Goal: Task Accomplishment & Management: Use online tool/utility

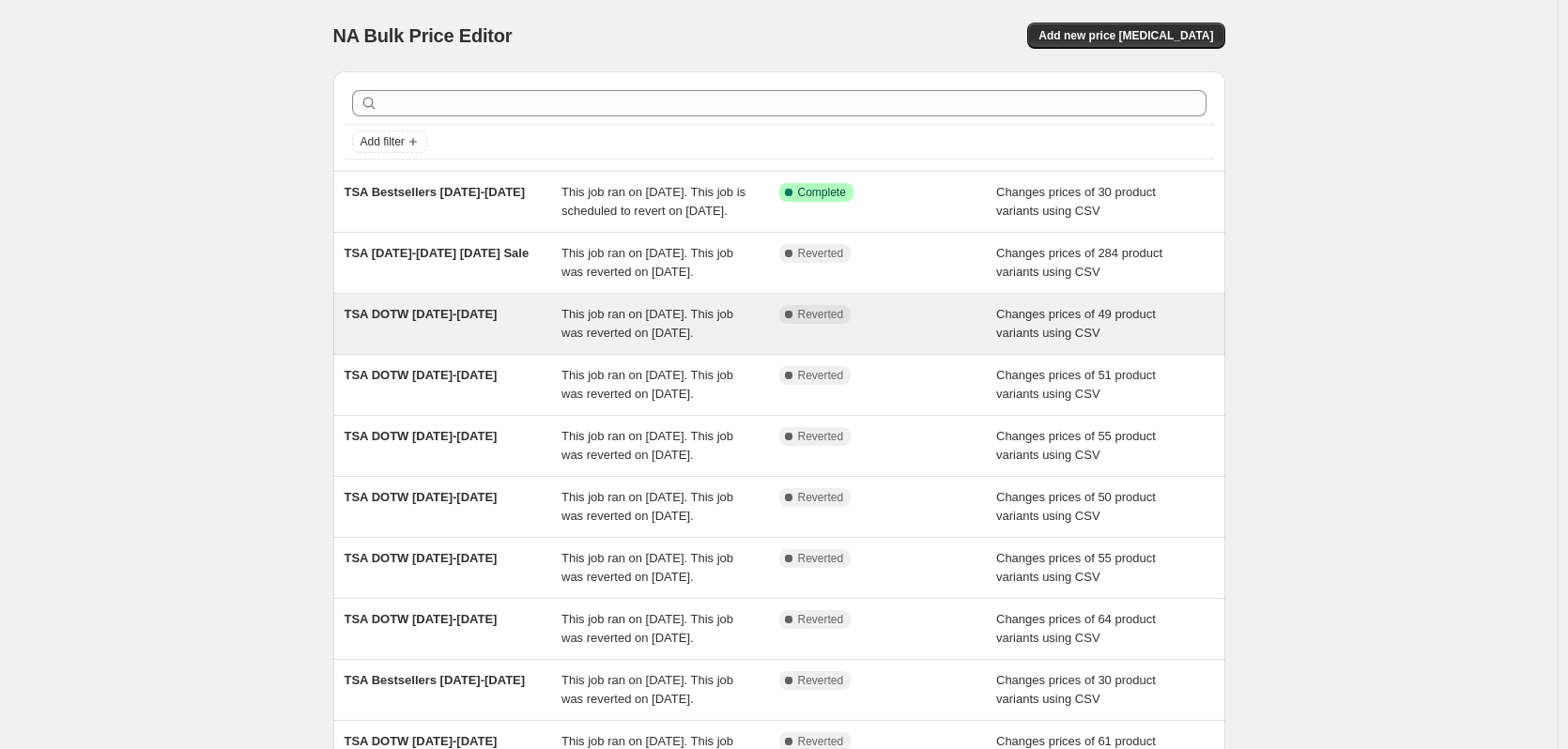
click at [688, 343] on div "This job ran on [DATE]. This job was reverted on [DATE]." at bounding box center [670, 324] width 217 height 38
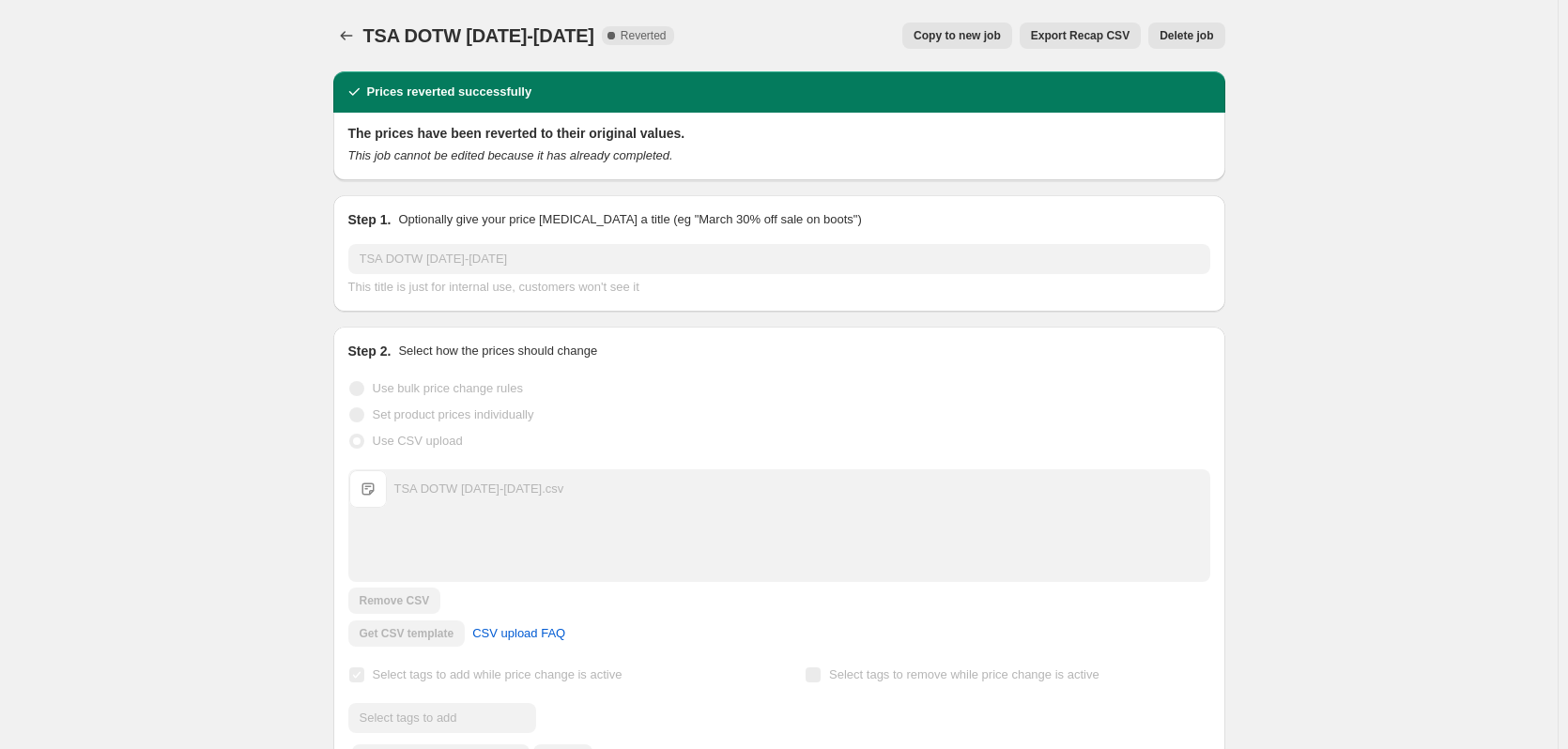
click at [980, 39] on span "Copy to new job" at bounding box center [956, 36] width 87 height 15
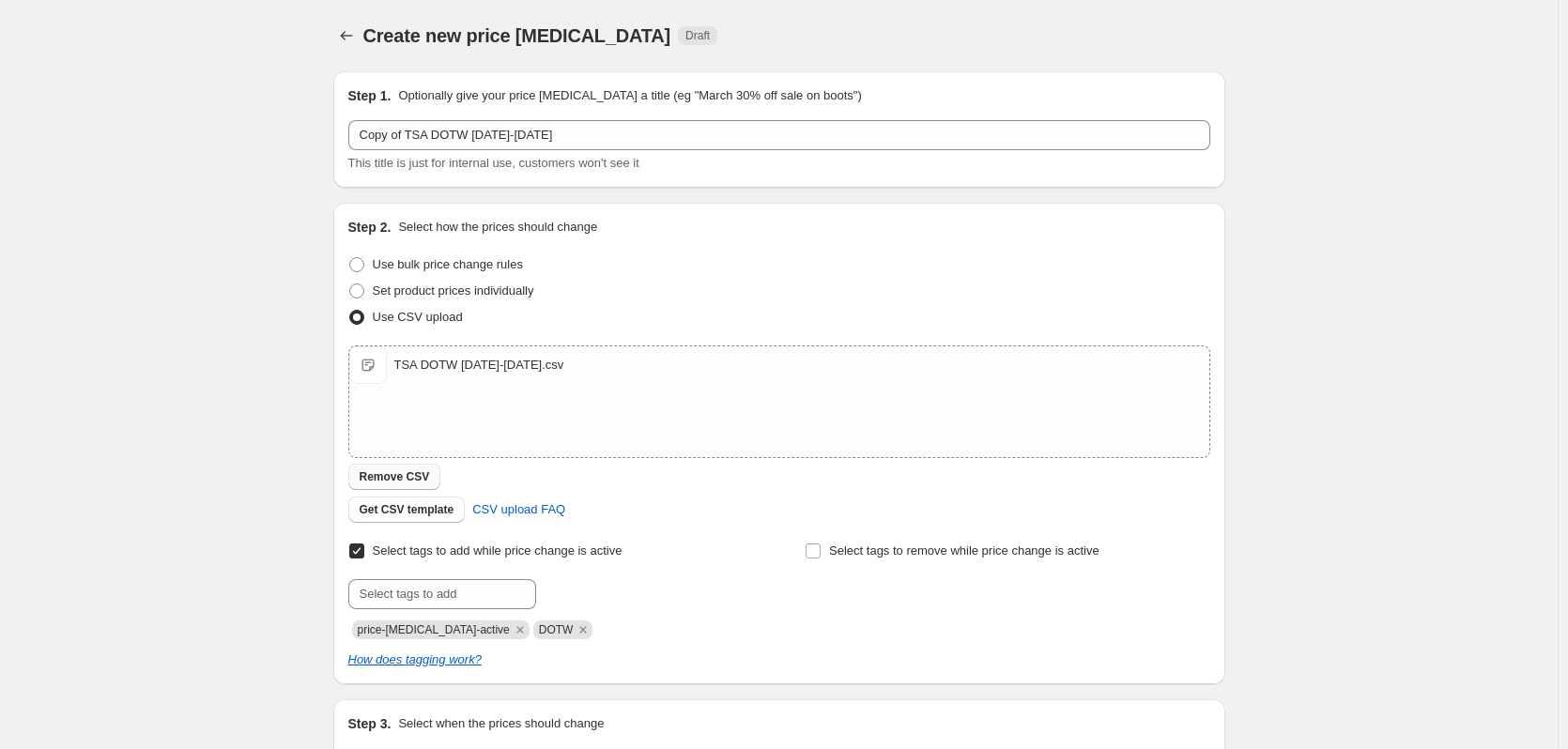
click at [376, 473] on span "Remove CSV" at bounding box center [394, 477] width 71 height 15
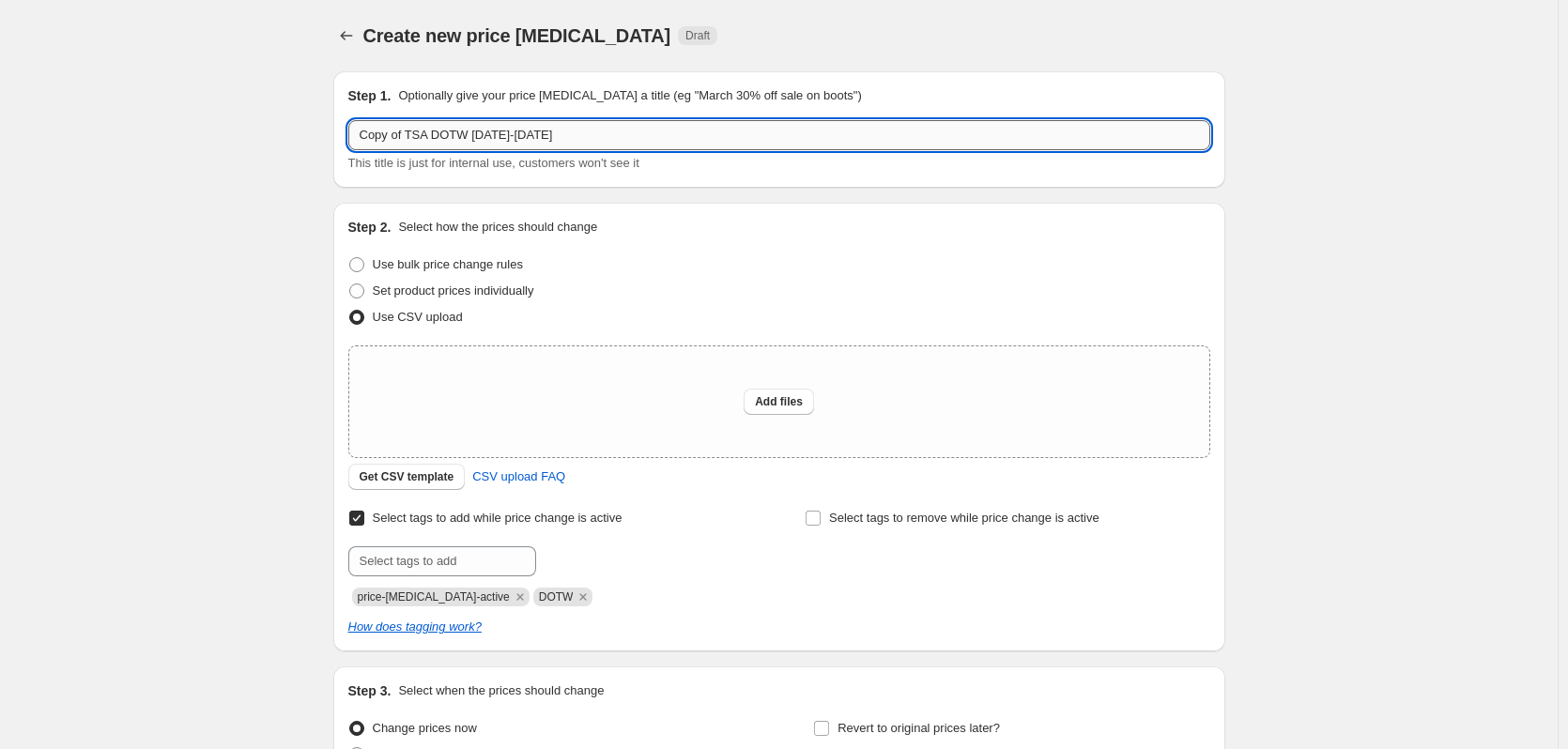
click at [451, 145] on input "Copy of TSA DOTW 8.29.25-9.4.25" at bounding box center [779, 134] width 862 height 30
drag, startPoint x: 410, startPoint y: 133, endPoint x: 299, endPoint y: 124, distance: 111.4
click at [299, 124] on div "Create new price change job. This page is ready Create new price change job Dra…" at bounding box center [779, 471] width 1557 height 942
drag, startPoint x: 464, startPoint y: 134, endPoint x: 429, endPoint y: 135, distance: 35.0
click at [429, 135] on input "TSA DOTW [DATE]-[DATE]" at bounding box center [779, 134] width 862 height 30
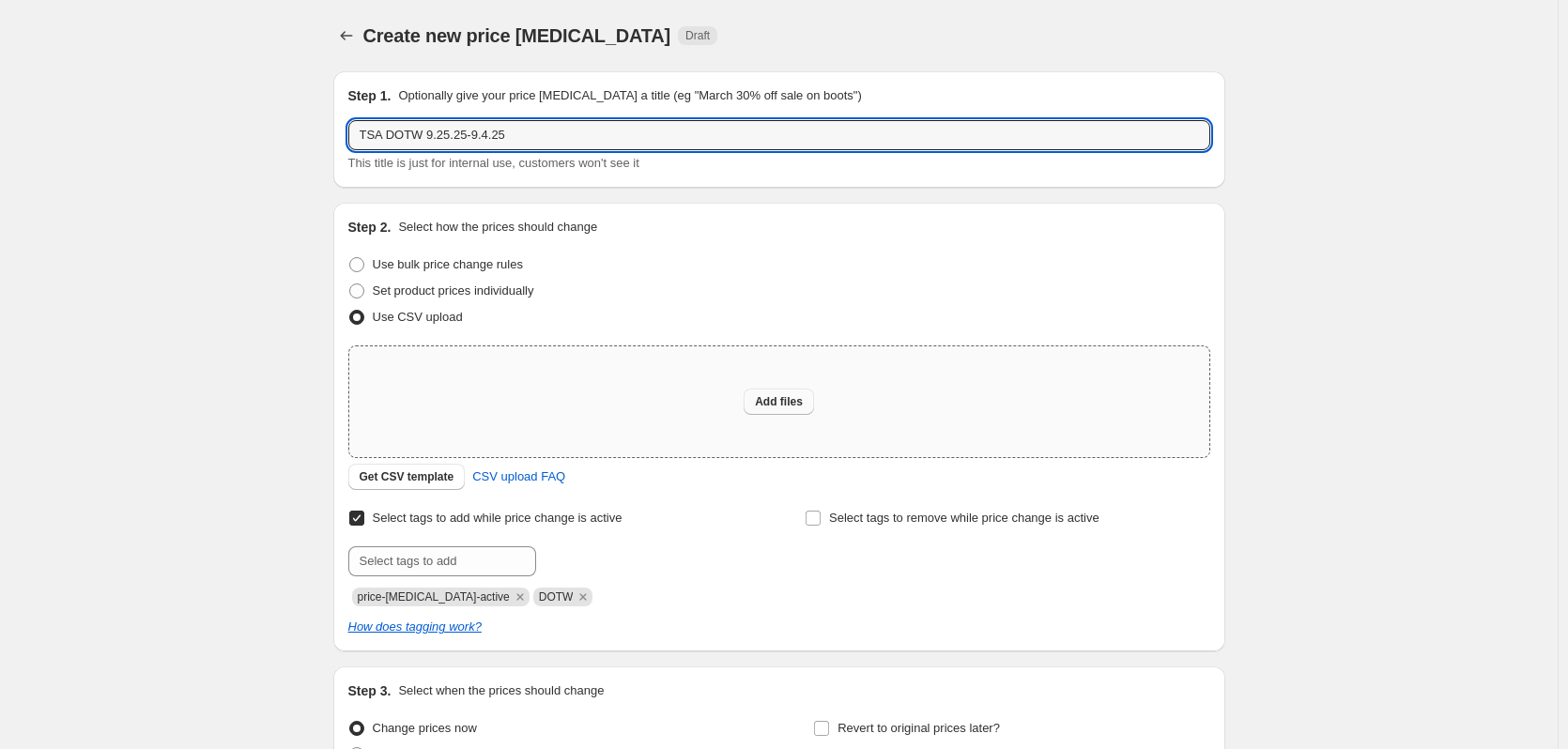
type input "TSA DOTW 9.25.25-9.4.25"
click at [784, 406] on span "Add files" at bounding box center [779, 402] width 48 height 15
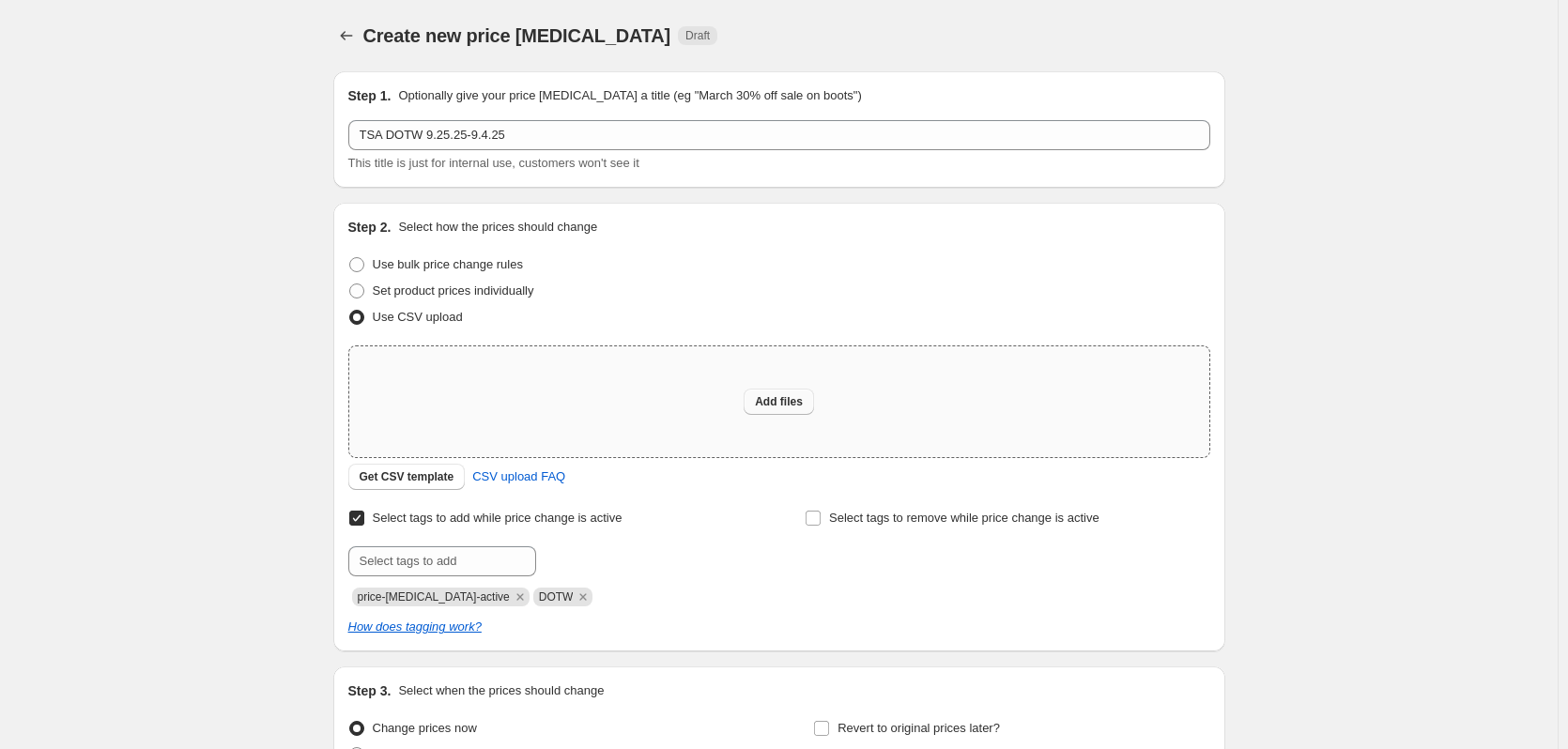
type input "C:\fakepath\TSA DOTW 9.25.25-10.2.25.csv"
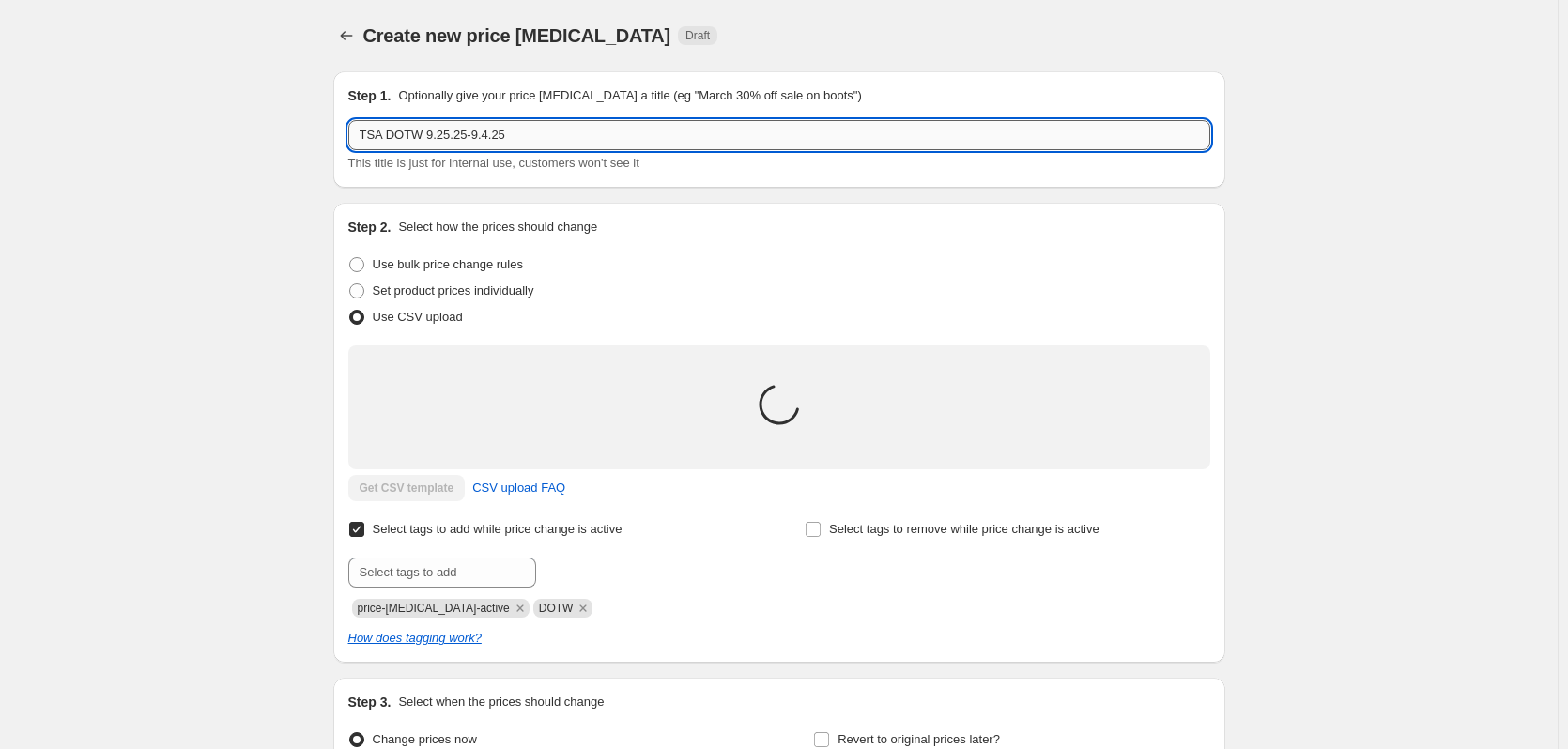
click at [488, 139] on input "TSA DOTW 9.25.25-9.4.25" at bounding box center [779, 134] width 862 height 30
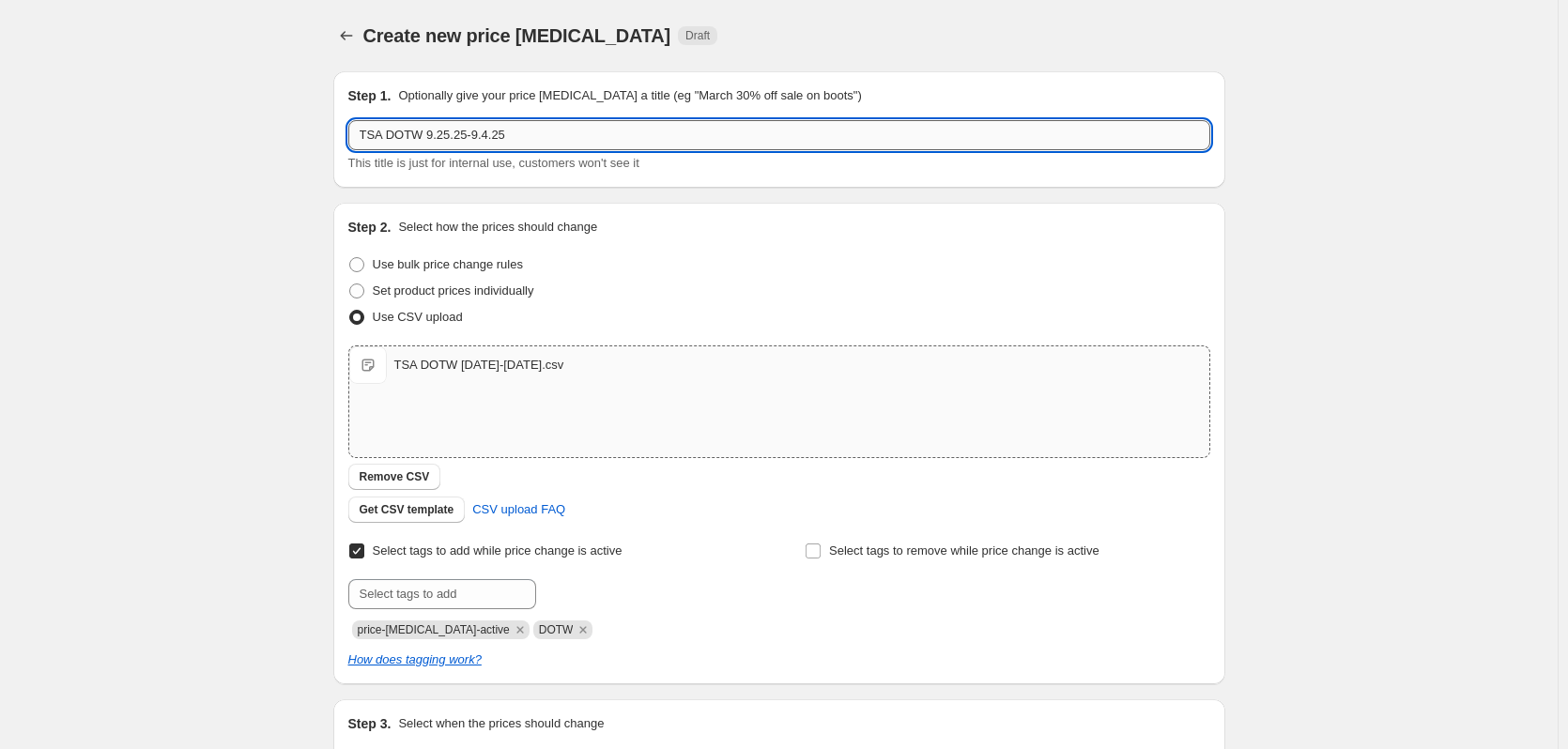
drag, startPoint x: 485, startPoint y: 135, endPoint x: 470, endPoint y: 135, distance: 15.0
click at [470, 135] on input "TSA DOTW 9.25.25-9.4.25" at bounding box center [779, 134] width 862 height 30
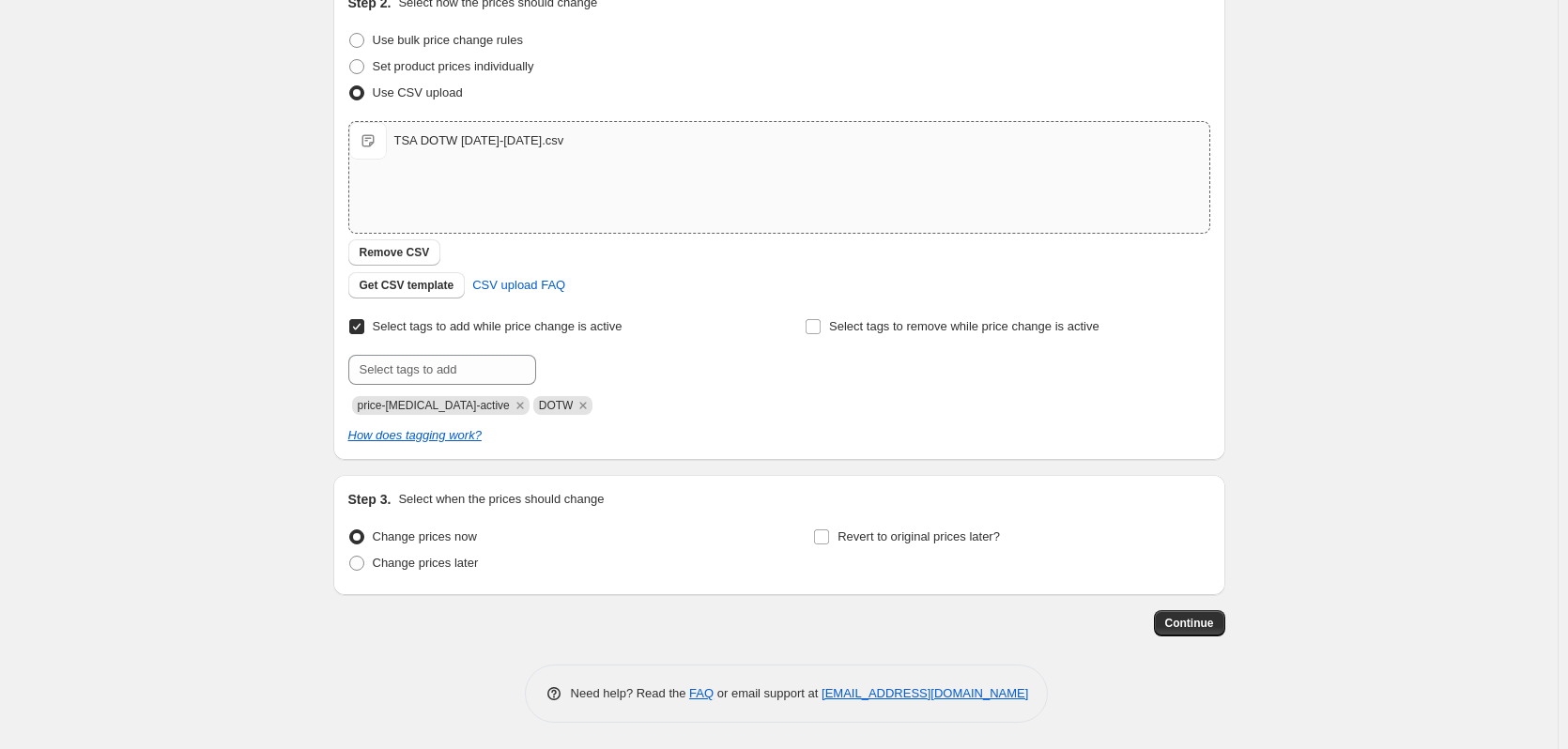
scroll to position [226, 0]
type input "TSA DOTW [DATE]-[DATE]"
click at [827, 534] on input "Revert to original prices later?" at bounding box center [821, 535] width 15 height 15
checkbox input "true"
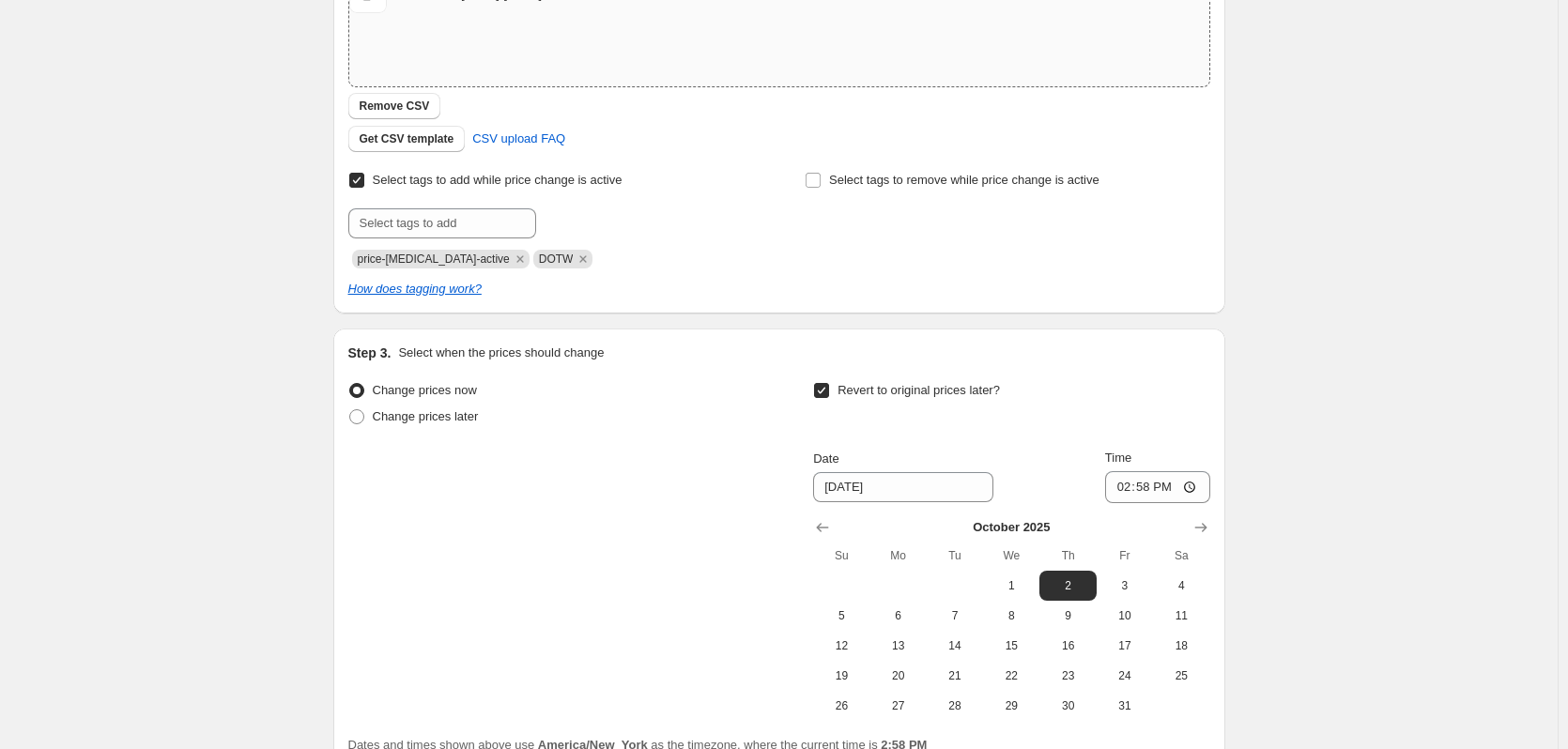
scroll to position [376, 0]
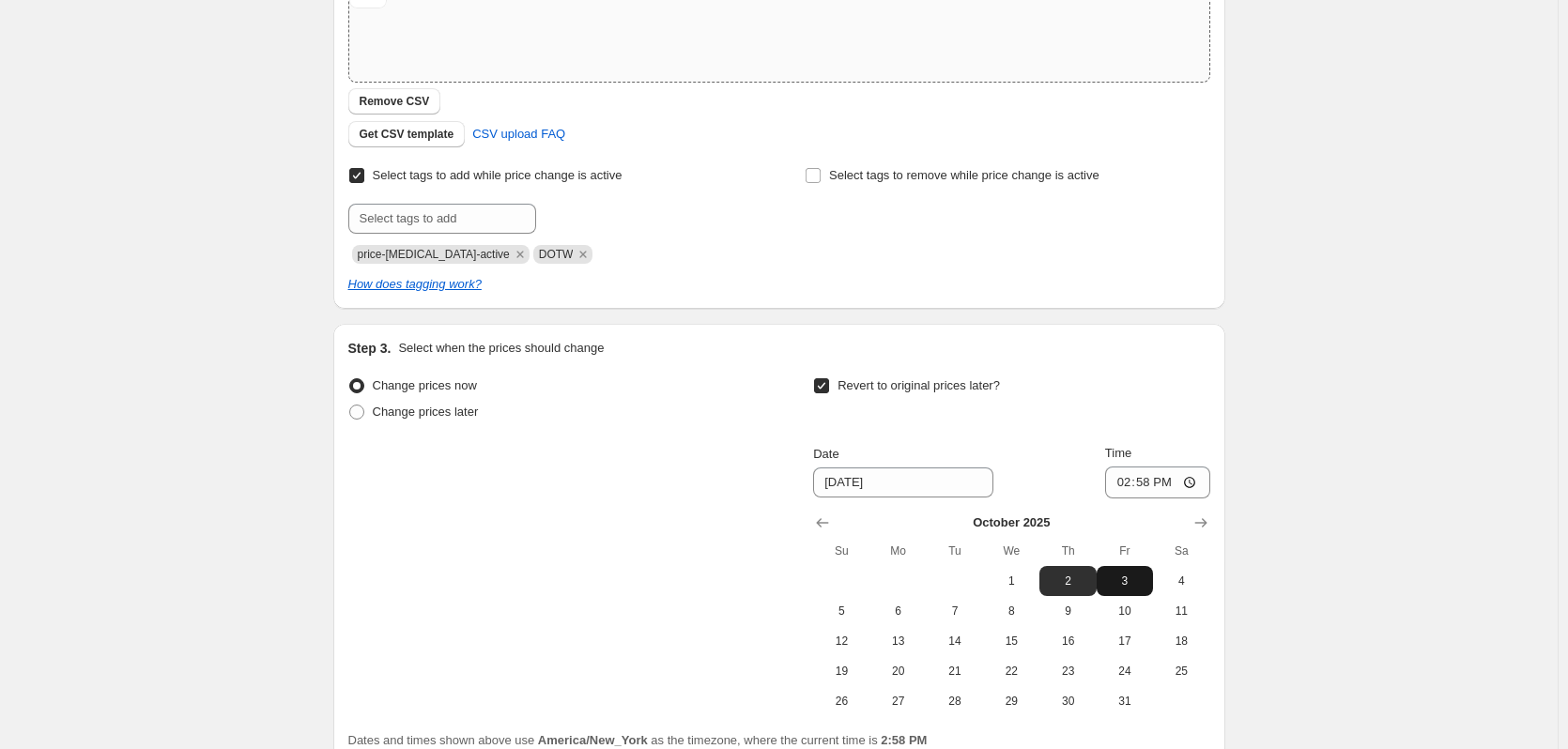
click at [1127, 579] on span "3" at bounding box center [1125, 582] width 42 height 15
type input "10/3/2025"
click at [1196, 482] on input "14:58" at bounding box center [1157, 482] width 105 height 32
click at [1145, 413] on div "Revert to original prices later?" at bounding box center [1011, 401] width 396 height 56
type input "02:58"
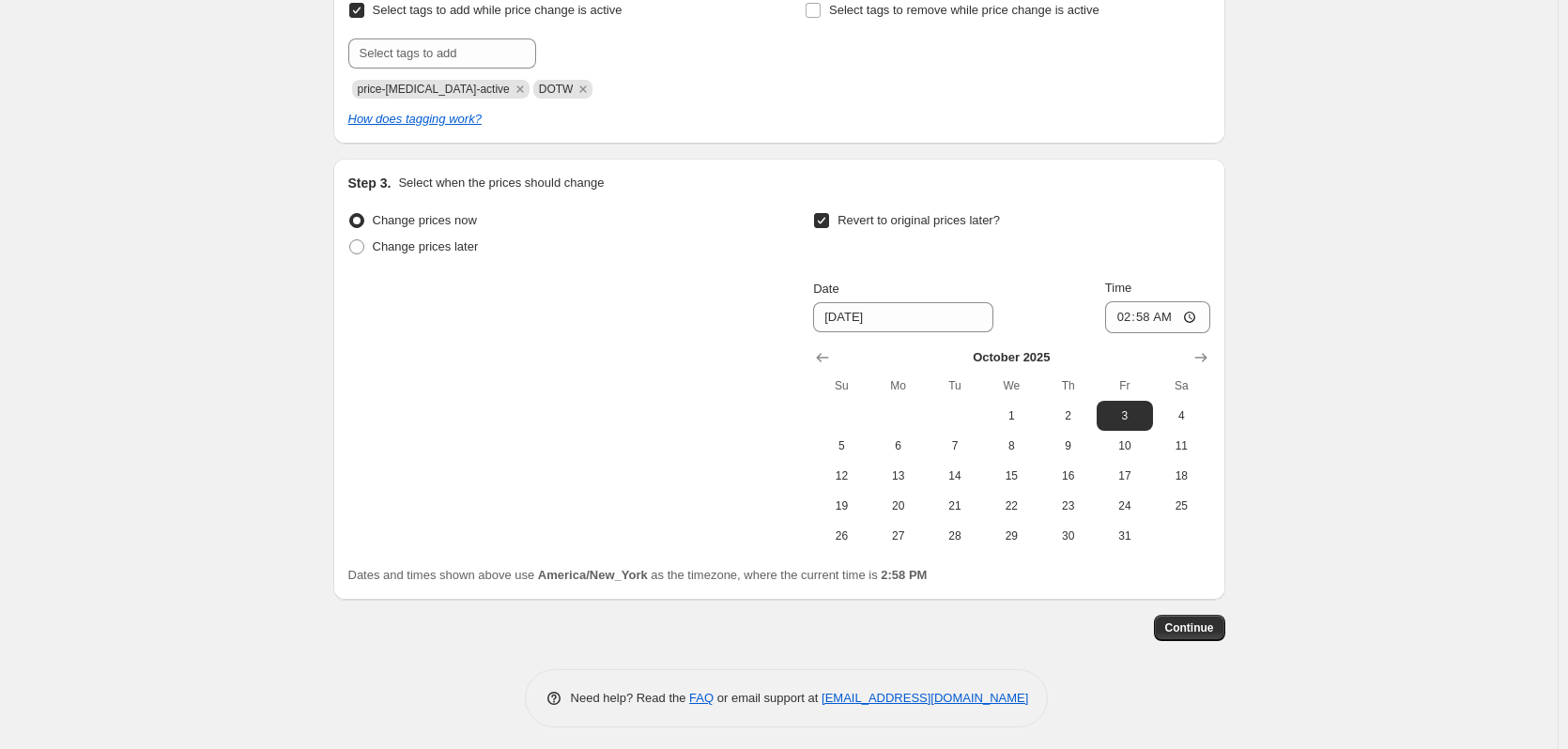
scroll to position [547, 0]
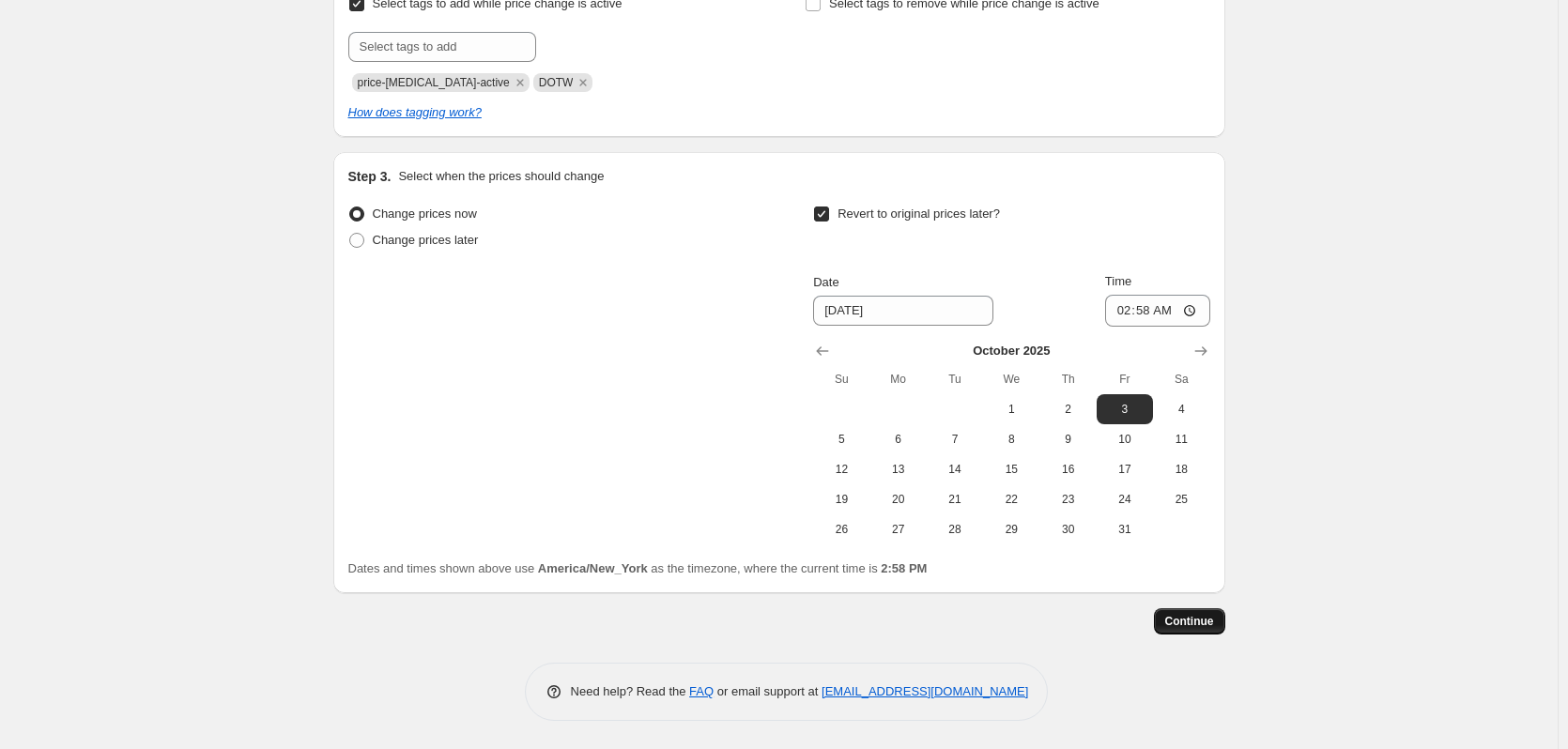
click at [1197, 620] on span "Continue" at bounding box center [1189, 621] width 49 height 15
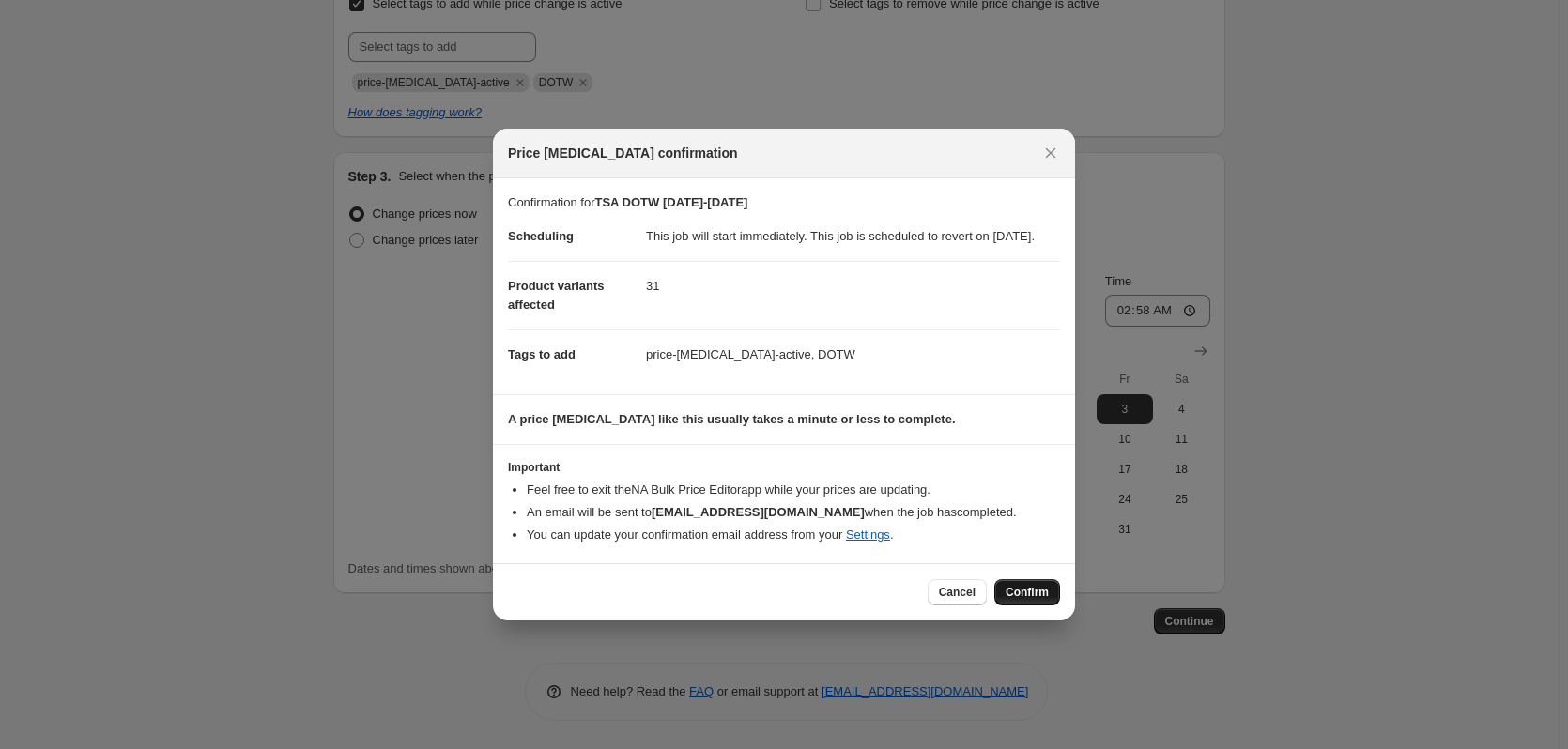
click at [1041, 600] on span "Confirm" at bounding box center [1027, 592] width 43 height 15
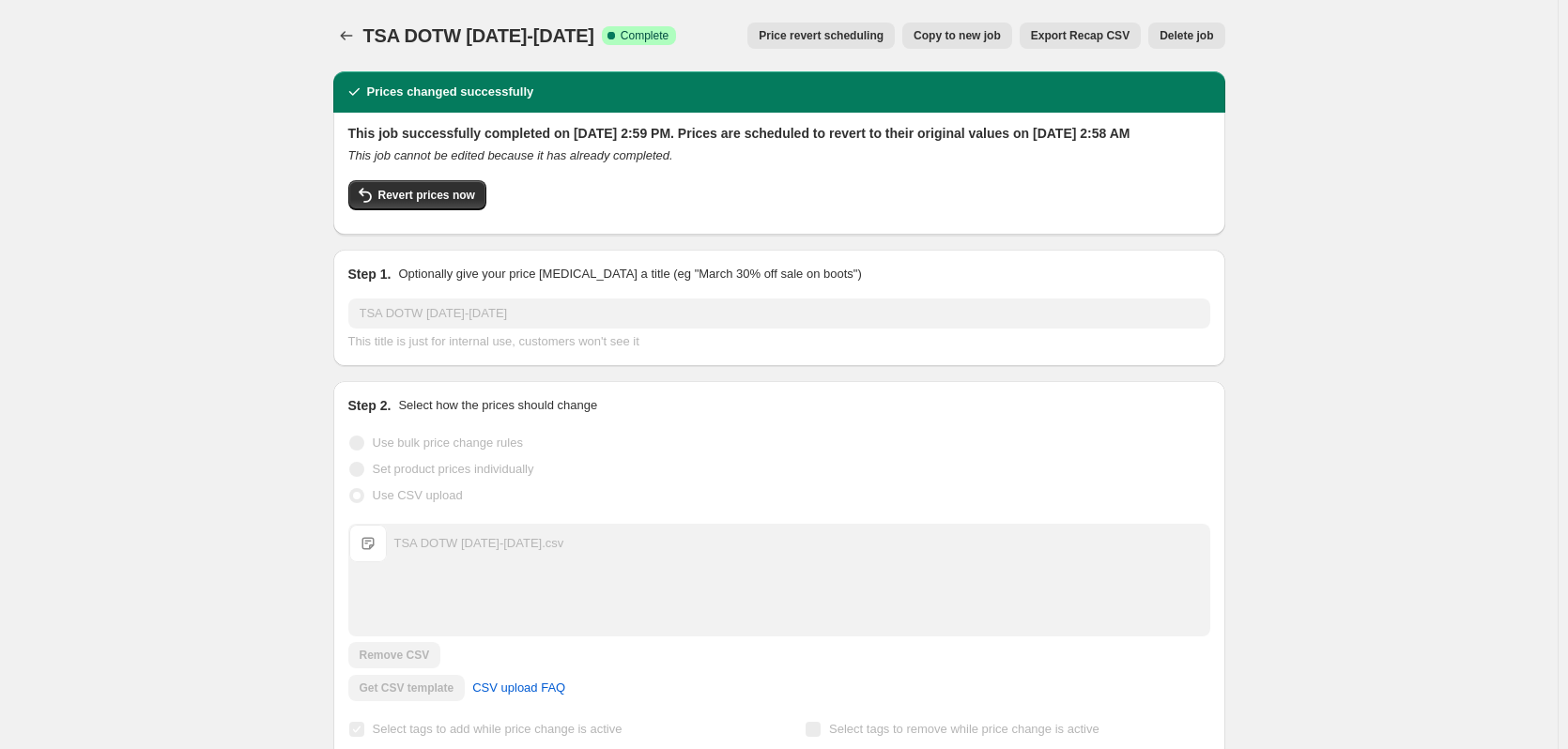
click at [988, 34] on span "Copy to new job" at bounding box center [956, 36] width 87 height 15
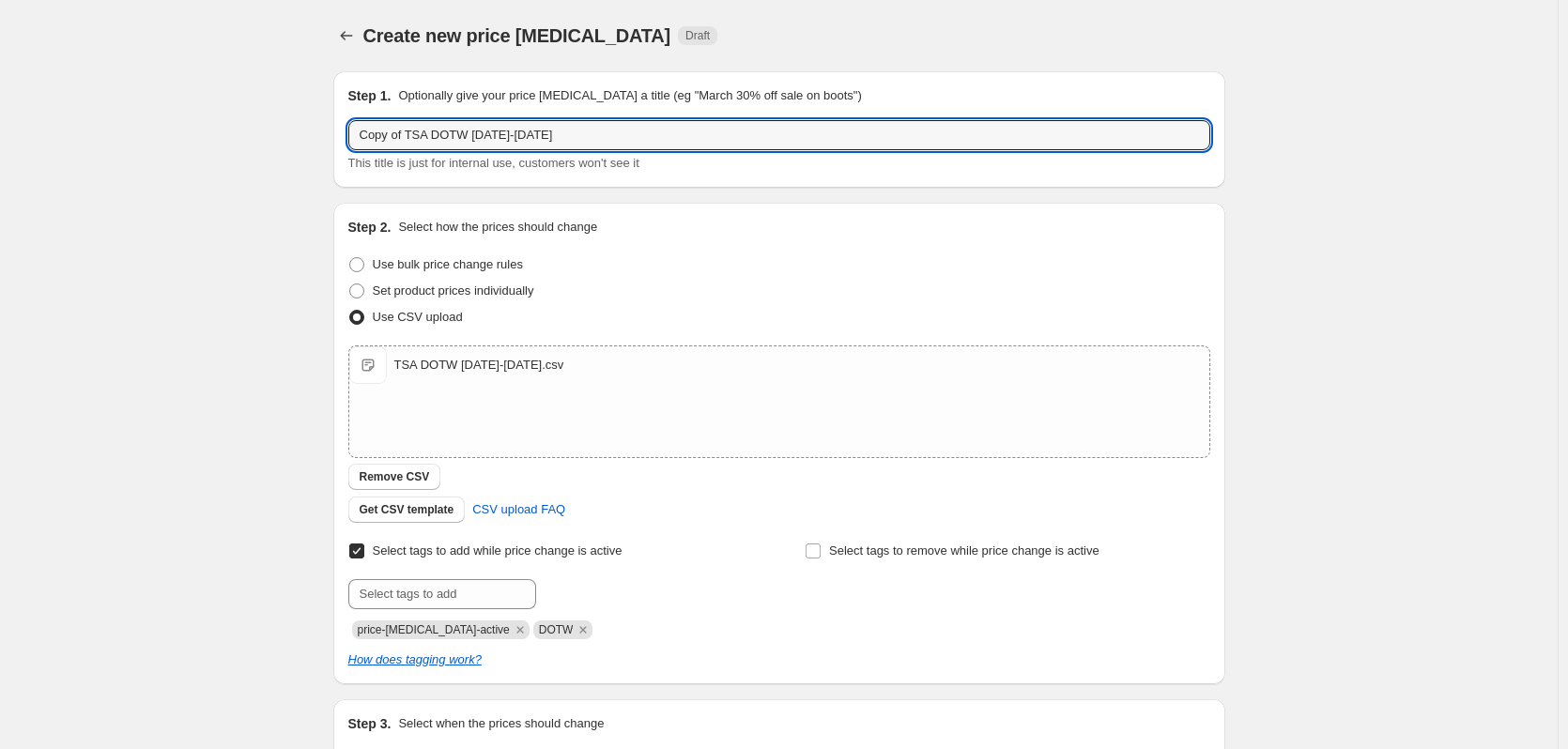
drag, startPoint x: 411, startPoint y: 134, endPoint x: 281, endPoint y: 132, distance: 130.0
click at [281, 132] on div "Create new price change job. This page is ready Create new price change job Dra…" at bounding box center [779, 487] width 1557 height 975
drag, startPoint x: 447, startPoint y: 137, endPoint x: 428, endPoint y: 137, distance: 19.0
click at [428, 137] on input "TSA DOTW [DATE]-[DATE]" at bounding box center [779, 134] width 862 height 30
click at [507, 142] on input "TSA DOTW 10.3.25-10.2.25" at bounding box center [779, 134] width 862 height 30
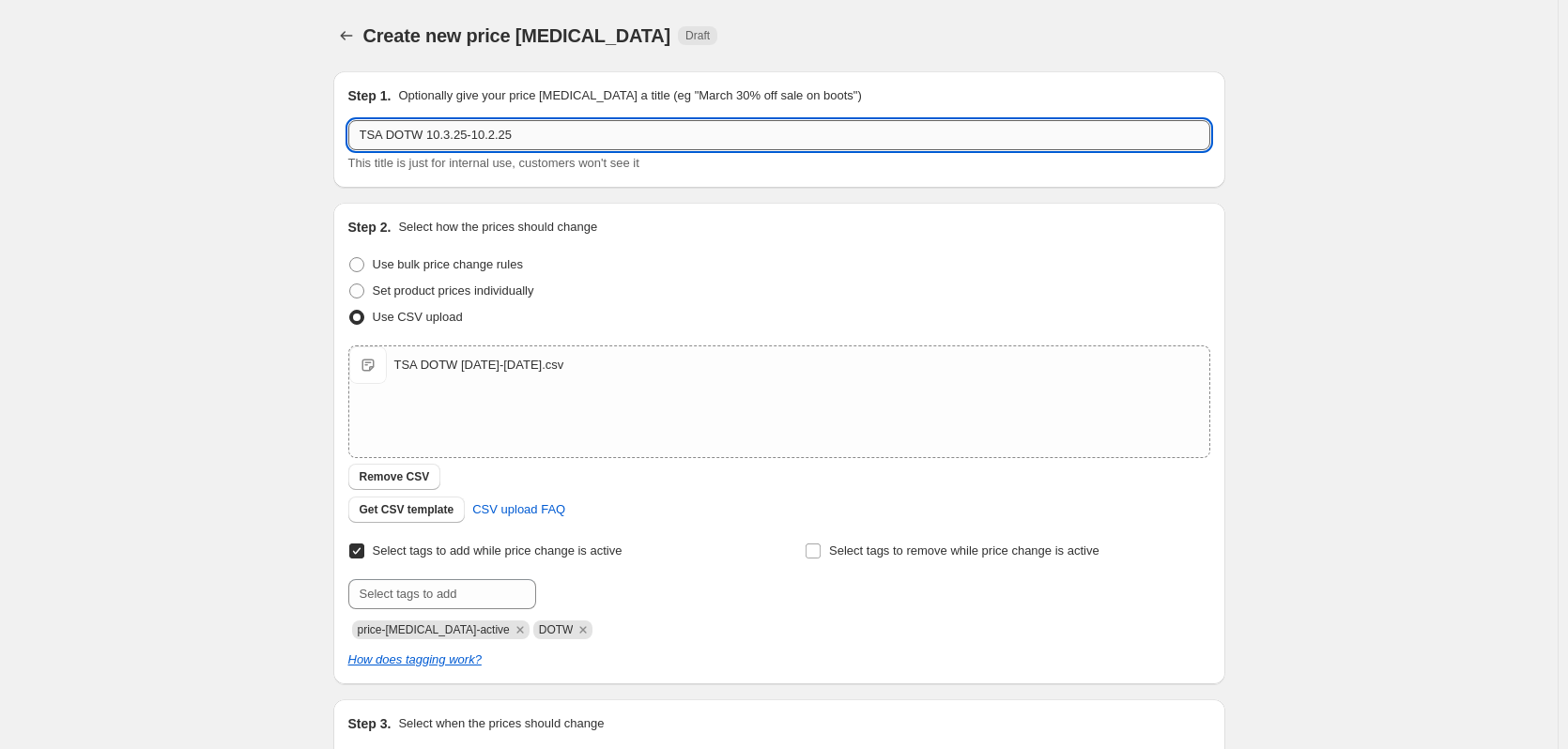
click at [492, 135] on input "TSA DOTW 10.3.25-10.2.25" at bounding box center [779, 134] width 862 height 30
type input "TSA DOTW [DATE]-[DATE]"
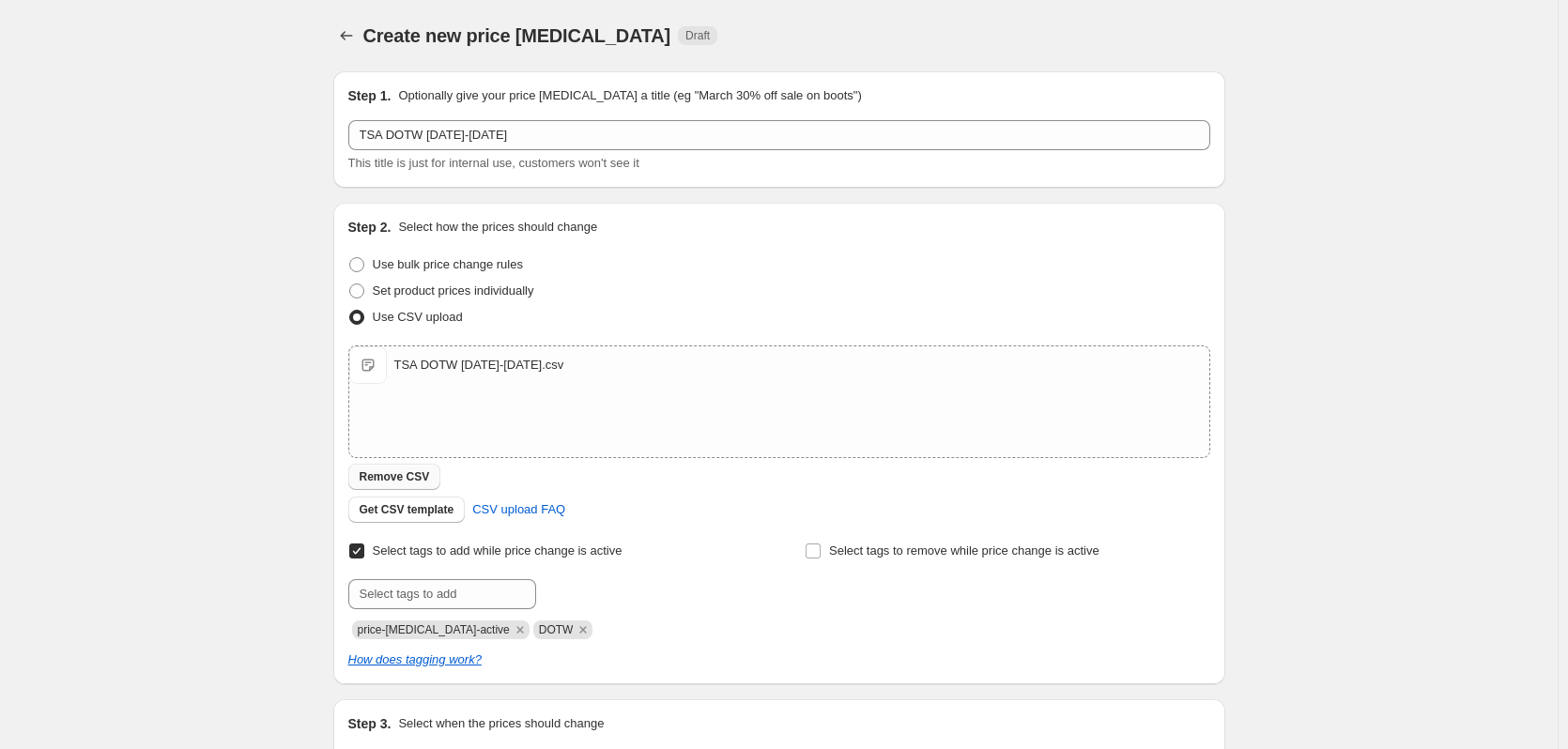
click at [393, 480] on span "Remove CSV" at bounding box center [394, 477] width 71 height 15
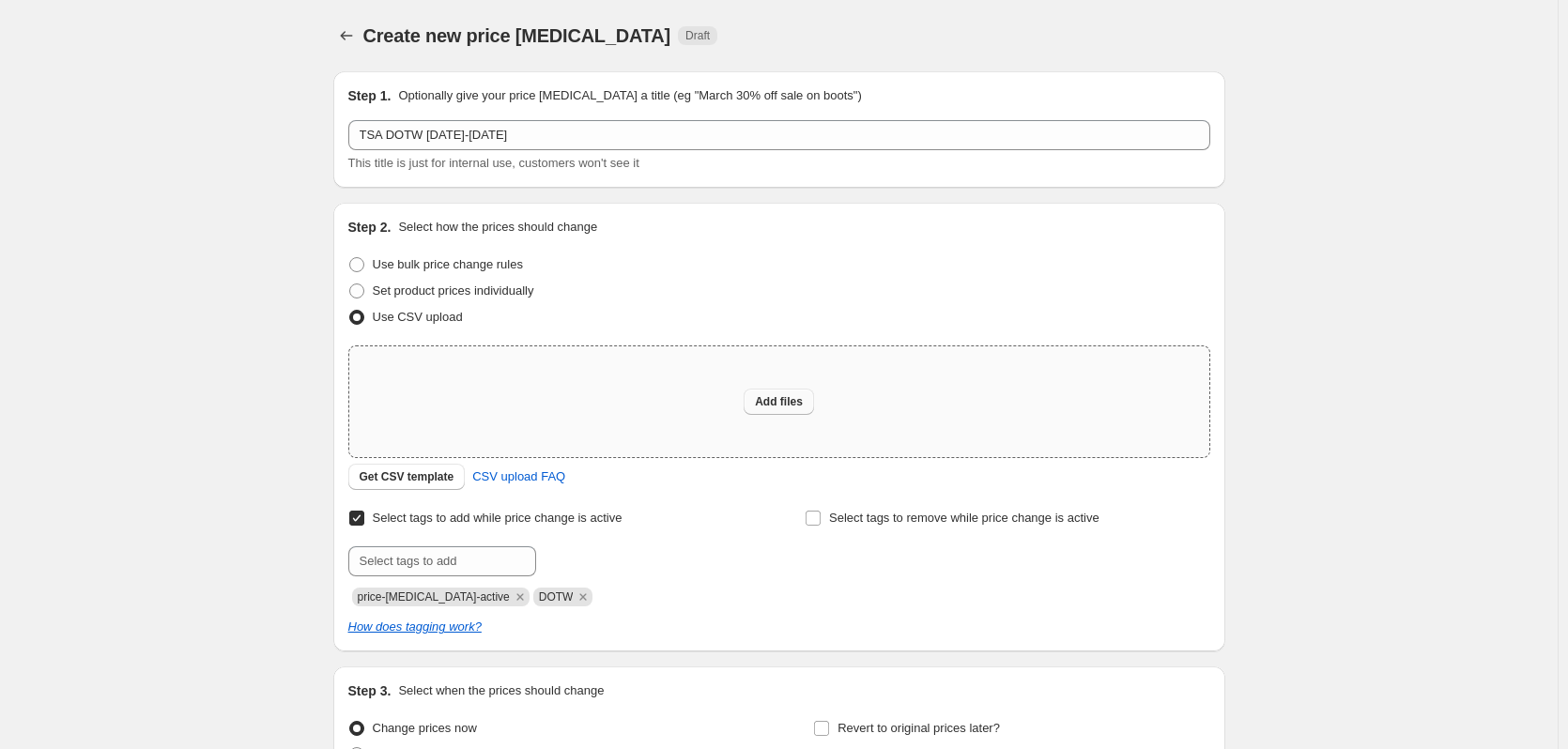
click at [794, 403] on span "Add files" at bounding box center [779, 402] width 48 height 15
type input "C:\fakepath\TSA DOTW 10.3.25-10.9.25.csv"
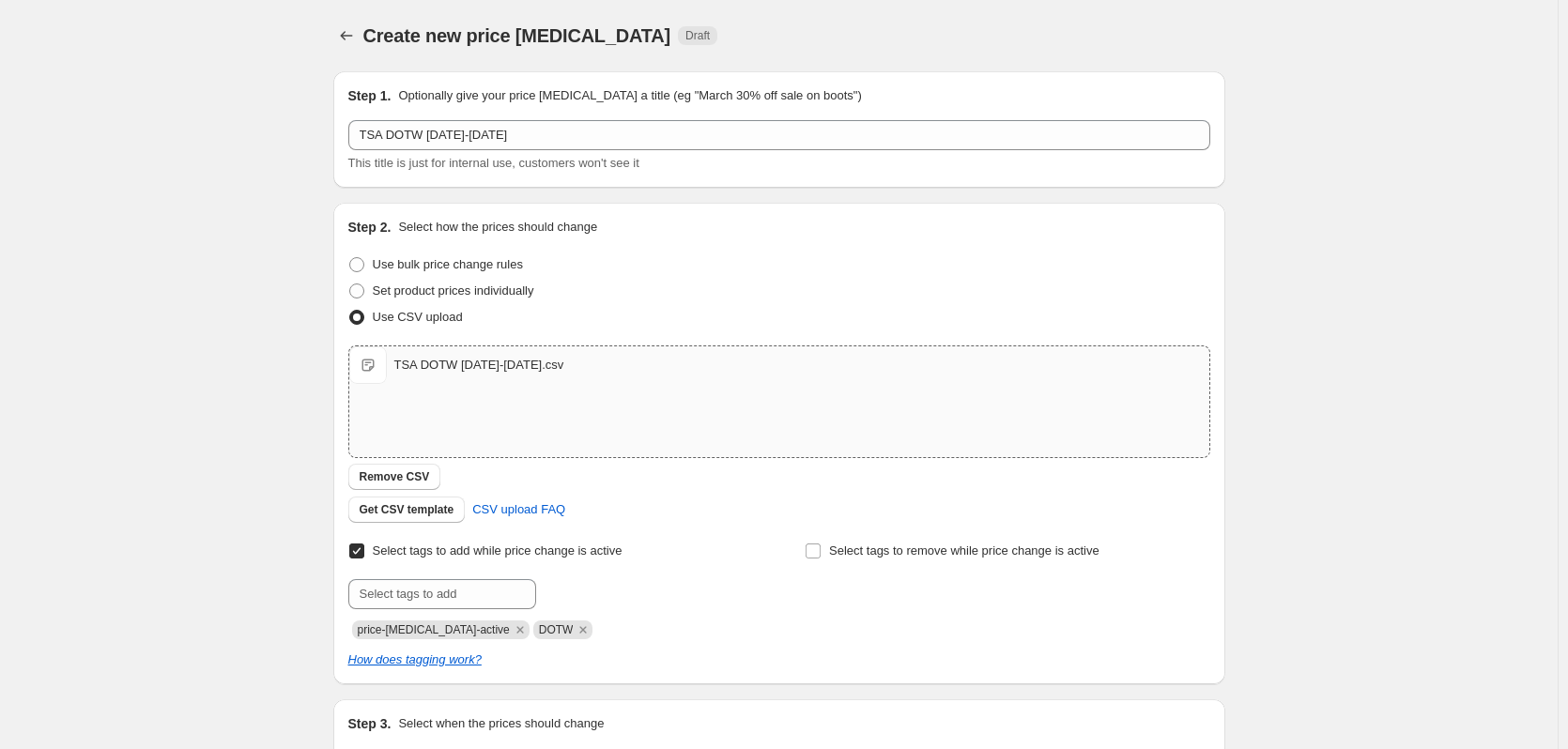
scroll to position [226, 0]
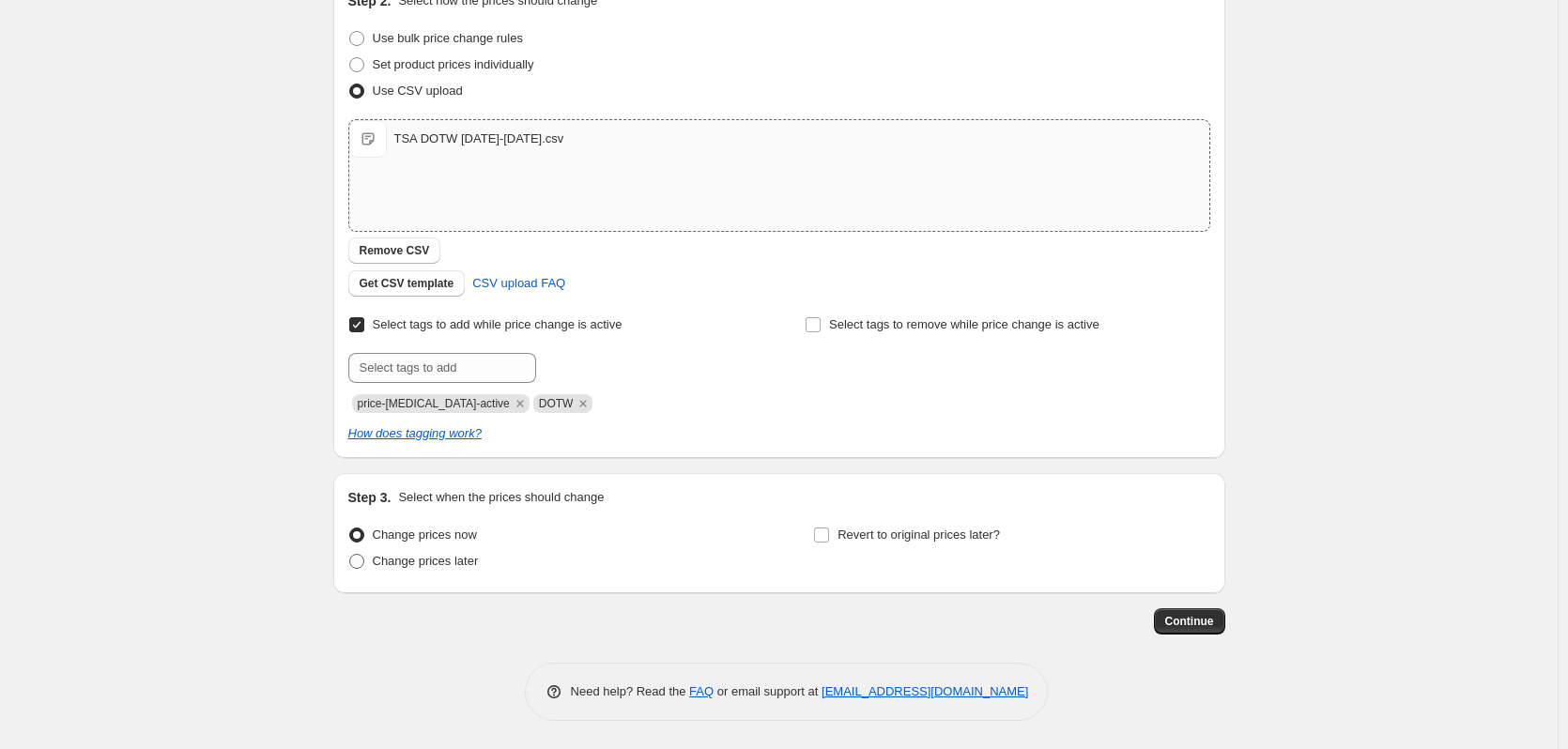
click at [363, 563] on span at bounding box center [356, 562] width 15 height 15
click at [350, 555] on input "Change prices later" at bounding box center [349, 554] width 1 height 1
radio input "true"
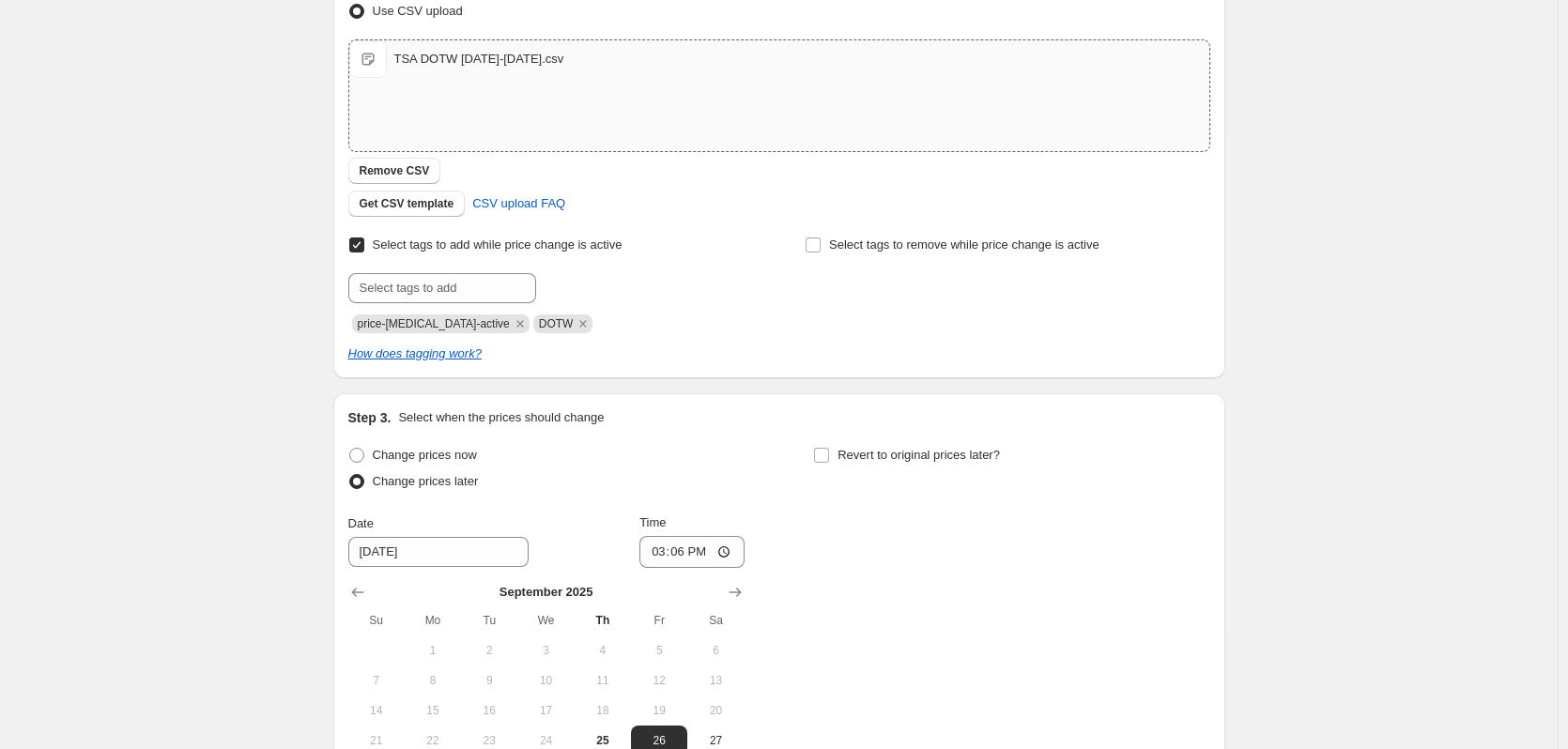
scroll to position [414, 0]
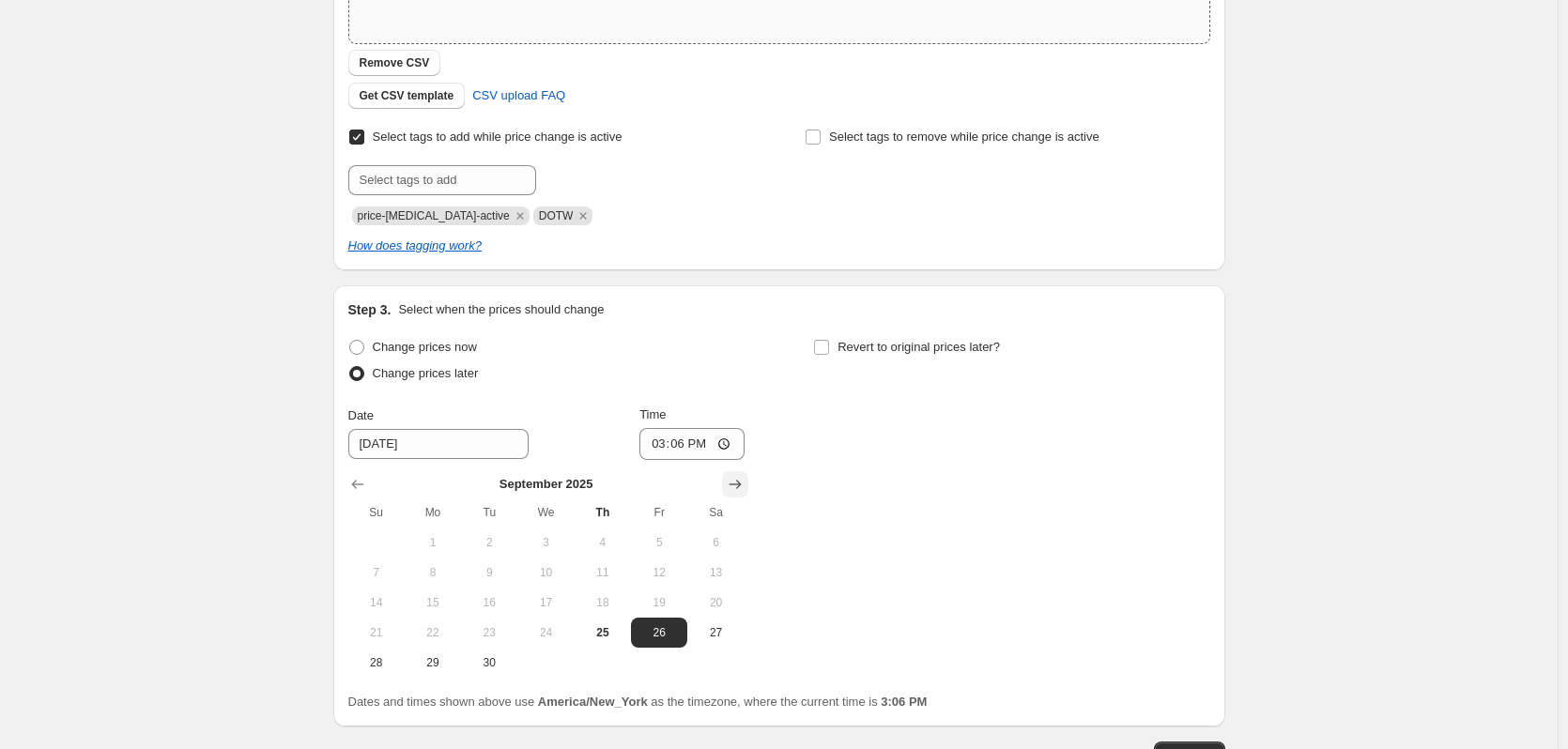
click at [739, 483] on icon "Show next month, October 2025" at bounding box center [734, 484] width 18 height 18
click at [605, 541] on span "2" at bounding box center [602, 543] width 42 height 15
type input "[DATE]"
click at [730, 444] on input "15:06" at bounding box center [692, 444] width 105 height 32
type input "23:45"
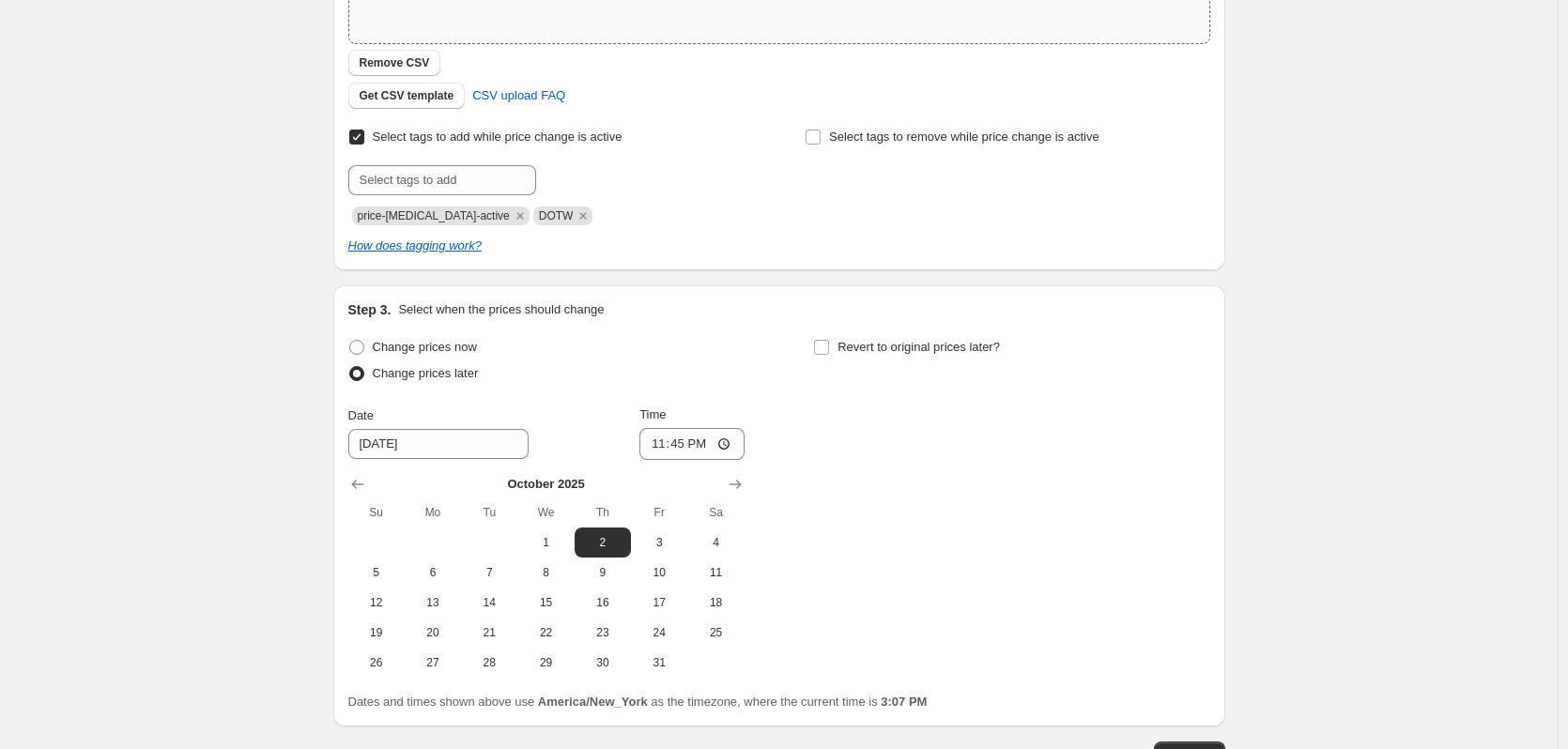
click at [772, 408] on div "Change prices now Change prices later Date 10/2/2025 Time 23:45 October 2025 Su…" at bounding box center [779, 506] width 862 height 344
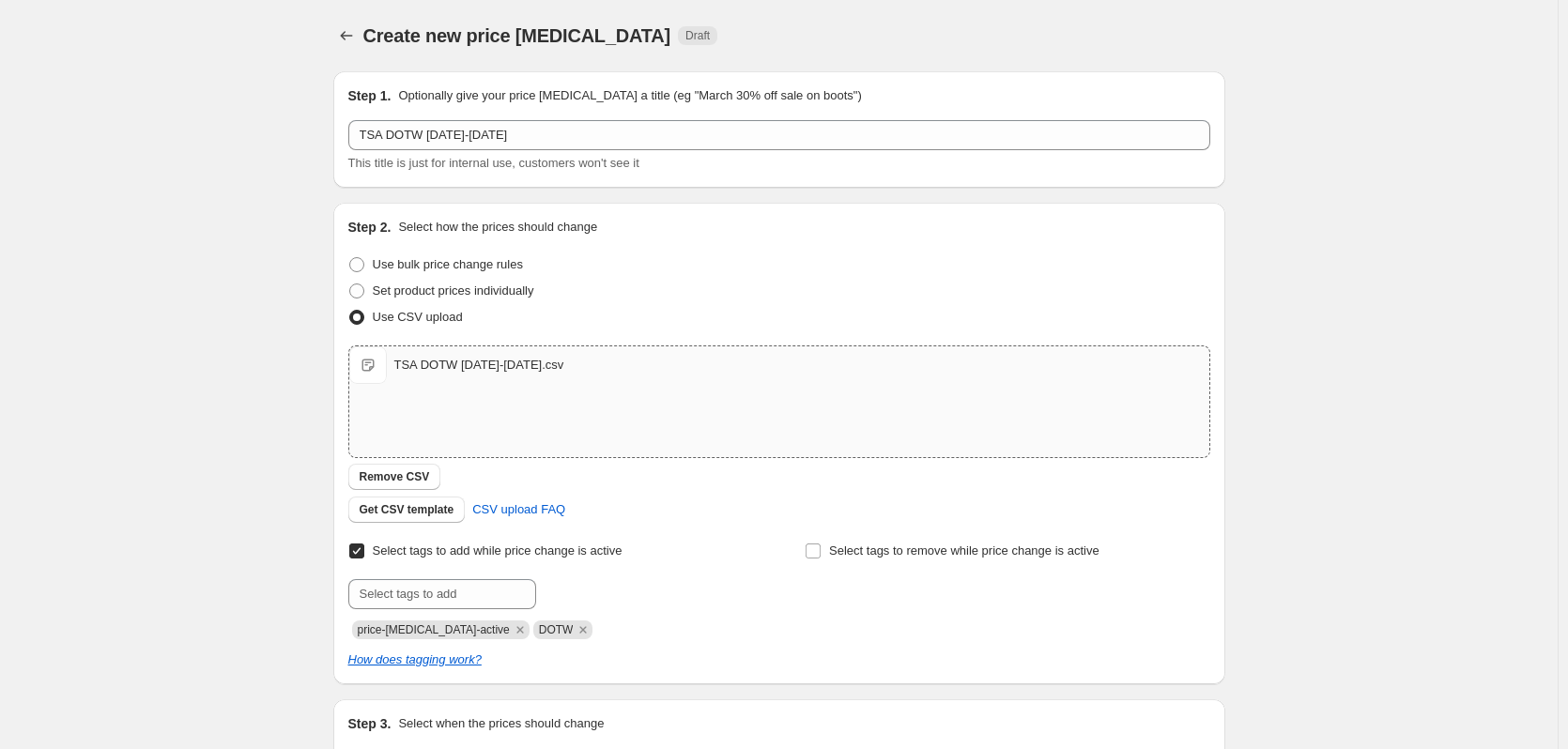
scroll to position [376, 0]
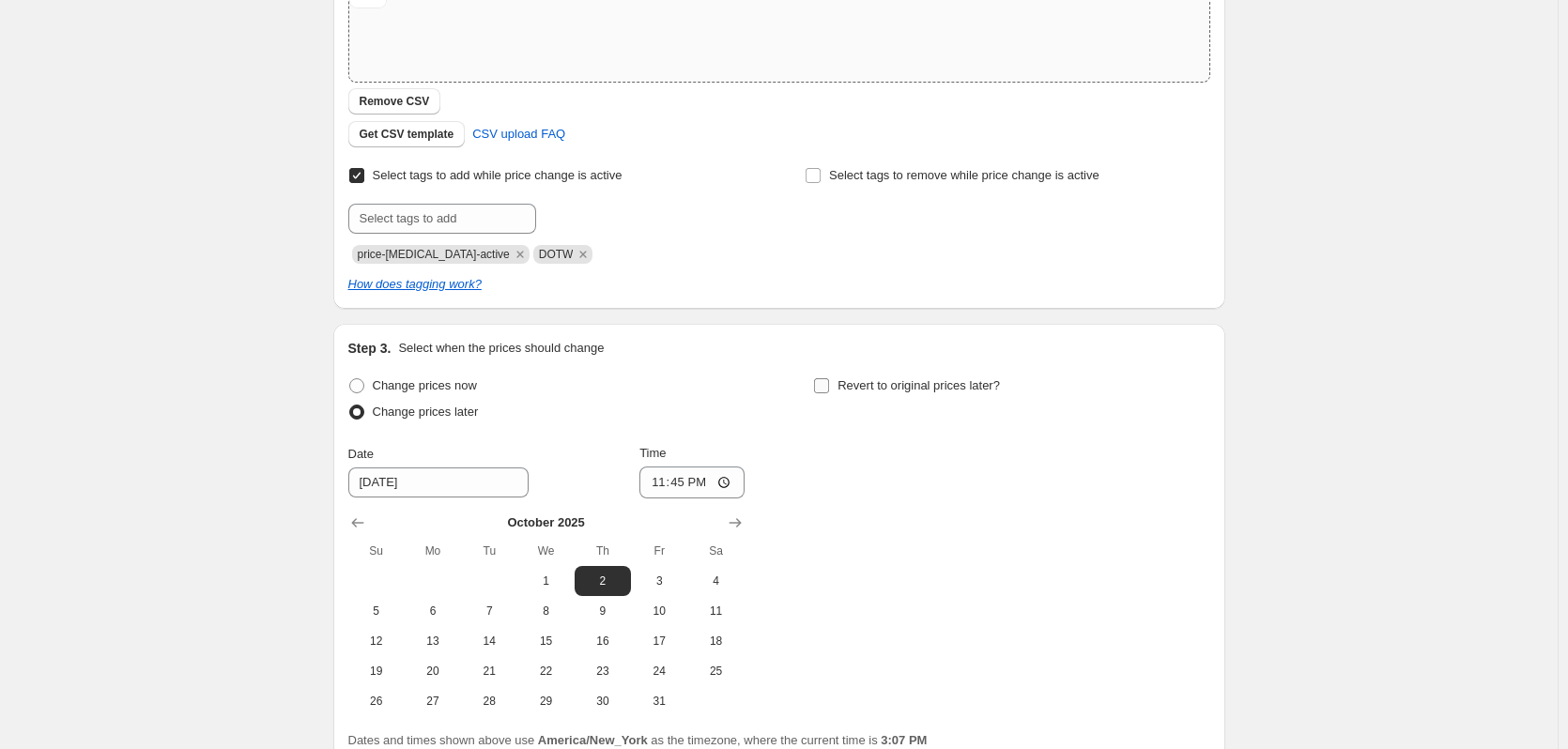
click at [827, 389] on input "Revert to original prices later?" at bounding box center [821, 387] width 15 height 15
checkbox input "true"
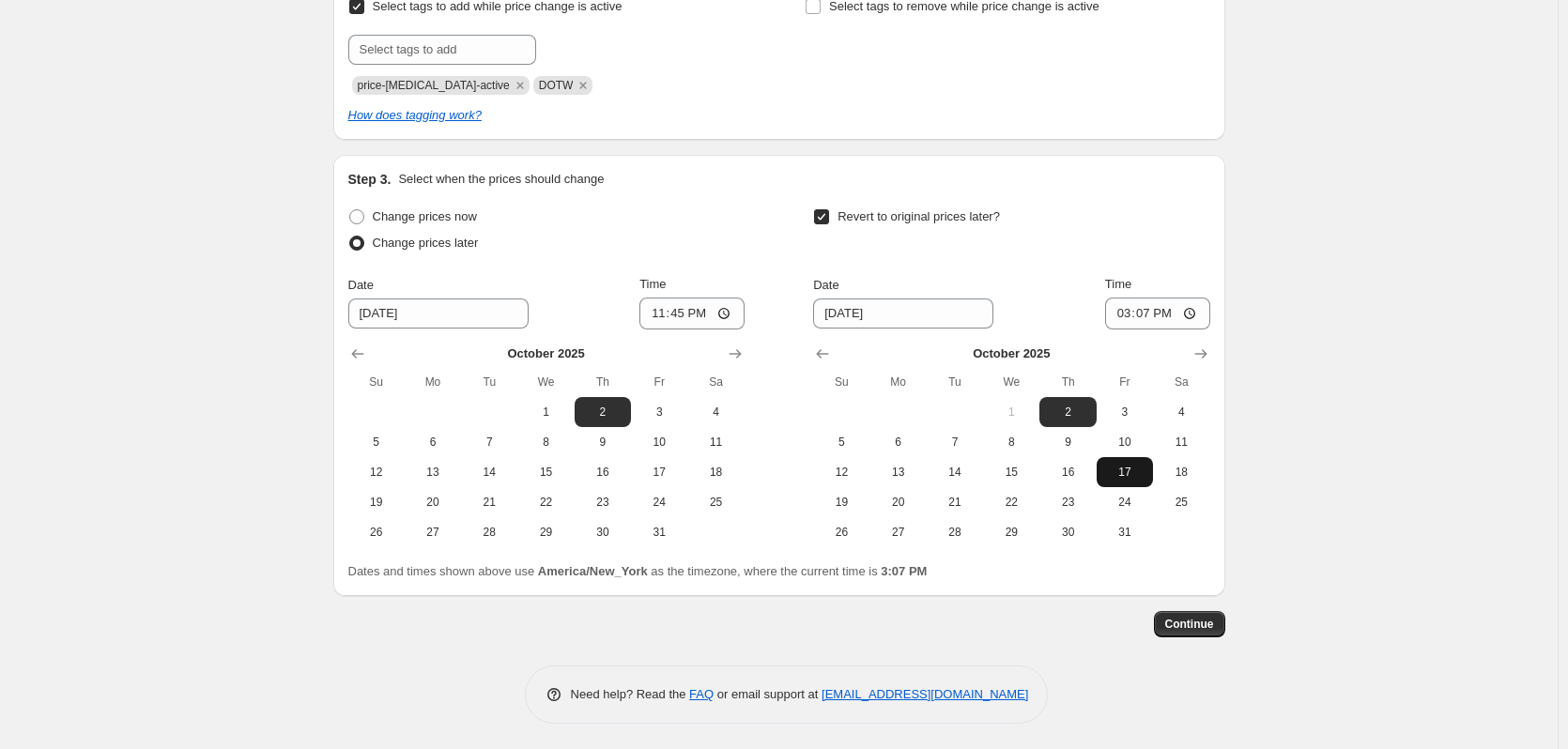
scroll to position [547, 0]
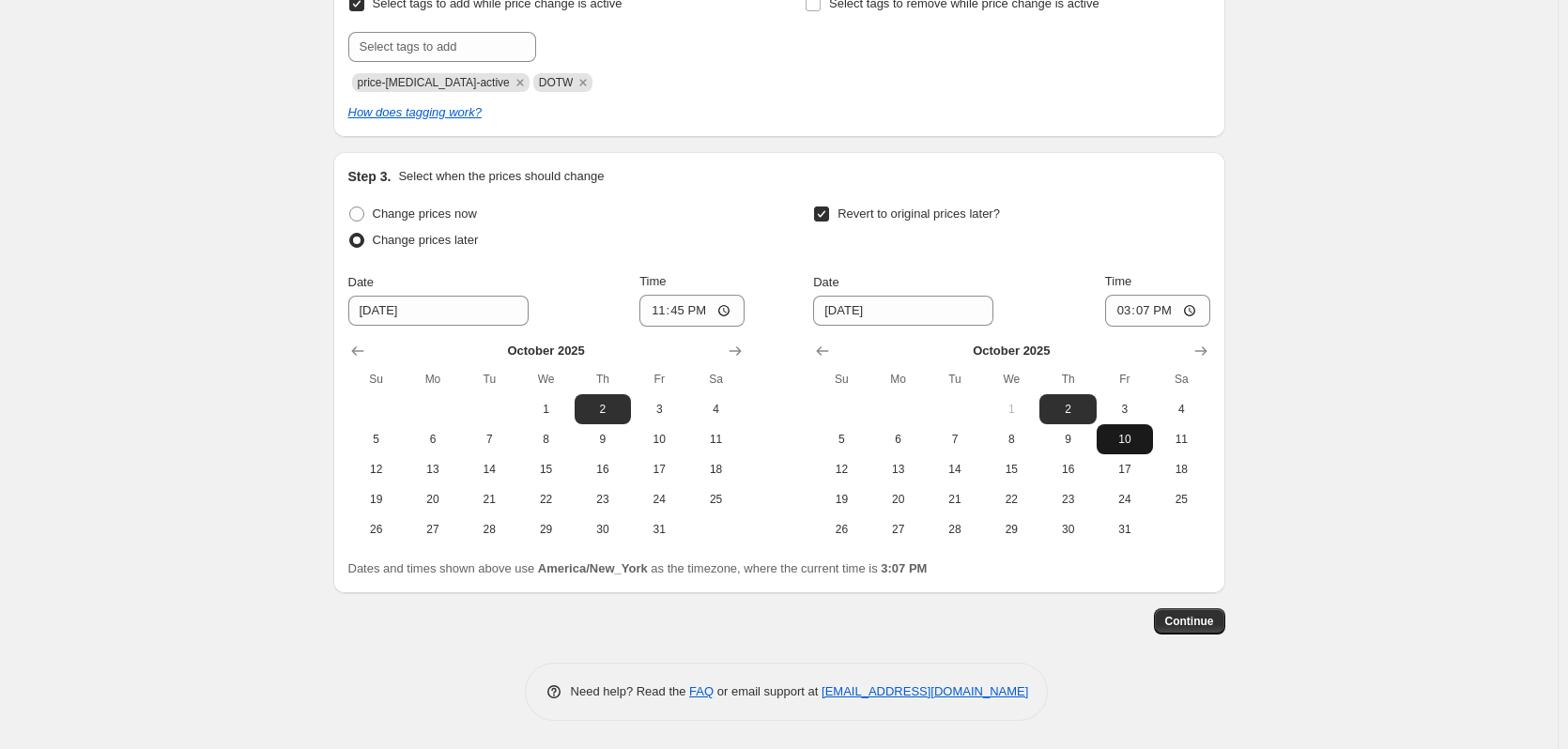
click at [1141, 447] on button "10" at bounding box center [1125, 439] width 56 height 30
type input "10/10/2025"
click at [1195, 316] on input "15:07" at bounding box center [1157, 310] width 105 height 32
type input "04:07"
click at [1108, 254] on div "Revert to original prices later?" at bounding box center [1011, 229] width 396 height 56
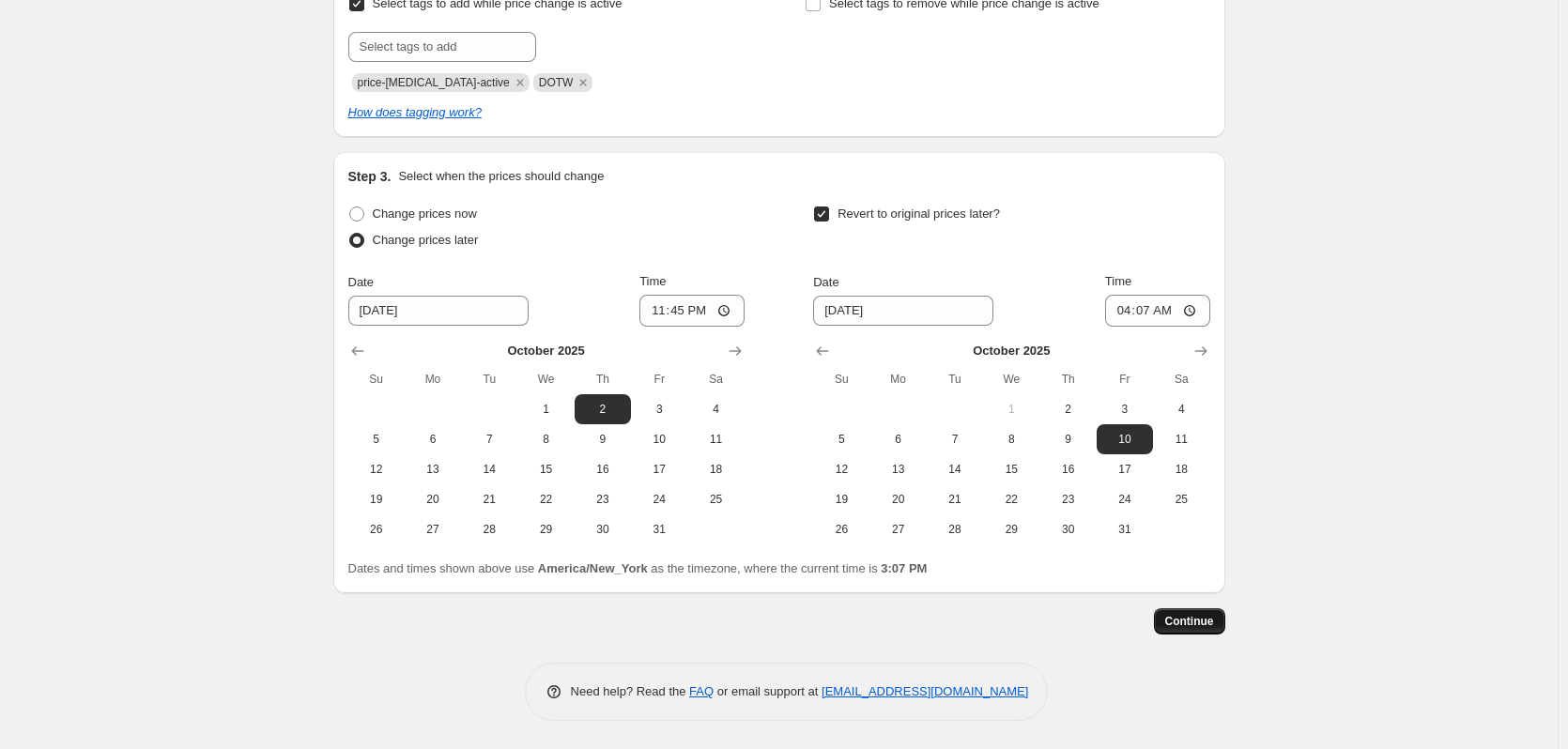
click at [1203, 626] on span "Continue" at bounding box center [1189, 621] width 49 height 15
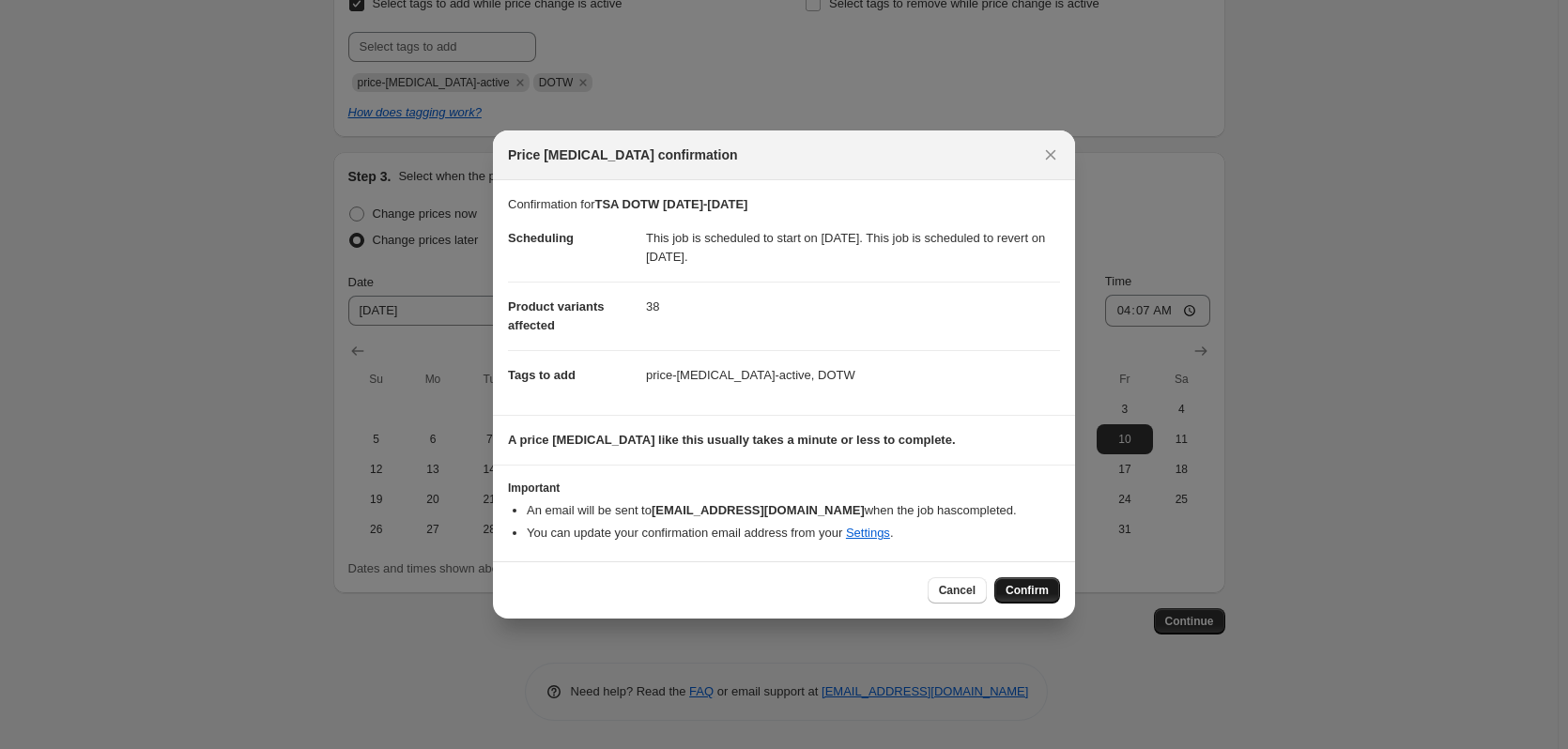
click at [1015, 596] on span "Confirm" at bounding box center [1027, 591] width 43 height 15
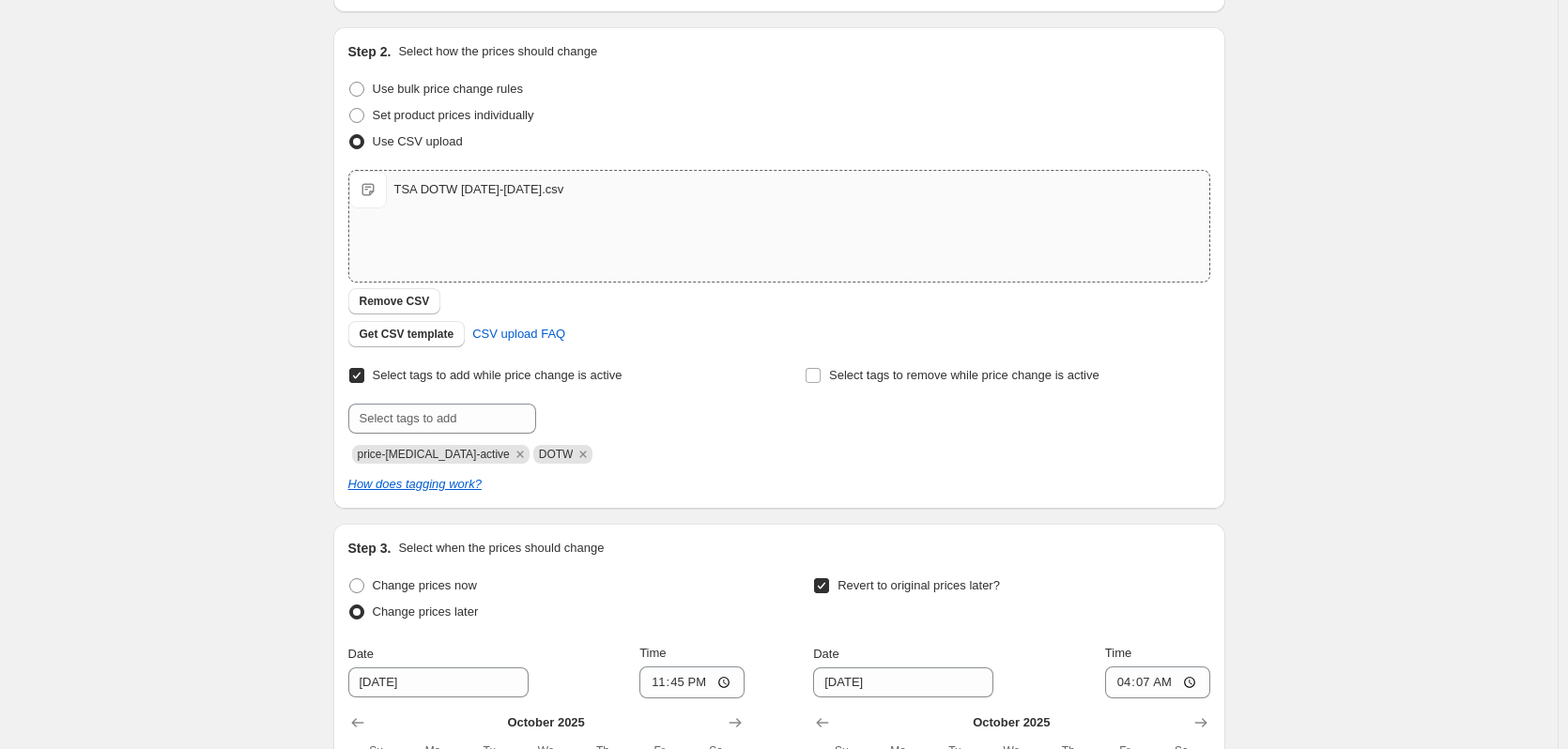
scroll to position [266, 0]
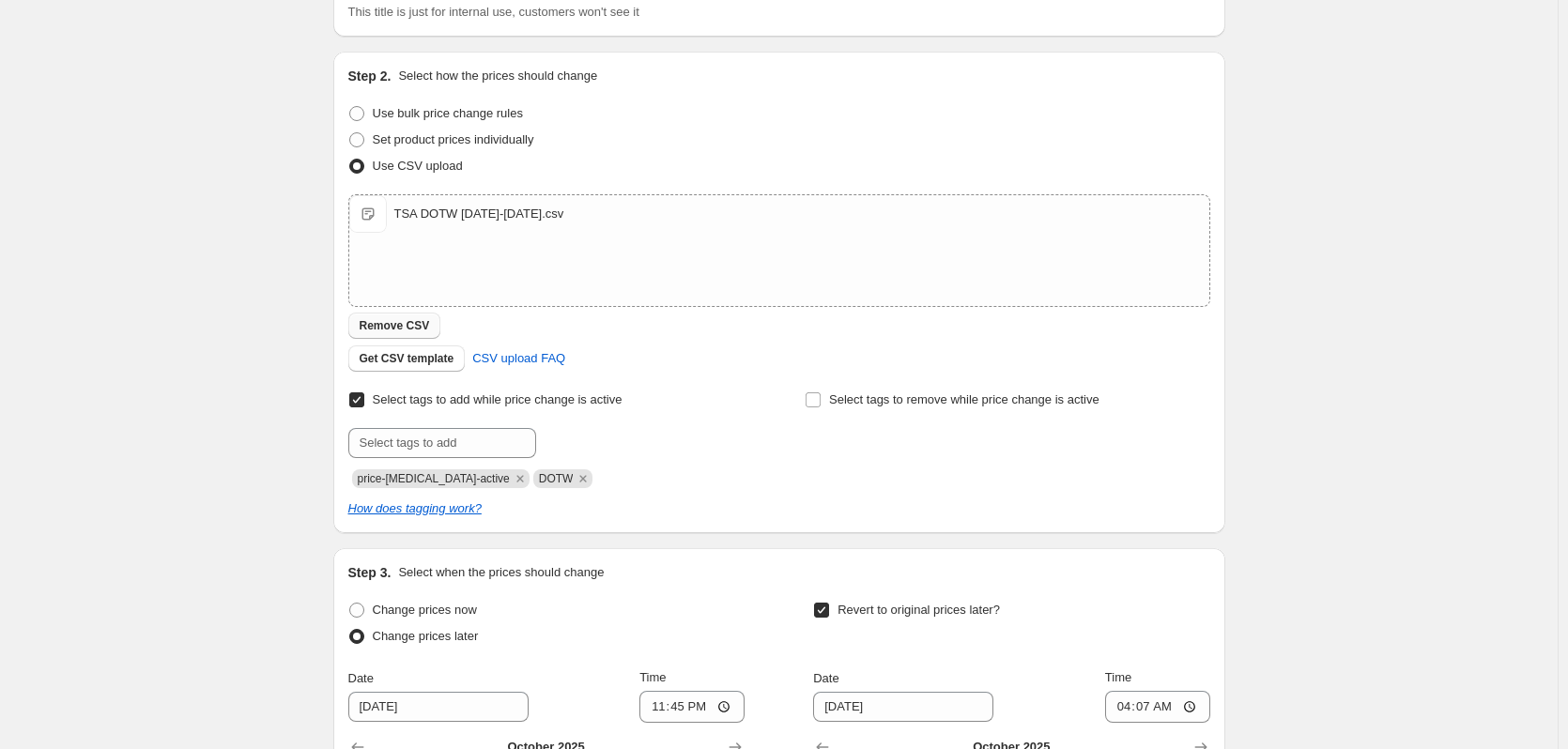
click at [403, 326] on span "Remove CSV" at bounding box center [394, 326] width 71 height 15
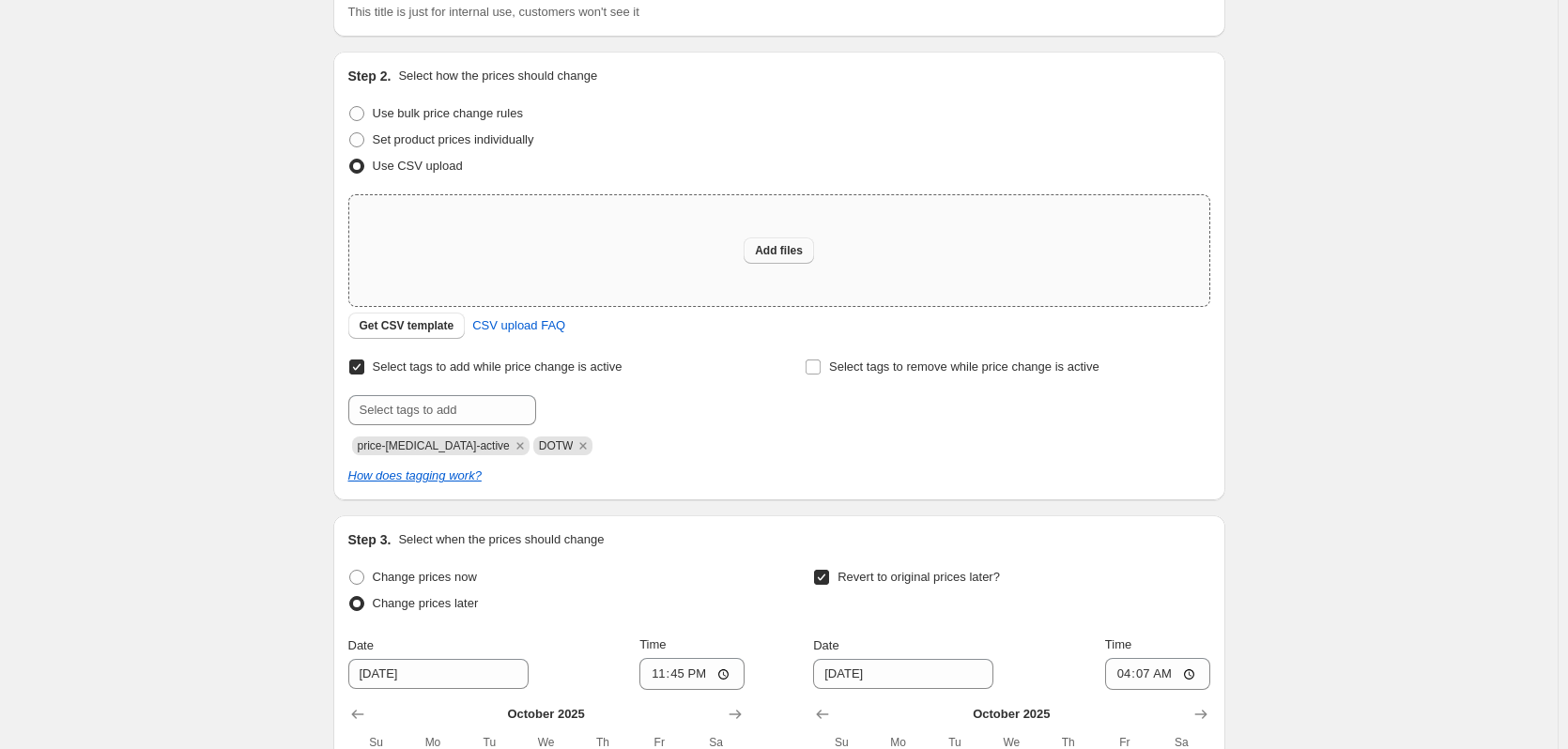
click at [793, 248] on span "Add files" at bounding box center [779, 251] width 48 height 15
type input "C:\fakepath\TSA DOTW 10.10.25-10.16.25.csv"
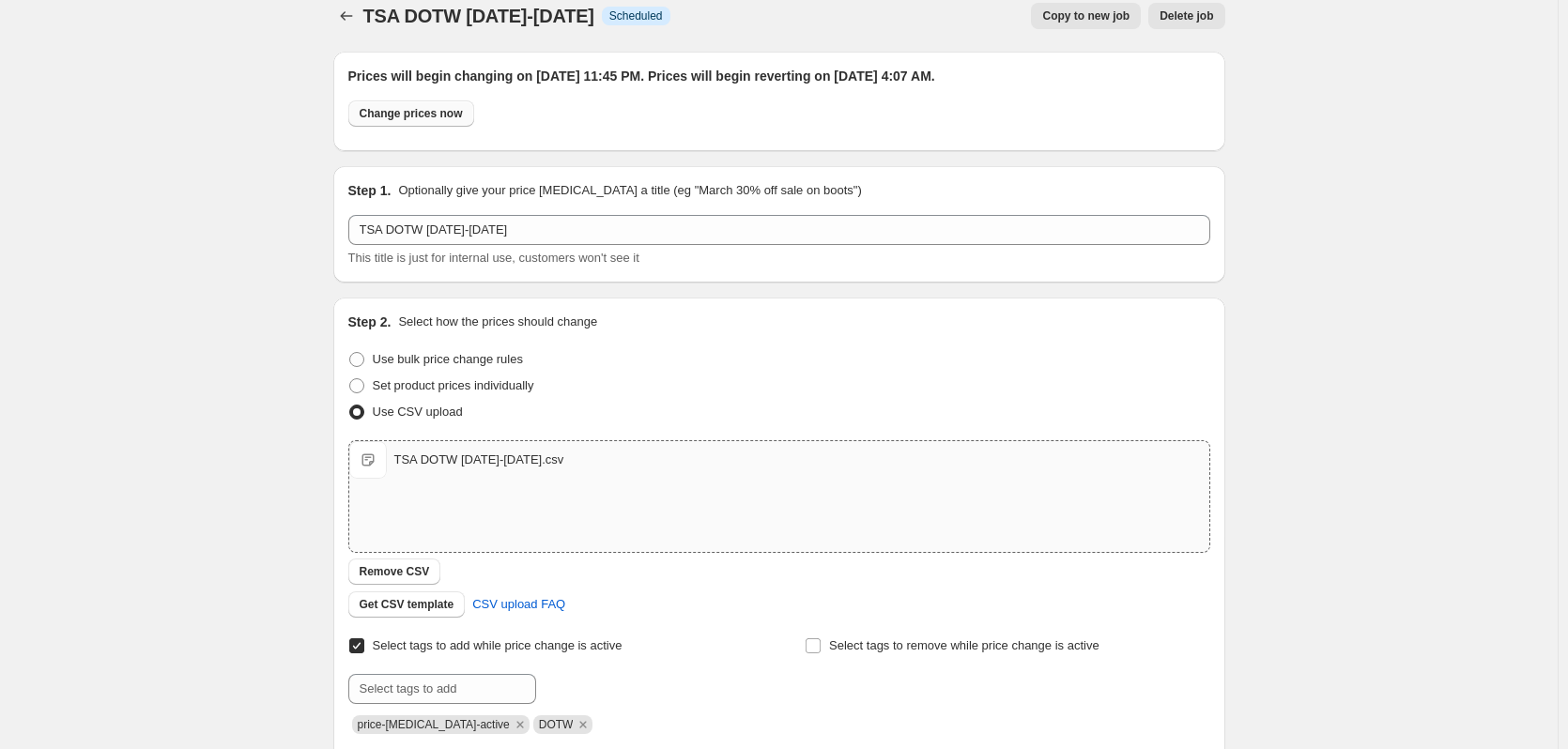
scroll to position [0, 0]
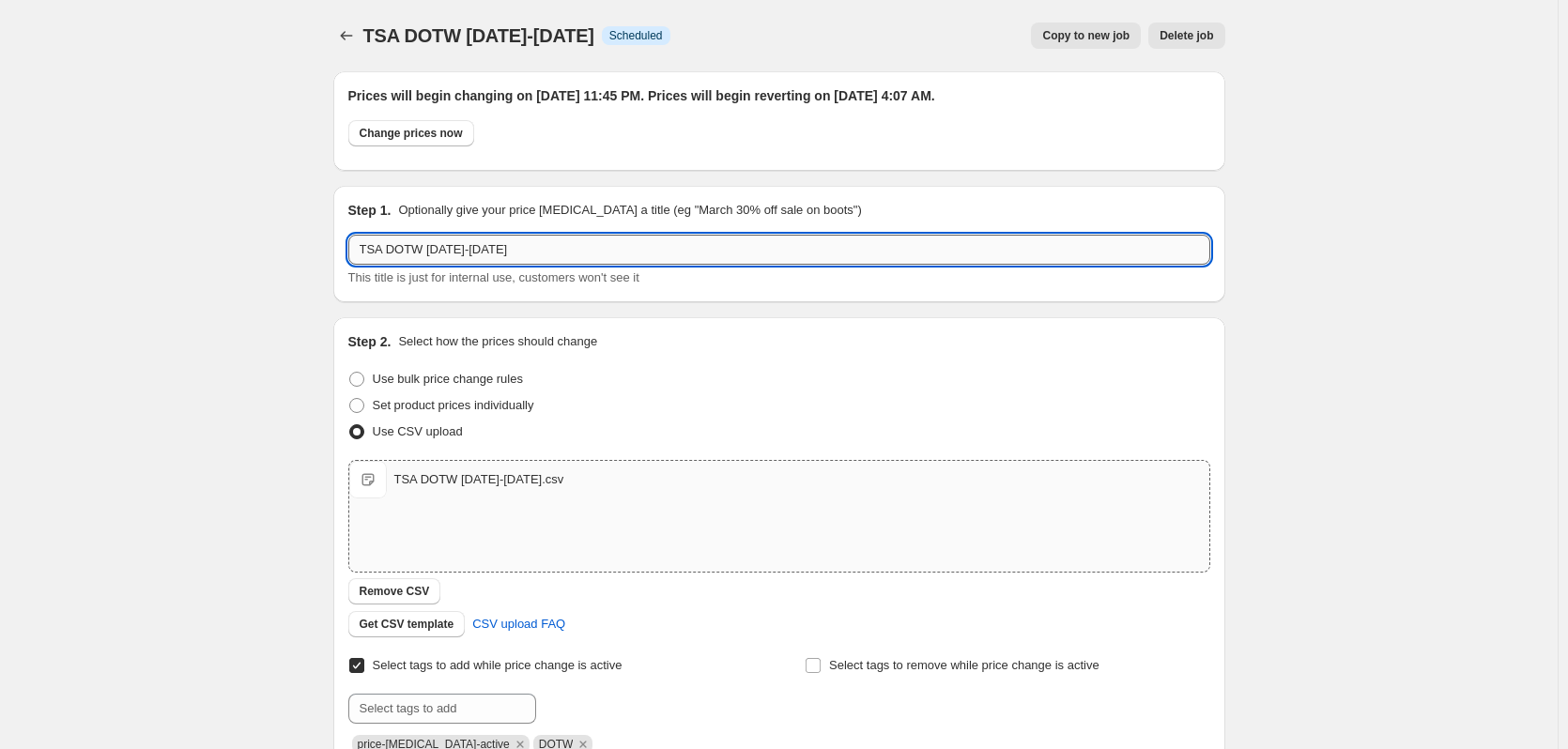
click at [448, 250] on input "TSA DOTW [DATE]-[DATE]" at bounding box center [779, 249] width 862 height 30
click at [404, 593] on span "Remove CSV" at bounding box center [394, 591] width 71 height 15
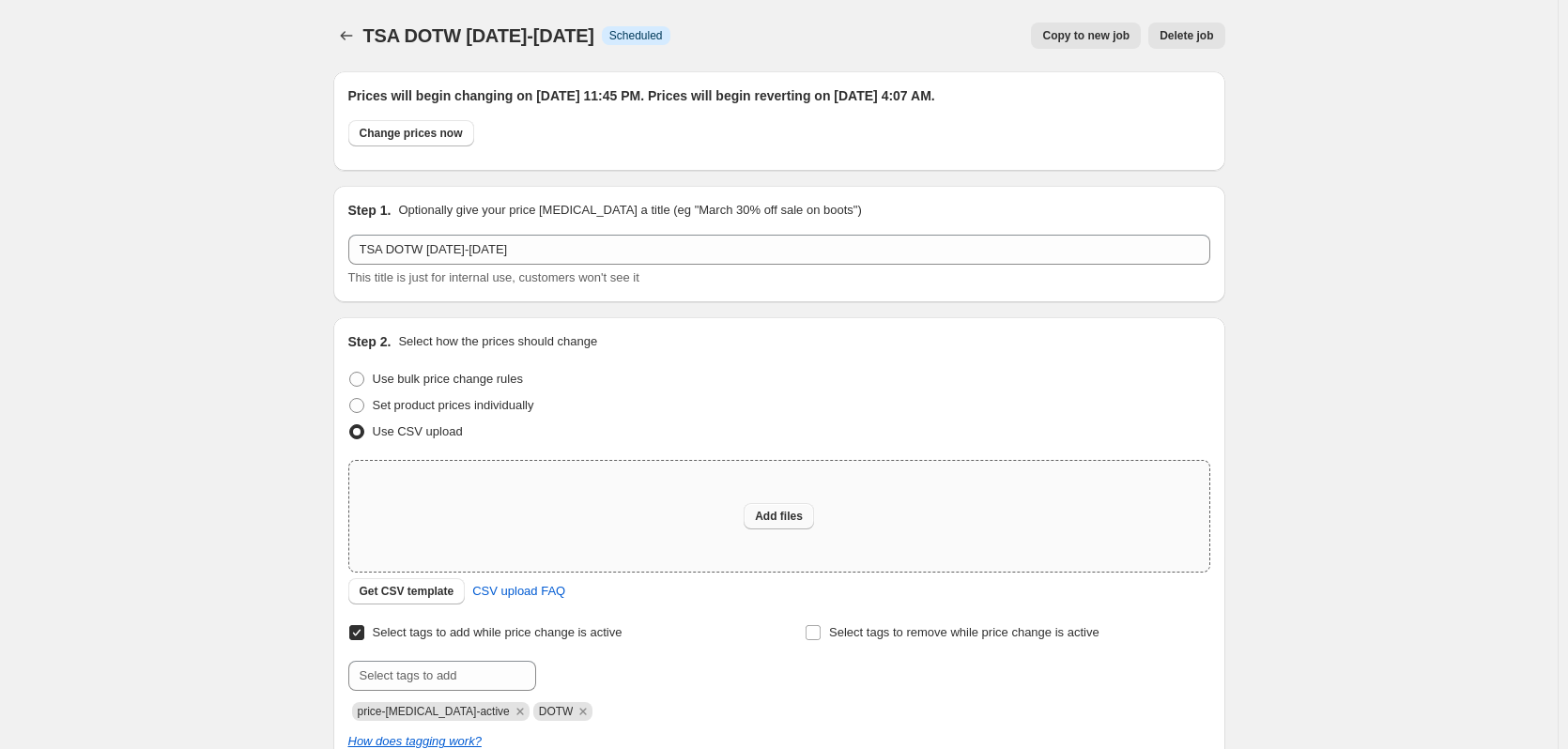
click at [794, 518] on span "Add files" at bounding box center [779, 517] width 48 height 15
type input "C:\fakepath\TSA DOTW 10.3.25-10.9.25.csv"
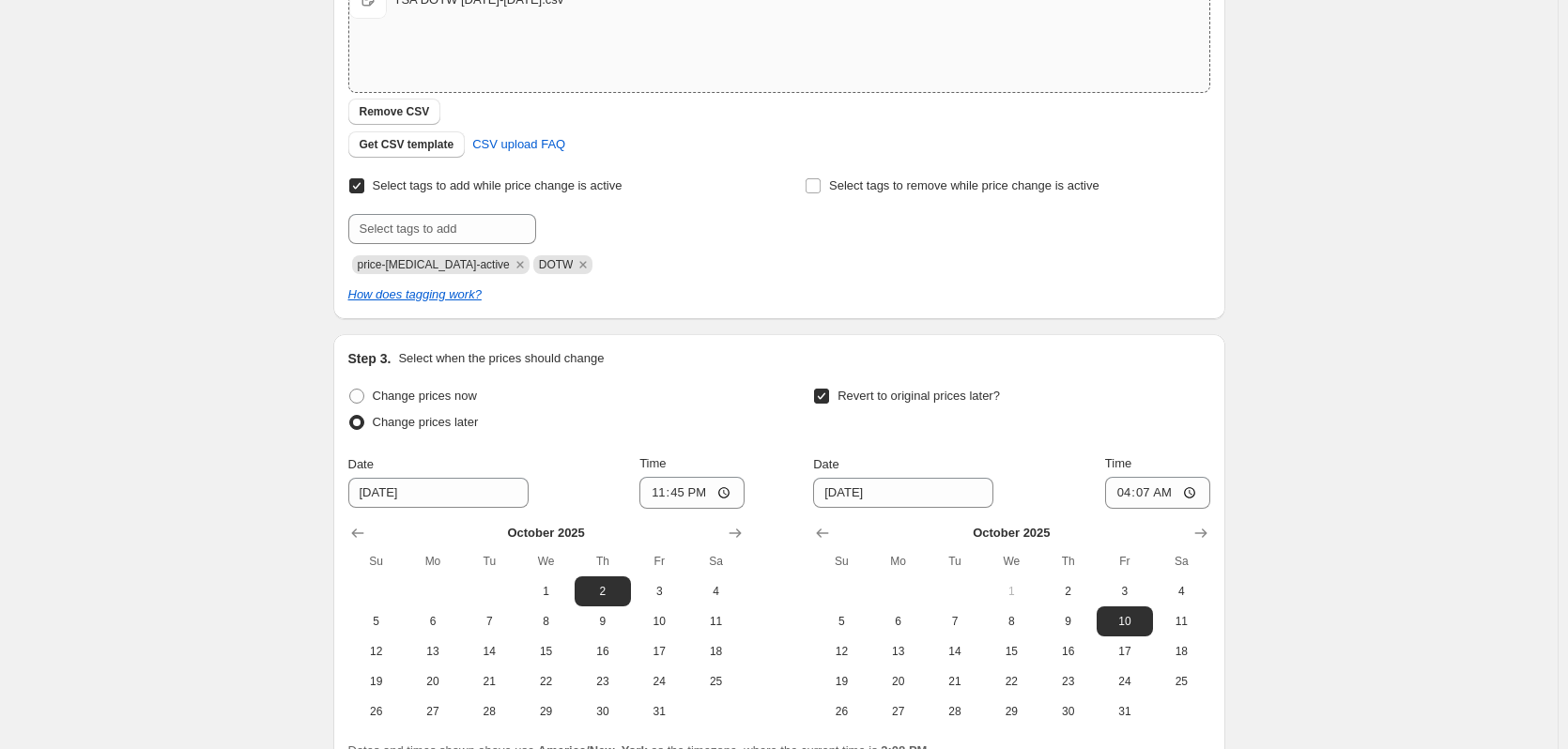
scroll to position [662, 0]
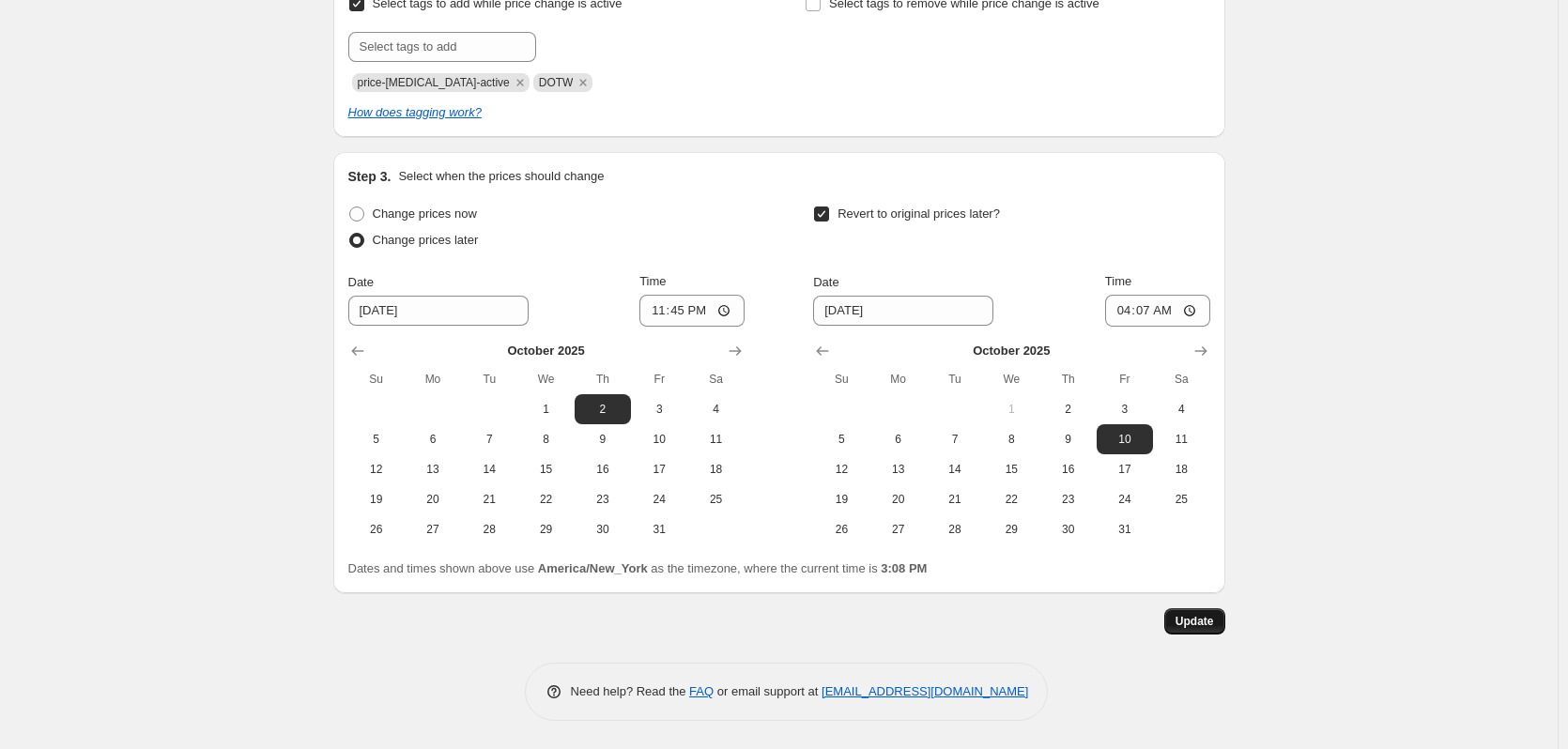
click at [1196, 610] on button "Update" at bounding box center [1194, 621] width 61 height 26
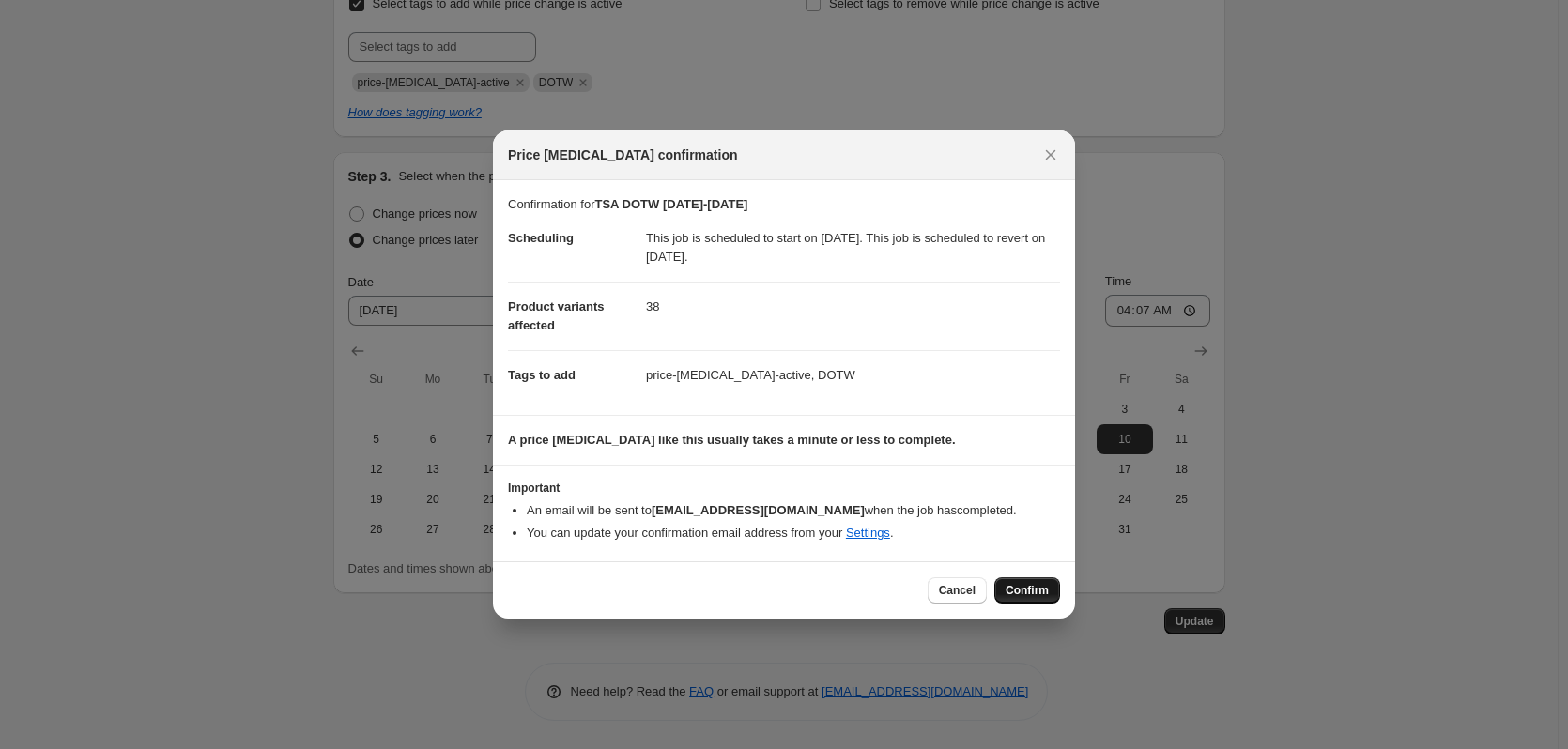
click at [1020, 591] on span "Confirm" at bounding box center [1027, 591] width 43 height 15
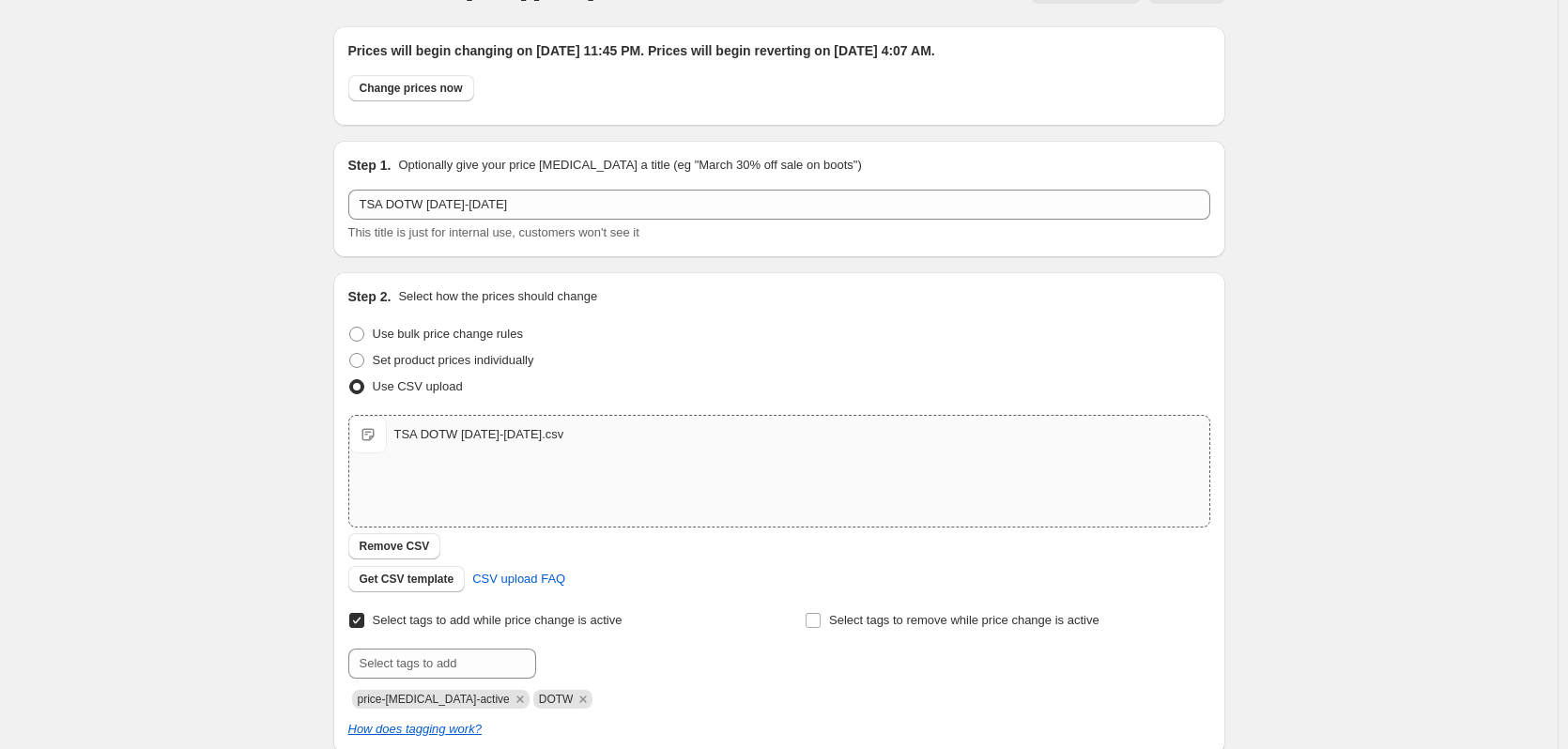
scroll to position [0, 0]
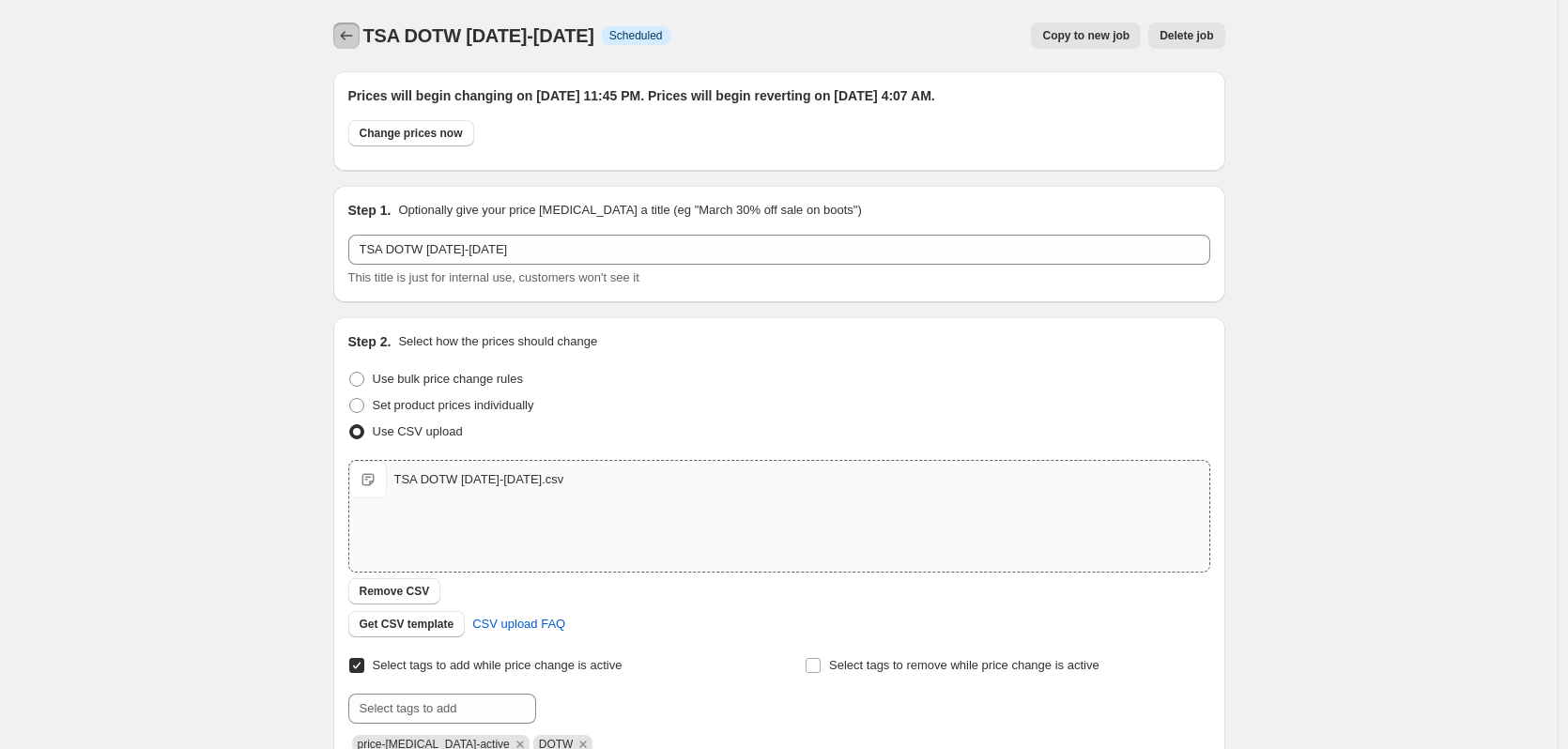
click at [359, 47] on button "Price change jobs" at bounding box center [346, 35] width 26 height 26
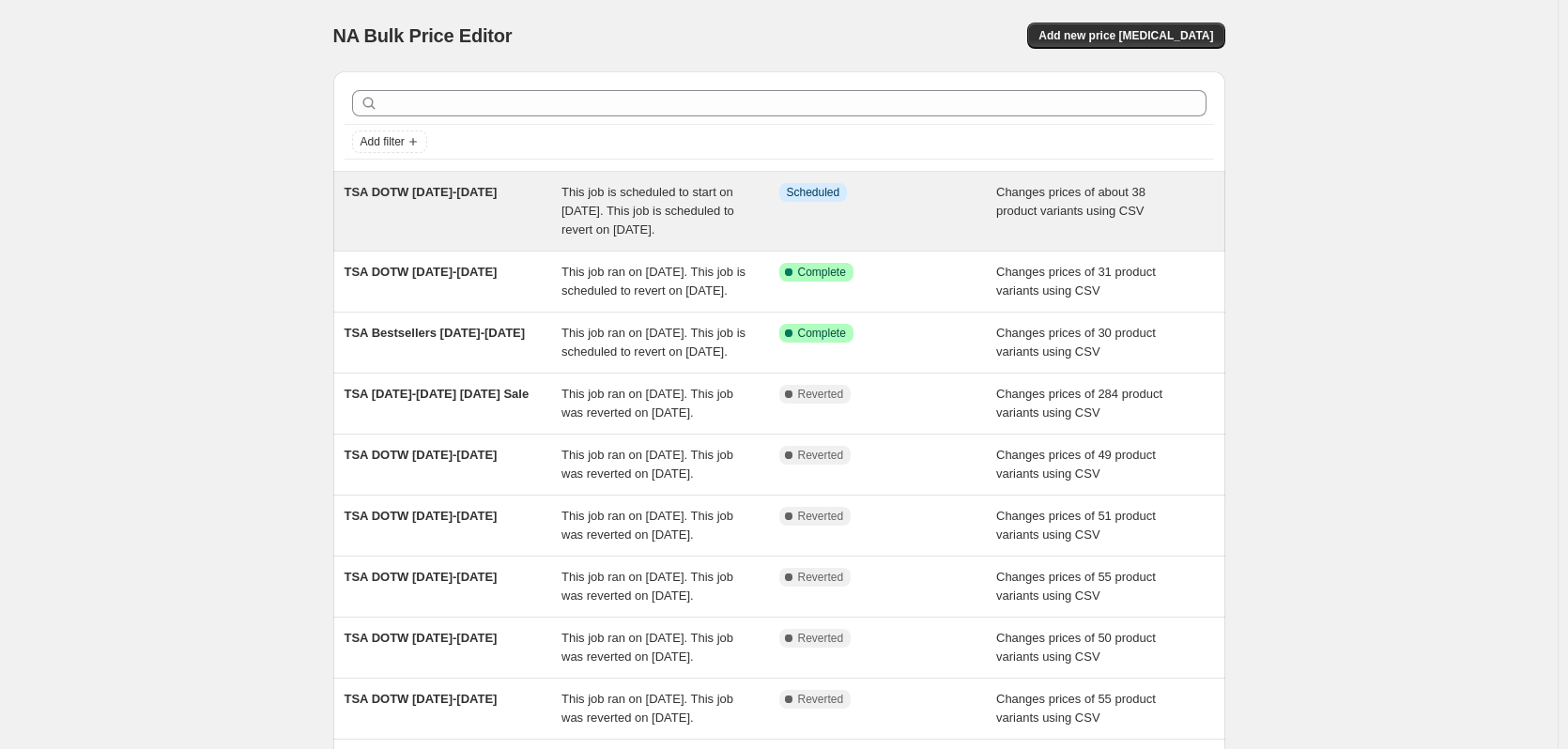
click at [744, 213] on div "This job is scheduled to start on [DATE]. This job is scheduled to revert on [D…" at bounding box center [670, 211] width 217 height 56
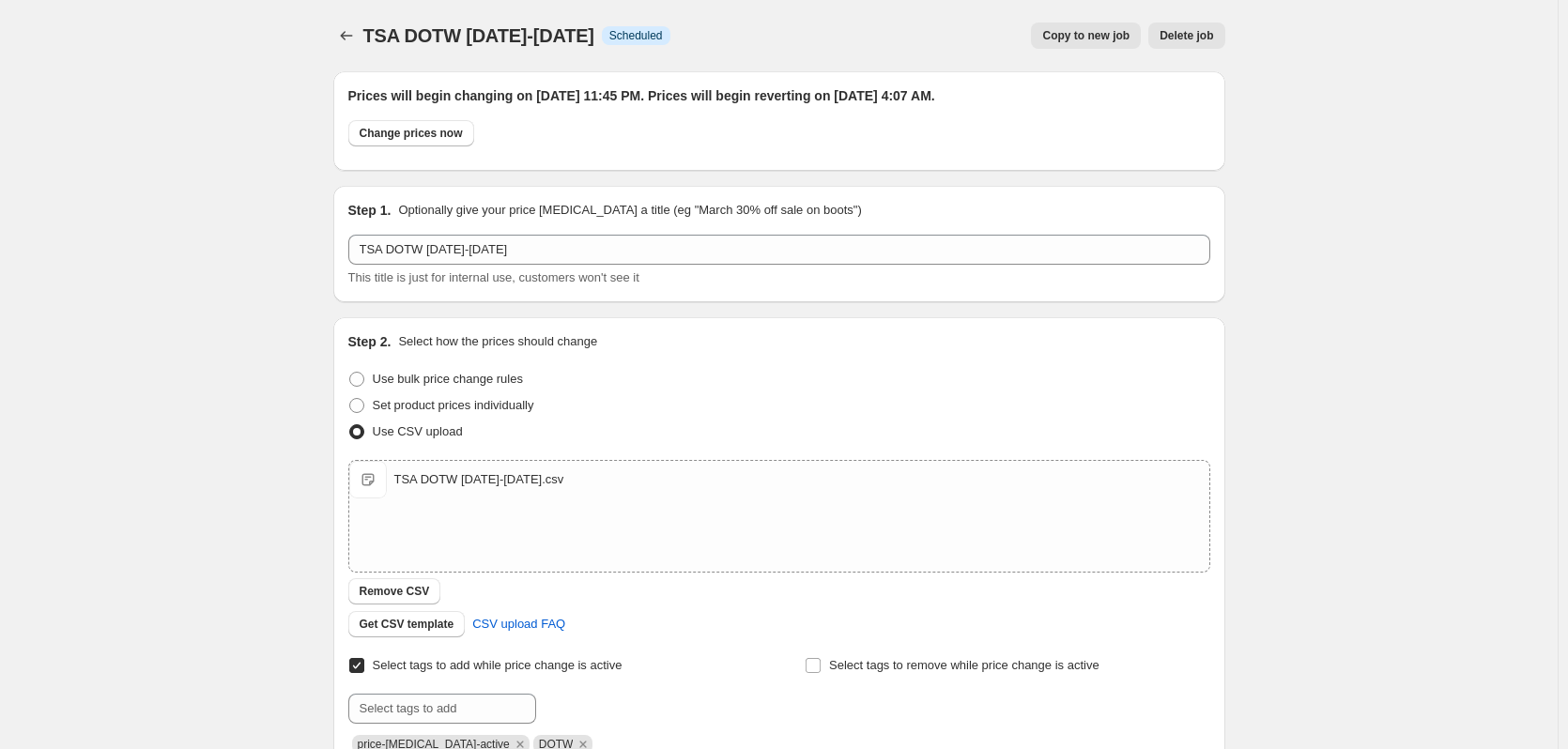
click at [1105, 37] on span "Copy to new job" at bounding box center [1085, 36] width 87 height 15
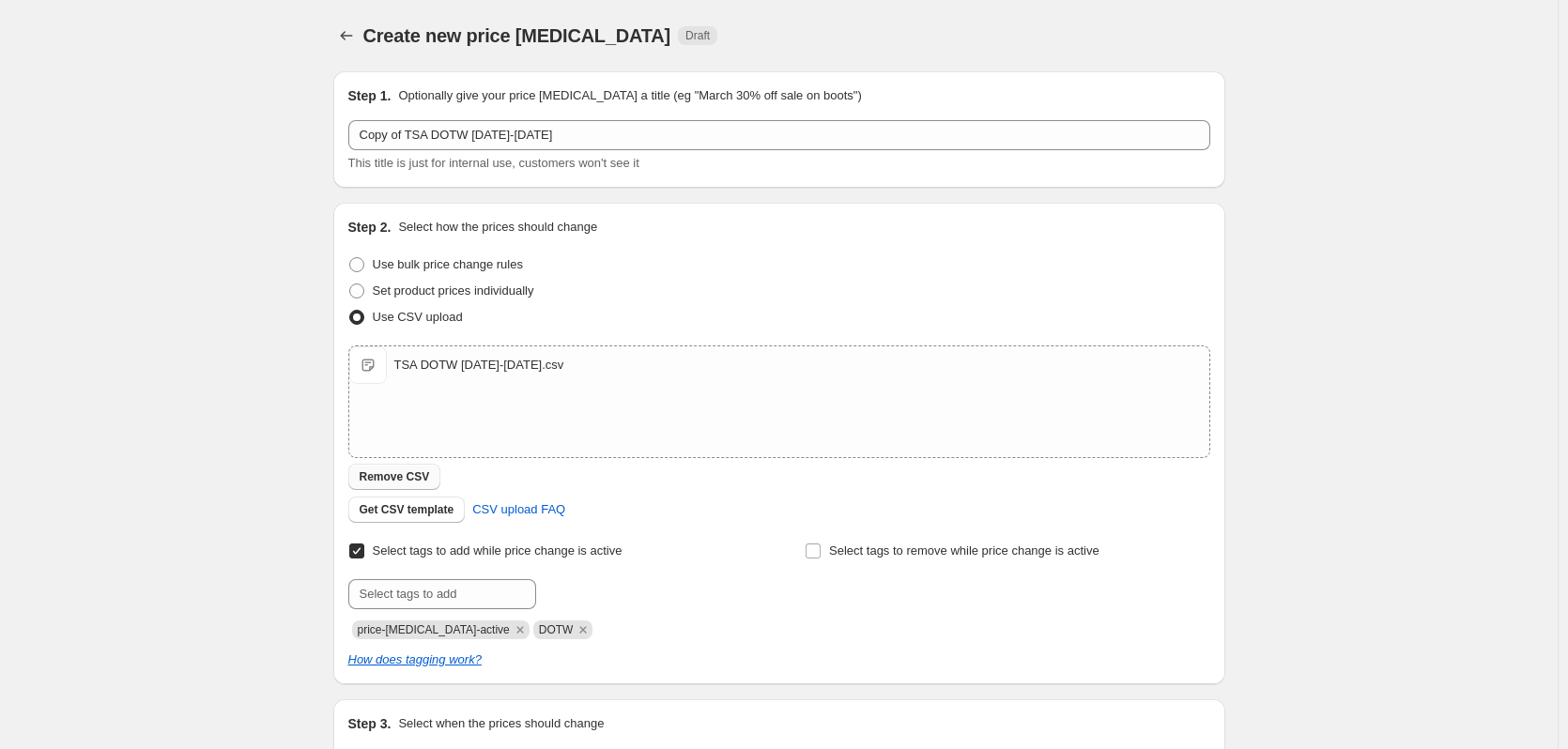
click at [395, 475] on span "Remove CSV" at bounding box center [394, 477] width 71 height 15
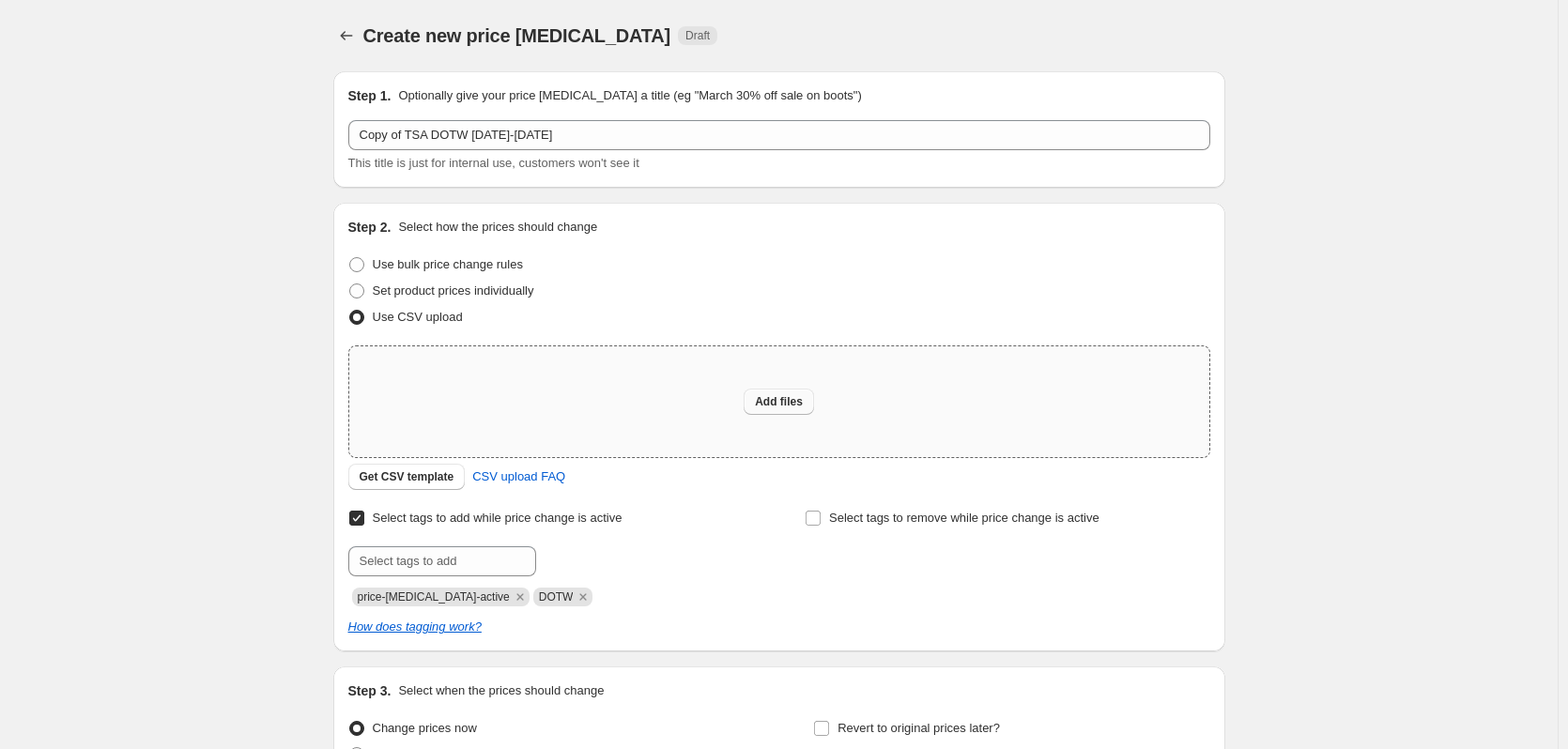
click at [792, 407] on span "Add files" at bounding box center [779, 402] width 48 height 15
type input "C:\fakepath\TSA DOTW 10.10.25-10.16.25.csv"
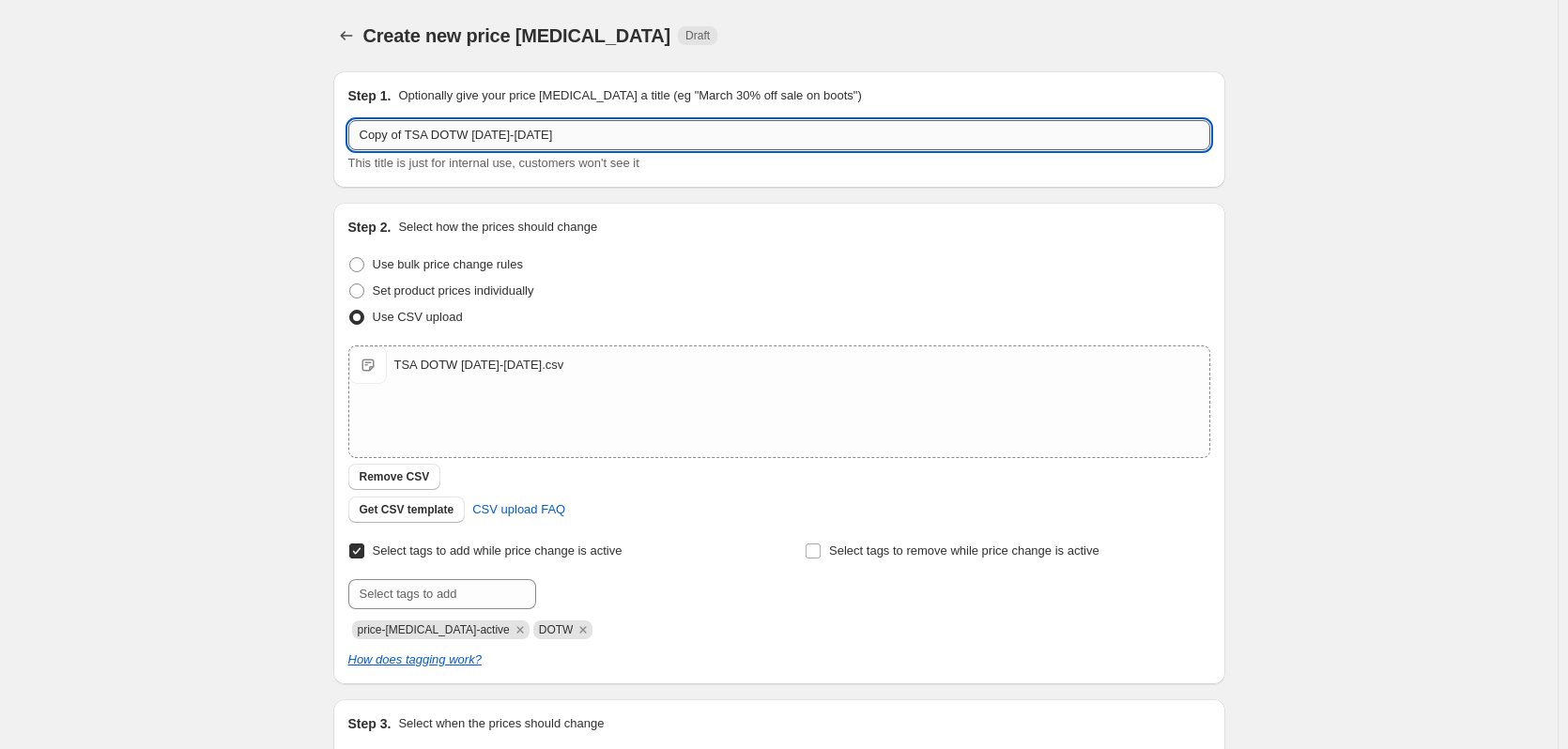
click at [422, 137] on input "Copy of TSA DOTW 10.3.25-10.9.25" at bounding box center [779, 134] width 862 height 30
drag, startPoint x: 411, startPoint y: 134, endPoint x: 167, endPoint y: 128, distance: 244.1
click at [167, 128] on div "Create new price change job. This page is ready Create new price change job Dra…" at bounding box center [779, 487] width 1557 height 975
click at [448, 141] on input "TSA DOTW [DATE]-[DATE]" at bounding box center [779, 134] width 862 height 30
click at [499, 133] on input "TSA DOTW 10.10.25-10.9.25" at bounding box center [779, 134] width 862 height 30
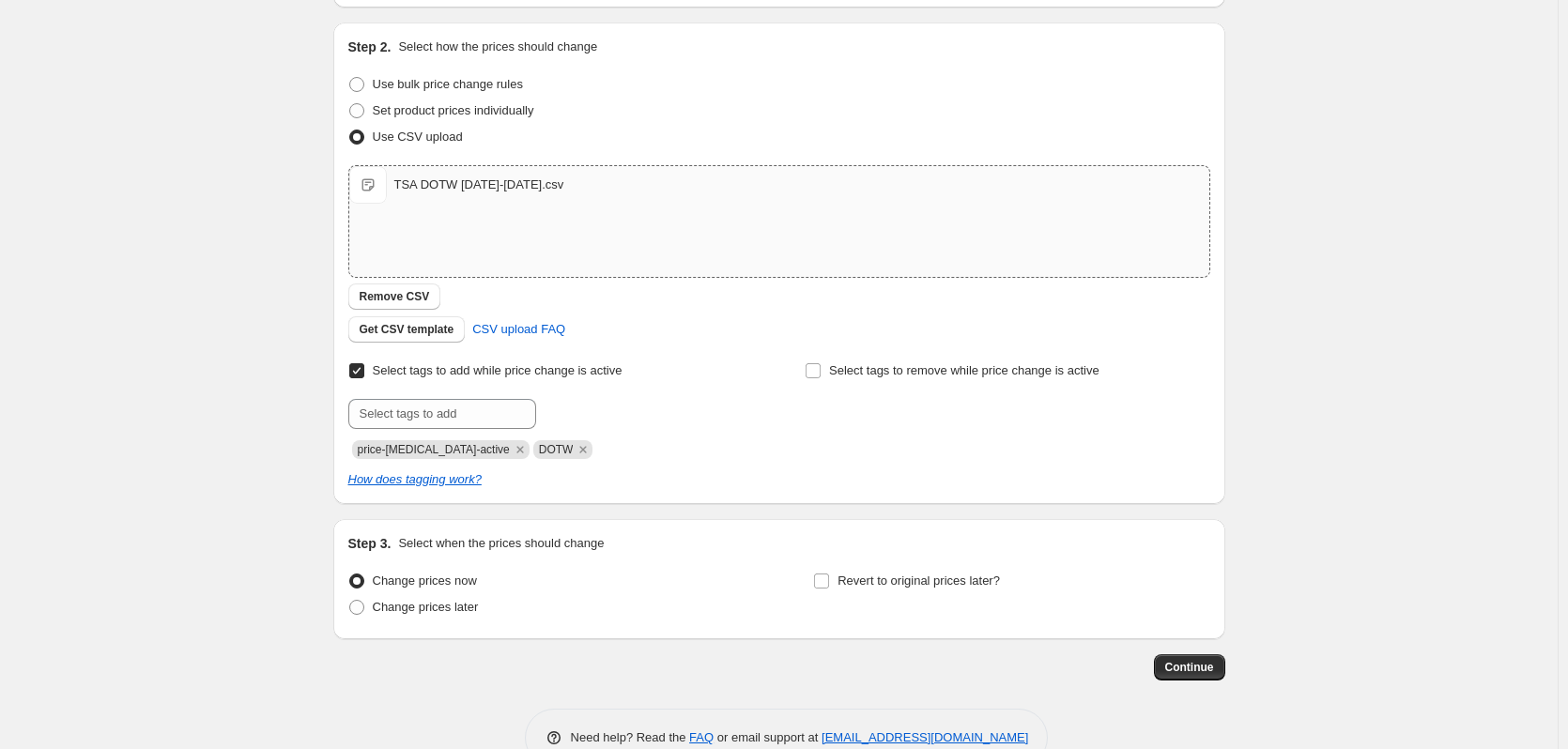
scroll to position [187, 0]
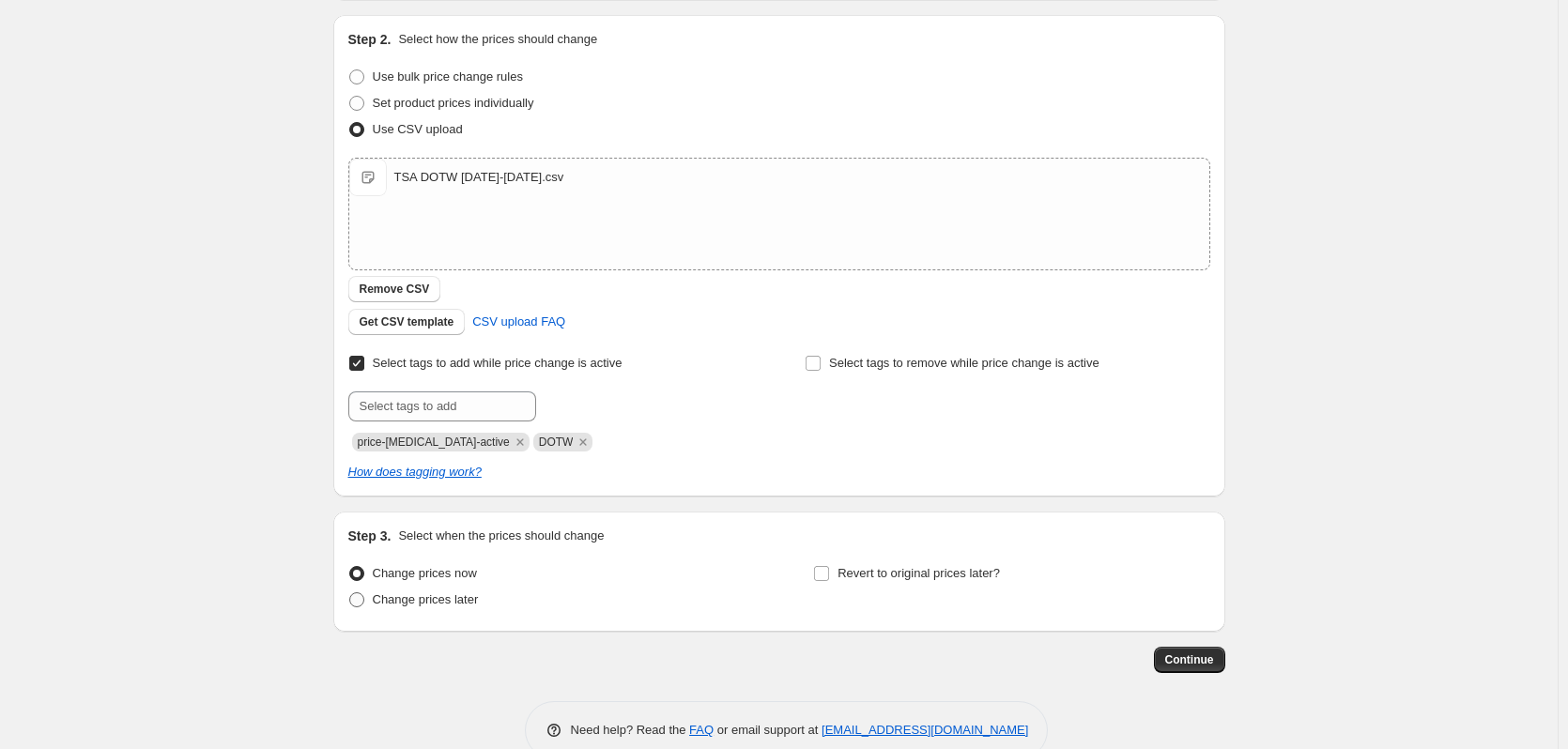
type input "TSA DOTW [DATE]-[DATE]"
click at [360, 601] on span at bounding box center [356, 600] width 15 height 15
click at [350, 593] on input "Change prices later" at bounding box center [349, 592] width 1 height 1
radio input "true"
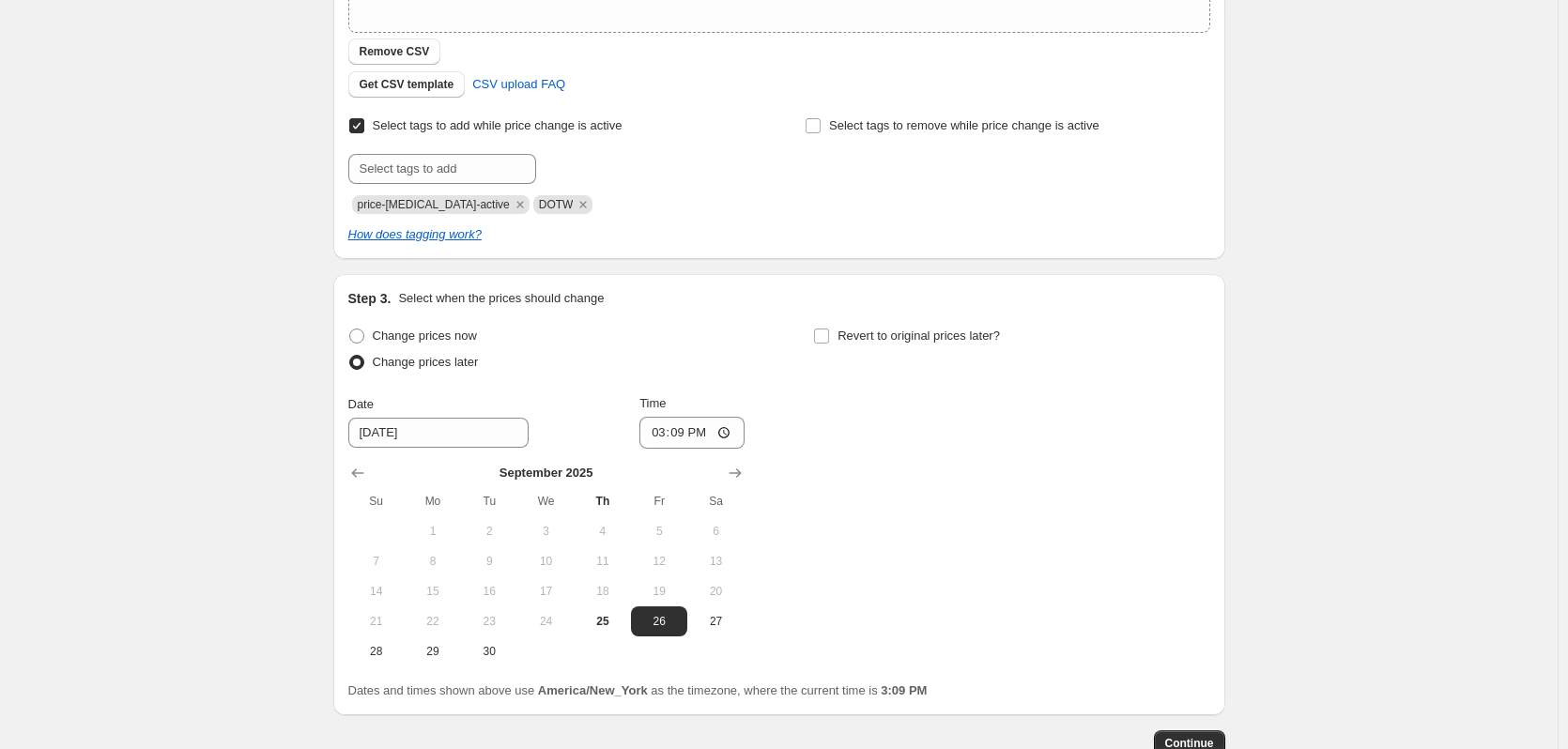
scroll to position [470, 0]
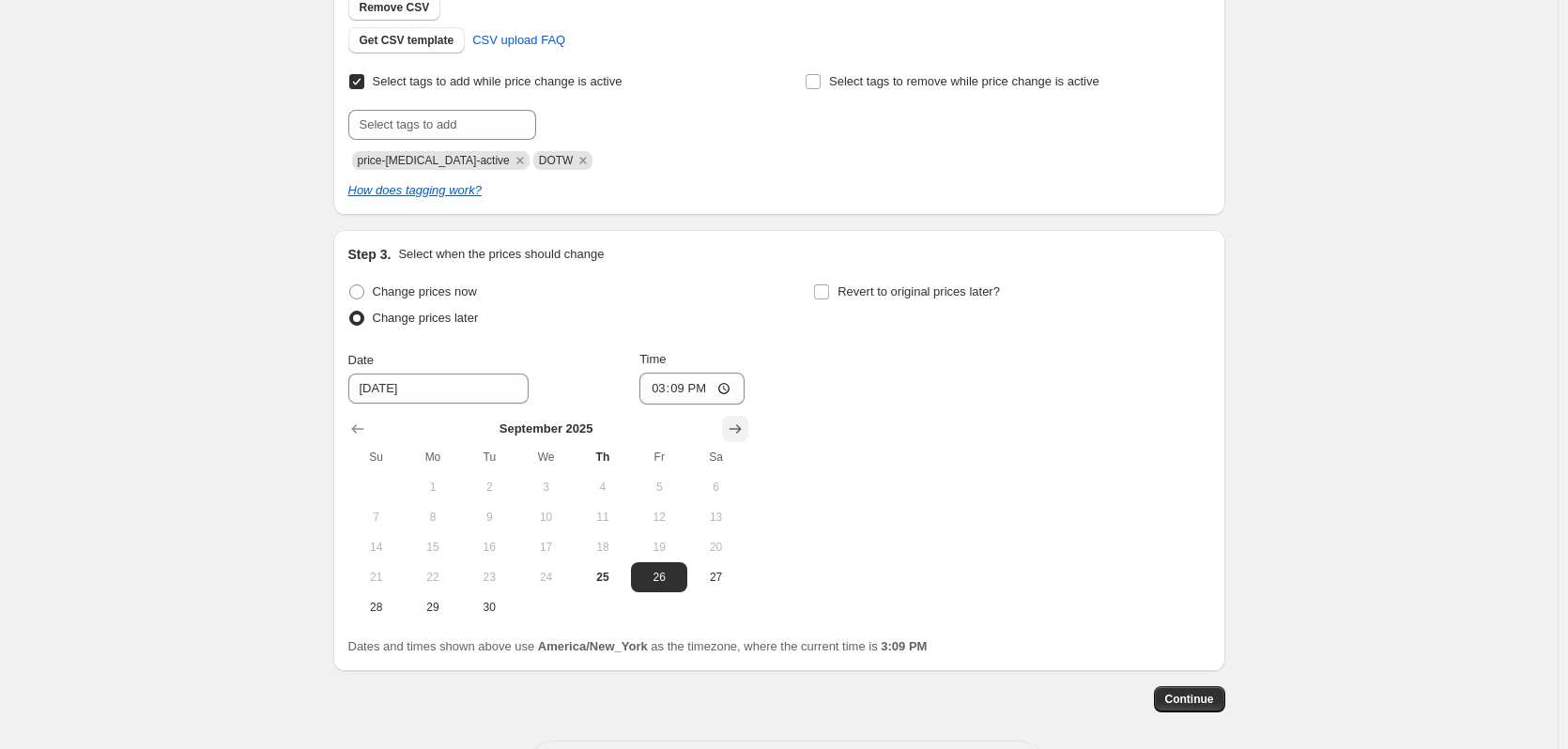
click at [730, 433] on icon "Show next month, October 2025" at bounding box center [734, 428] width 18 height 18
click at [609, 519] on span "9" at bounding box center [602, 518] width 42 height 15
type input "10/9/2025"
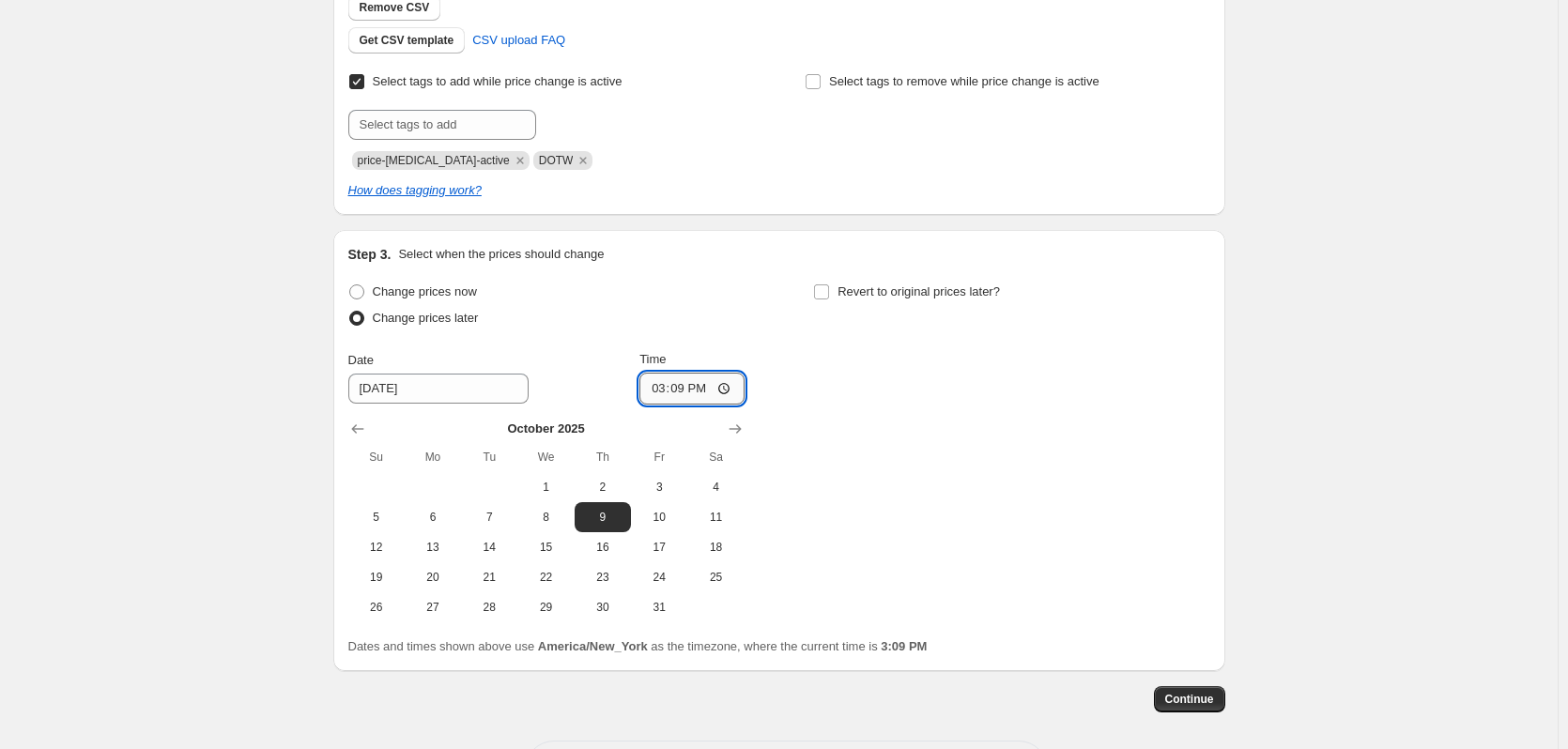
click at [726, 391] on input "15:09" at bounding box center [692, 389] width 105 height 32
type input "23:45"
drag, startPoint x: 887, startPoint y: 446, endPoint x: 870, endPoint y: 380, distance: 68.2
click at [887, 446] on div "Change prices now Change prices later Date 10/9/2025 Time 23:45 October 2025 Su…" at bounding box center [779, 451] width 862 height 344
click at [828, 291] on input "Revert to original prices later?" at bounding box center [821, 292] width 15 height 15
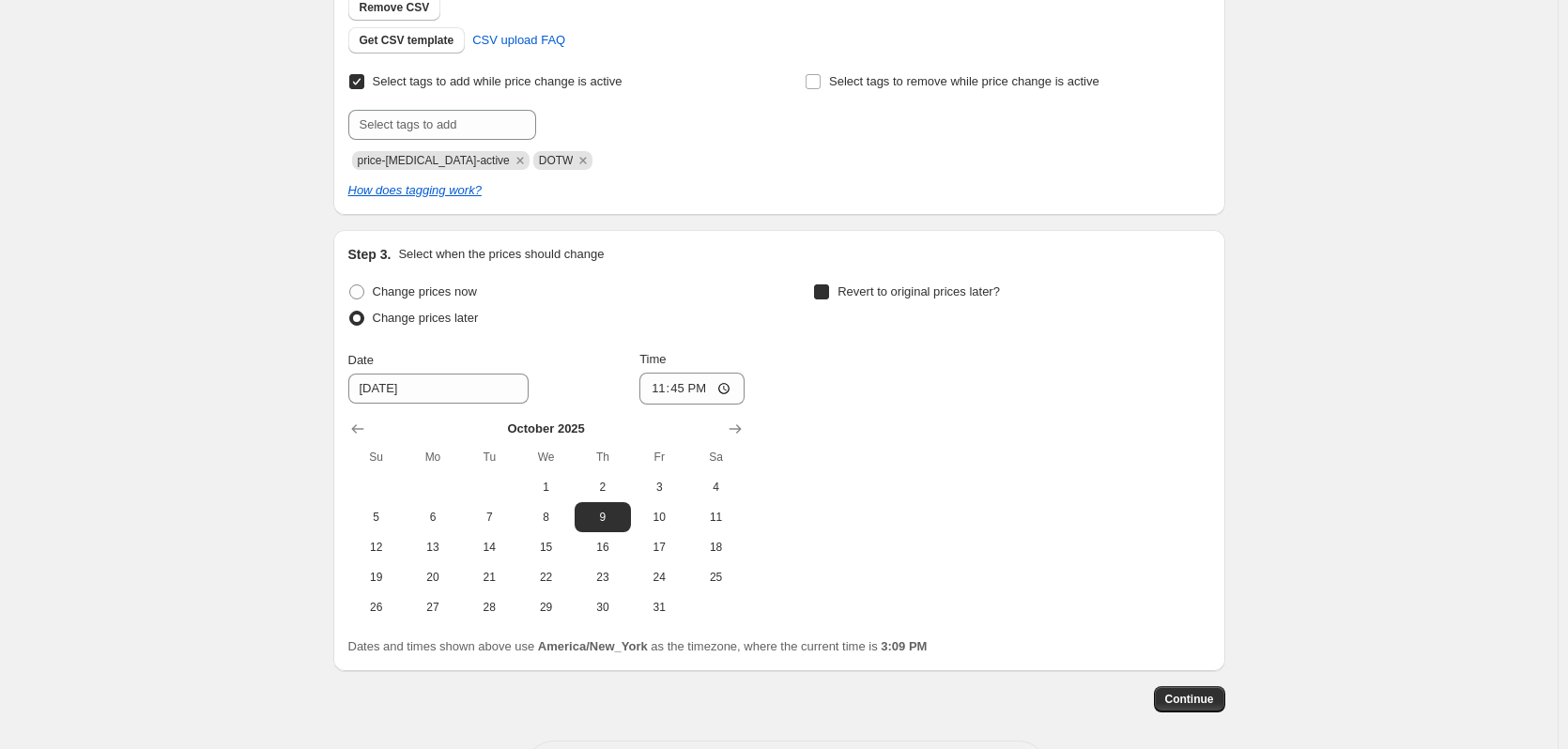
checkbox input "true"
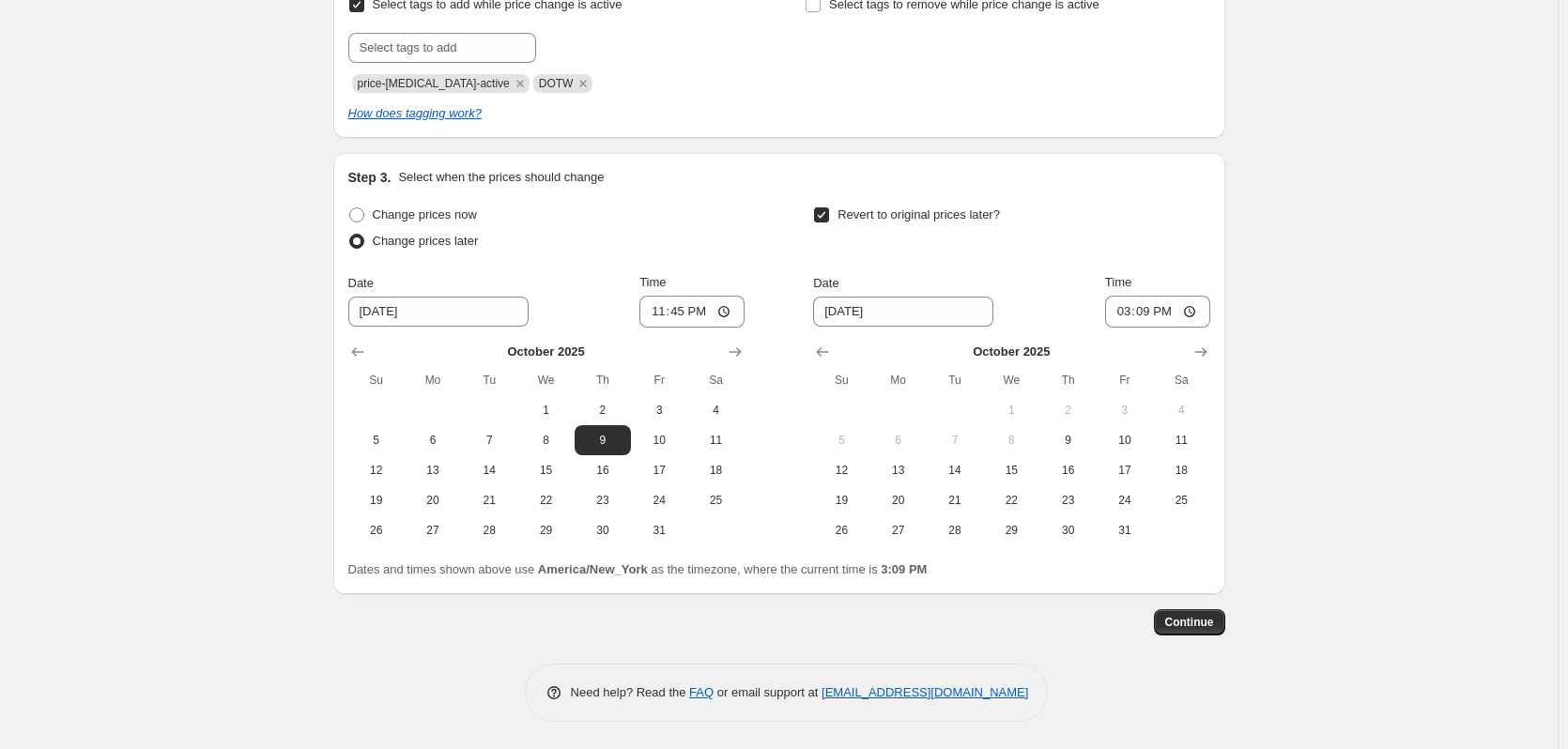
scroll to position [547, 0]
click at [1140, 472] on span "17" at bounding box center [1125, 470] width 42 height 15
type input "10/17/2025"
click at [1188, 311] on input "15:09" at bounding box center [1157, 310] width 105 height 32
type input "04:09"
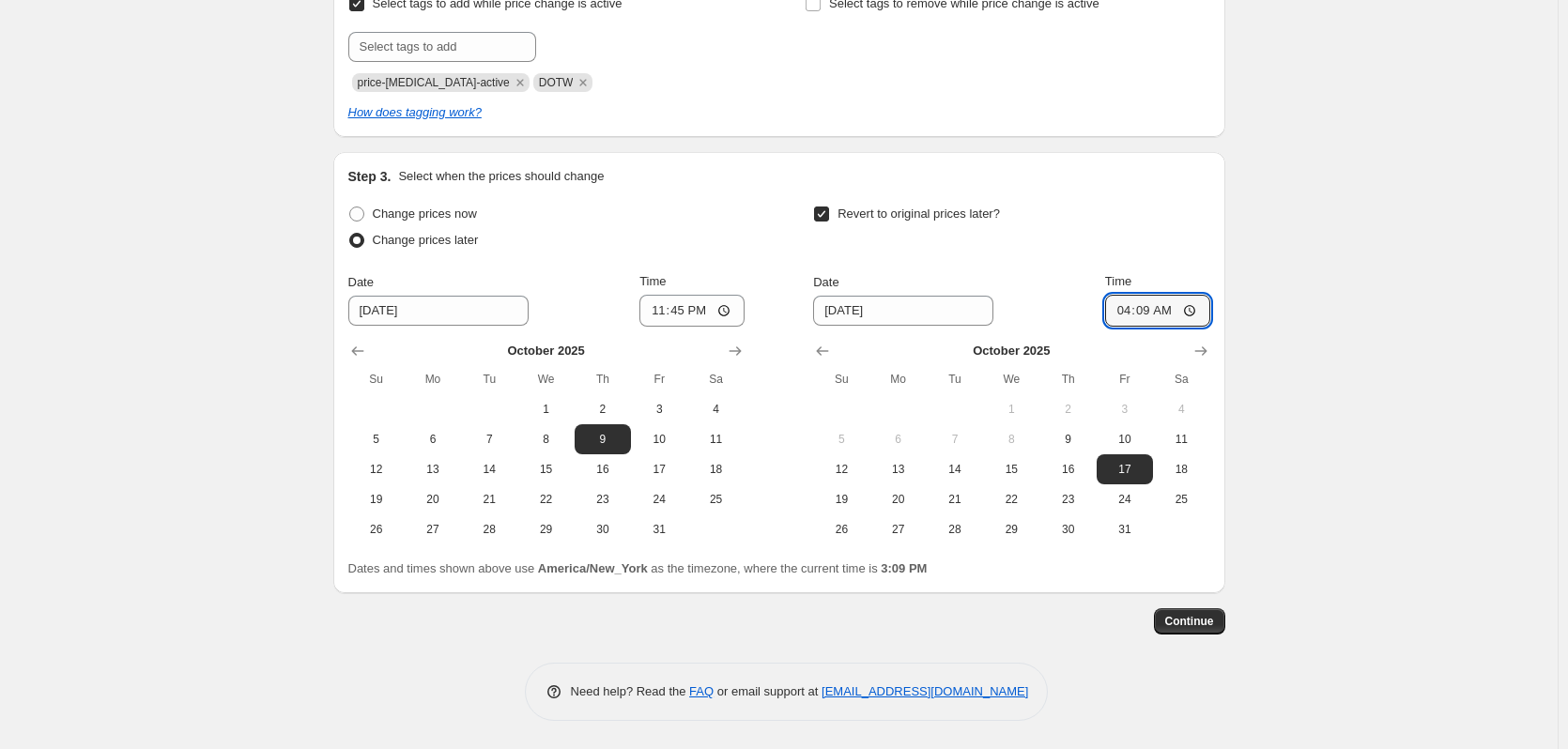
click at [679, 251] on div "Change prices later" at bounding box center [546, 240] width 396 height 26
click at [1202, 622] on span "Continue" at bounding box center [1189, 621] width 49 height 15
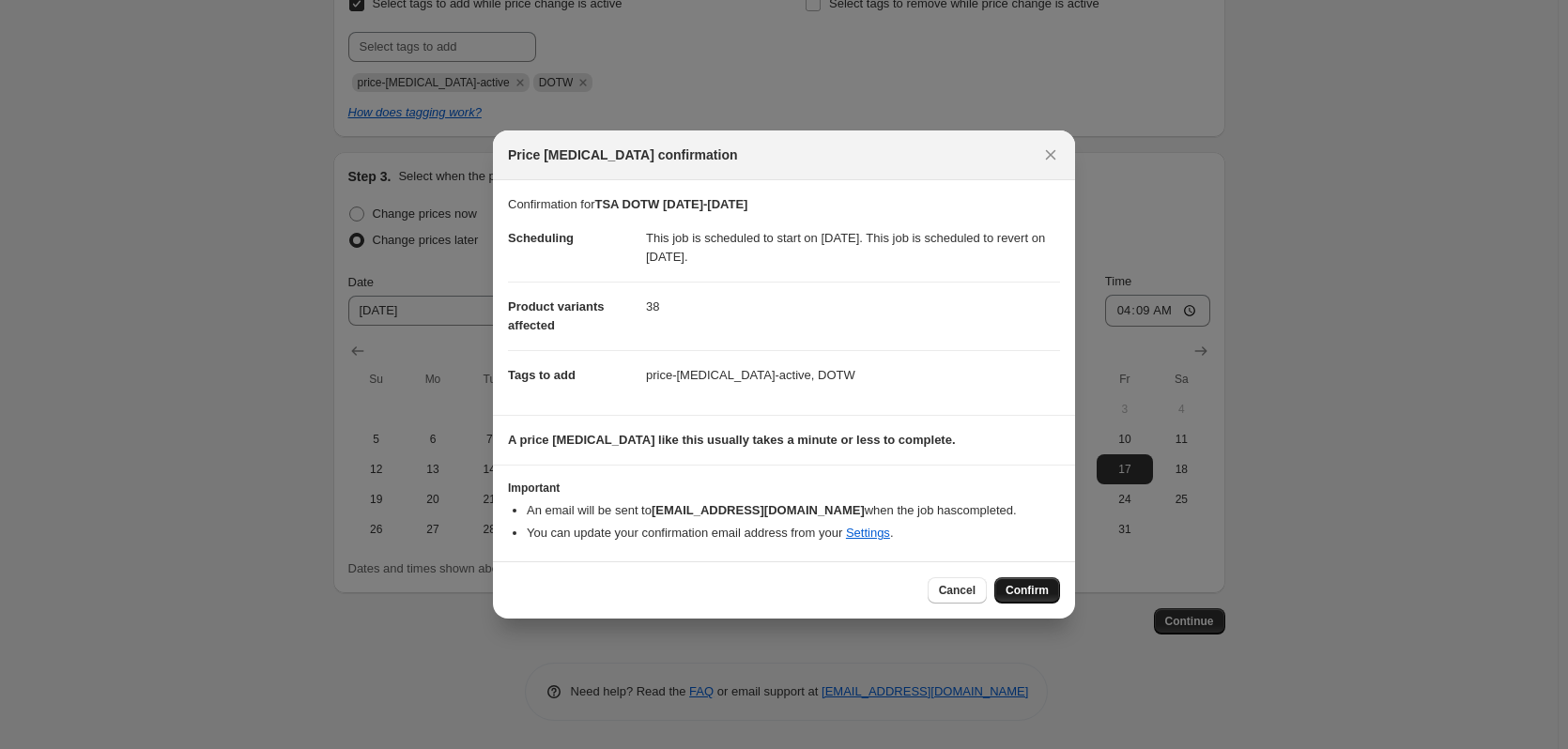
click at [1041, 592] on span "Confirm" at bounding box center [1027, 591] width 43 height 15
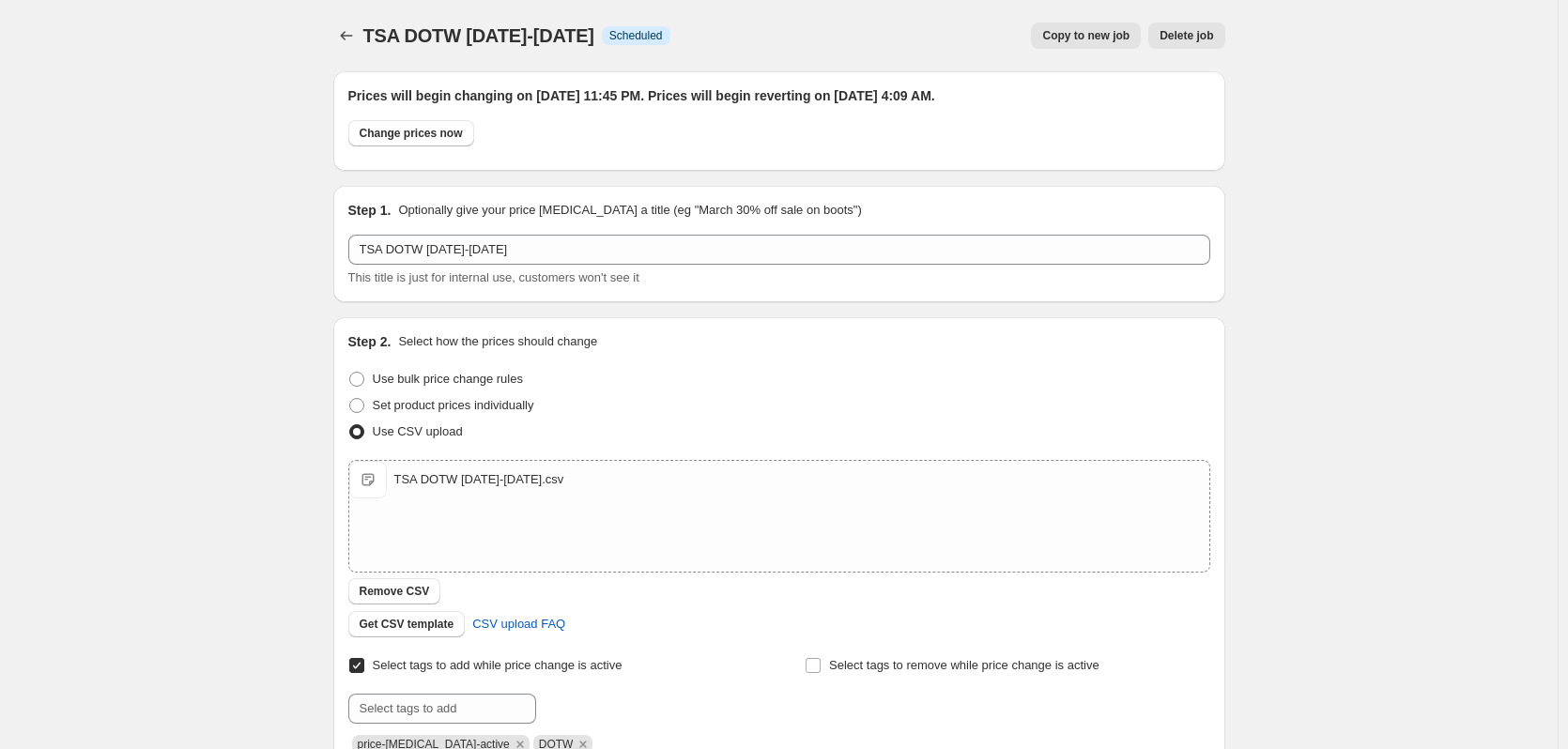
click at [1080, 33] on span "Copy to new job" at bounding box center [1085, 36] width 87 height 15
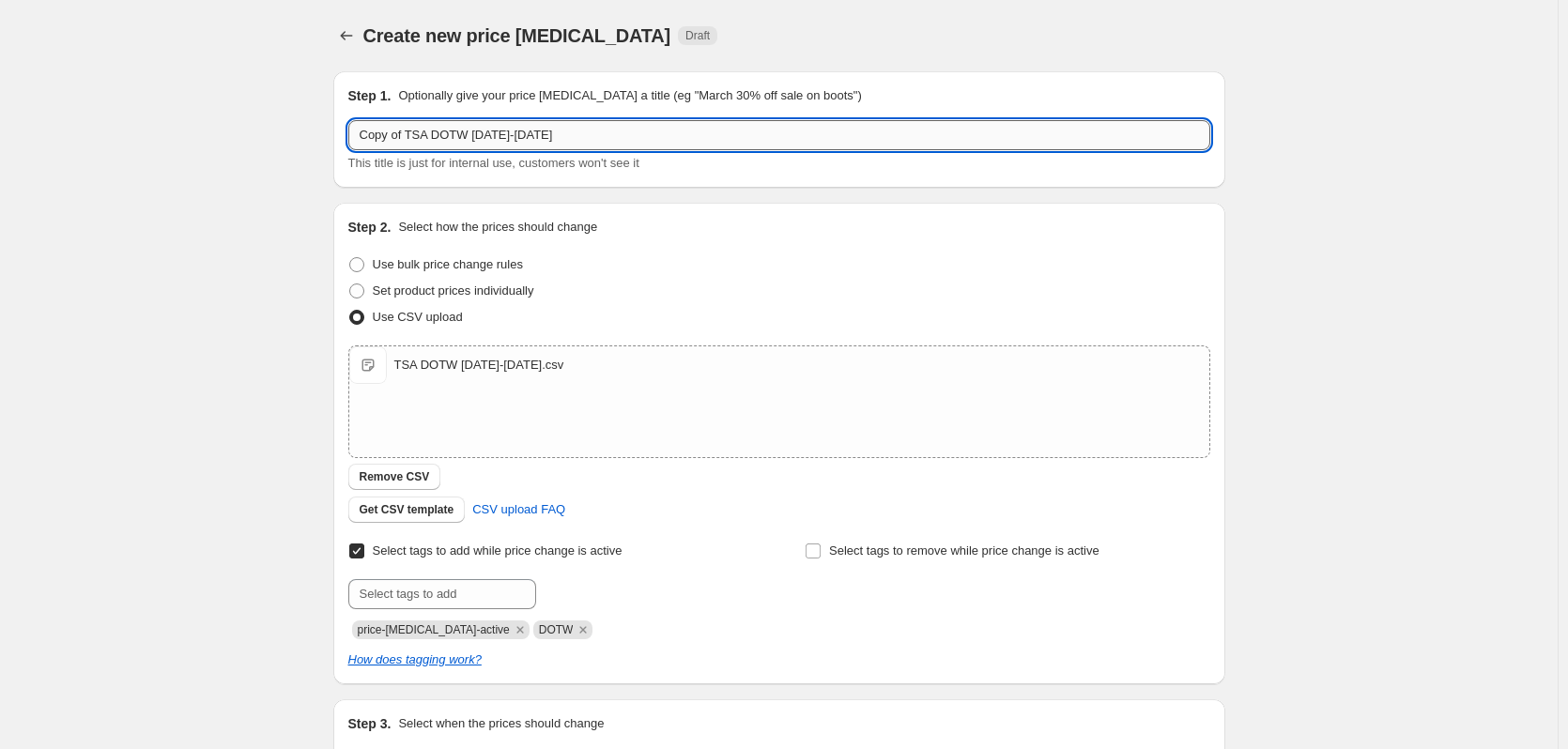
drag, startPoint x: 501, startPoint y: 133, endPoint x: 481, endPoint y: 137, distance: 20.4
click at [501, 133] on input "Copy of TSA DOTW 10.10.25-10.16.25" at bounding box center [779, 134] width 862 height 30
drag, startPoint x: 412, startPoint y: 136, endPoint x: 365, endPoint y: 130, distance: 47.4
click at [365, 130] on input "Copy of TSA DOTW 10.10.25-10.16.25" at bounding box center [779, 134] width 862 height 30
type input "TSA DOTW [DATE]-[DATE]"
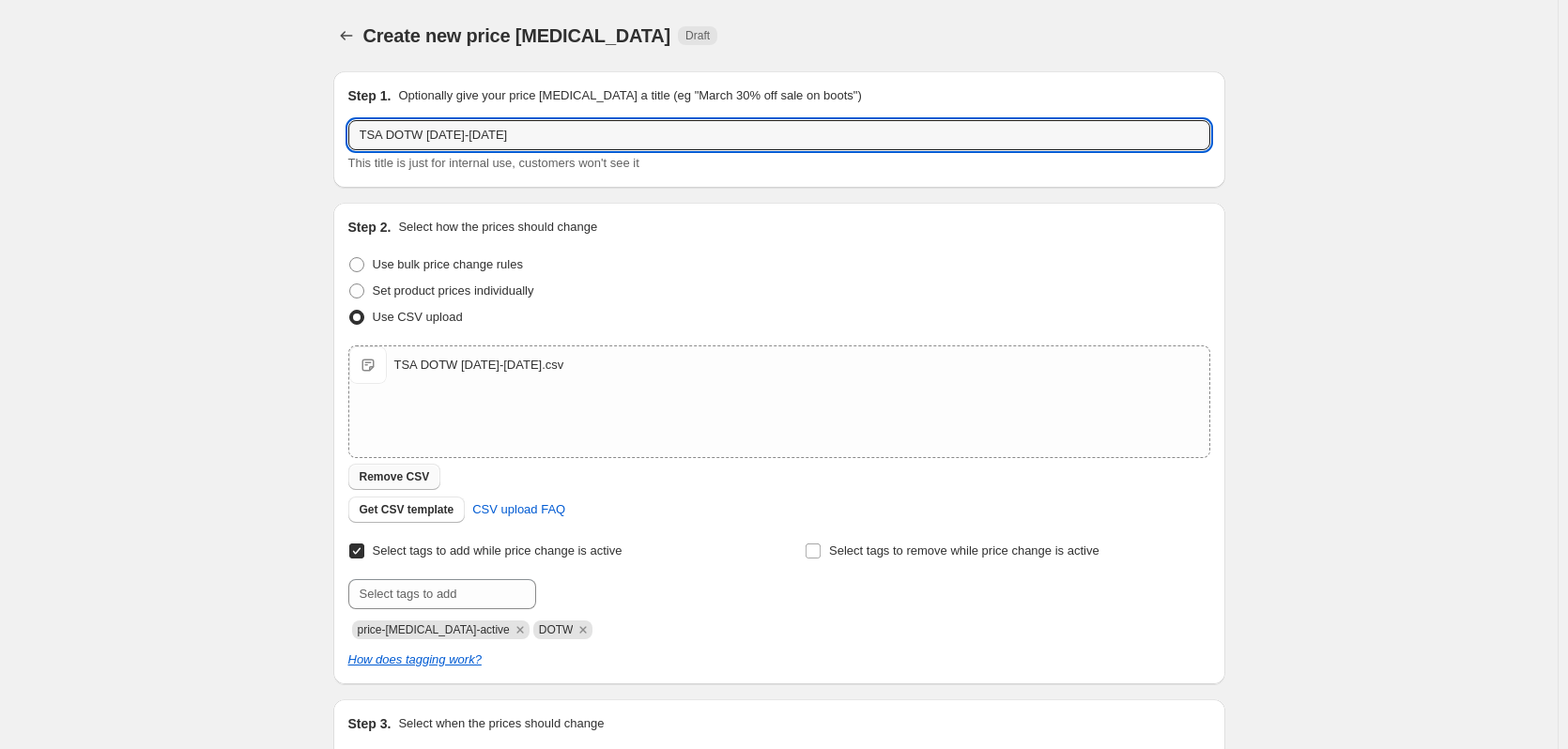
click at [383, 472] on span "Remove CSV" at bounding box center [394, 477] width 71 height 15
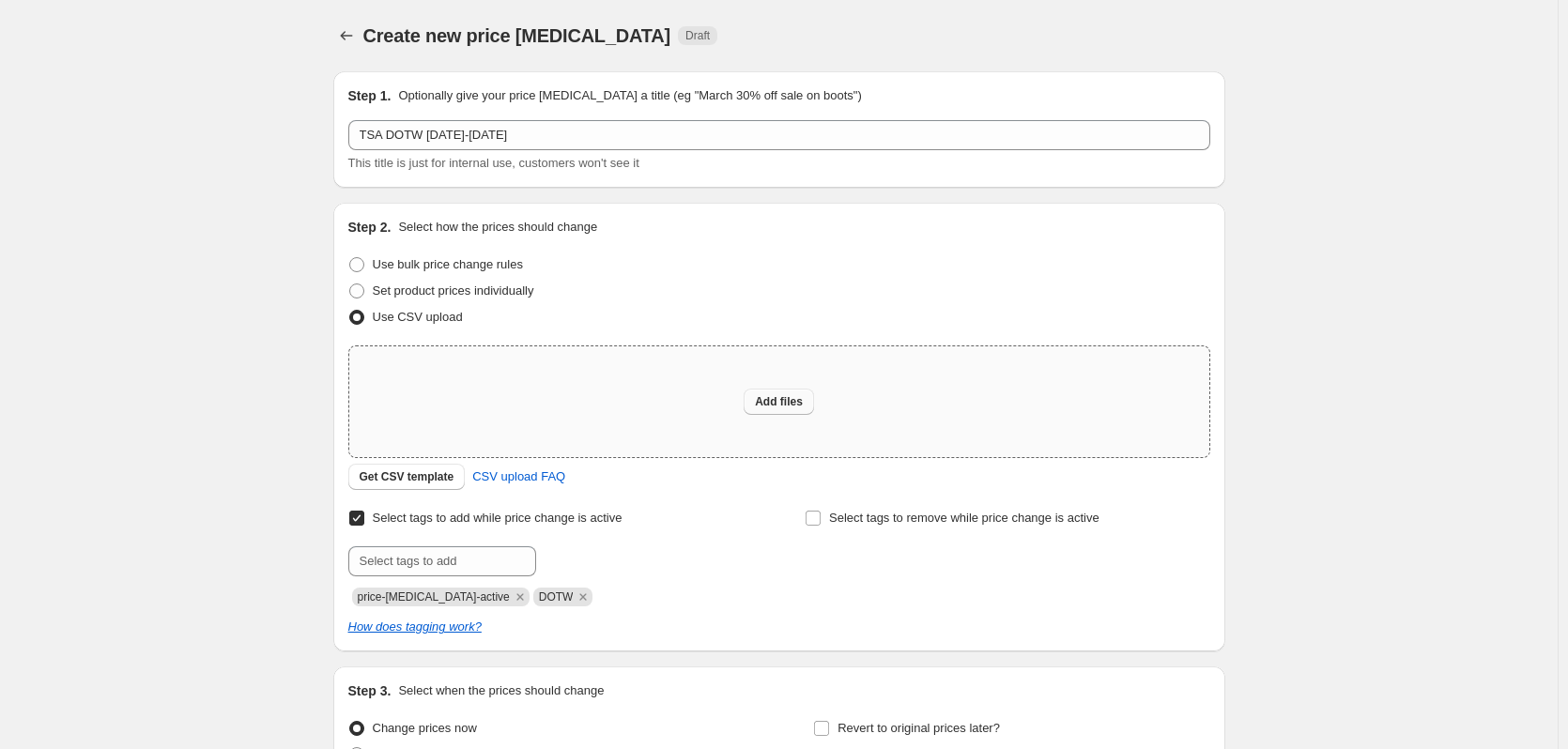
click at [790, 397] on span "Add files" at bounding box center [779, 402] width 48 height 15
type input "C:\fakepath\TSA DOTW 10.17.25-10.23.25.csv"
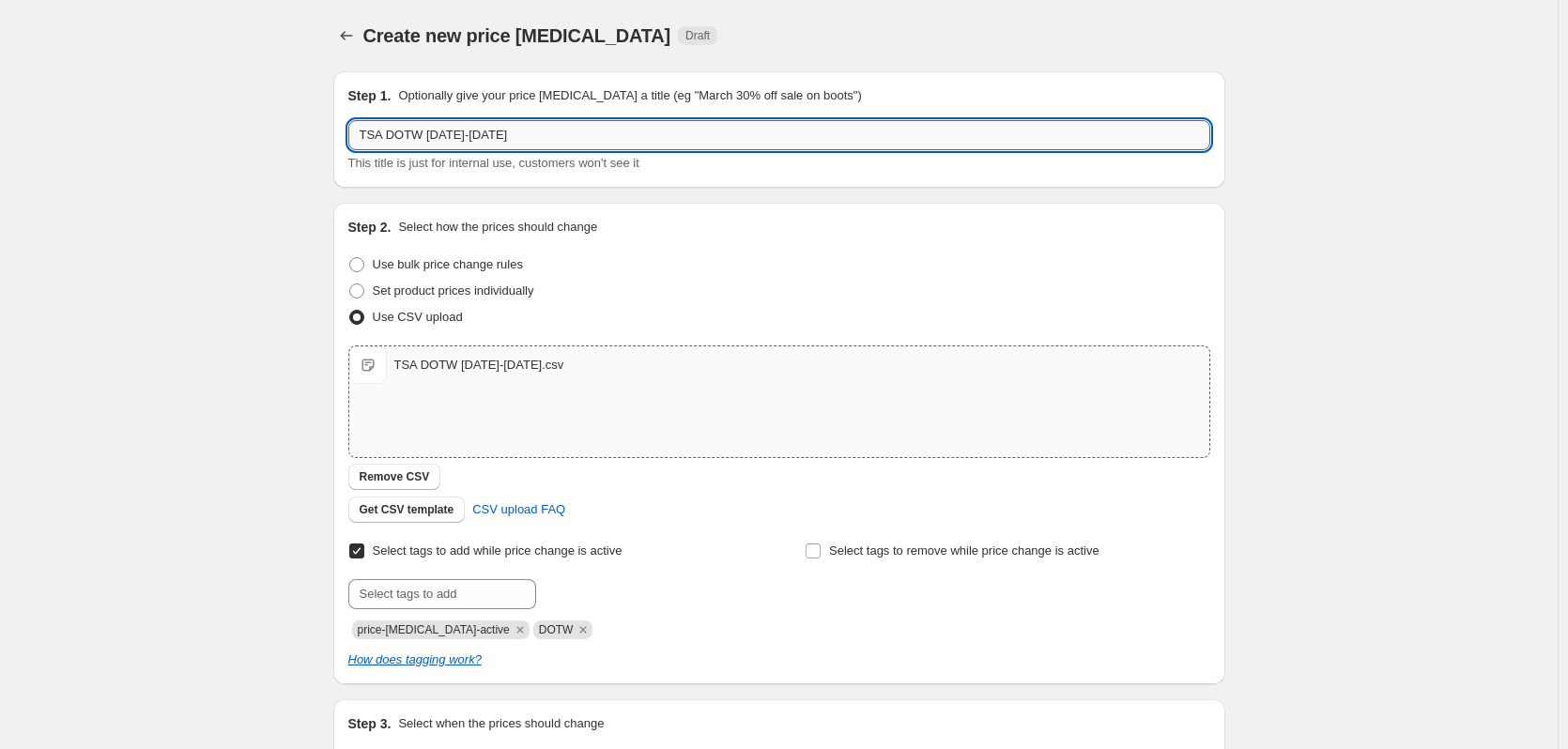
click at [453, 136] on input "TSA DOTW [DATE]-[DATE]" at bounding box center [779, 134] width 862 height 30
click at [504, 139] on input "TSA DOTW 10.17.25-10.16.25" at bounding box center [779, 134] width 862 height 30
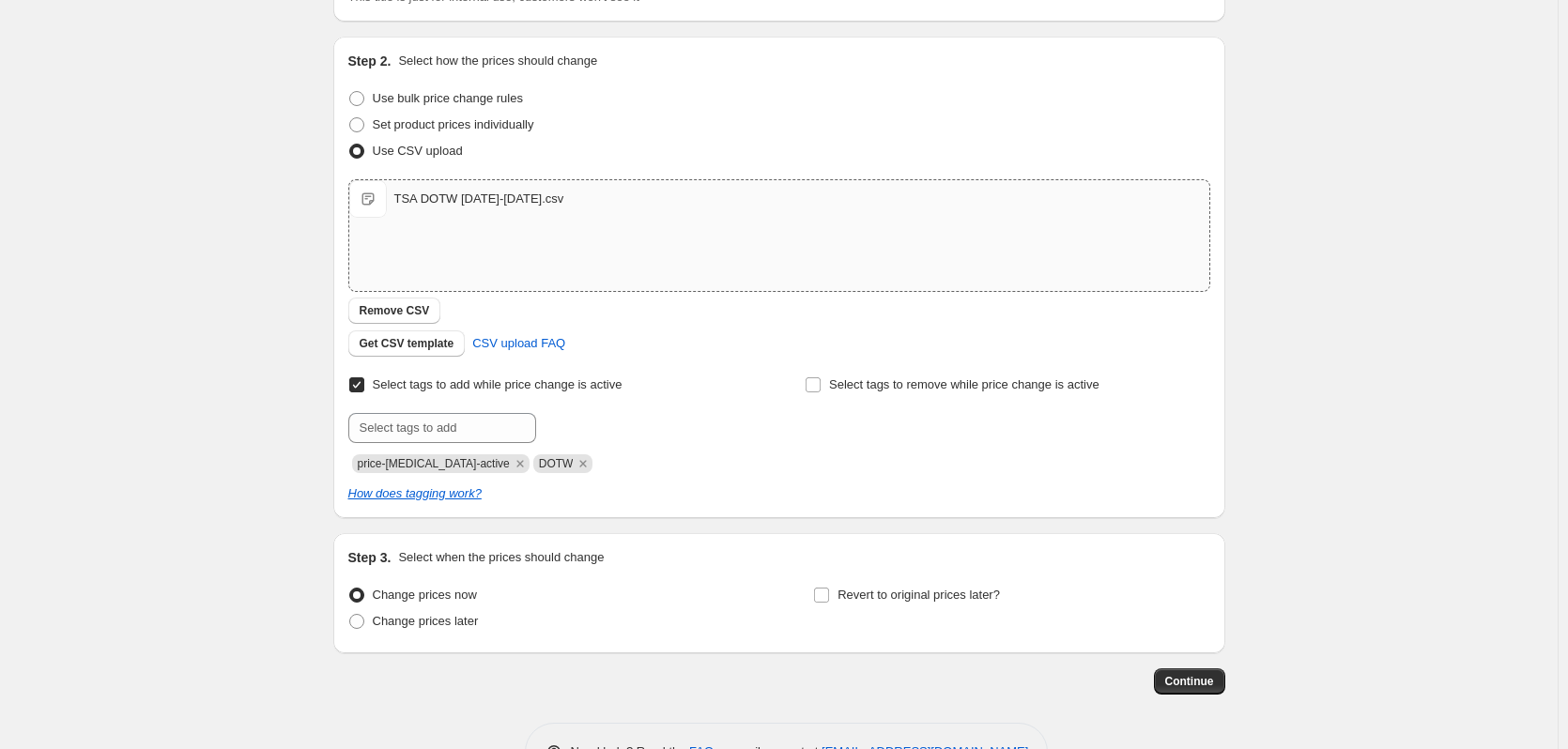
scroll to position [187, 0]
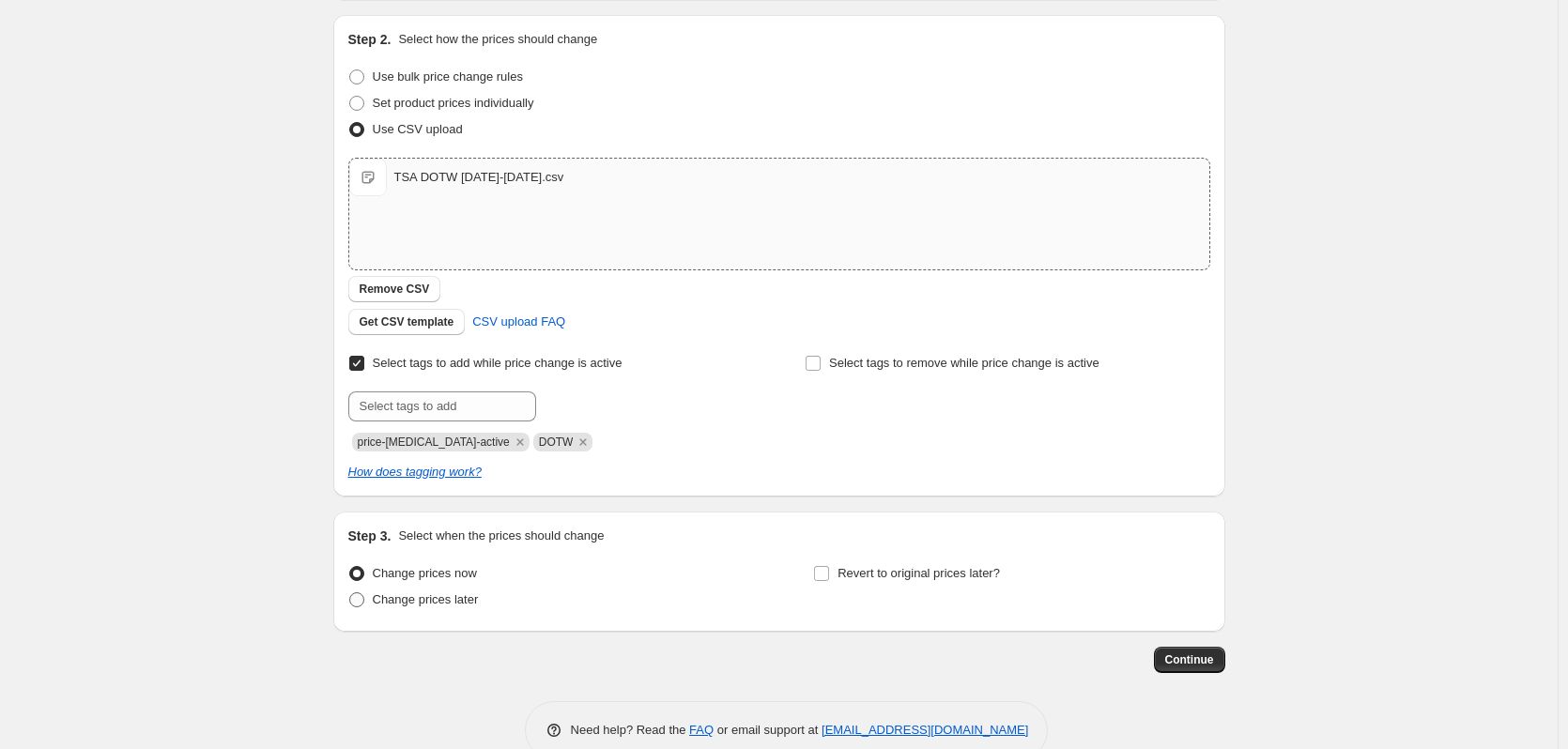
type input "TSA DOTW [DATE]-[DATE]"
click at [370, 596] on label "Change prices later" at bounding box center [413, 599] width 130 height 26
click at [350, 593] on input "Change prices later" at bounding box center [349, 592] width 1 height 1
radio input "true"
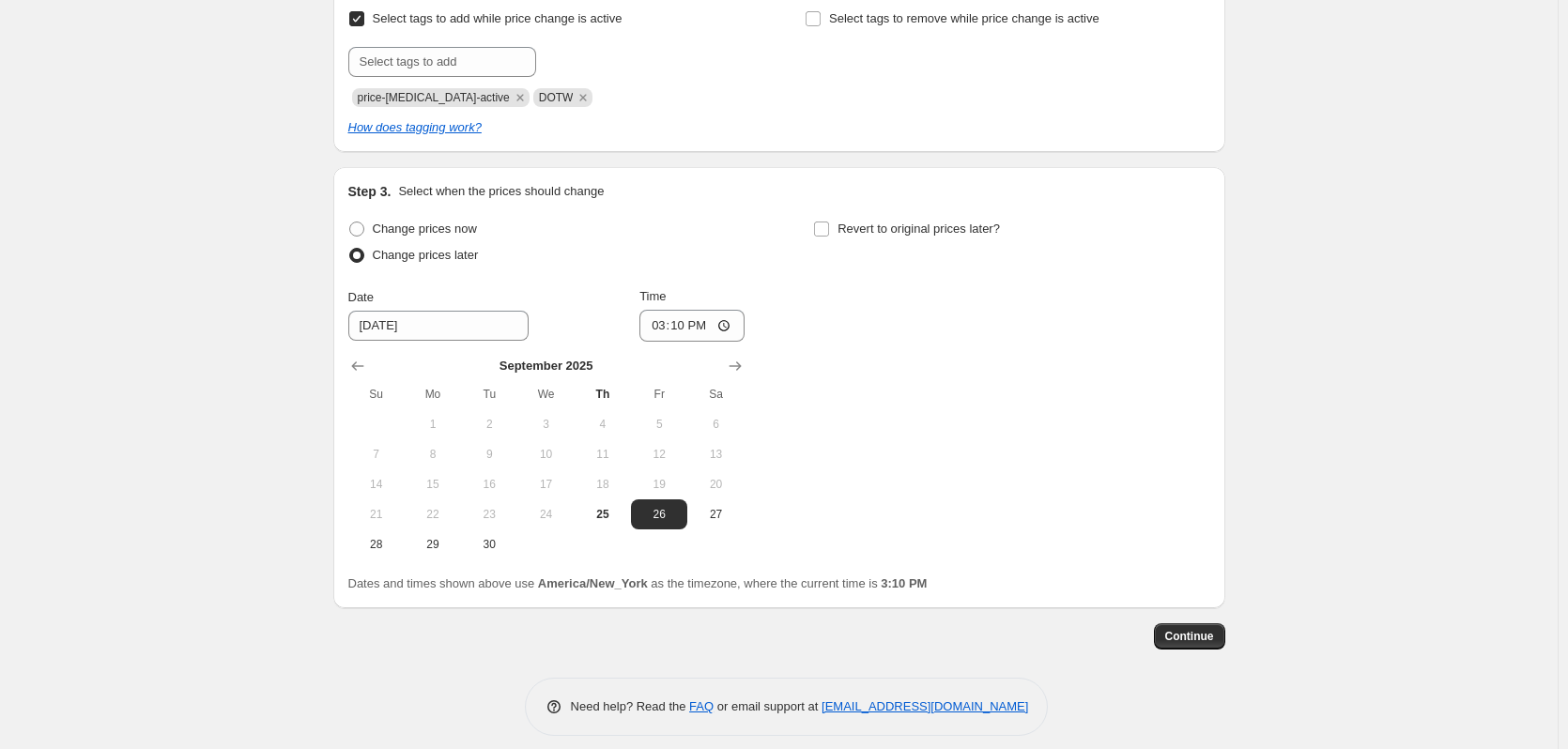
scroll to position [547, 0]
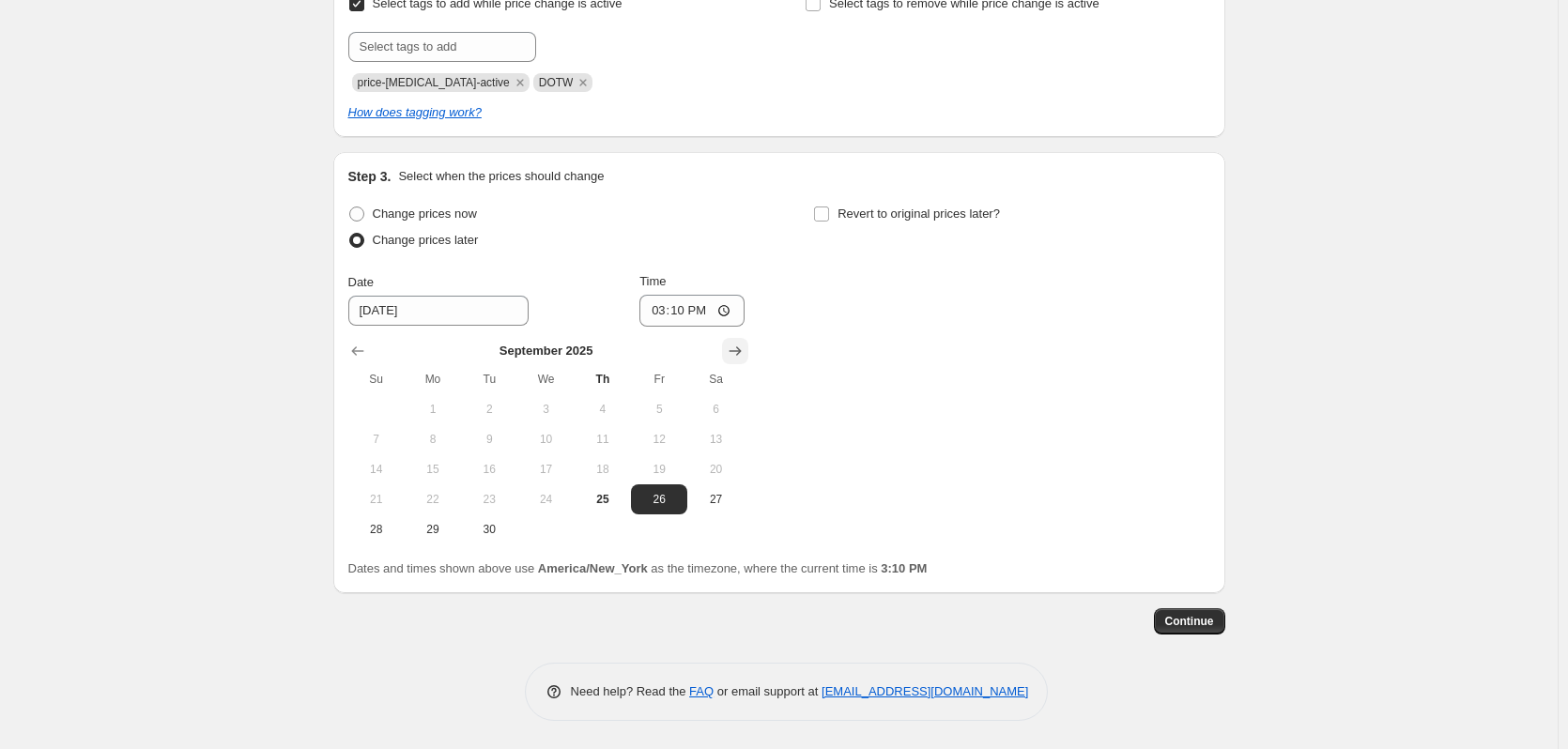
click at [728, 350] on button "Show next month, October 2025" at bounding box center [734, 351] width 26 height 26
click at [623, 469] on span "16" at bounding box center [602, 470] width 42 height 15
type input "10/16/2025"
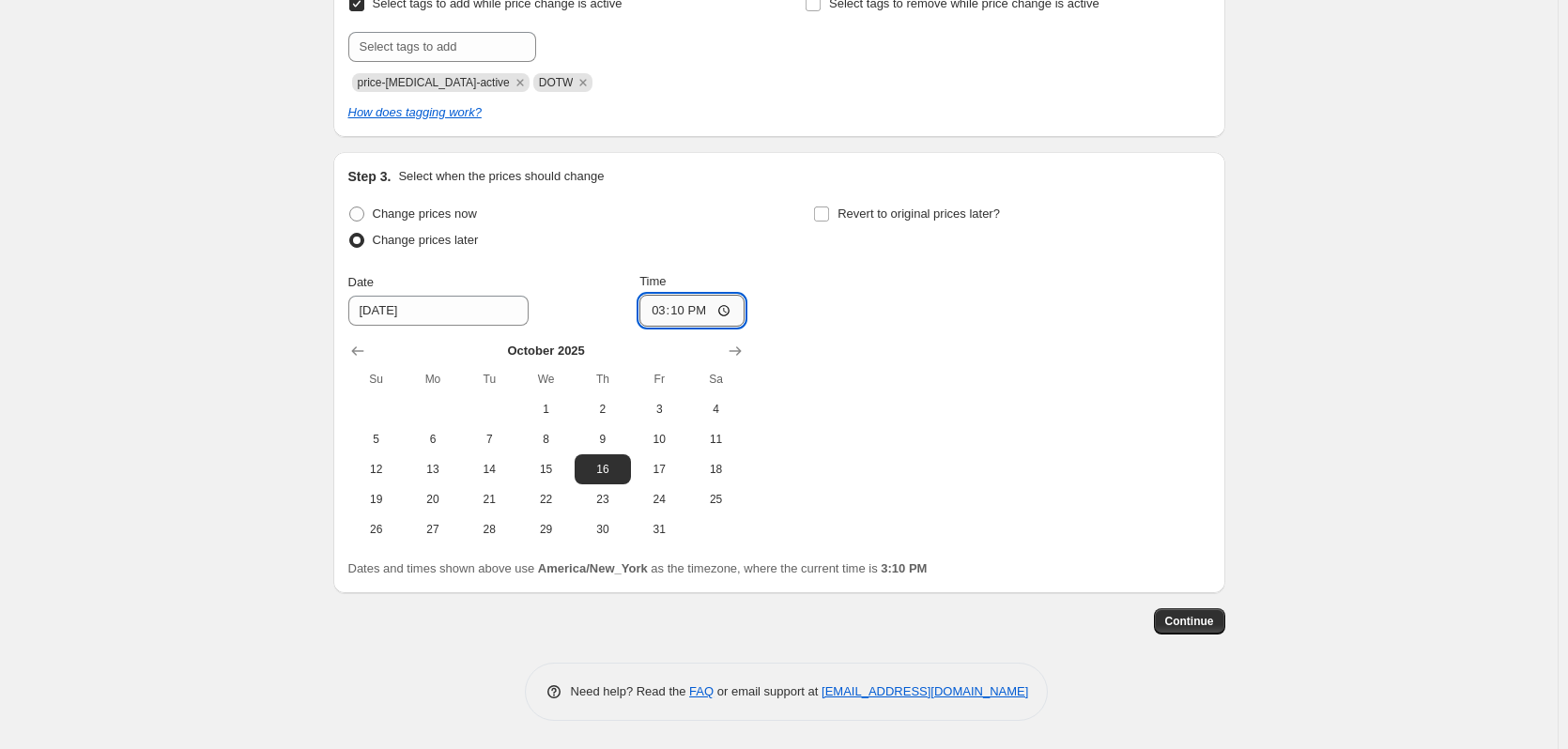
click at [727, 305] on input "15:10" at bounding box center [692, 310] width 105 height 32
type input "23:45"
click at [744, 219] on div "Change prices now" at bounding box center [546, 214] width 396 height 26
click at [827, 214] on input "Revert to original prices later?" at bounding box center [821, 215] width 15 height 15
checkbox input "true"
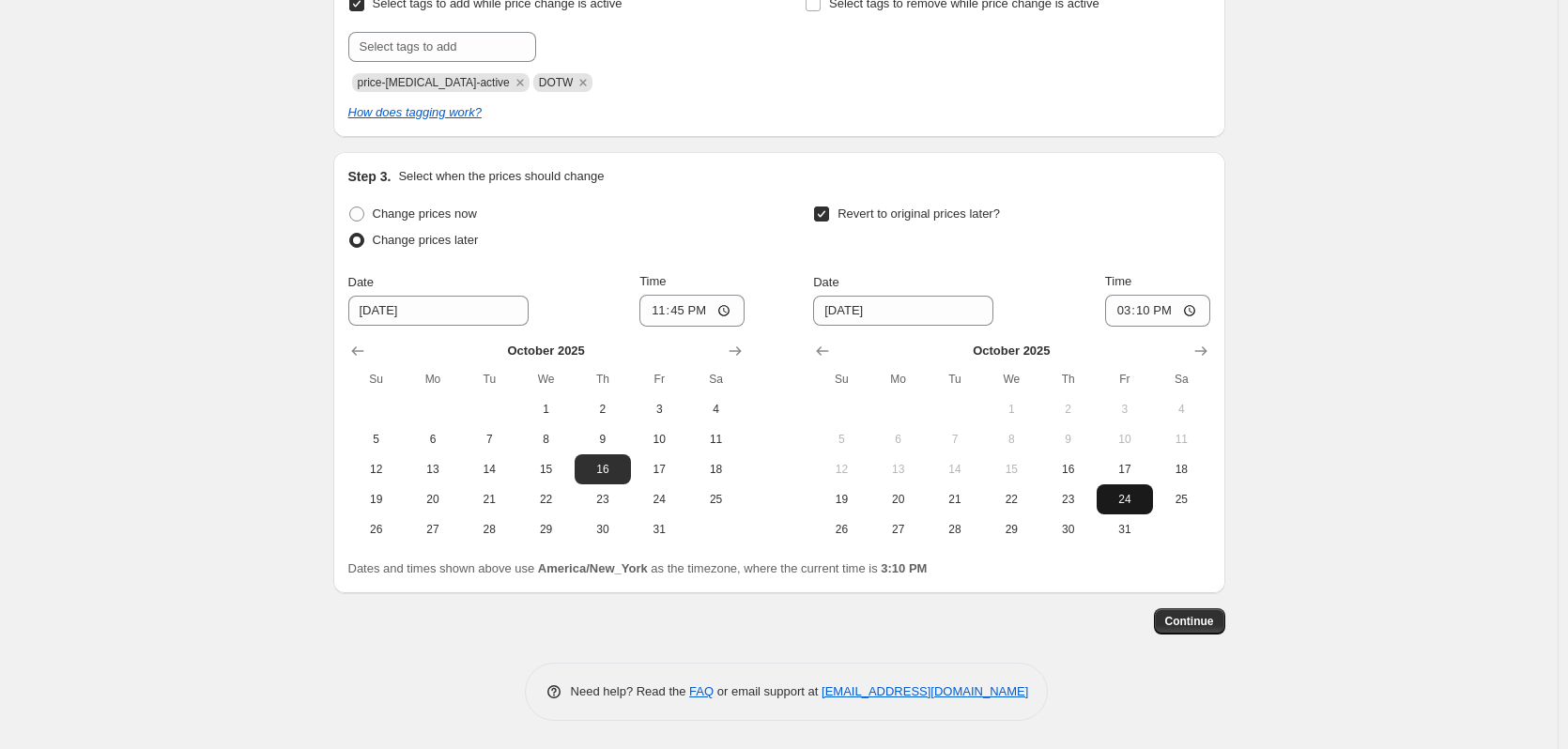
click at [1123, 496] on span "24" at bounding box center [1125, 500] width 42 height 15
type input "10/24/2025"
click at [1191, 304] on input "15:10" at bounding box center [1157, 310] width 105 height 32
type input "04:10"
click at [1005, 214] on div "Revert to original prices later?" at bounding box center [1011, 229] width 396 height 56
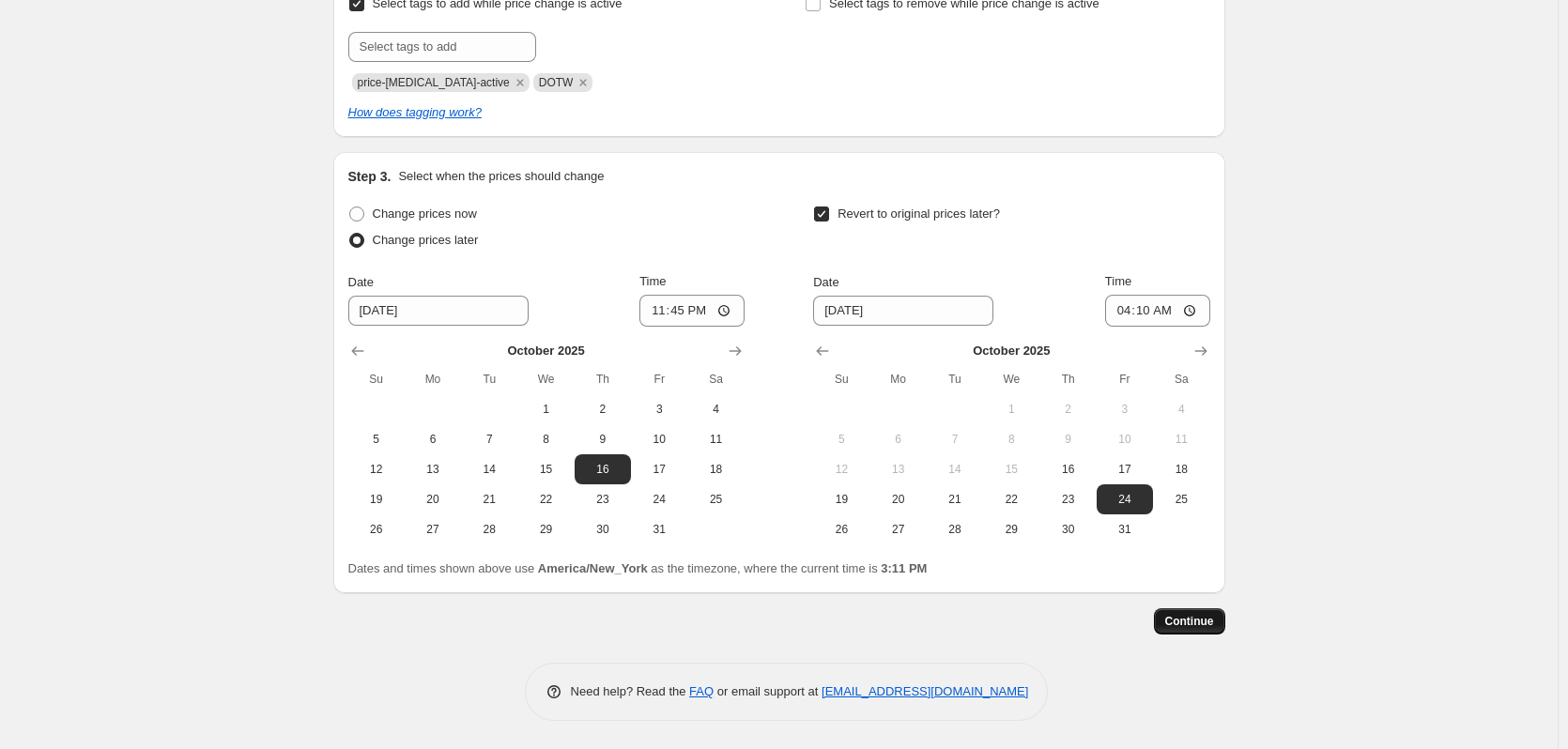
click at [1183, 622] on span "Continue" at bounding box center [1189, 621] width 49 height 15
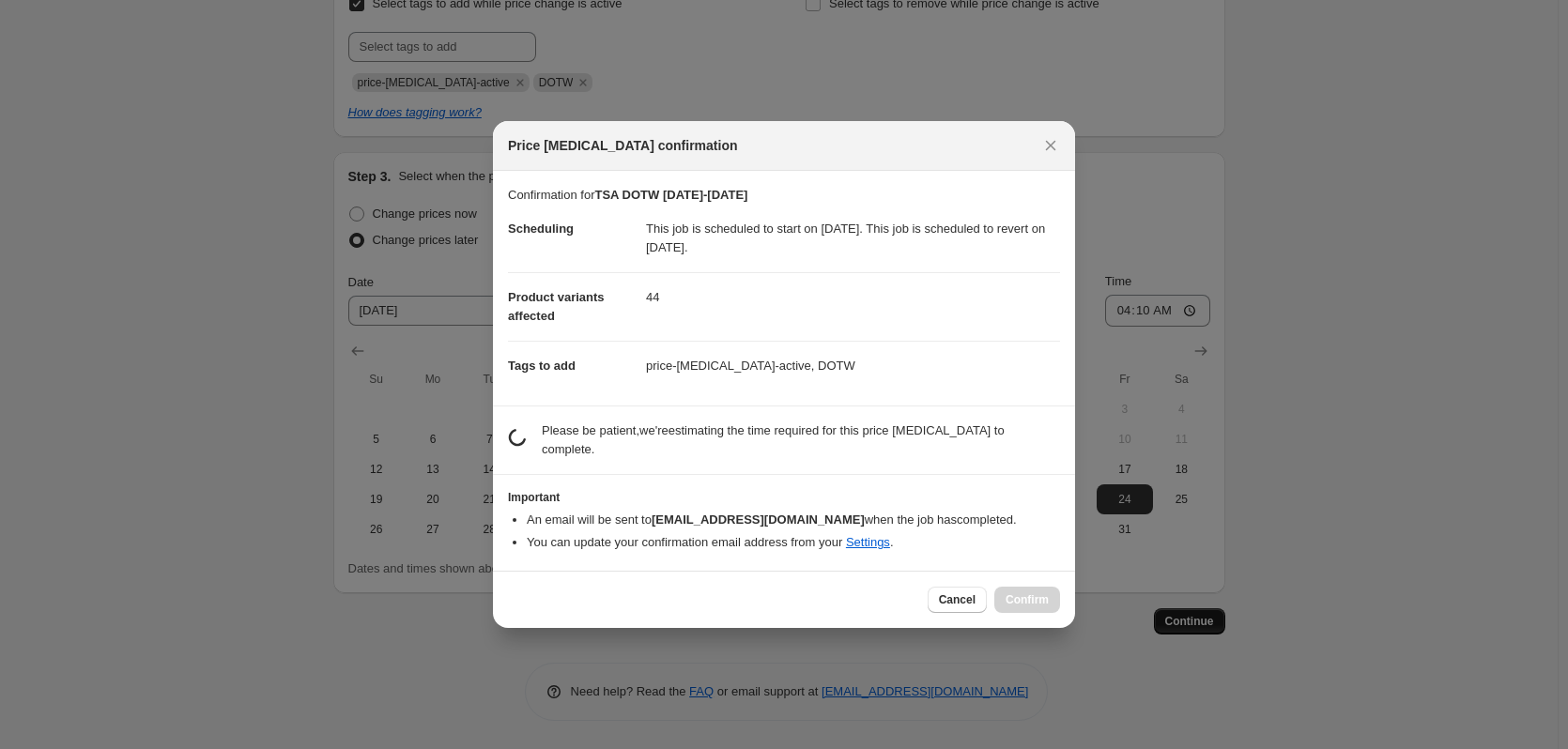
scroll to position [0, 0]
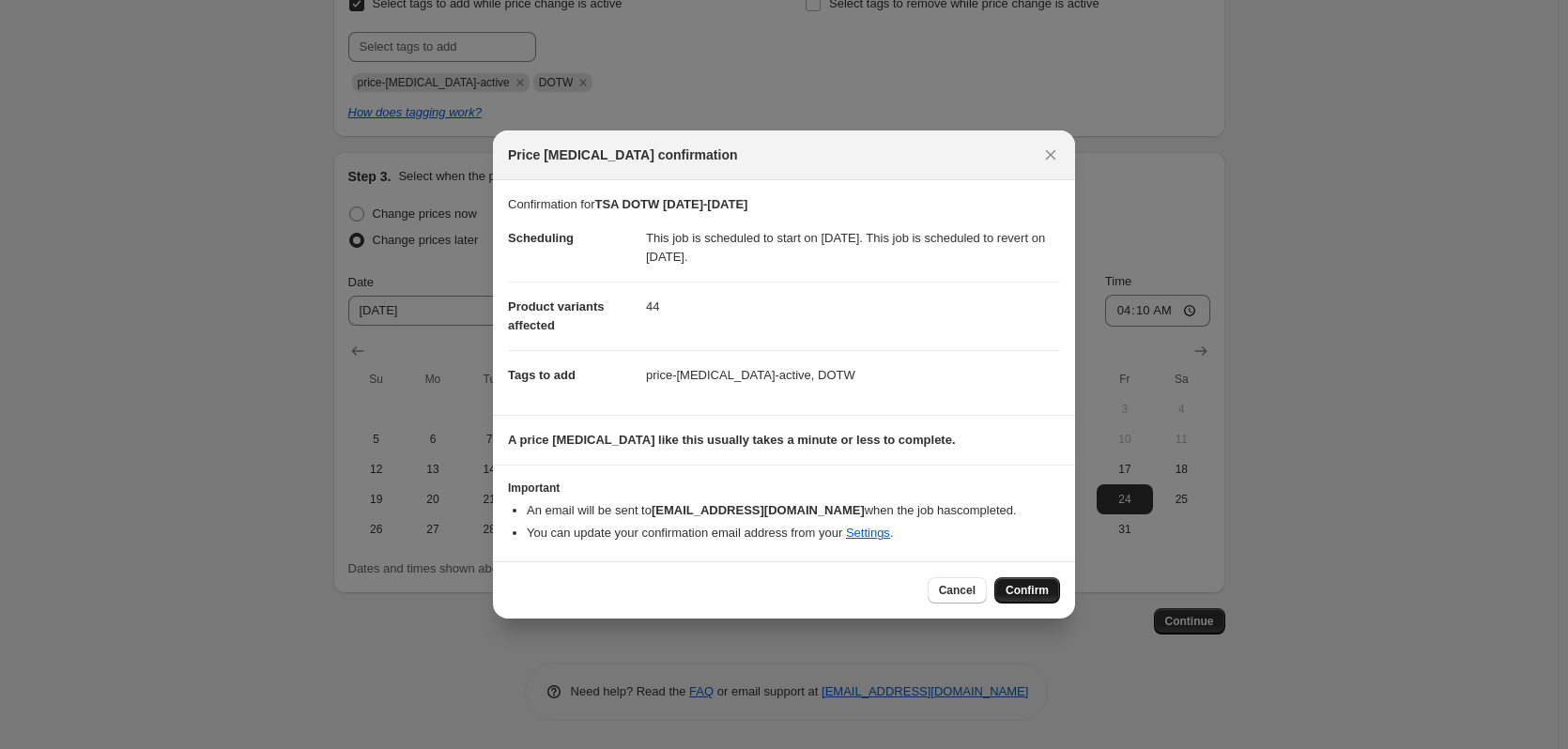
click at [1036, 598] on span "Confirm" at bounding box center [1027, 591] width 43 height 15
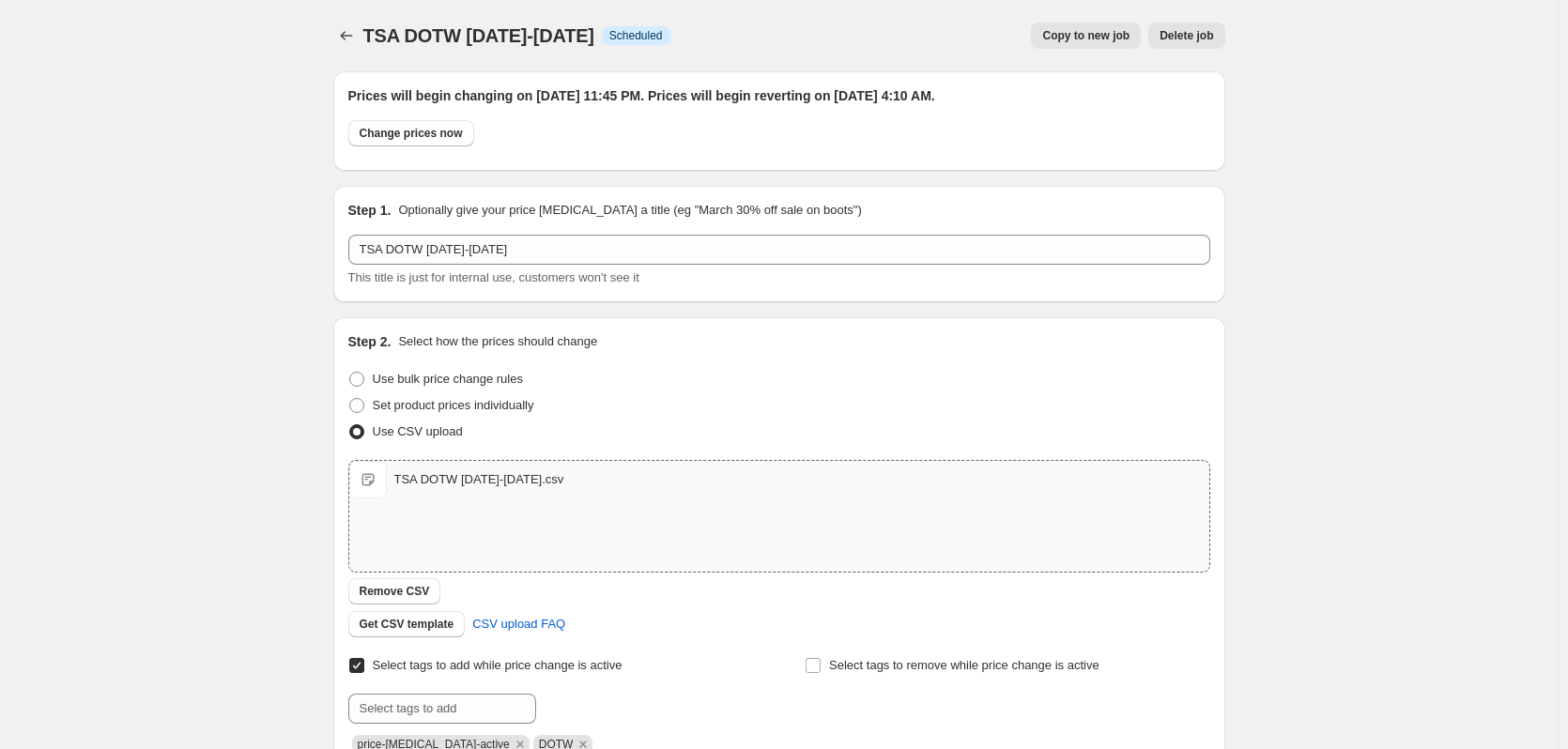
click at [1095, 37] on span "Copy to new job" at bounding box center [1085, 36] width 87 height 15
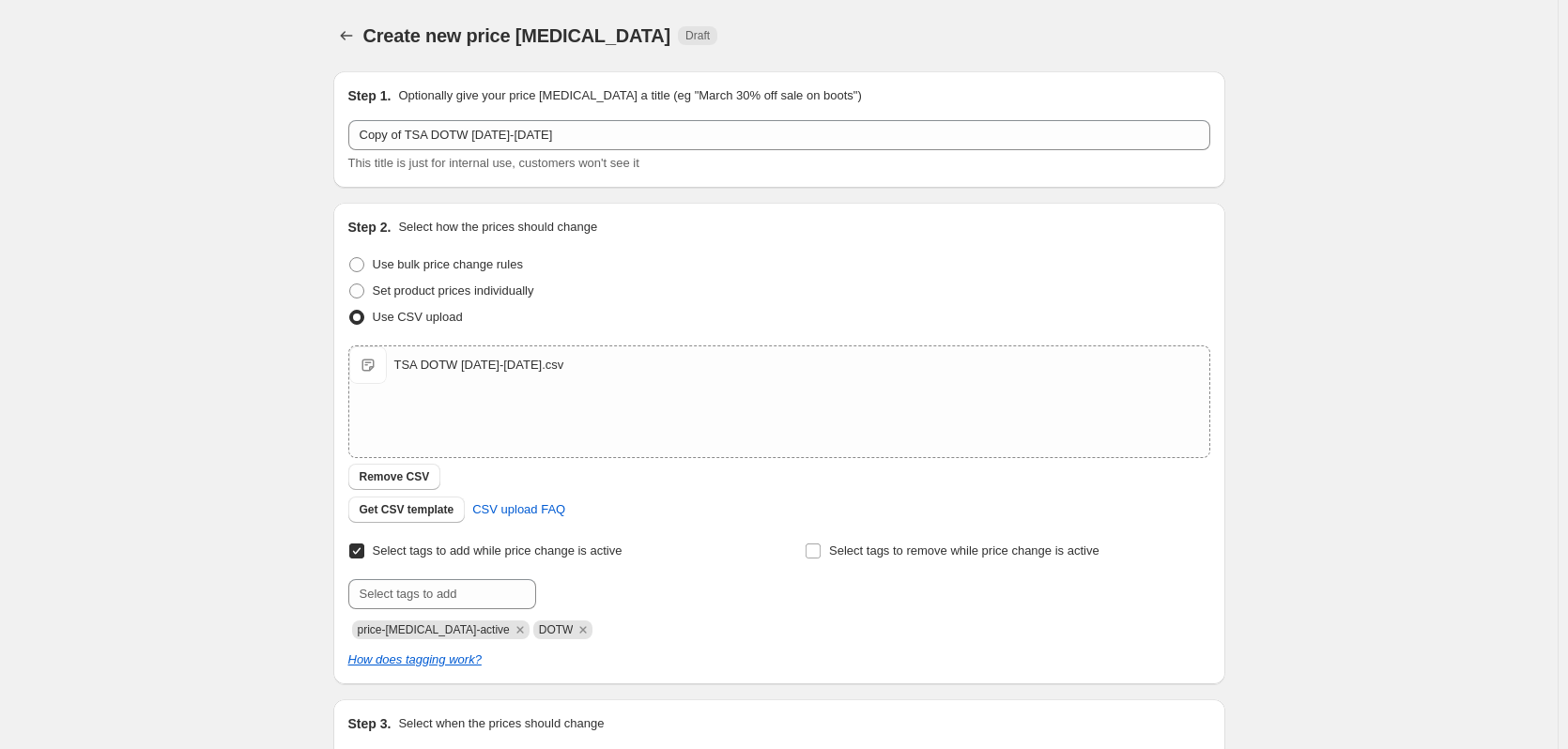
drag, startPoint x: 394, startPoint y: 479, endPoint x: 432, endPoint y: 458, distance: 43.4
click at [394, 479] on span "Remove CSV" at bounding box center [394, 477] width 71 height 15
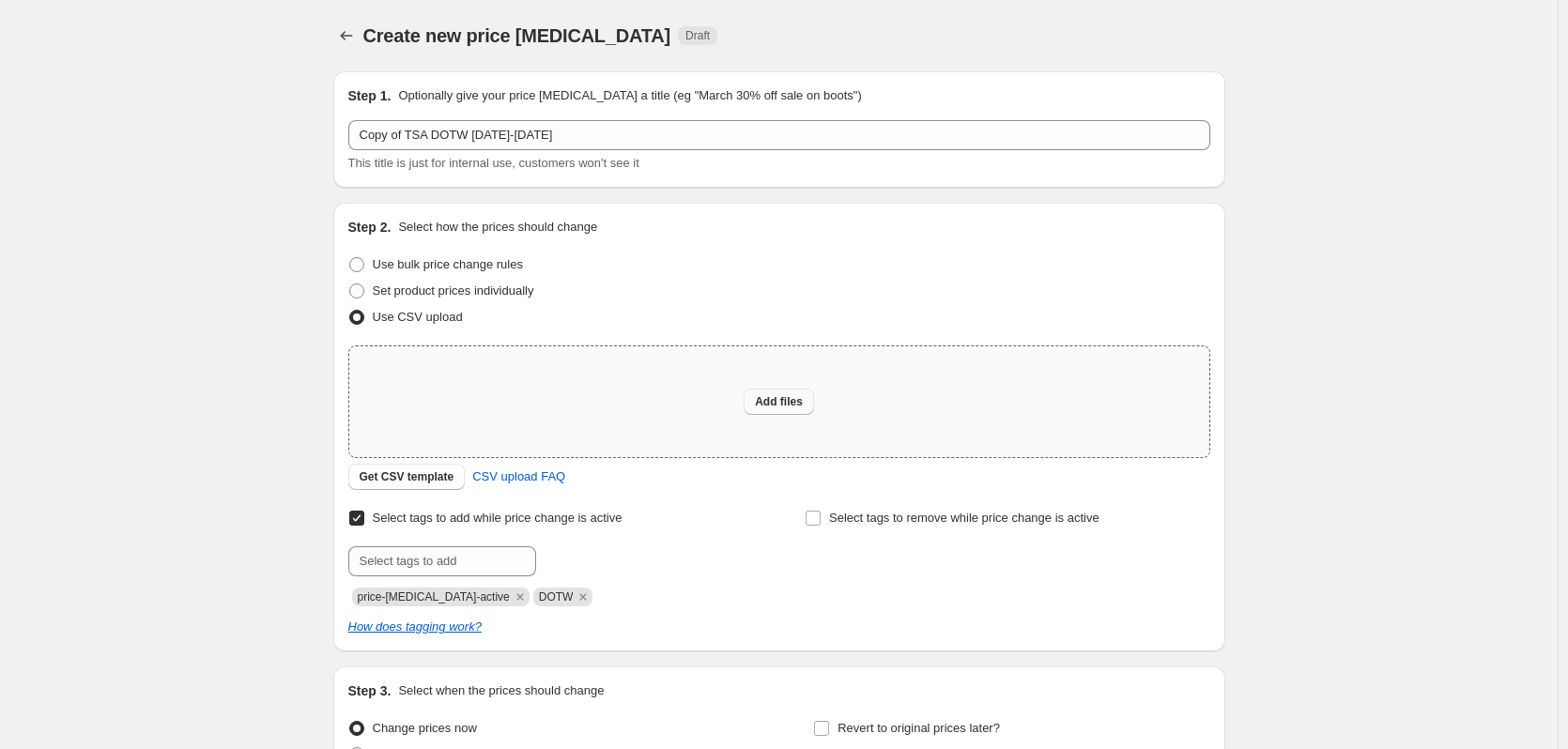
click at [778, 408] on span "Add files" at bounding box center [779, 402] width 48 height 15
type input "C:\fakepath\TSA DOTW 10.24.25-10.30.25.csv"
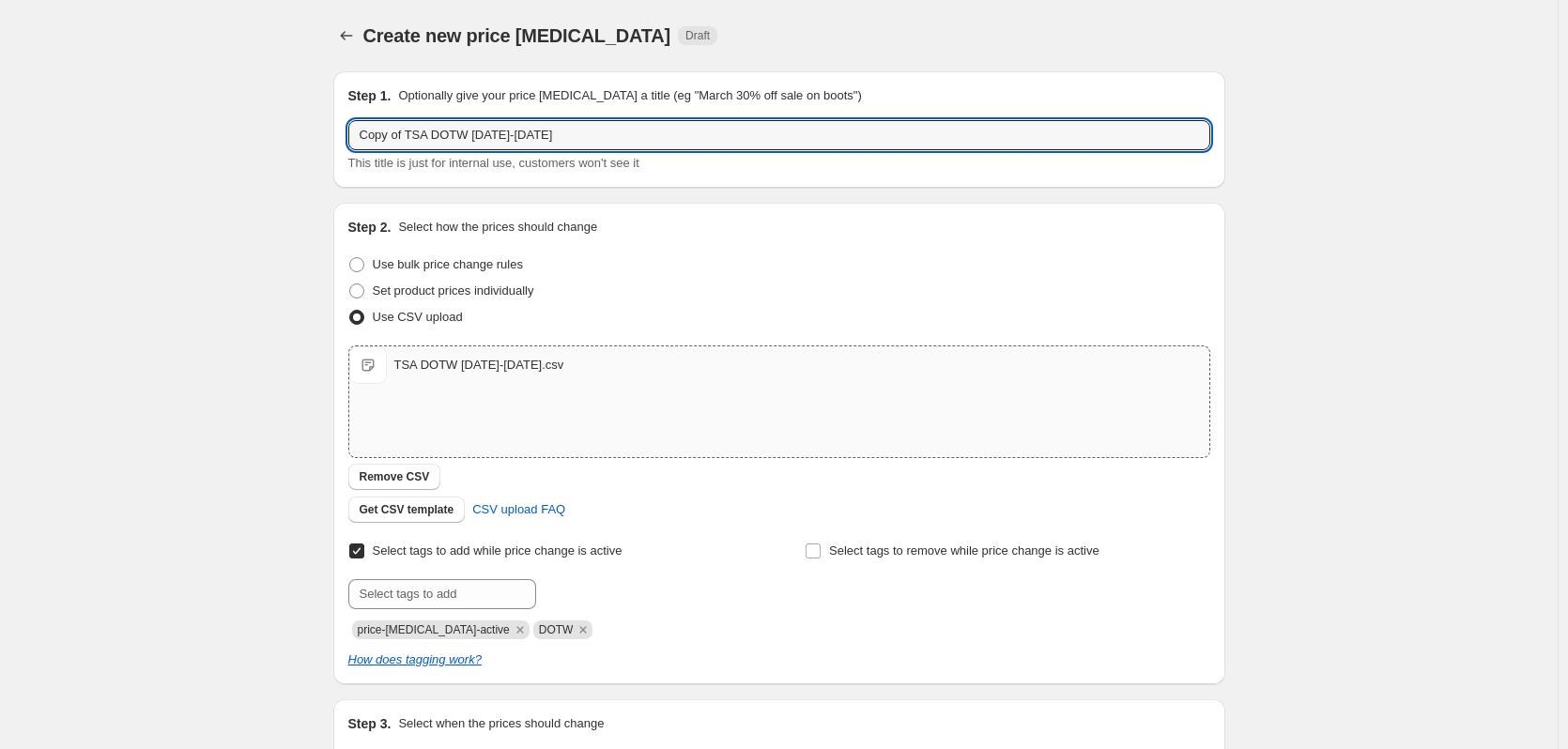
drag, startPoint x: 409, startPoint y: 133, endPoint x: 281, endPoint y: 132, distance: 128.0
click at [281, 132] on div "Create new price change job. This page is ready Create new price change job Dra…" at bounding box center [779, 487] width 1557 height 975
click at [454, 135] on input "TSA DOTW [DATE]-[DATE]" at bounding box center [779, 134] width 862 height 30
click at [505, 135] on input "TSA DOTW 10.24.25-10.23.25" at bounding box center [779, 134] width 862 height 30
type input "TSA DOTW [DATE]-[DATE]"
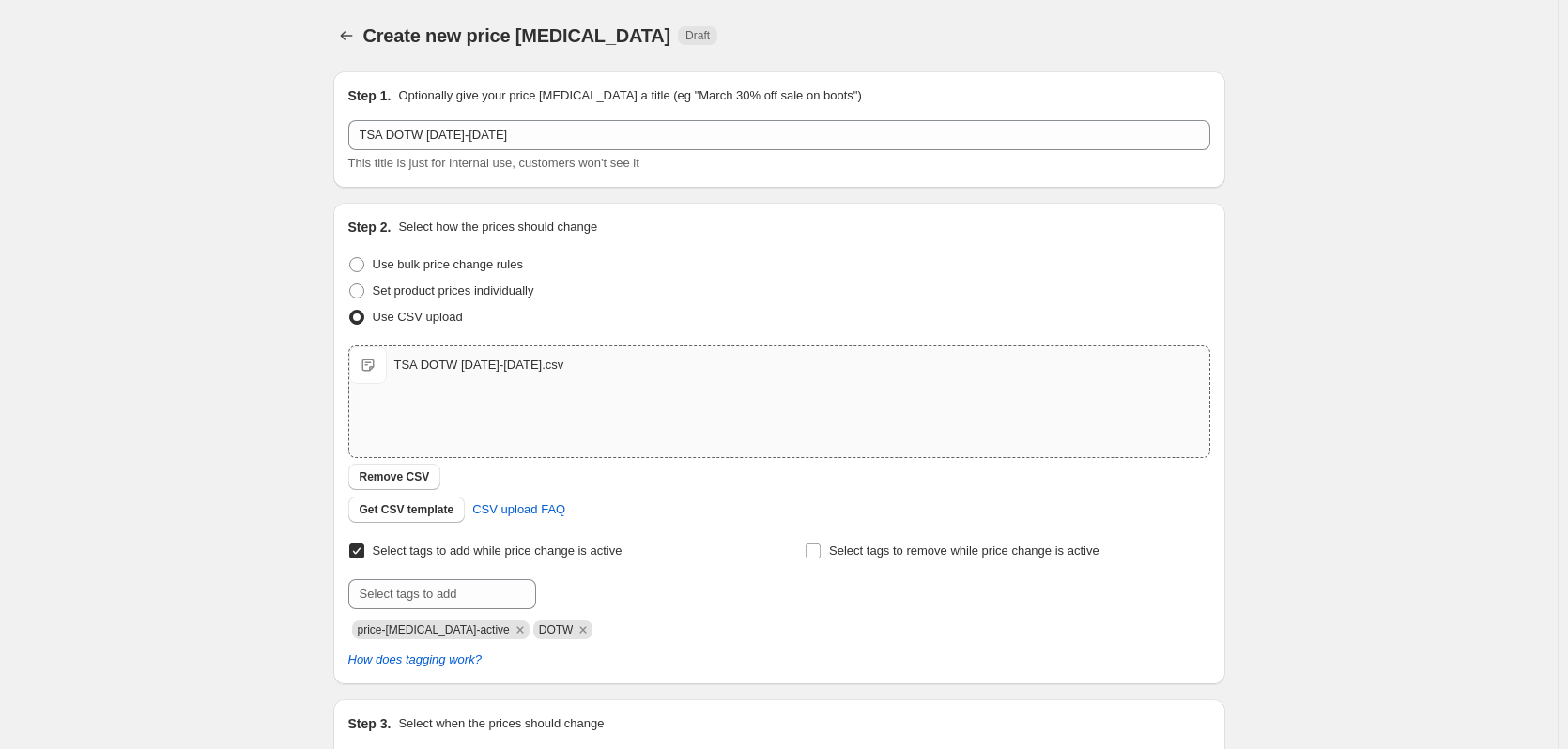
click at [640, 170] on span "This title is just for internal use, customers won't see it" at bounding box center [493, 162] width 291 height 14
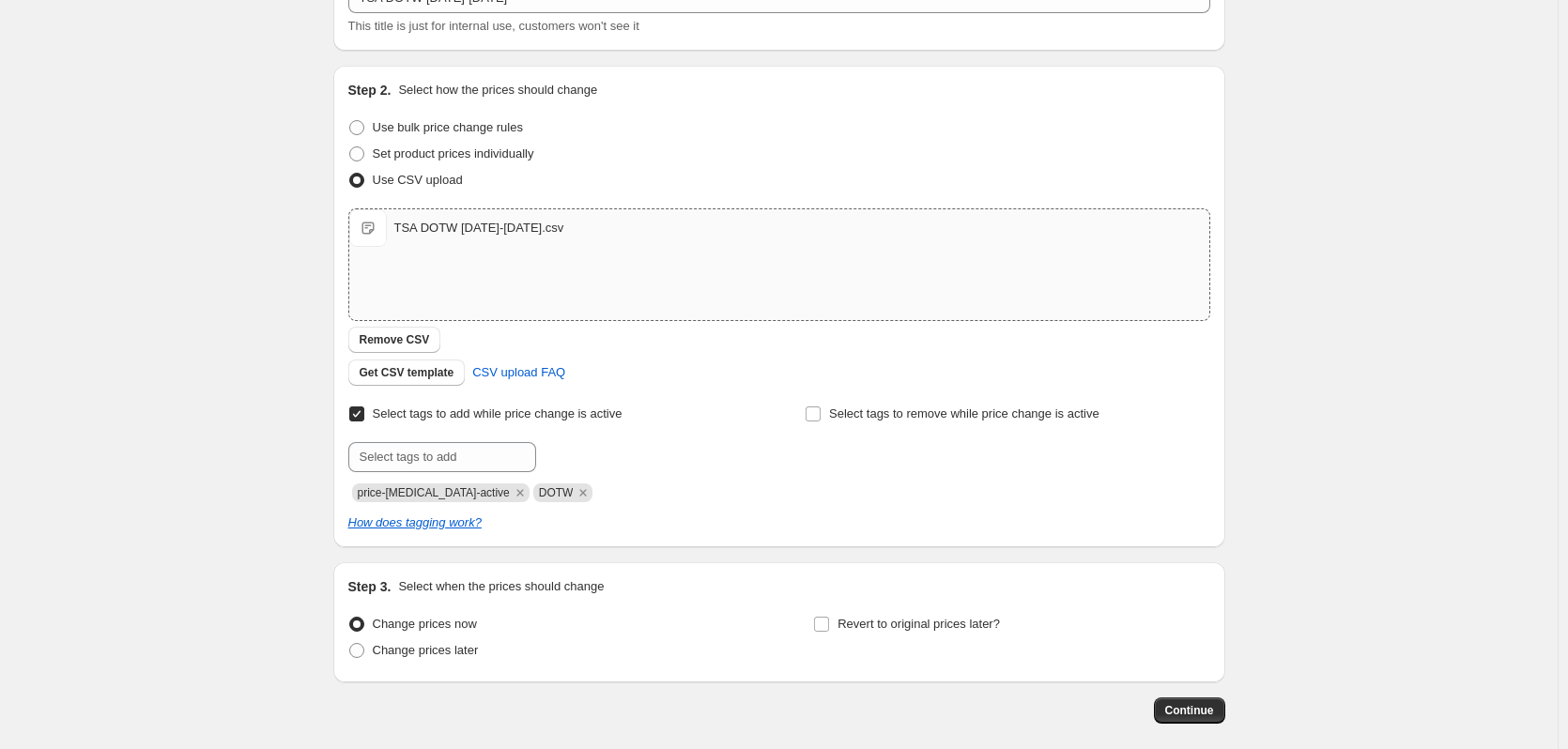
scroll to position [187, 0]
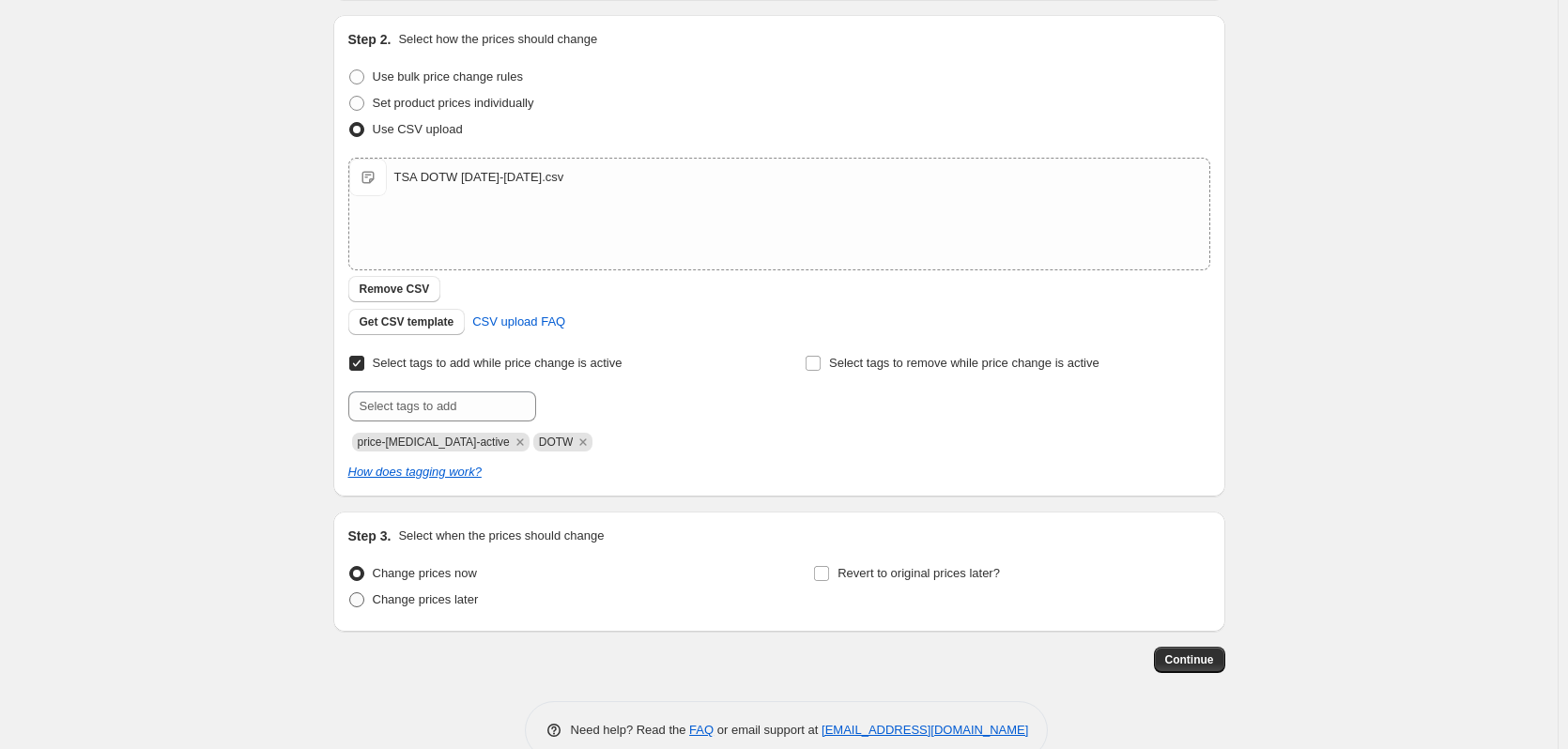
click at [363, 592] on span at bounding box center [356, 600] width 15 height 15
click at [350, 592] on input "Change prices later" at bounding box center [349, 592] width 1 height 1
radio input "true"
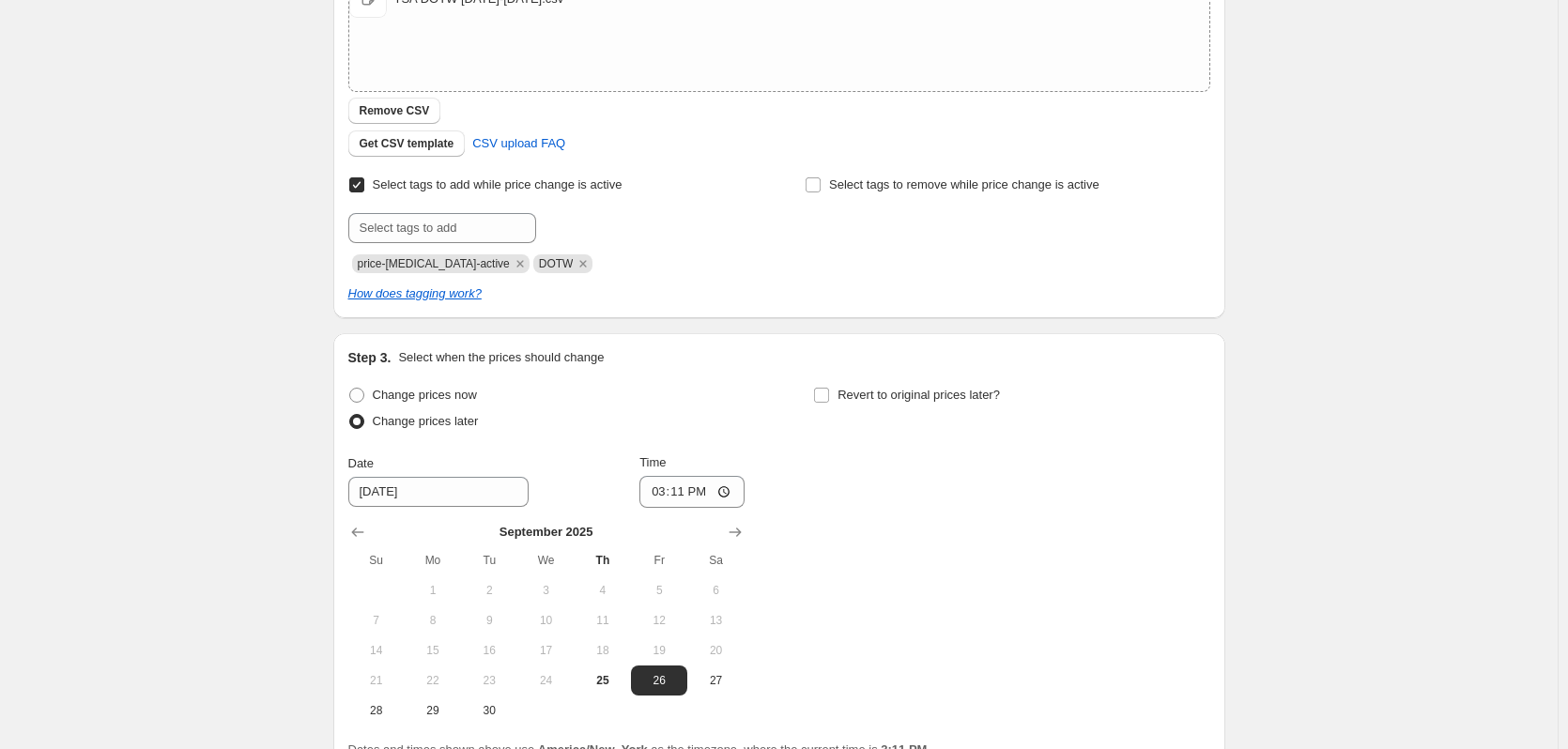
scroll to position [376, 0]
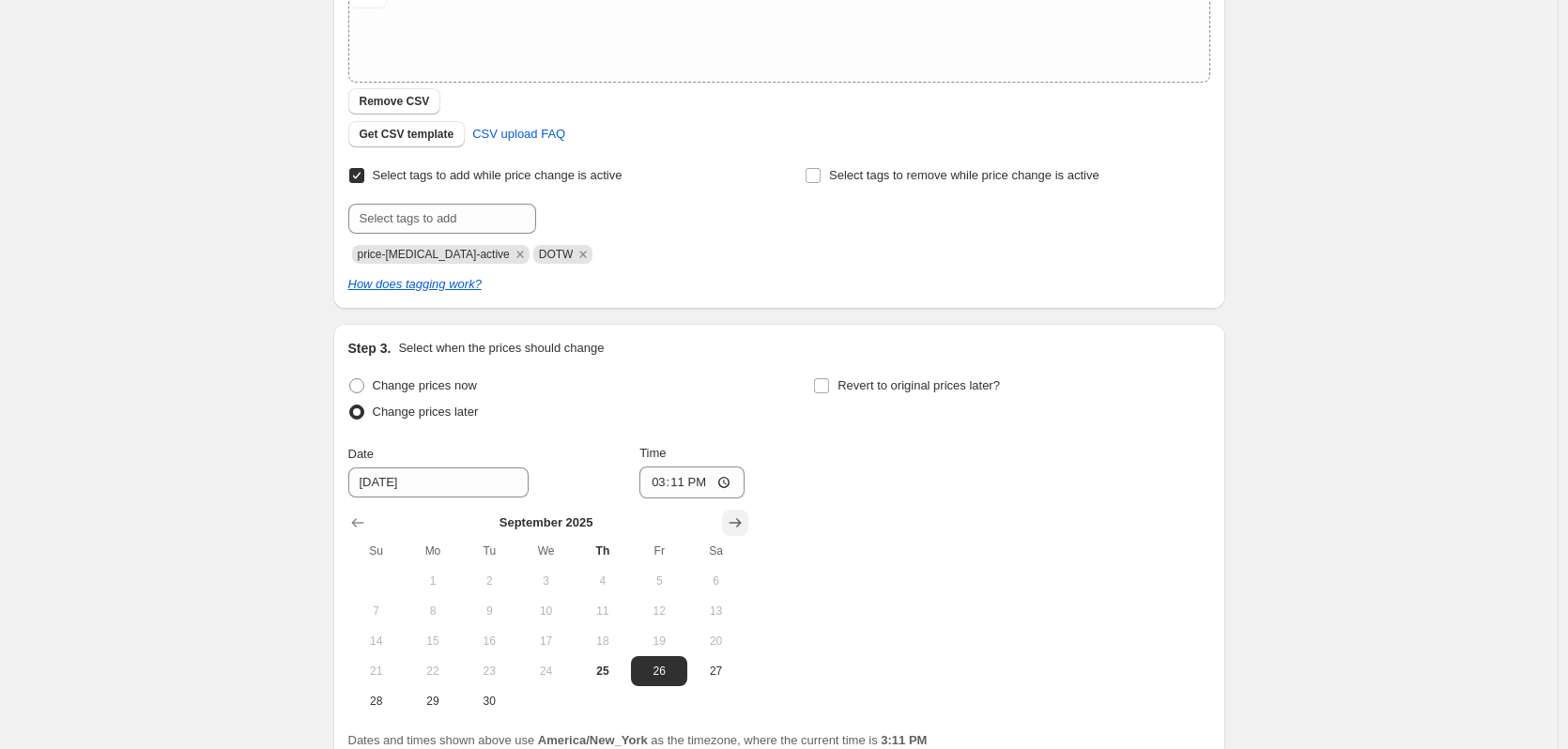
click at [742, 521] on icon "Show next month, October 2025" at bounding box center [734, 522] width 18 height 18
click at [613, 676] on span "23" at bounding box center [602, 672] width 42 height 15
type input "10/23/2025"
click at [733, 482] on input "15:11" at bounding box center [692, 482] width 105 height 32
type input "23:45"
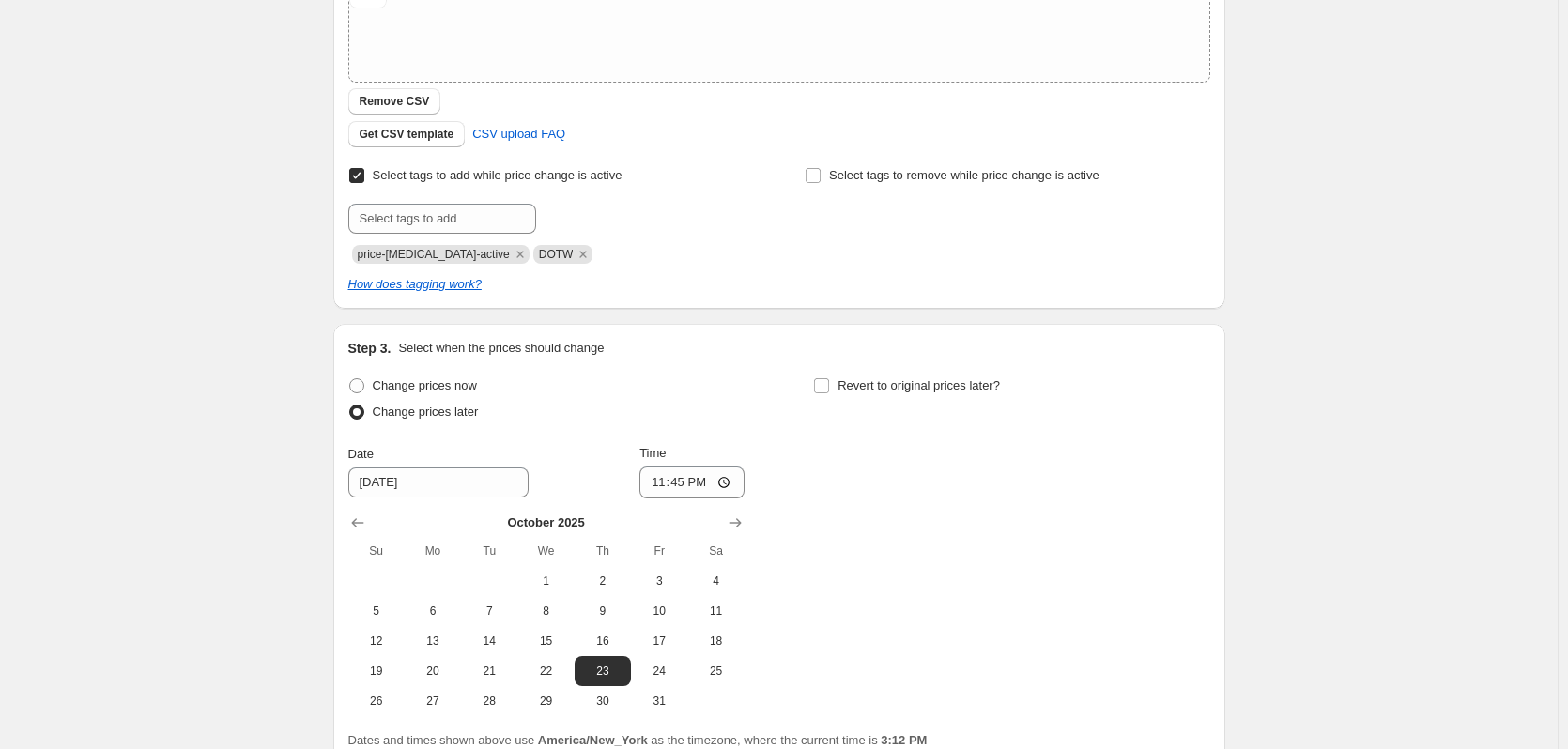
click at [881, 512] on div "Change prices now Change prices later Date 10/23/2025 Time 23:45 October 2025 S…" at bounding box center [779, 545] width 862 height 344
click at [828, 389] on input "Revert to original prices later?" at bounding box center [821, 387] width 15 height 15
checkbox input "true"
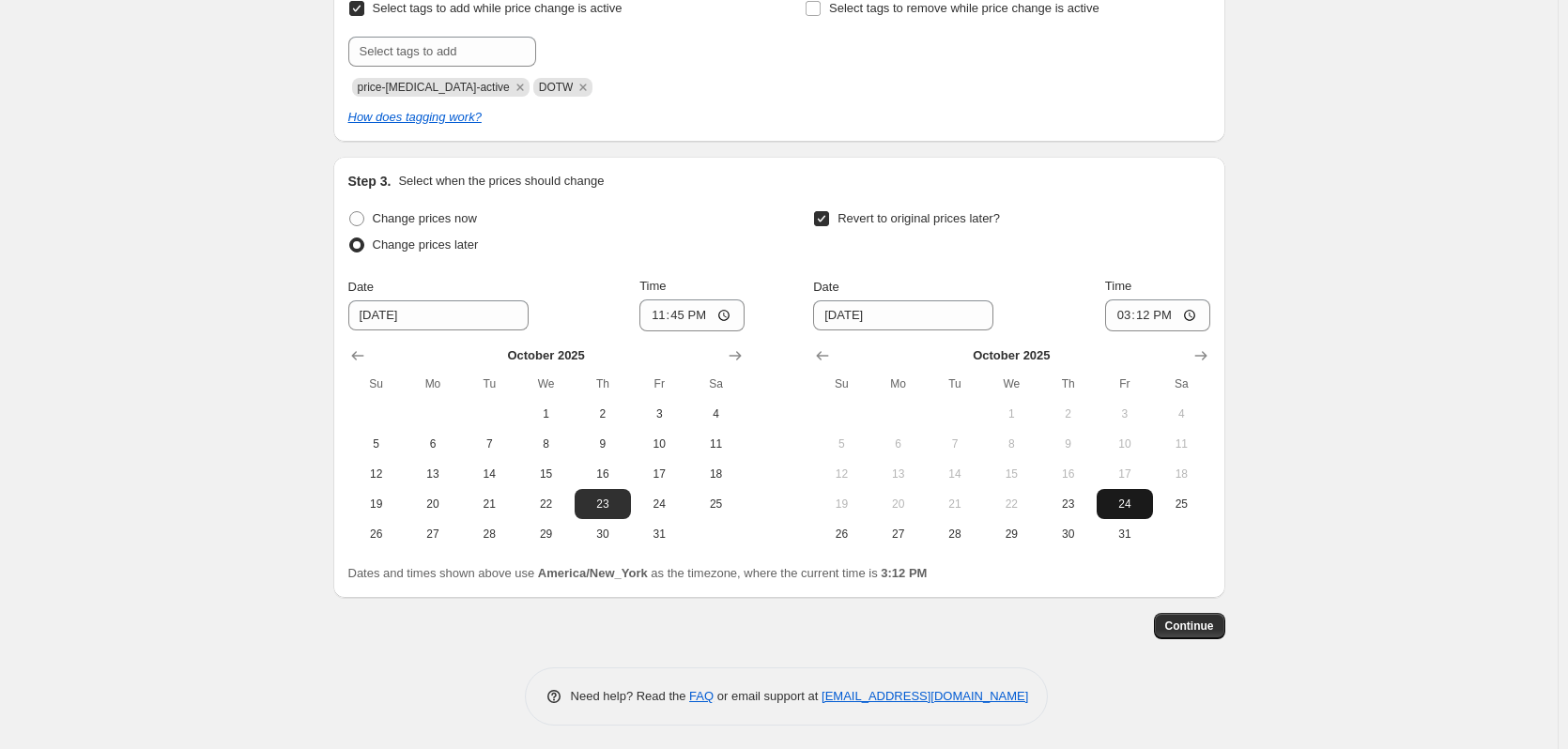
scroll to position [547, 0]
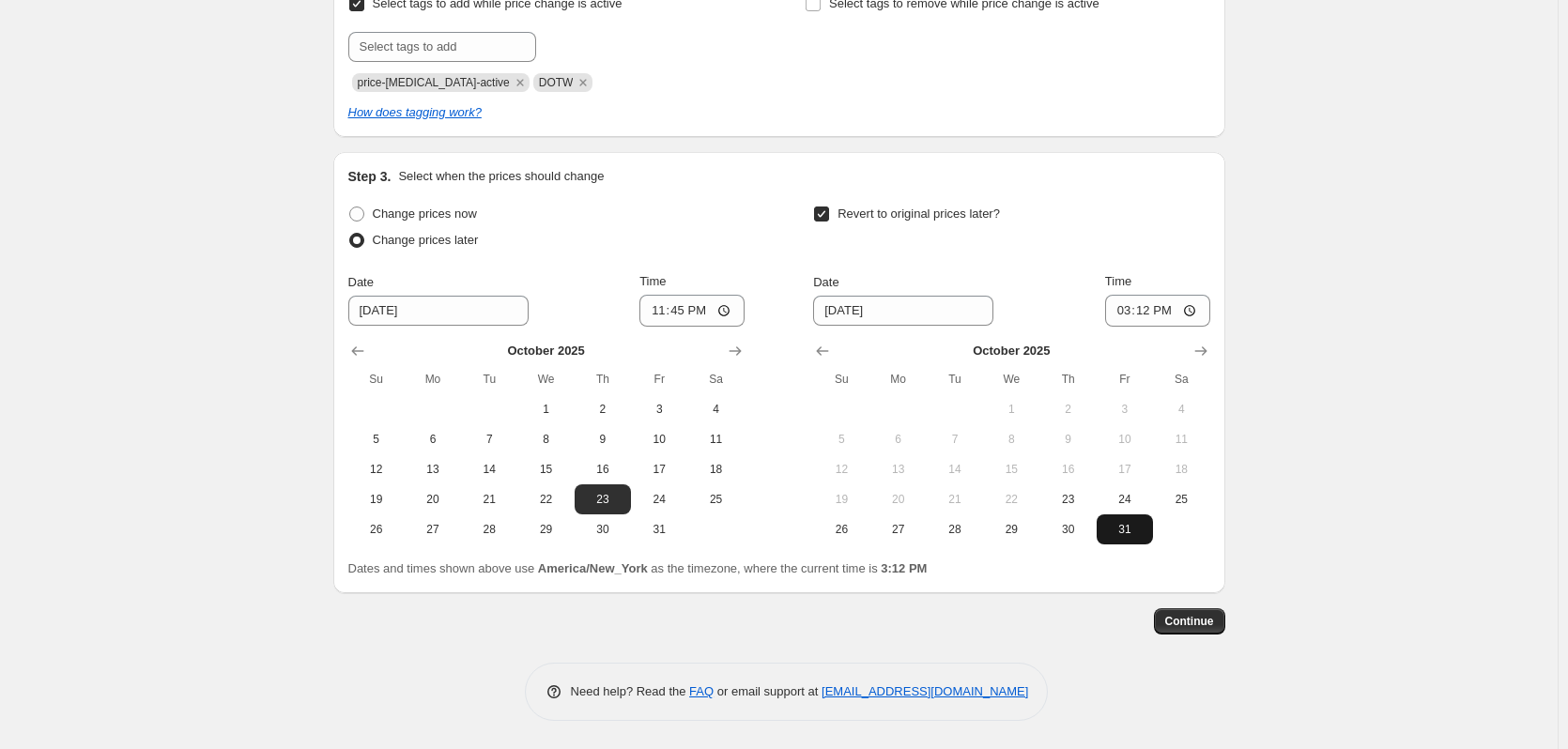
click at [1118, 522] on span "31" at bounding box center [1125, 530] width 42 height 15
type input "10/31/2025"
click at [1198, 308] on input "15:12" at bounding box center [1157, 310] width 105 height 32
type input "04:12"
click at [1132, 219] on div "Revert to original prices later?" at bounding box center [1011, 229] width 396 height 56
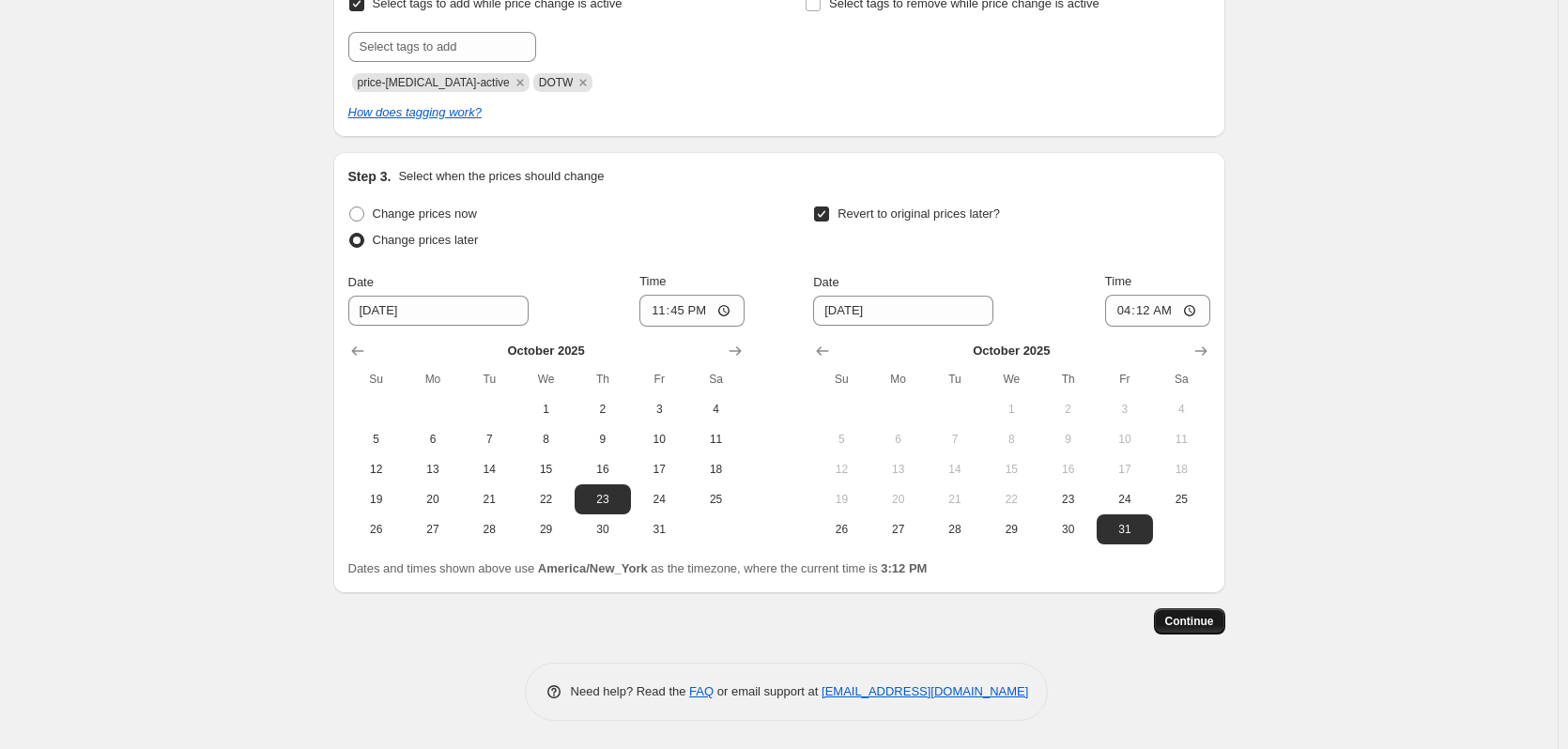
click at [1192, 617] on span "Continue" at bounding box center [1189, 621] width 49 height 15
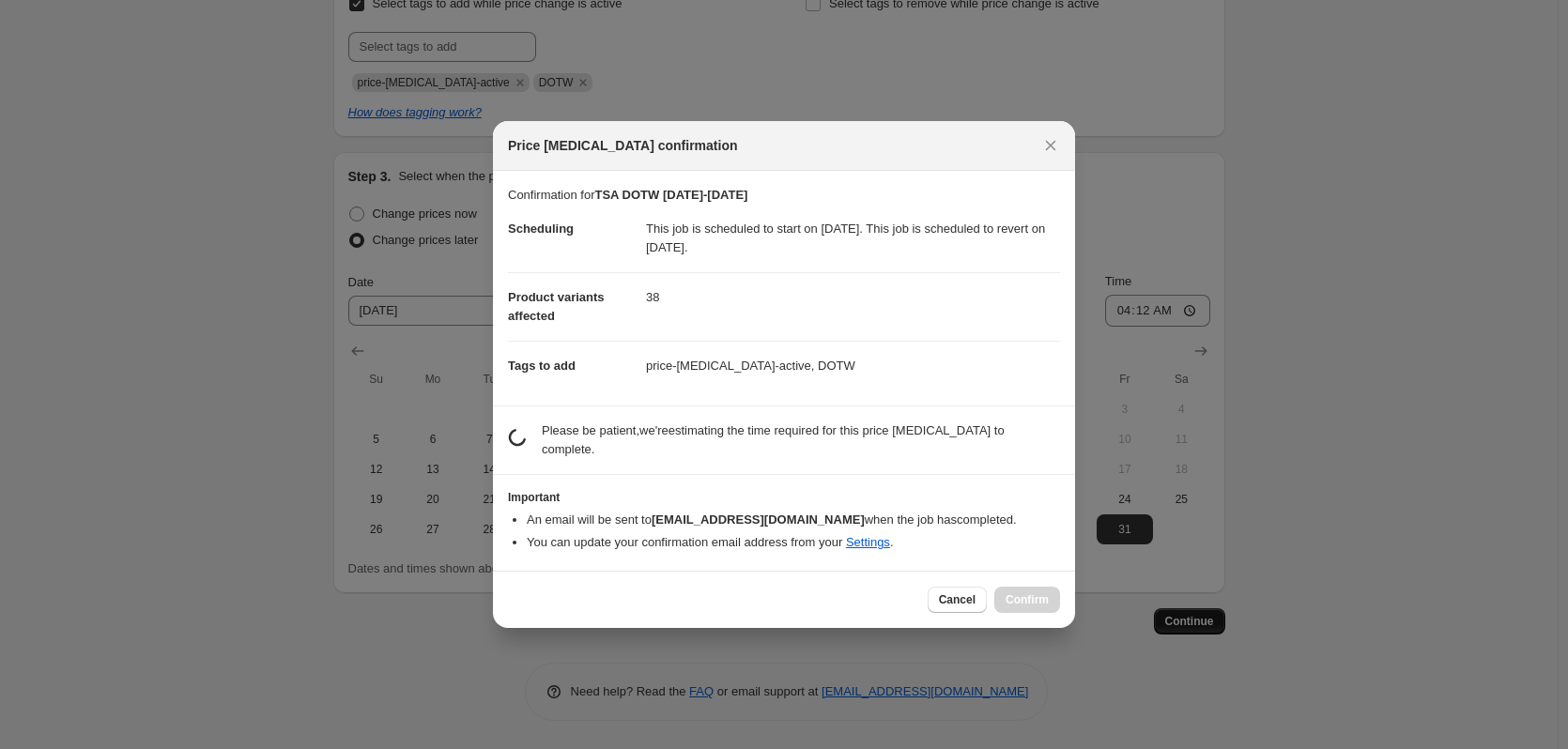
scroll to position [0, 0]
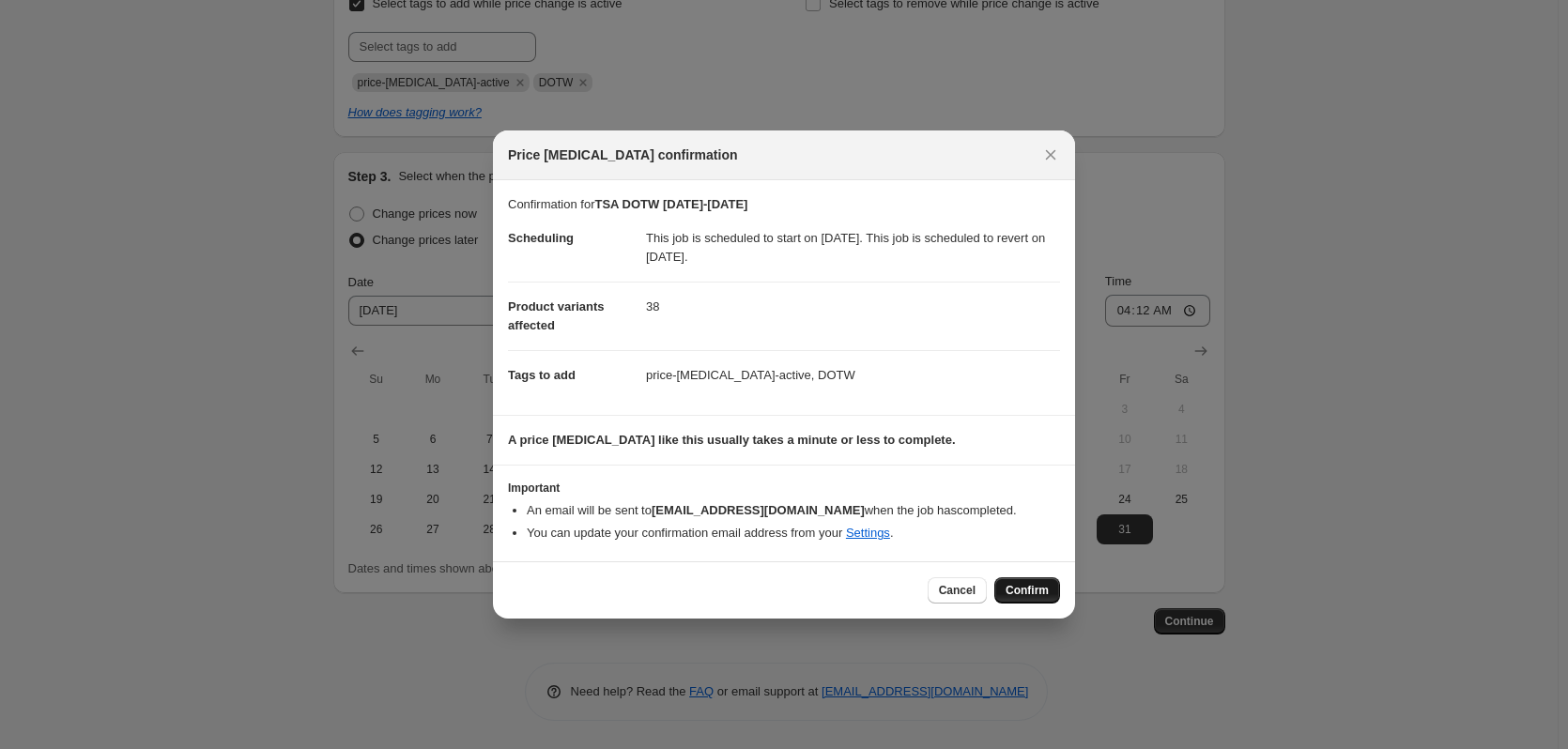
click at [1028, 592] on span "Confirm" at bounding box center [1027, 591] width 43 height 15
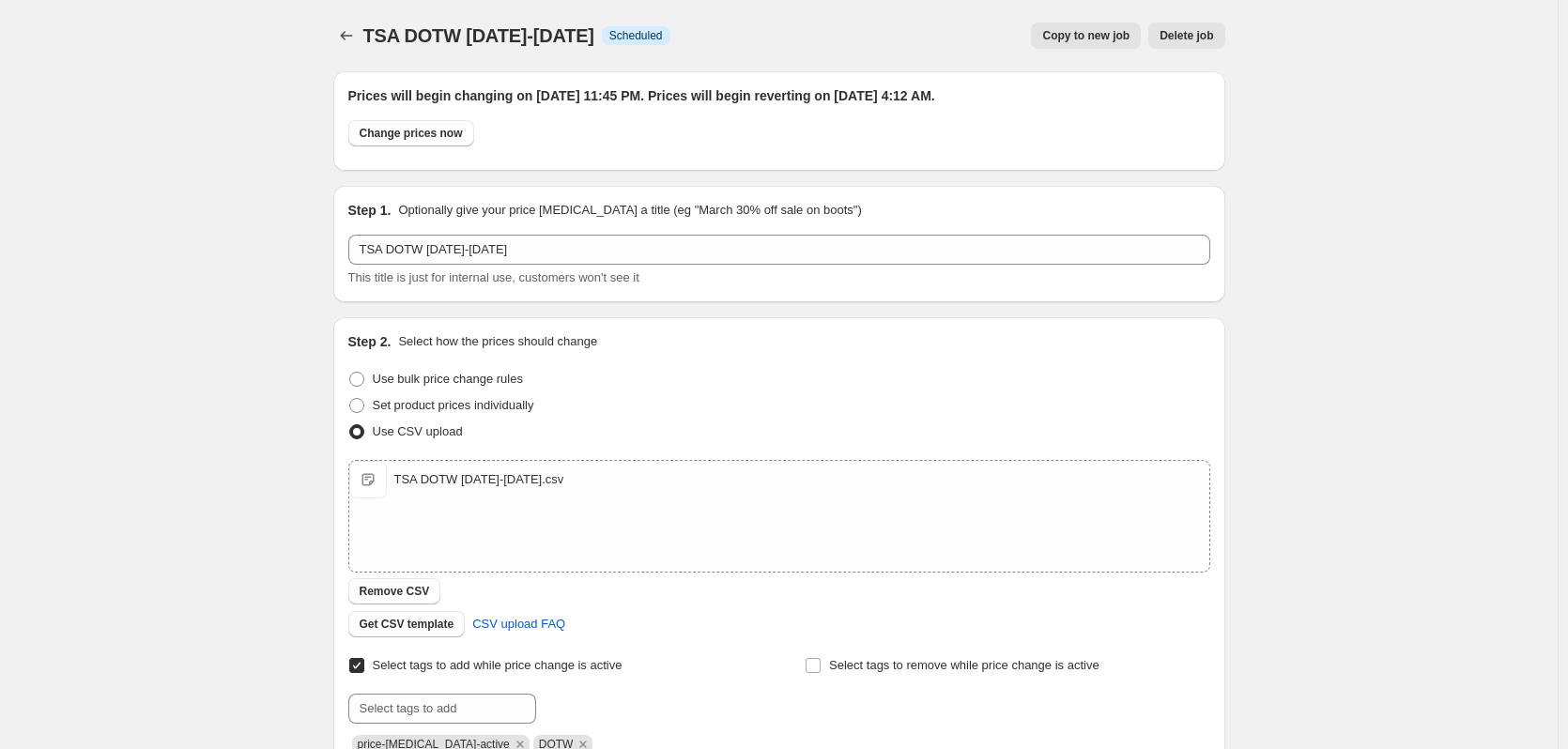
click at [1114, 32] on span "Copy to new job" at bounding box center [1085, 36] width 87 height 15
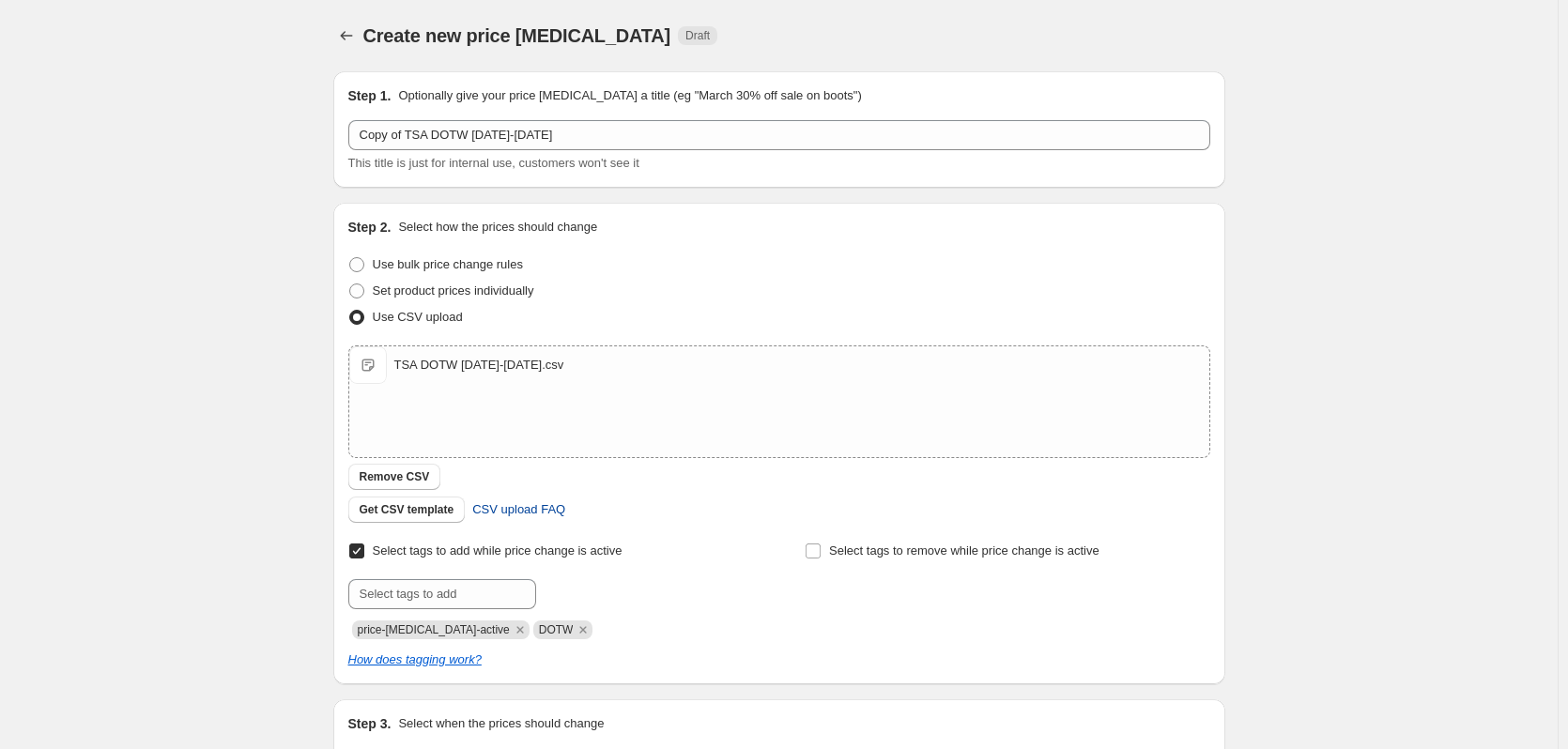
drag, startPoint x: 396, startPoint y: 481, endPoint x: 468, endPoint y: 480, distance: 72.0
click at [396, 481] on span "Remove CSV" at bounding box center [394, 477] width 71 height 15
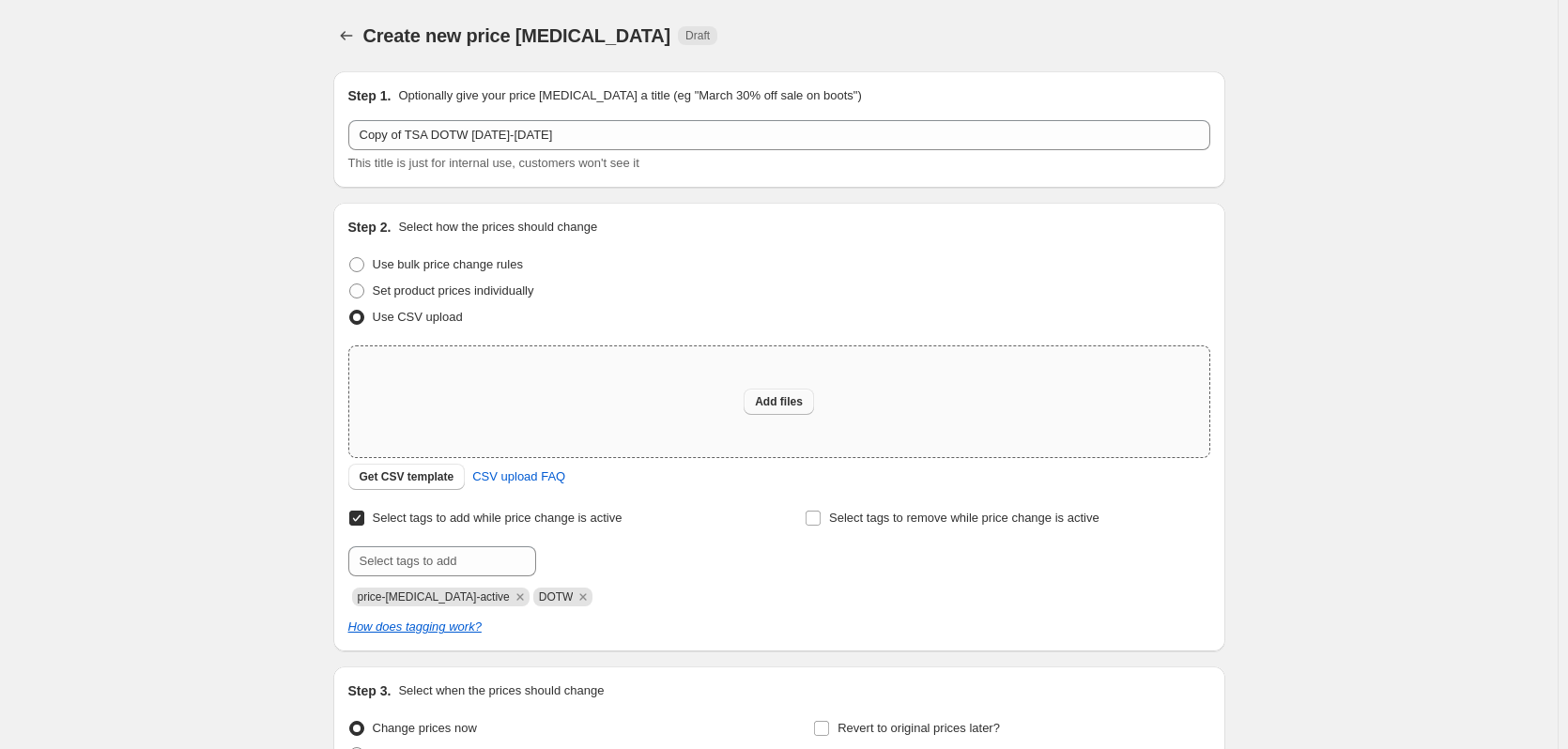
click at [774, 404] on span "Add files" at bounding box center [779, 402] width 48 height 15
type input "C:\fakepath\TSA DOTW 10.31.25-11.6.25.csv"
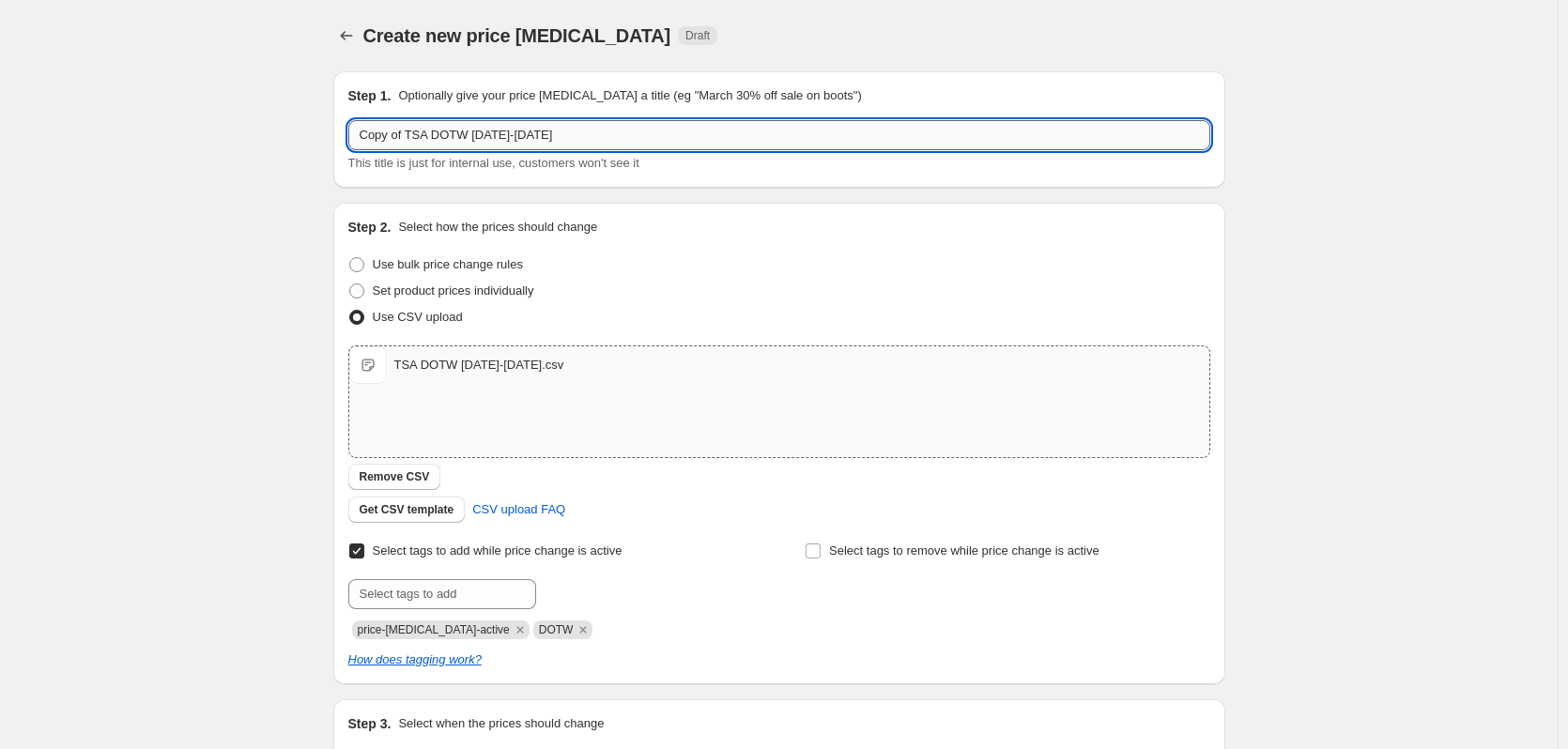
click at [497, 137] on input "Copy of TSA DOTW 10.24.25-10.30.25" at bounding box center [779, 134] width 862 height 30
click at [503, 134] on input "Copy of TSA DOTW 10.24.25-10.30.25" at bounding box center [779, 134] width 862 height 30
drag, startPoint x: 545, startPoint y: 134, endPoint x: 525, endPoint y: 136, distance: 20.1
click at [525, 136] on input "Copy of TSA DOTW 10.3125-10.30.25" at bounding box center [779, 134] width 862 height 30
type input "Copy of TSA DOTW 10.3125-11.7.25"
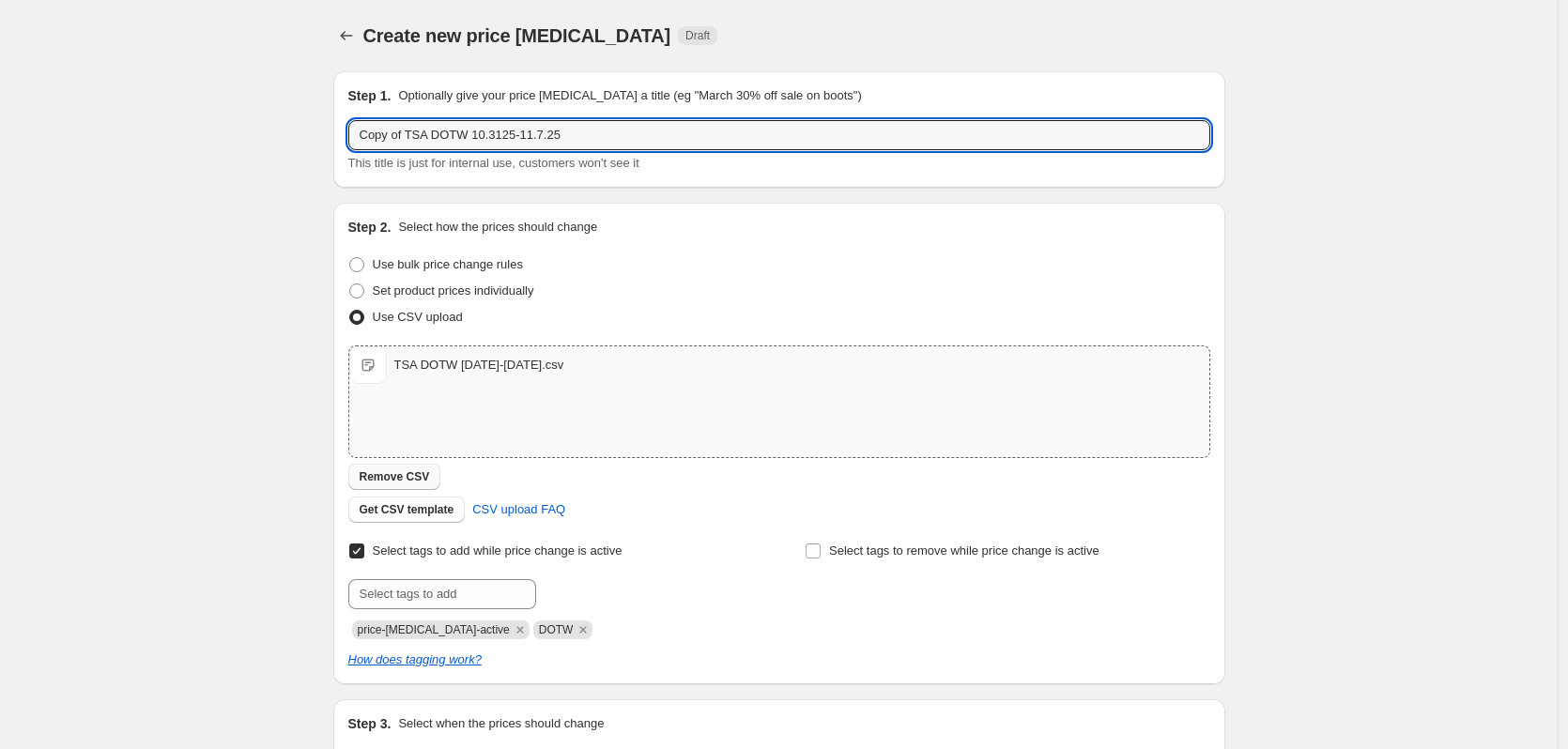
click at [381, 477] on span "Remove CSV" at bounding box center [394, 477] width 71 height 15
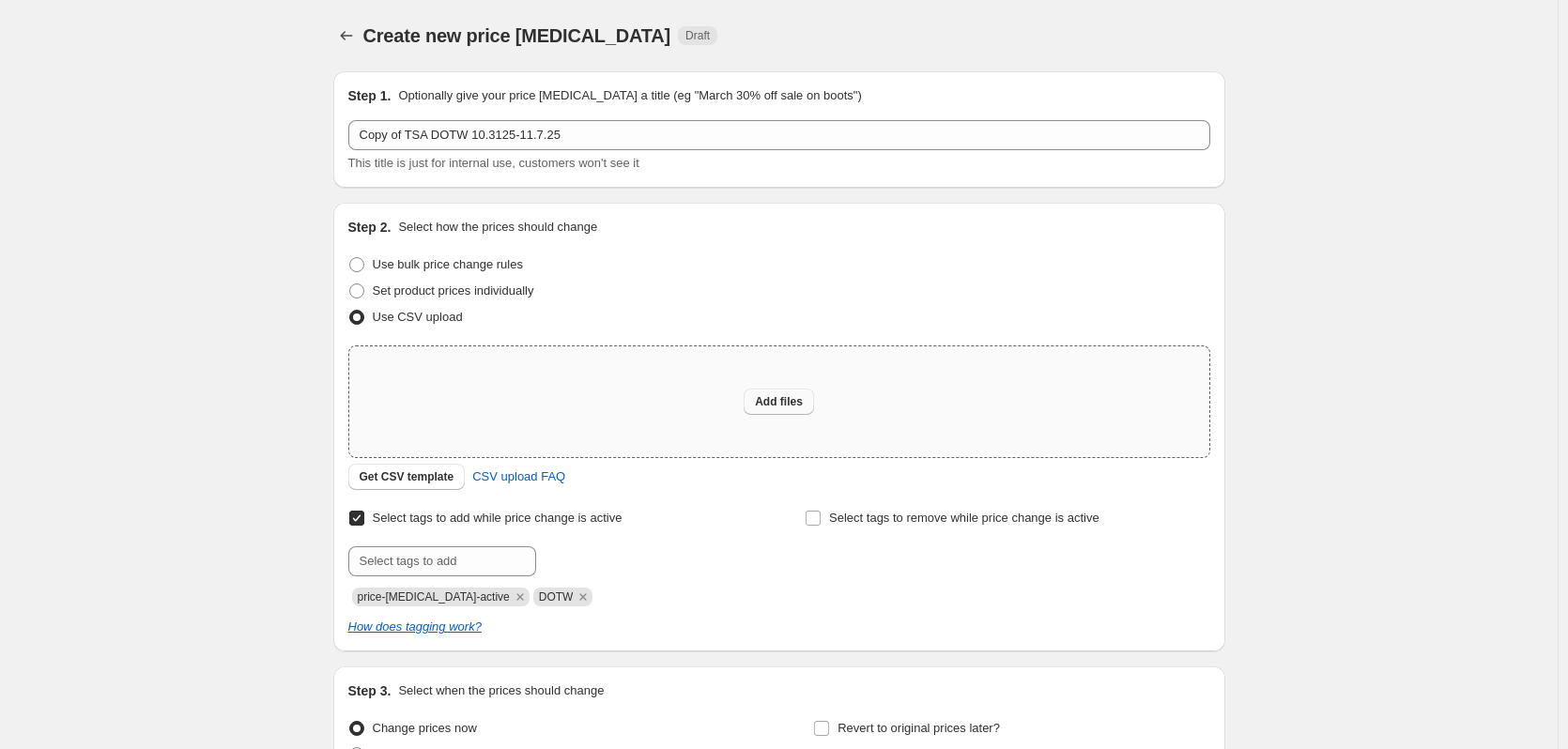
click at [768, 409] on span "Add files" at bounding box center [779, 402] width 48 height 15
type input "C:\fakepath\TSA DOTW 10.31.25-11.6.25.csv"
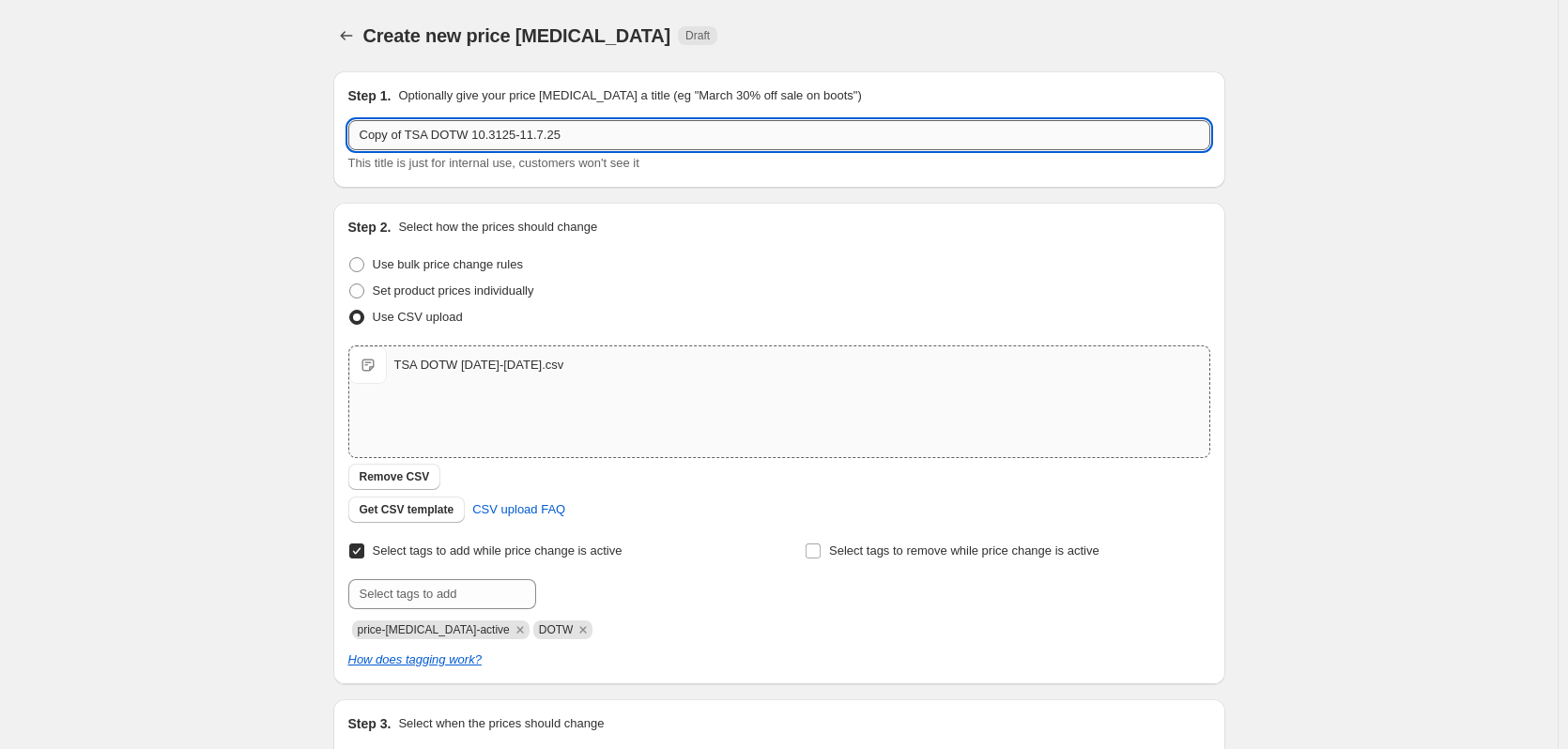
click at [540, 131] on input "Copy of TSA DOTW 10.3125-11.7.25" at bounding box center [779, 134] width 862 height 30
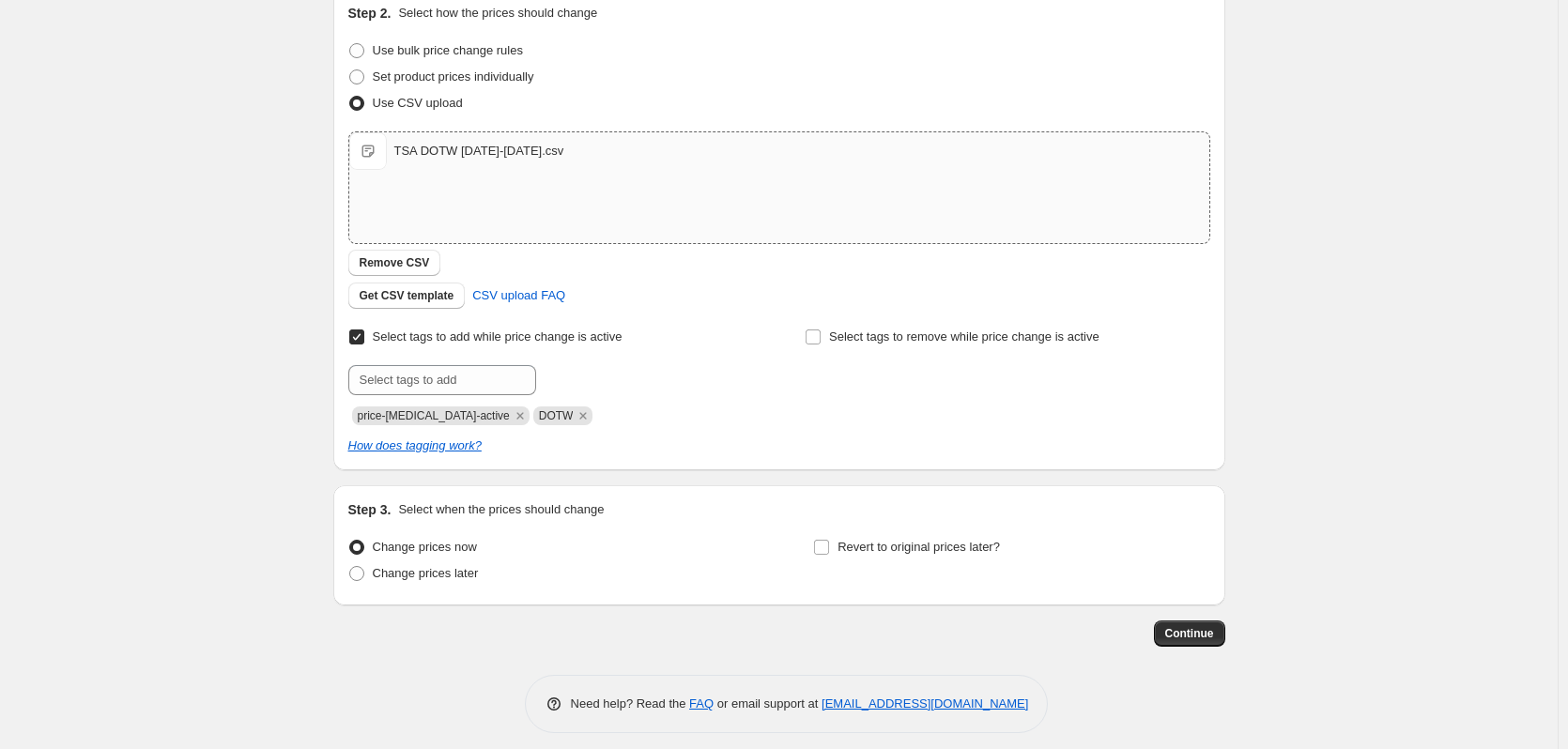
scroll to position [132, 0]
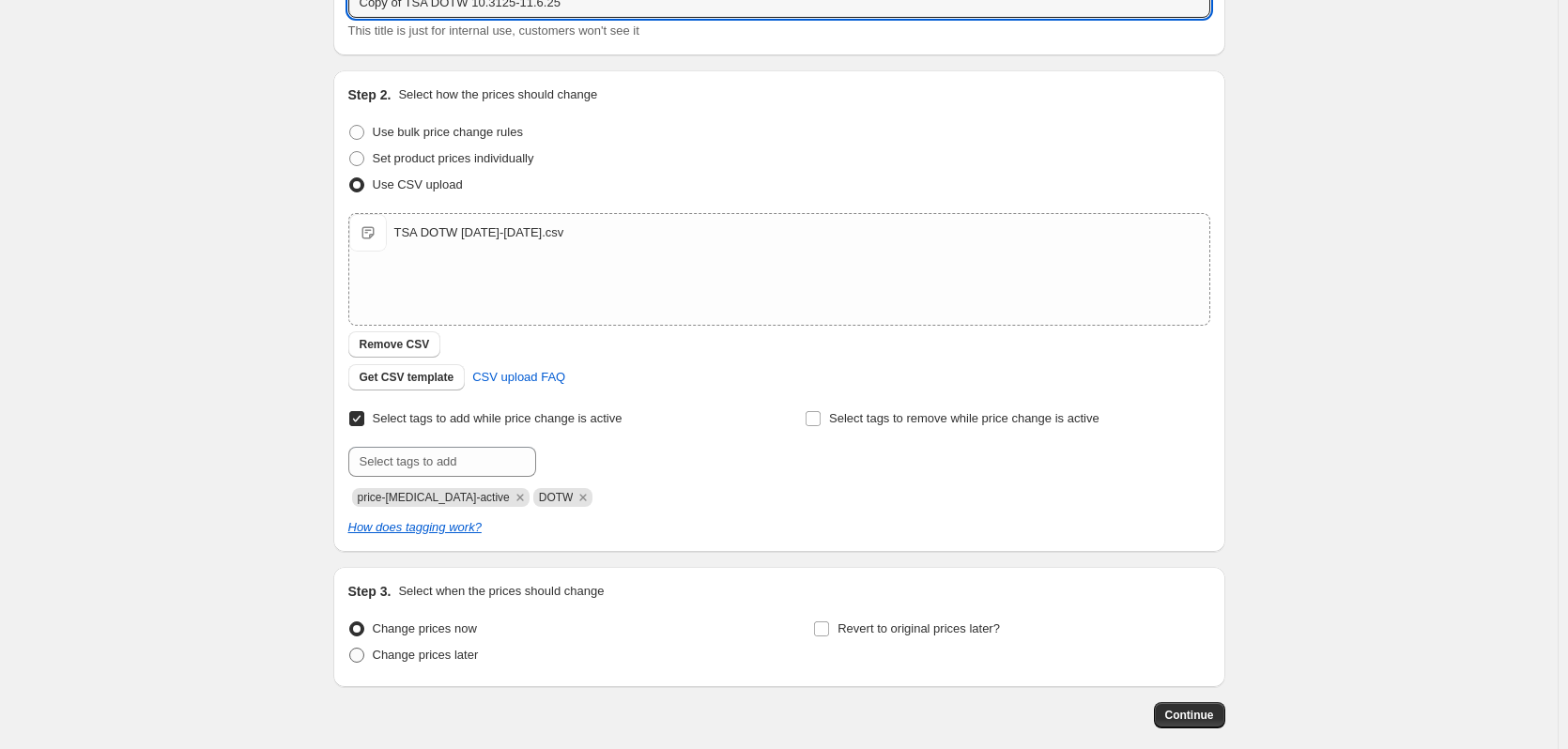
type input "Copy of TSA DOTW 10.3125-11.6.25"
click at [362, 663] on span at bounding box center [356, 654] width 16 height 16
click at [350, 648] on input "Change prices later" at bounding box center [349, 648] width 1 height 1
radio input "true"
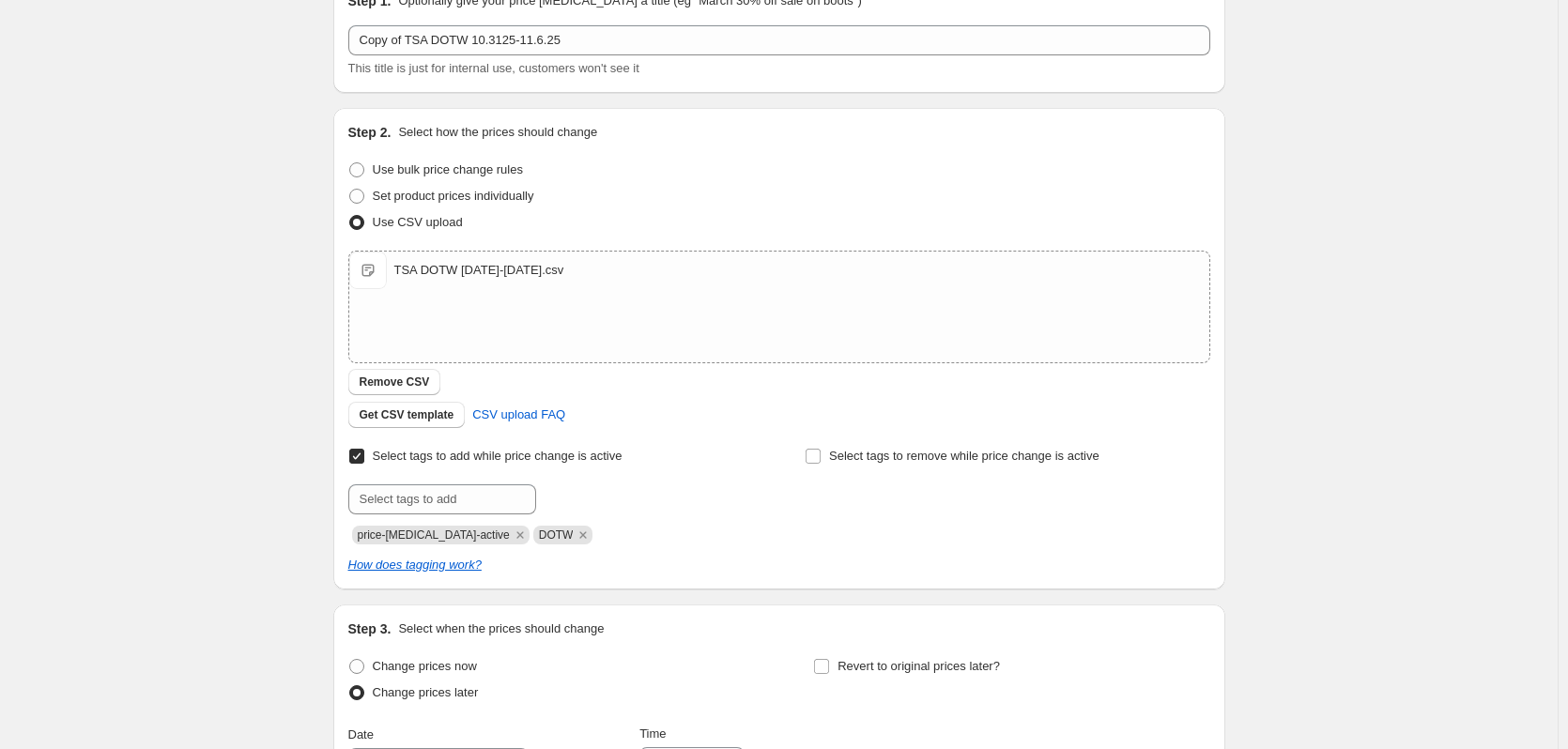
scroll to position [94, 0]
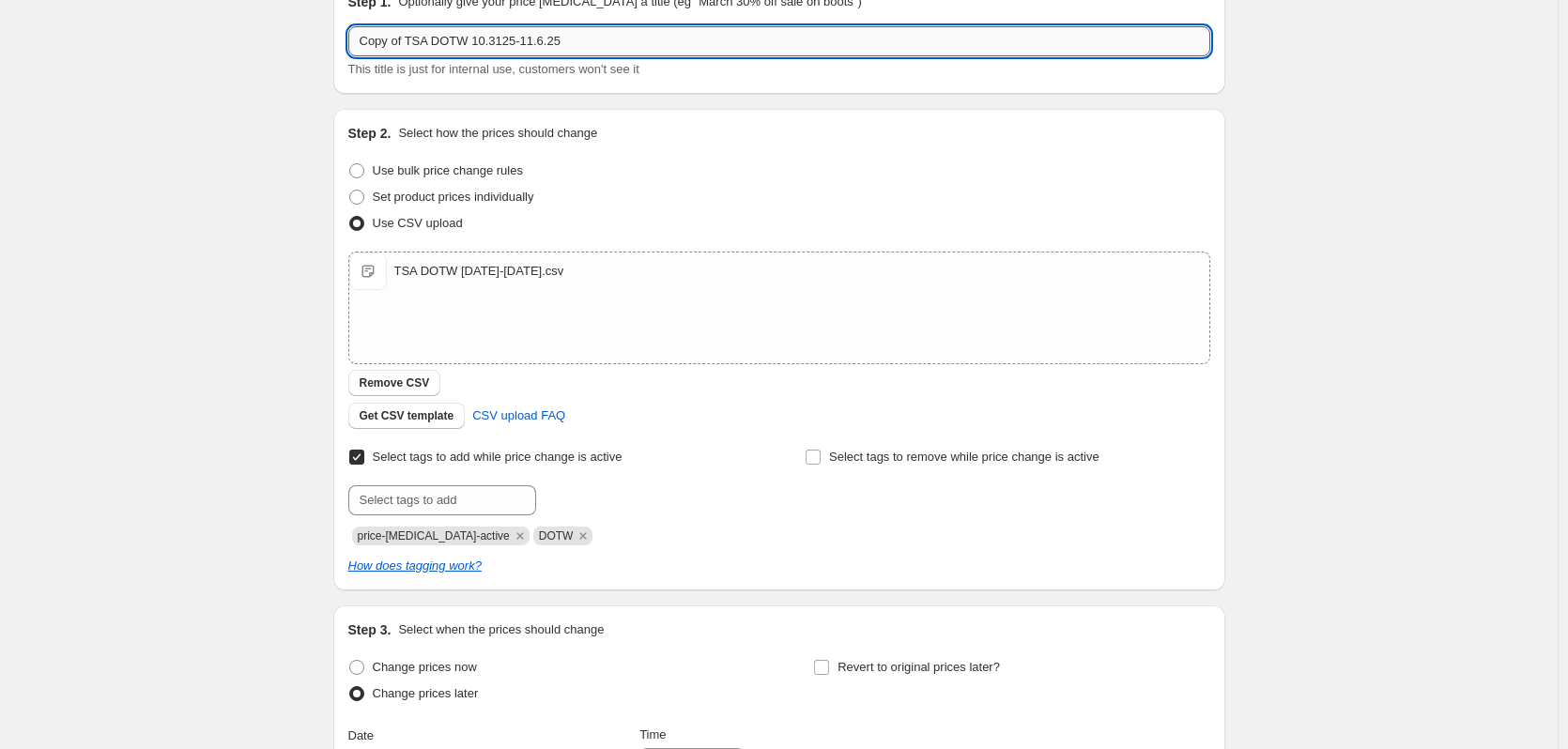
click at [502, 43] on input "Copy of TSA DOTW 10.3125-11.6.25" at bounding box center [779, 41] width 862 height 30
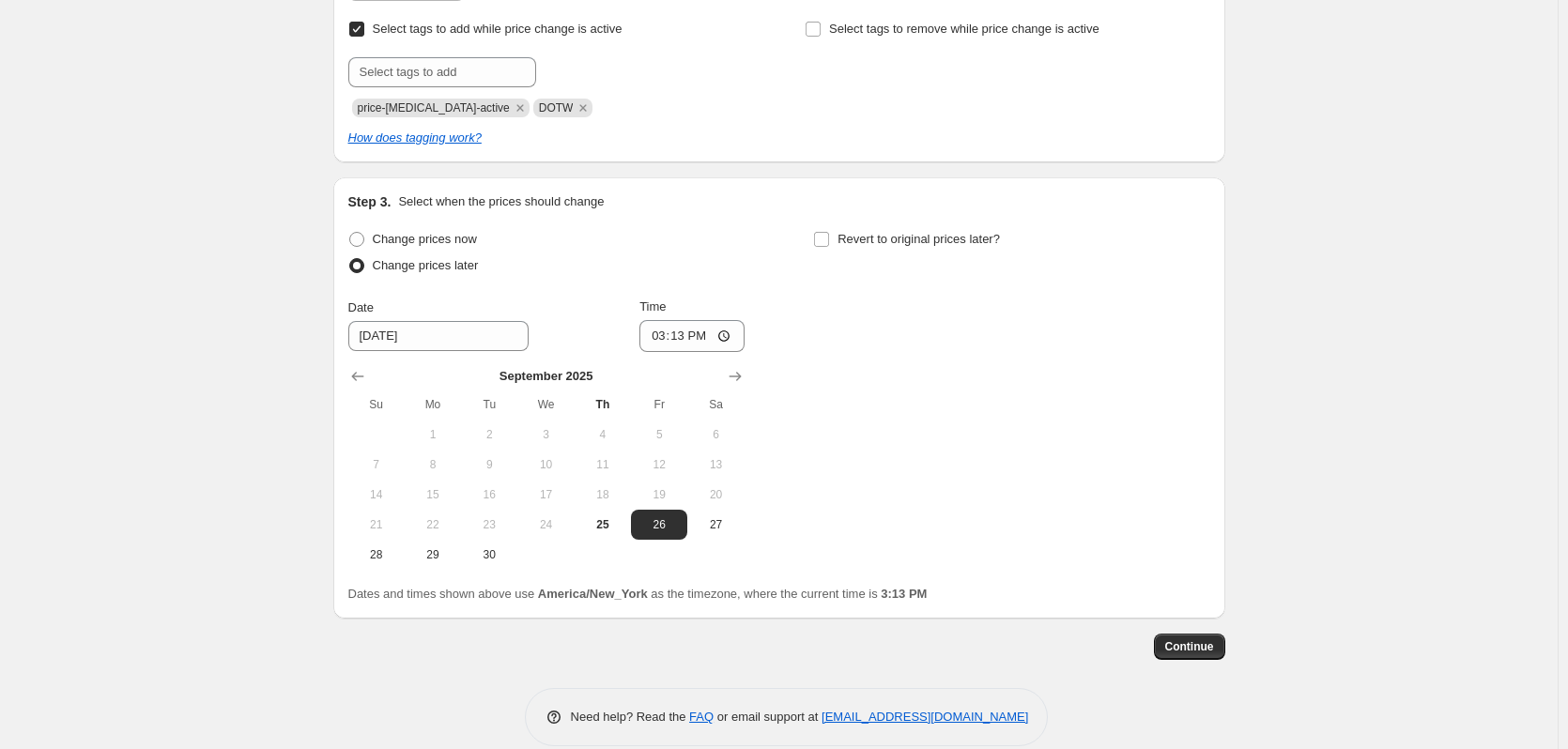
scroll to position [547, 0]
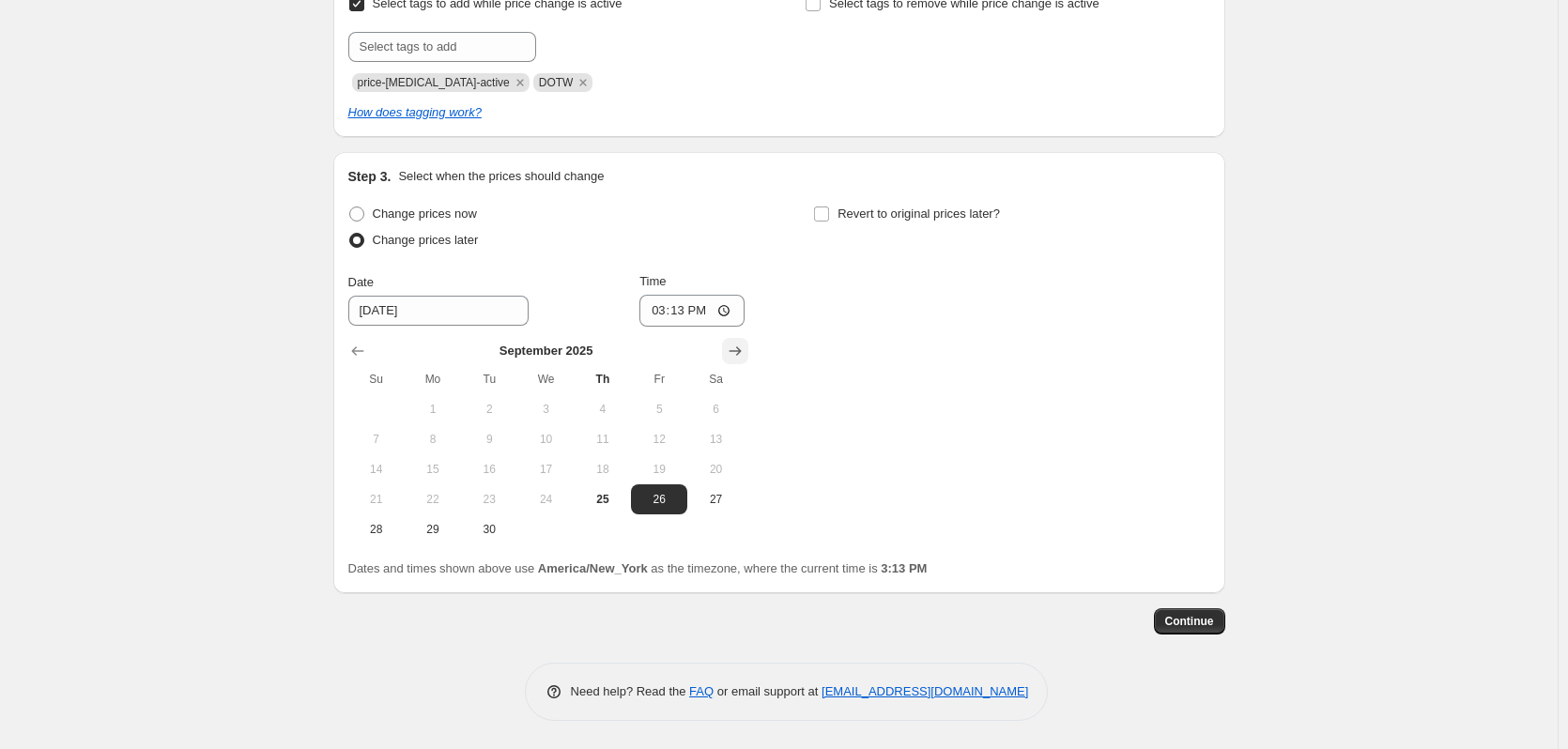
type input "Copy of TSA DOTW 10.31.25-11.6.25"
click at [736, 350] on icon "Show next month, October 2025" at bounding box center [734, 351] width 18 height 18
click at [610, 528] on span "30" at bounding box center [602, 530] width 42 height 15
type input "10/30/2025"
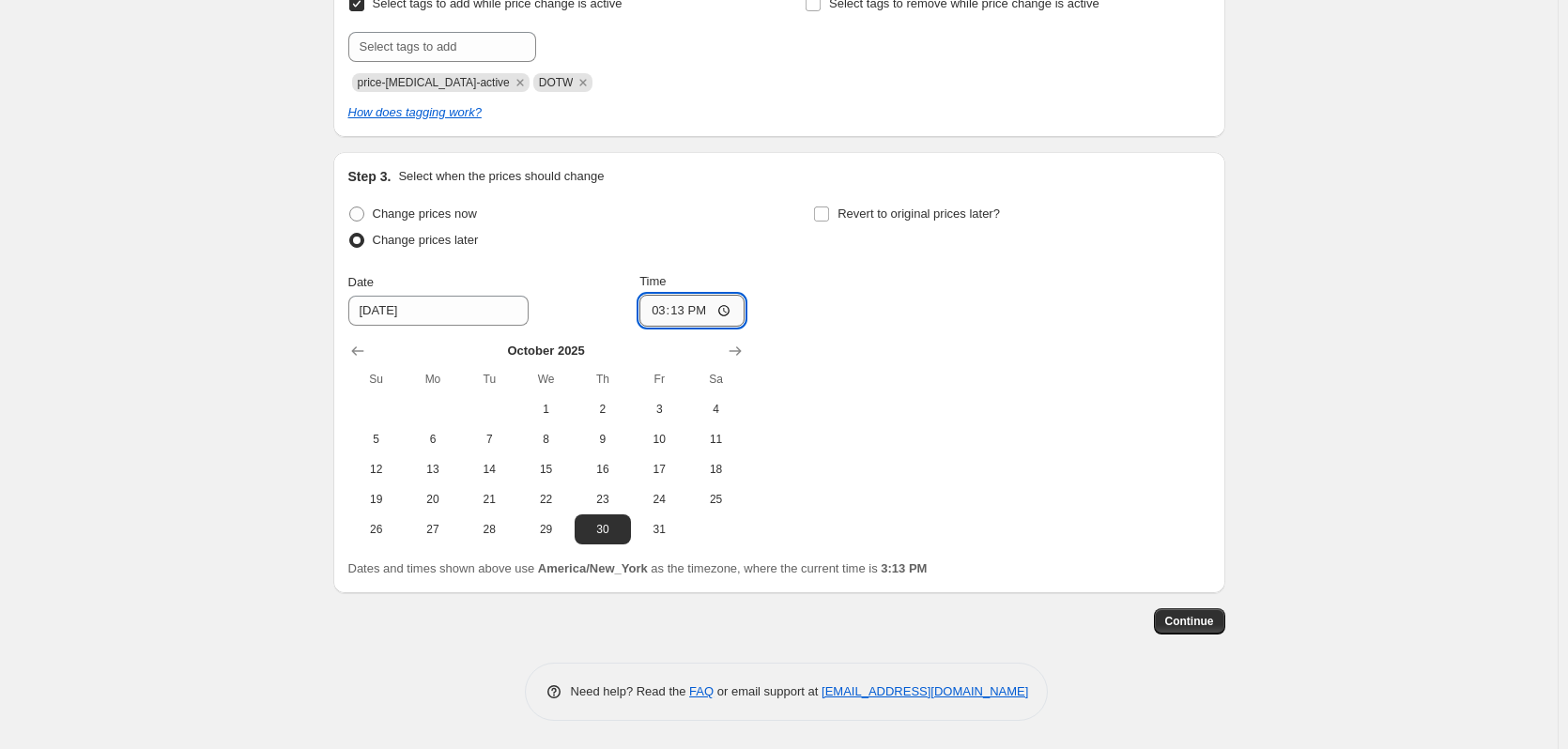
click at [723, 312] on input "15:13" at bounding box center [692, 310] width 105 height 32
type input "23:45"
click at [856, 281] on div "Change prices now Change prices later Date 10/30/2025 Time 23:45 October 2025 S…" at bounding box center [779, 373] width 862 height 344
click at [829, 216] on input "Revert to original prices later?" at bounding box center [821, 215] width 15 height 15
checkbox input "true"
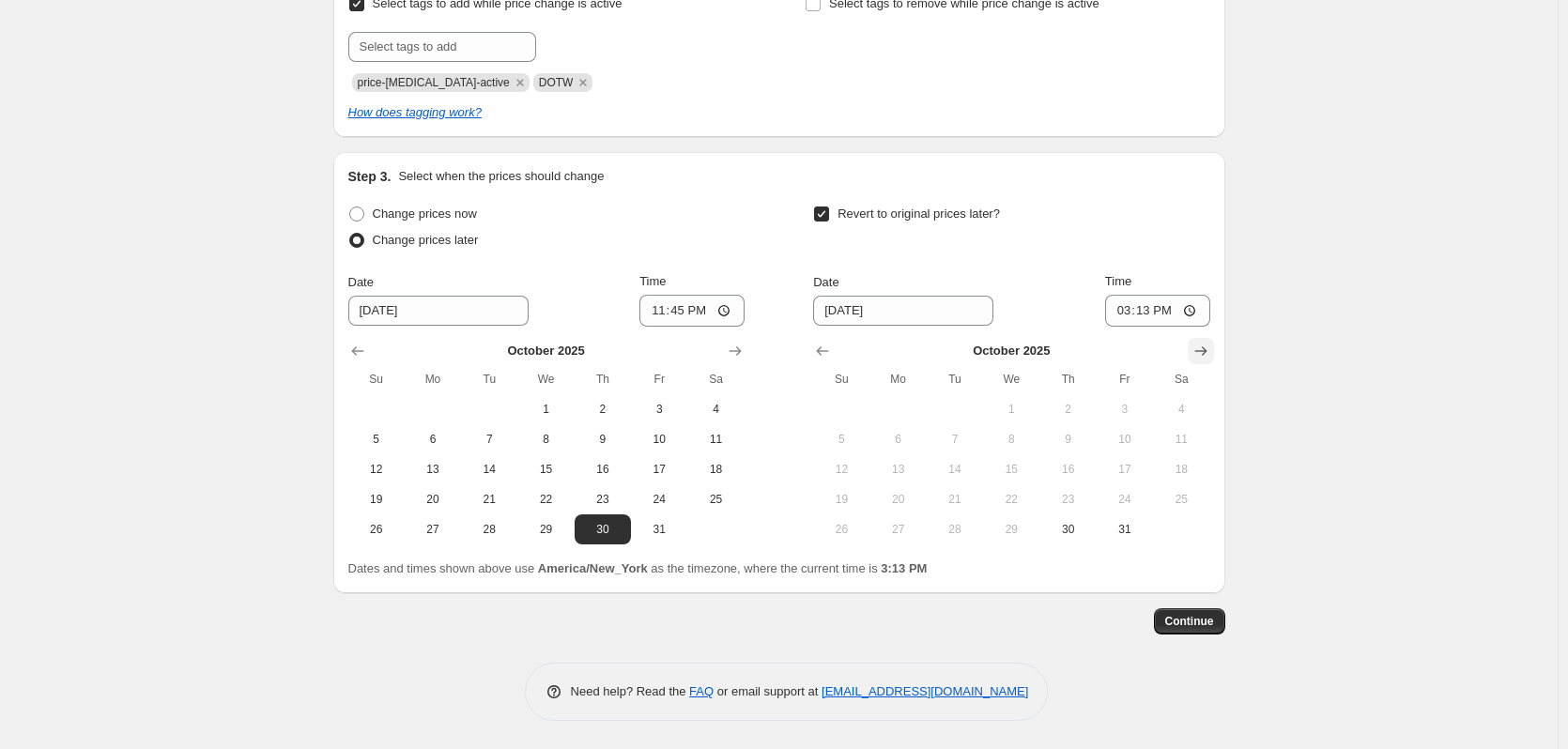
click at [1206, 347] on icon "Show next month, November 2025" at bounding box center [1200, 352] width 13 height 10
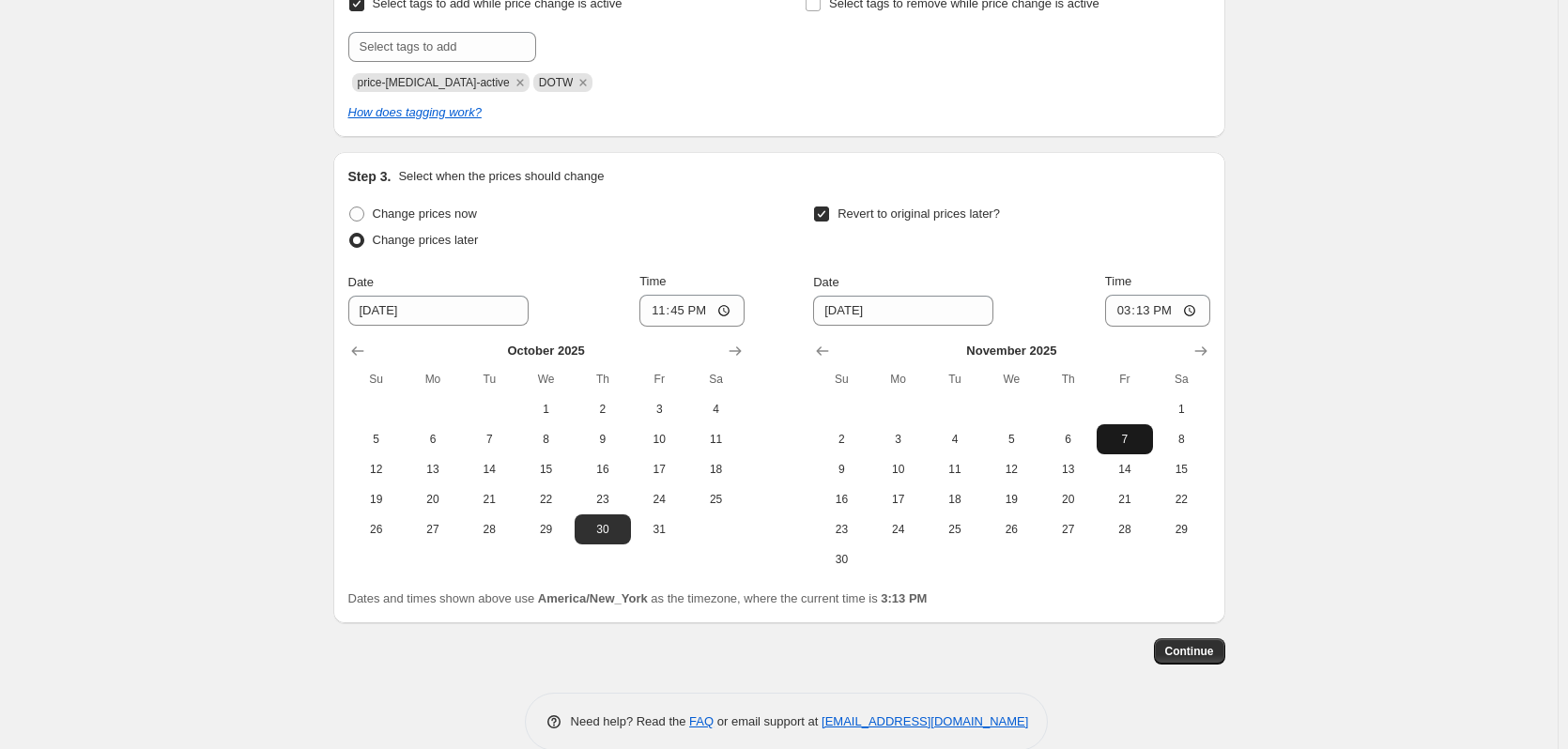
click at [1130, 444] on span "7" at bounding box center [1125, 440] width 42 height 15
type input "11/7/2025"
click at [1185, 312] on input "15:13" at bounding box center [1157, 310] width 105 height 32
type input "04:13"
drag, startPoint x: 1122, startPoint y: 264, endPoint x: 1170, endPoint y: 430, distance: 172.8
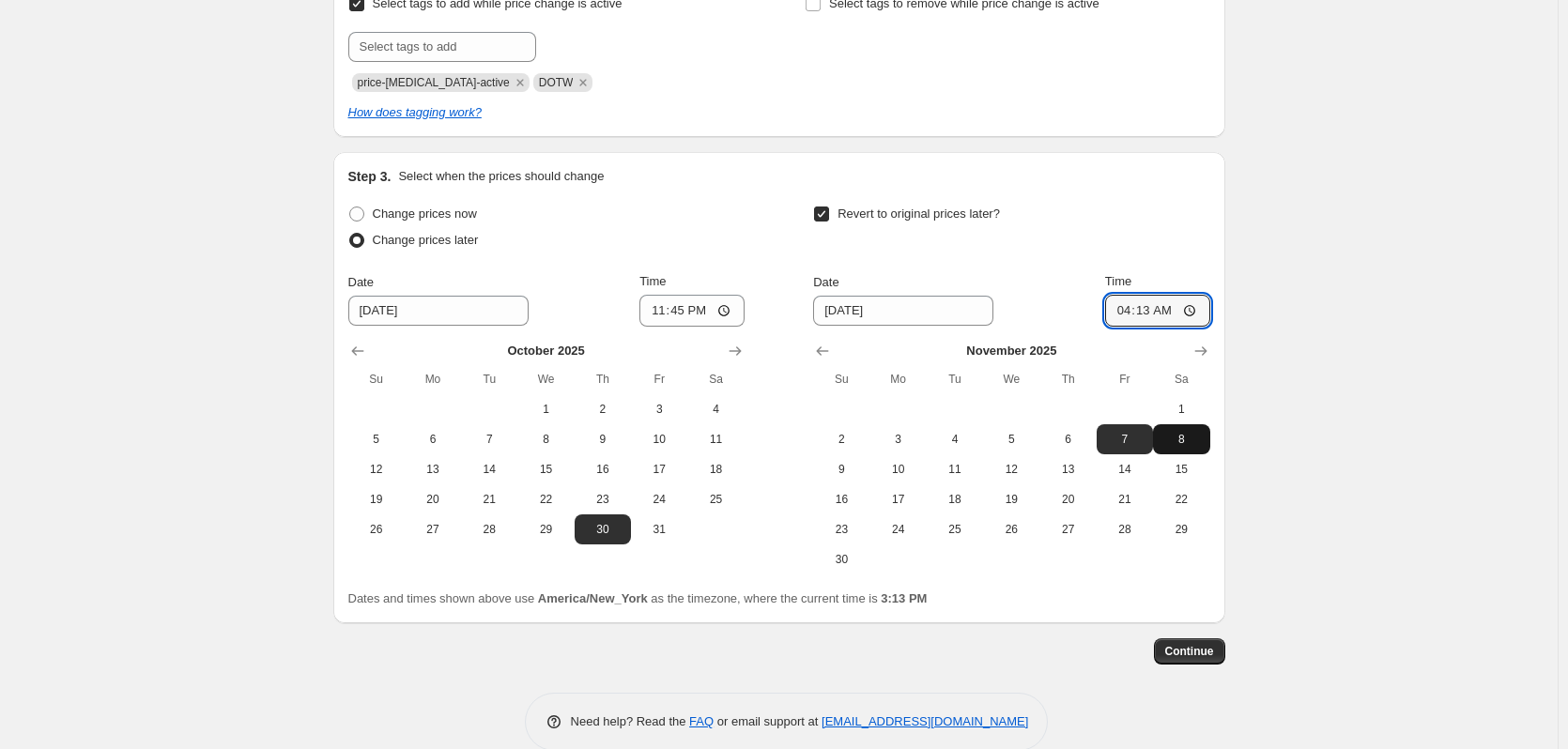
click at [1122, 264] on div "Revert to original prices later? Date 11/7/2025 Time 04:13 November 2025 Su Mo …" at bounding box center [1011, 388] width 396 height 374
click at [1199, 648] on span "Continue" at bounding box center [1189, 652] width 49 height 15
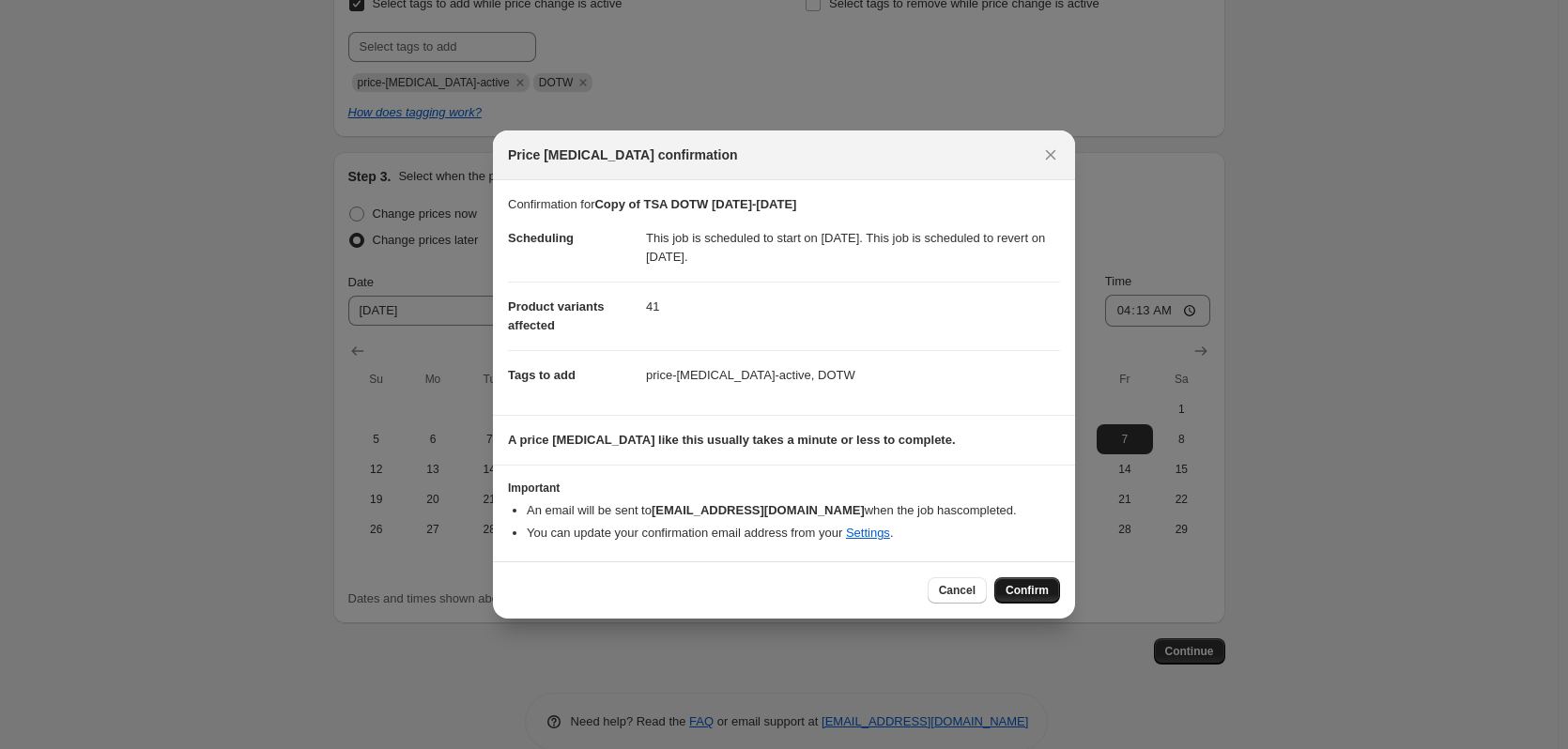
click at [1047, 590] on span "Confirm" at bounding box center [1027, 591] width 43 height 15
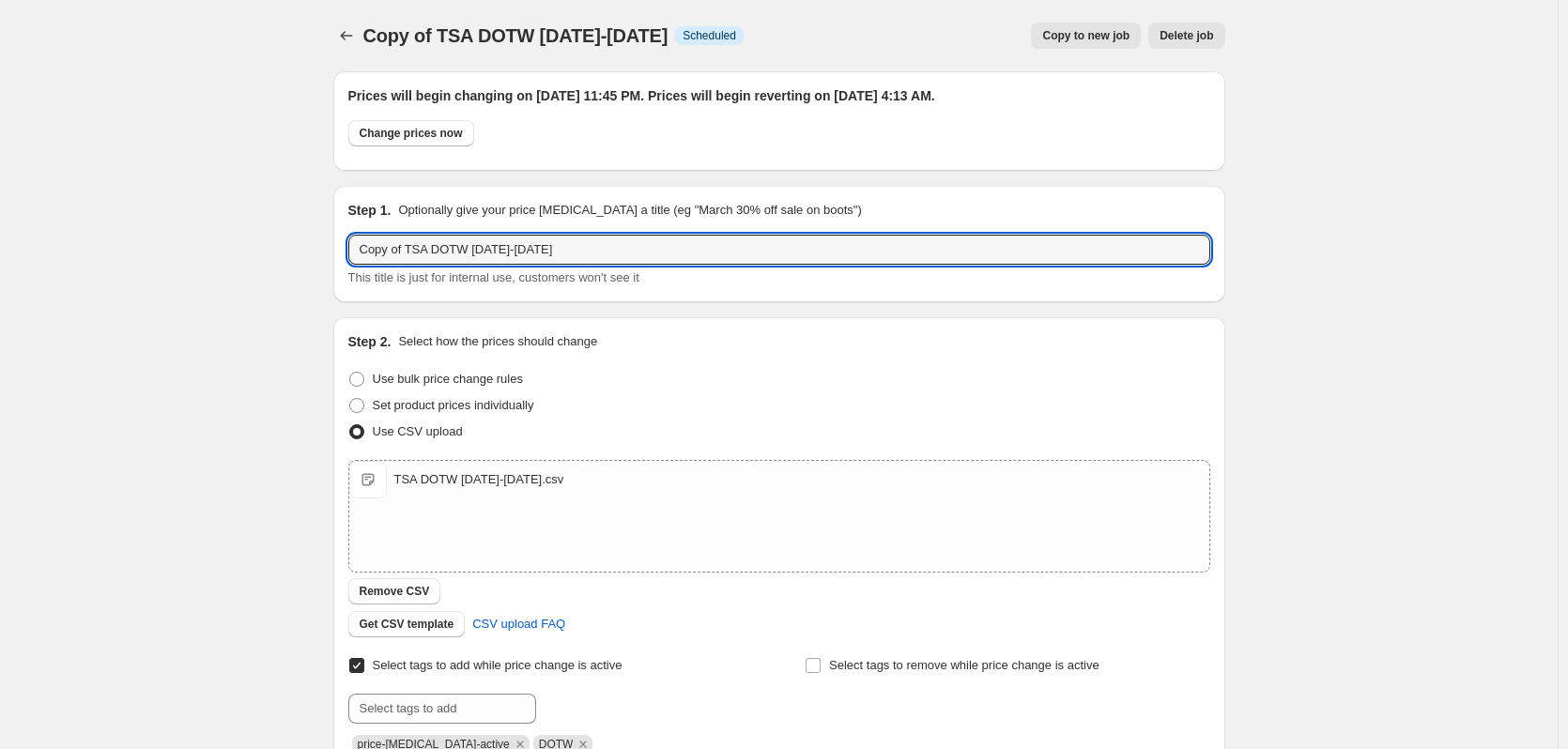
drag, startPoint x: 412, startPoint y: 250, endPoint x: 283, endPoint y: 254, distance: 129.1
click at [283, 254] on div "Copy of TSA DOTW 10.31.25-11.6.25. This page is ready Copy of TSA DOTW 10.31.25…" at bounding box center [779, 720] width 1557 height 1441
type input "TSA DOTW [DATE]-[DATE]"
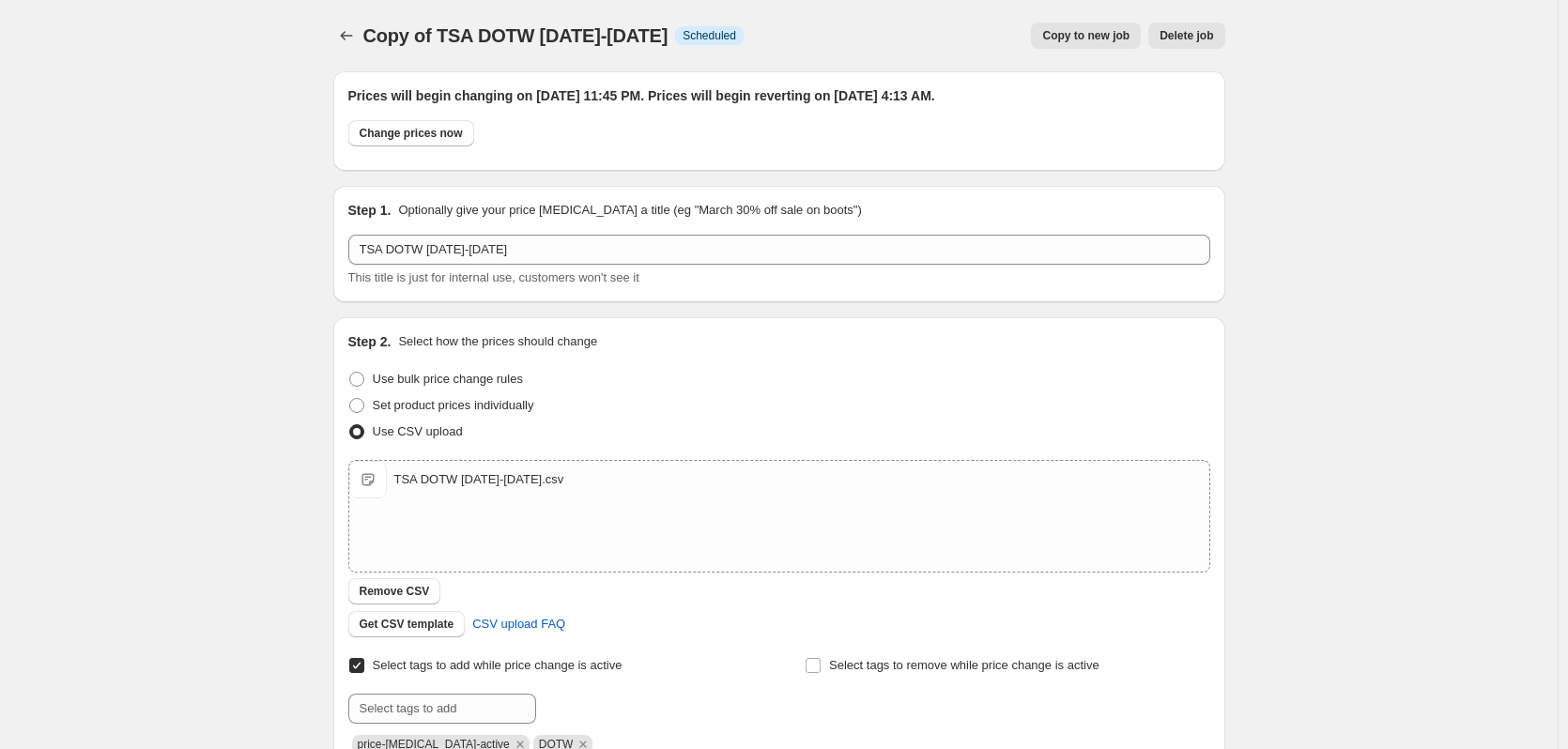
click at [299, 279] on div "Copy of TSA DOTW 10.31.25-11.6.25. This page is ready Copy of TSA DOTW 10.31.25…" at bounding box center [779, 720] width 1557 height 1441
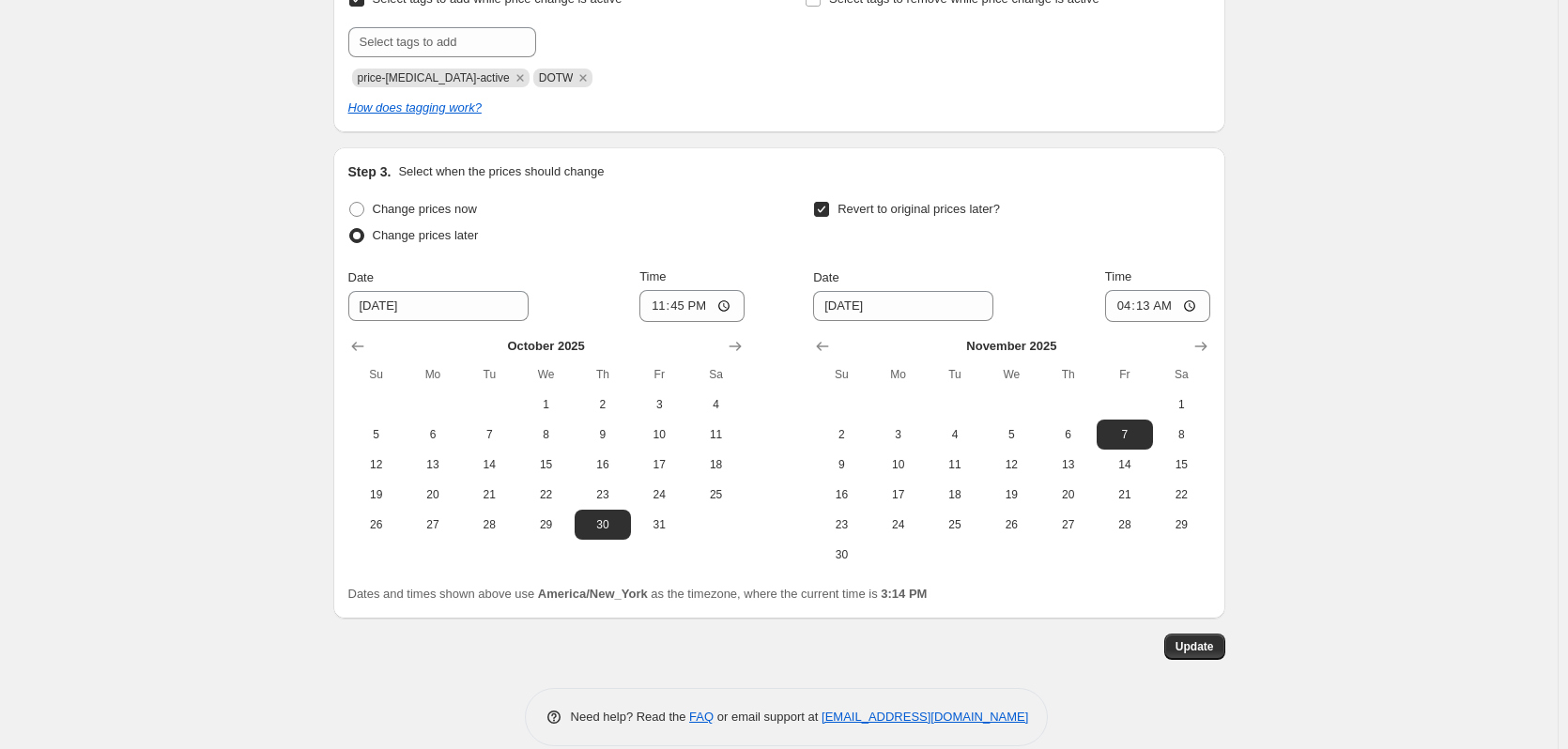
scroll to position [692, 0]
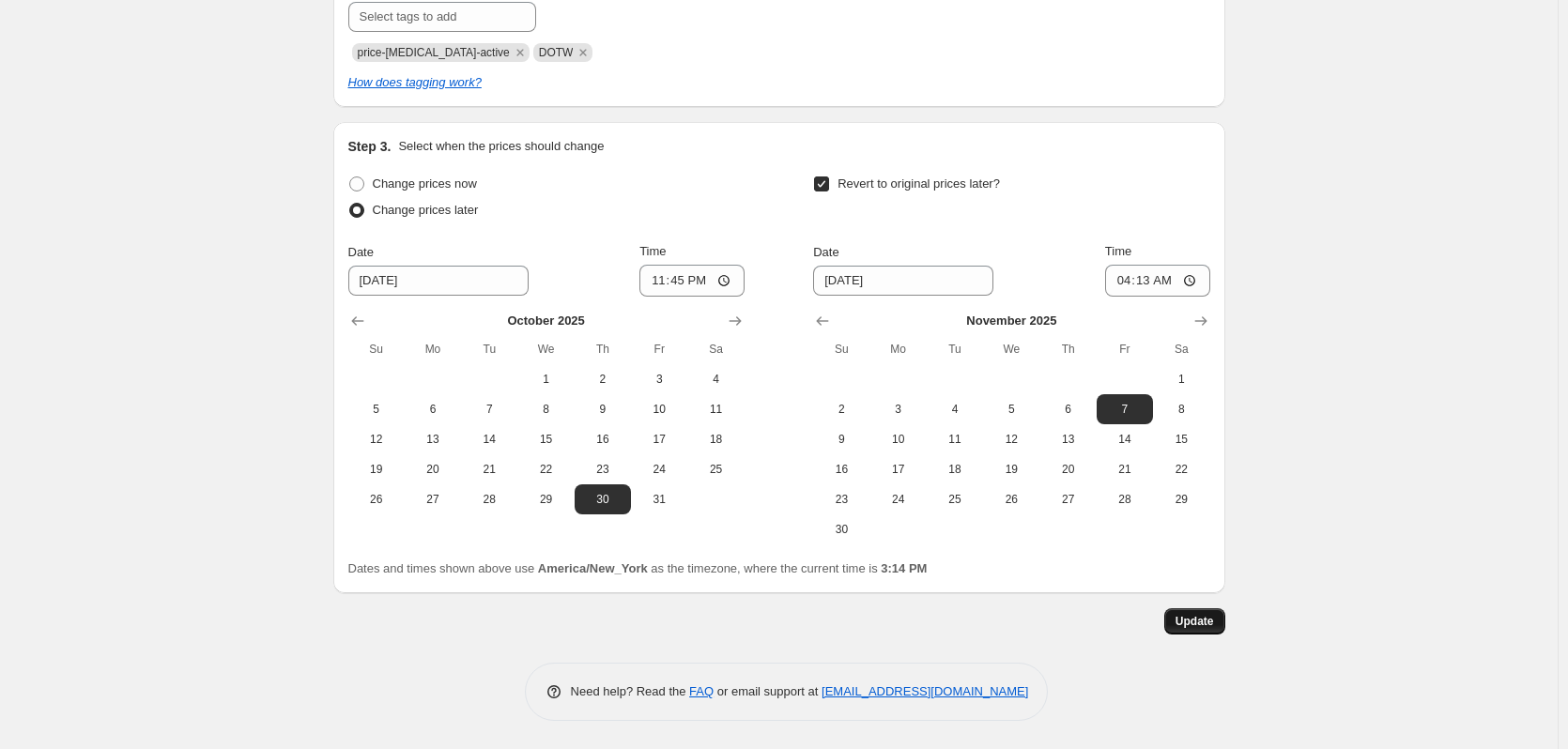
click at [1204, 628] on span "Update" at bounding box center [1194, 621] width 39 height 15
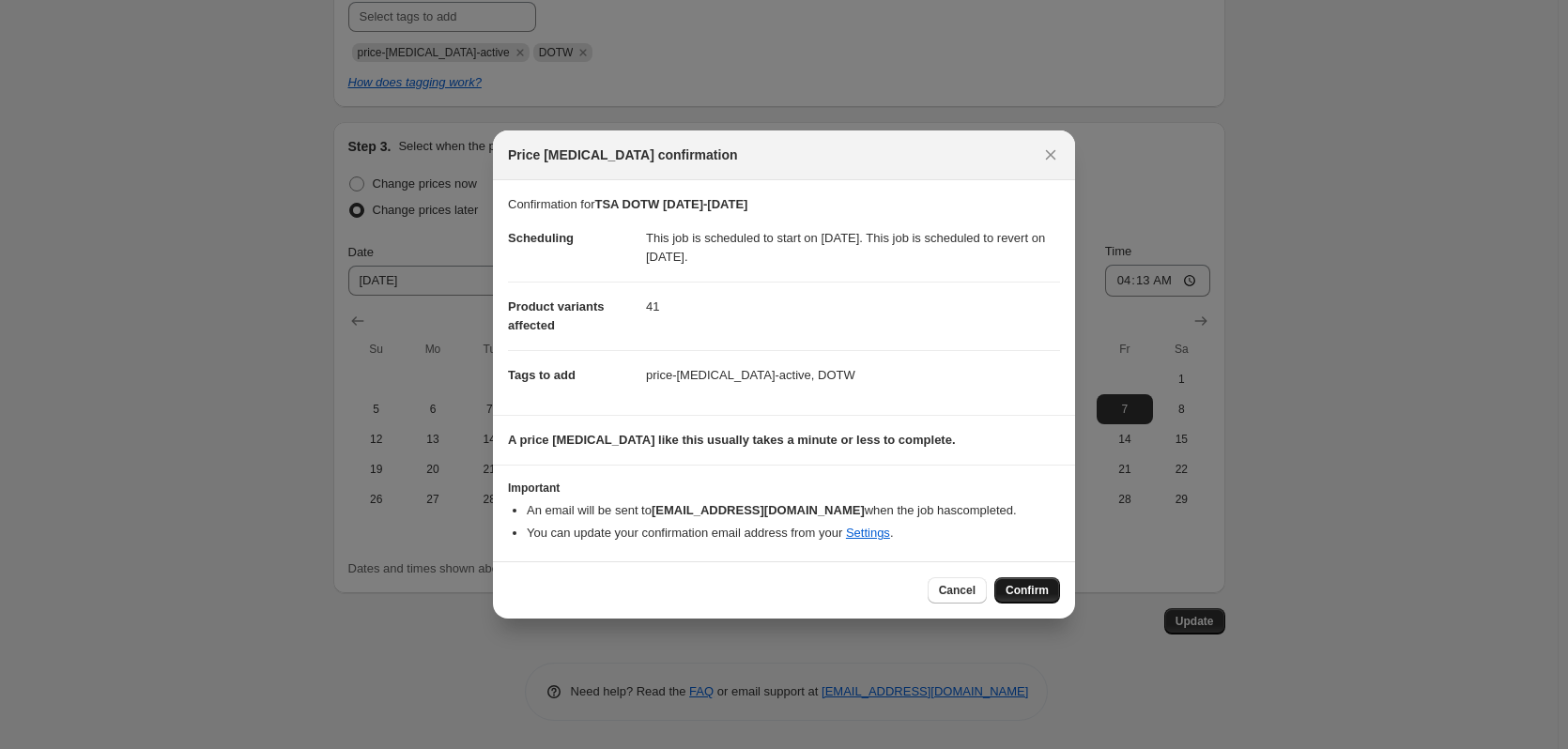
click at [1022, 592] on span "Confirm" at bounding box center [1027, 591] width 43 height 15
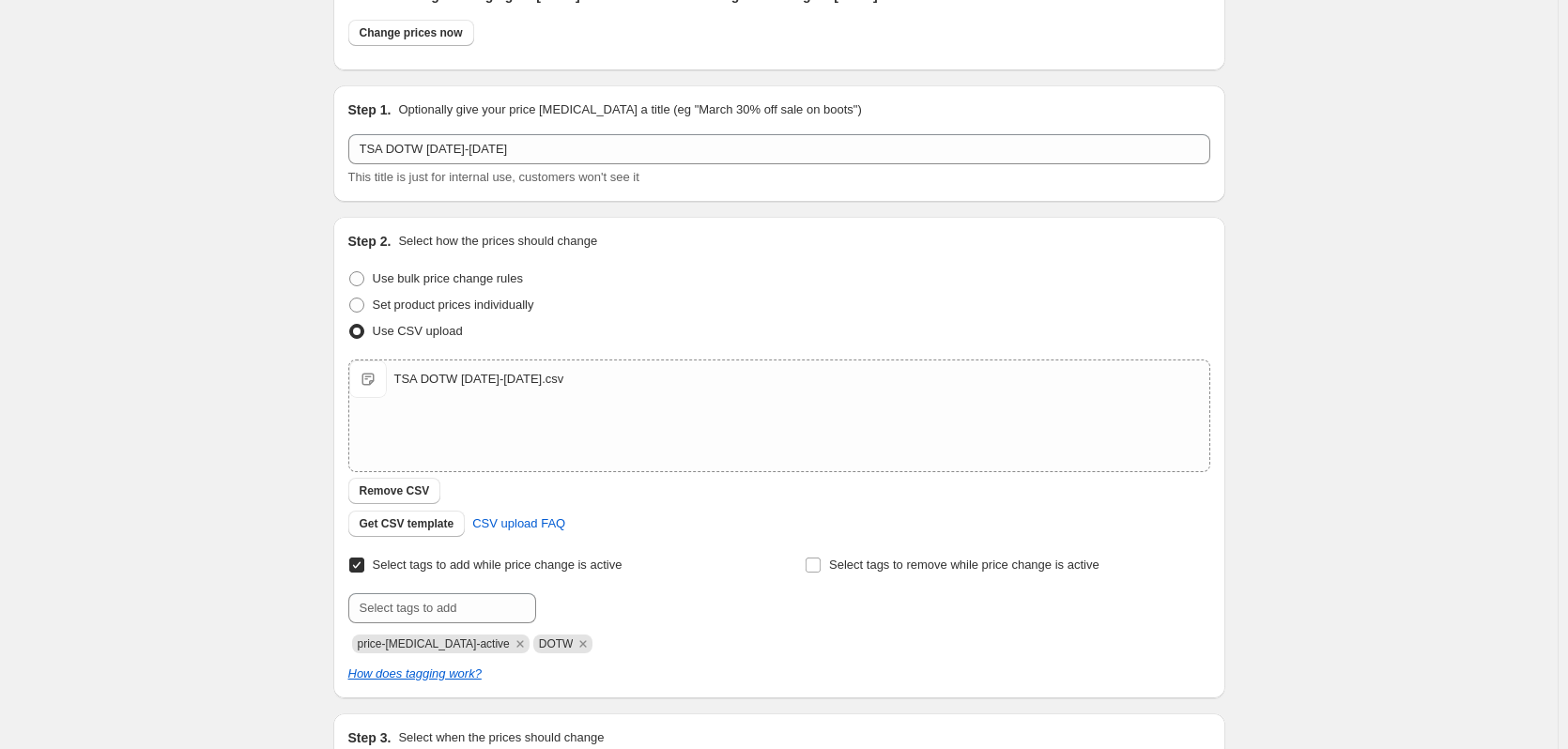
scroll to position [0, 0]
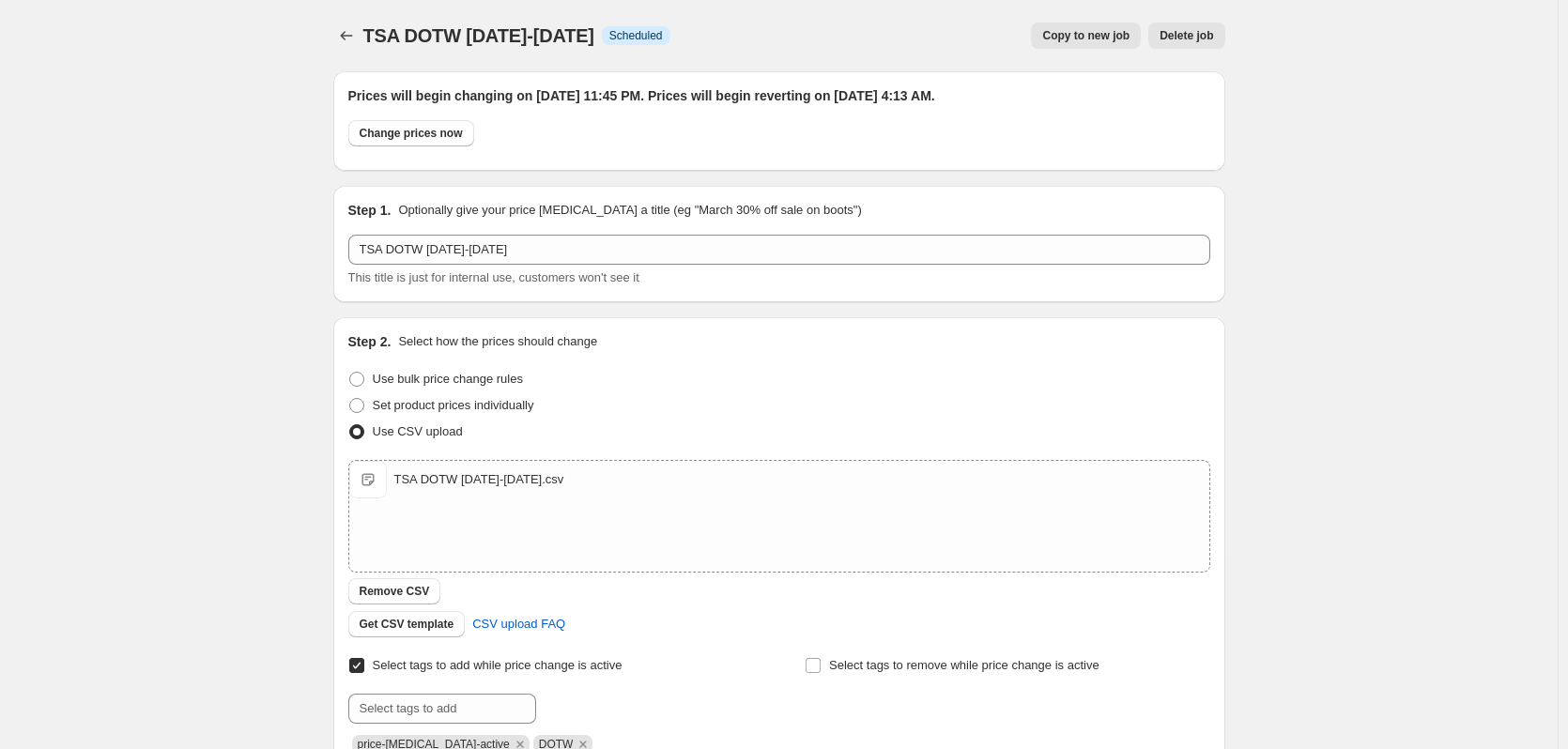
click at [1105, 38] on span "Copy to new job" at bounding box center [1085, 36] width 87 height 15
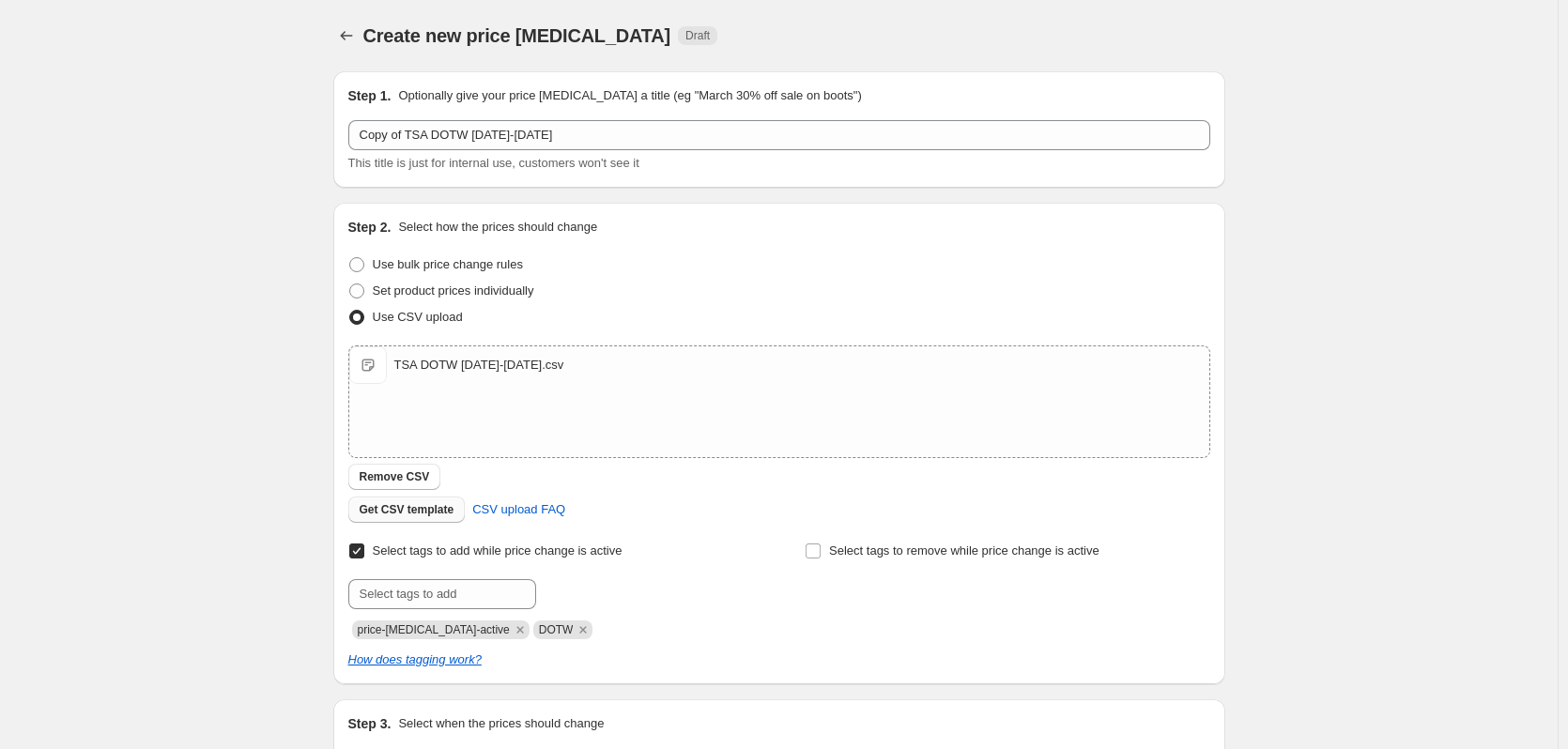
drag, startPoint x: 396, startPoint y: 475, endPoint x: 428, endPoint y: 475, distance: 32.0
click at [396, 475] on span "Remove CSV" at bounding box center [394, 477] width 71 height 15
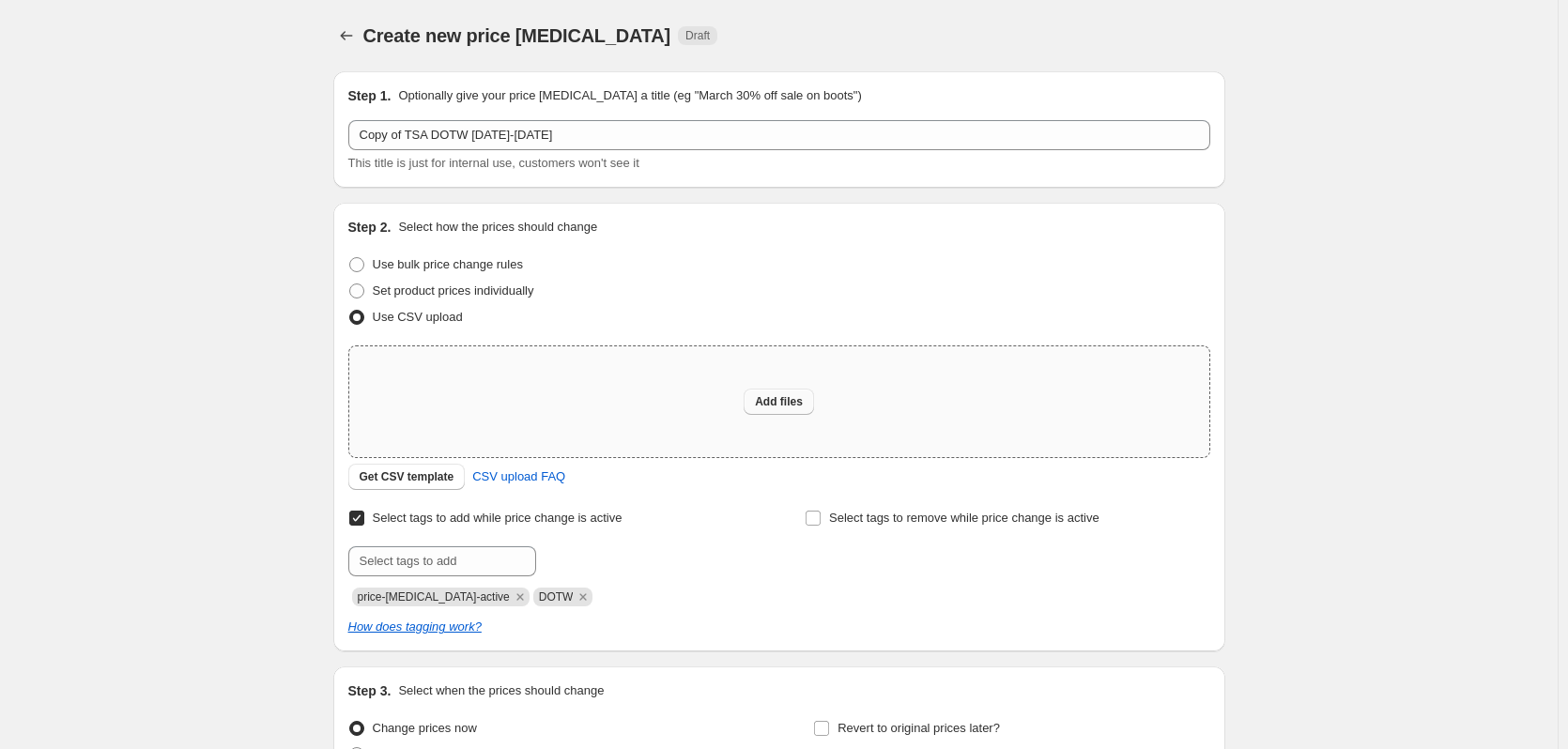
click at [782, 401] on span "Add files" at bounding box center [779, 402] width 48 height 15
type input "C:\fakepath\TSA DOTW 11.7.25-11.13.25.csv"
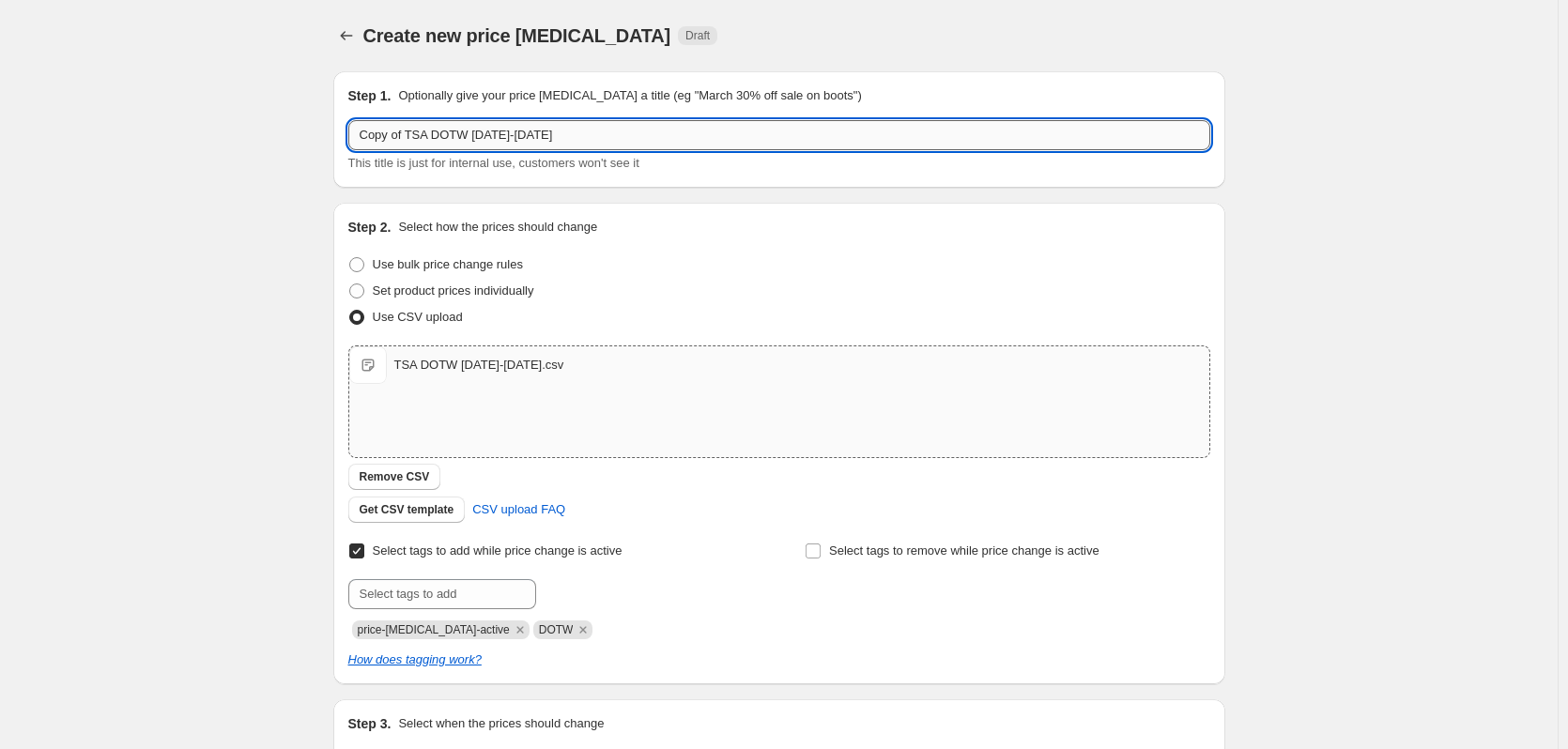
drag, startPoint x: 501, startPoint y: 134, endPoint x: 478, endPoint y: 136, distance: 23.1
click at [478, 136] on input "Copy of TSA DOTW 10.31.25-11.6.25" at bounding box center [779, 134] width 862 height 30
click at [534, 136] on input "Copy of TSA DOTW 11.7.25-11.6.25" at bounding box center [779, 134] width 862 height 30
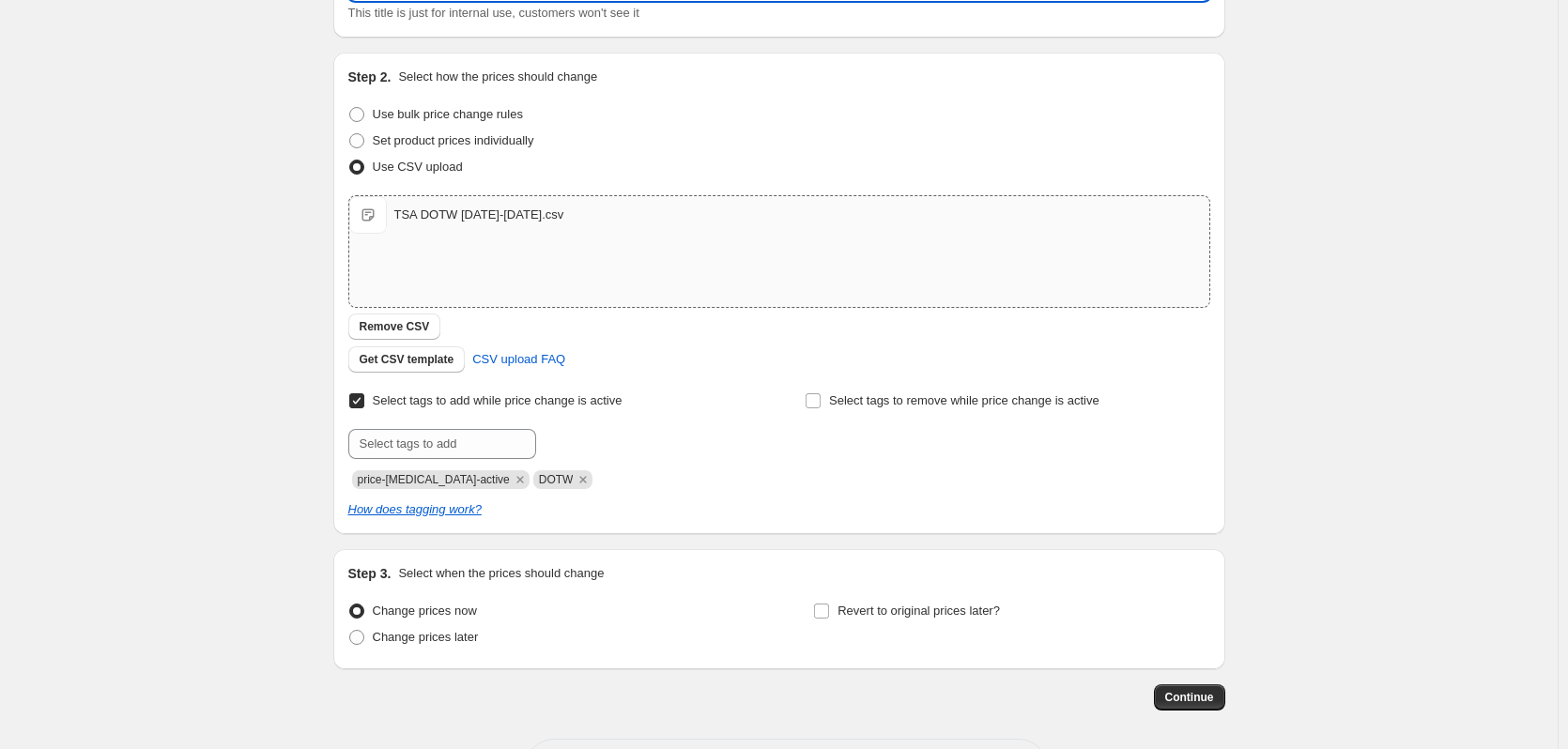
scroll to position [226, 0]
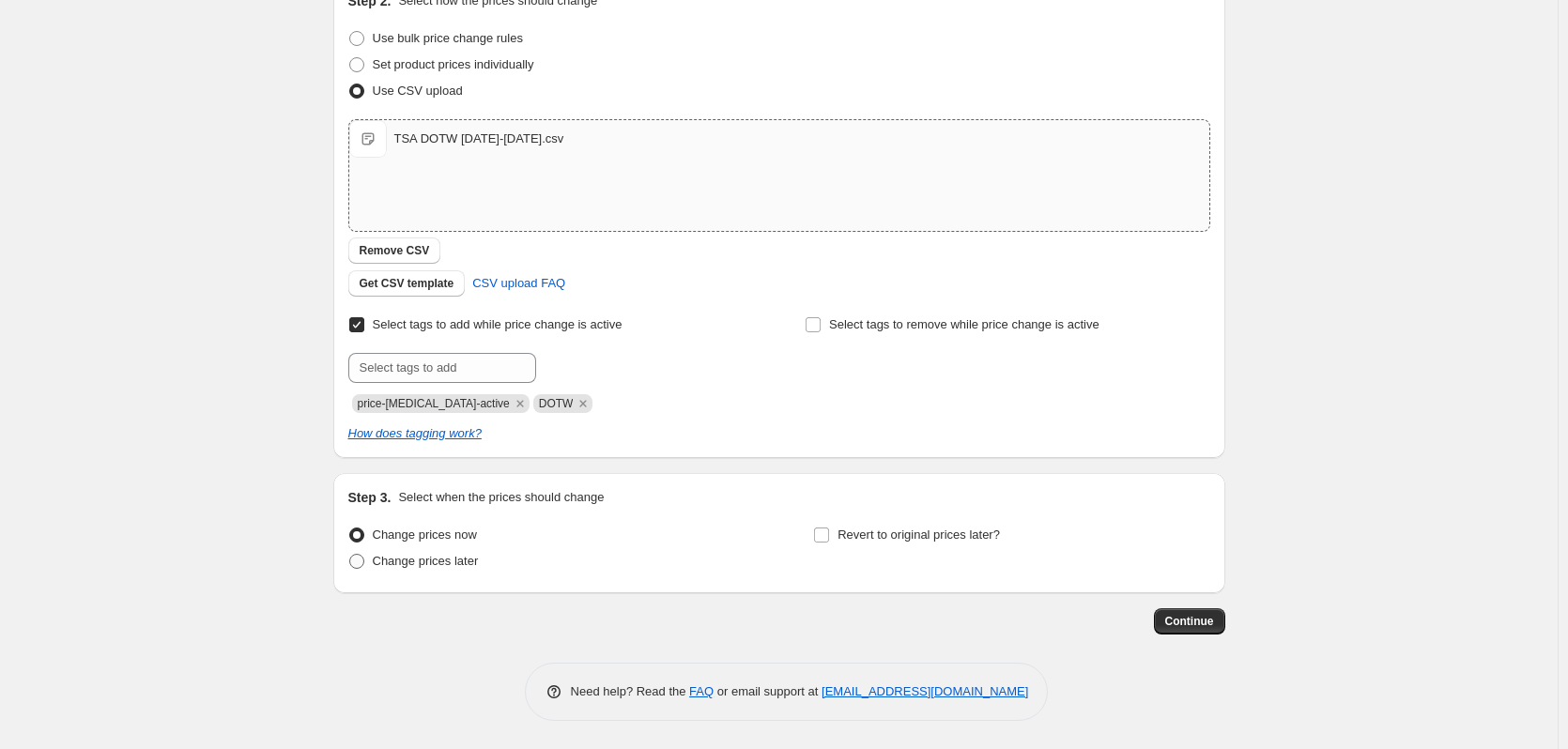
type input "Copy of TSA DOTW 11.7.25-11.13.25"
click at [358, 559] on span at bounding box center [356, 562] width 15 height 15
click at [350, 555] on input "Change prices later" at bounding box center [349, 554] width 1 height 1
radio input "true"
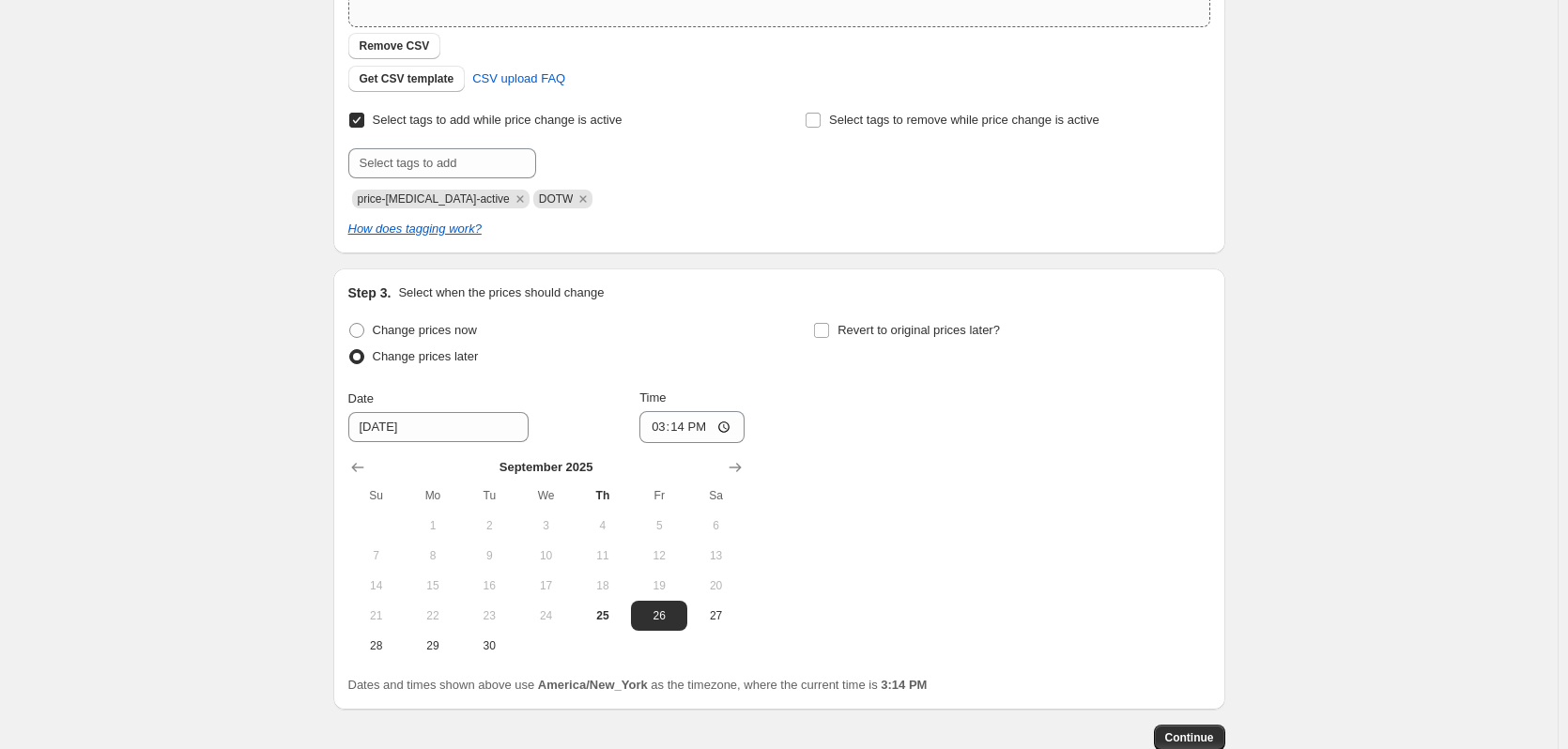
scroll to position [470, 0]
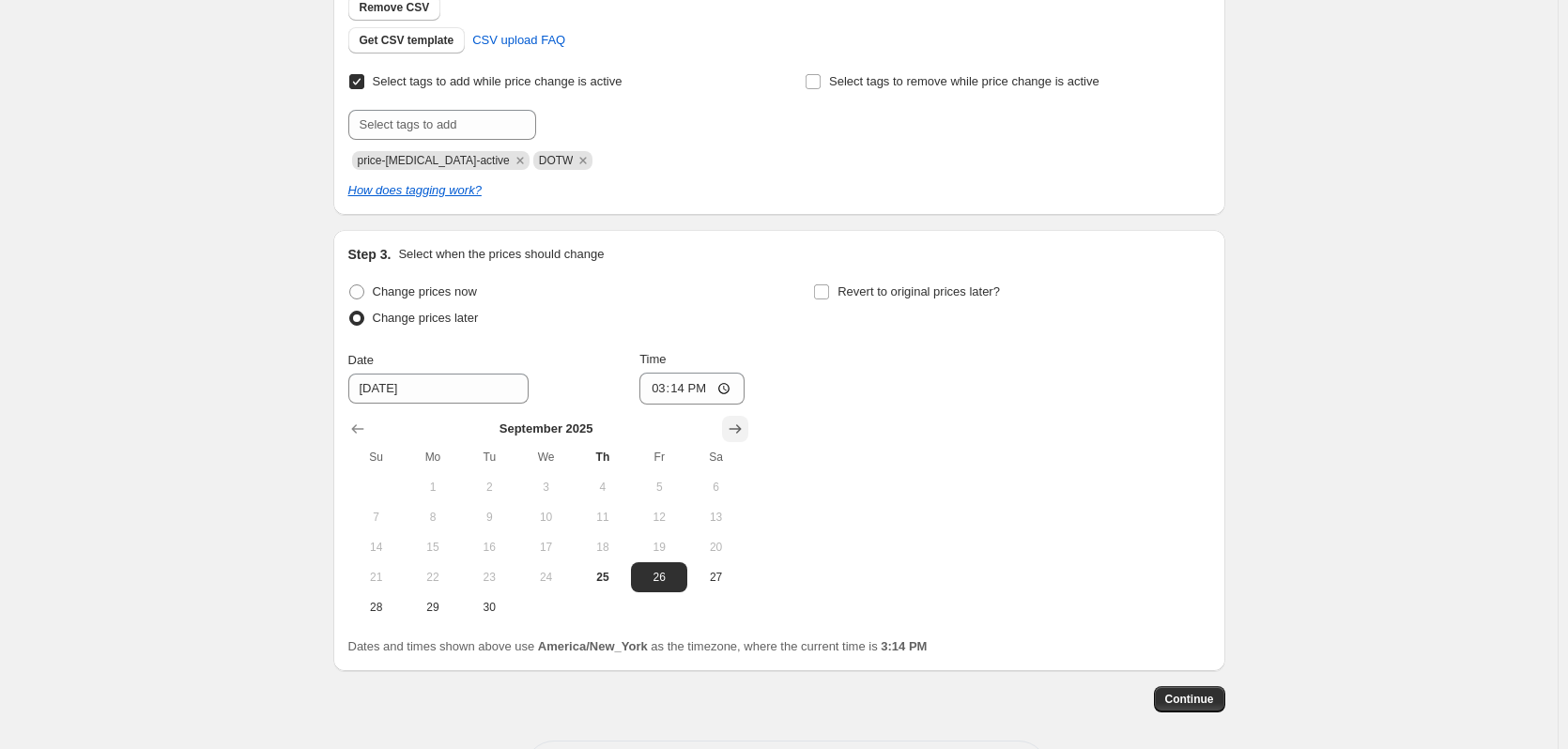
click at [733, 428] on icon "Show next month, October 2025" at bounding box center [734, 428] width 18 height 18
click at [733, 428] on icon "Show next month, November 2025" at bounding box center [734, 428] width 18 height 18
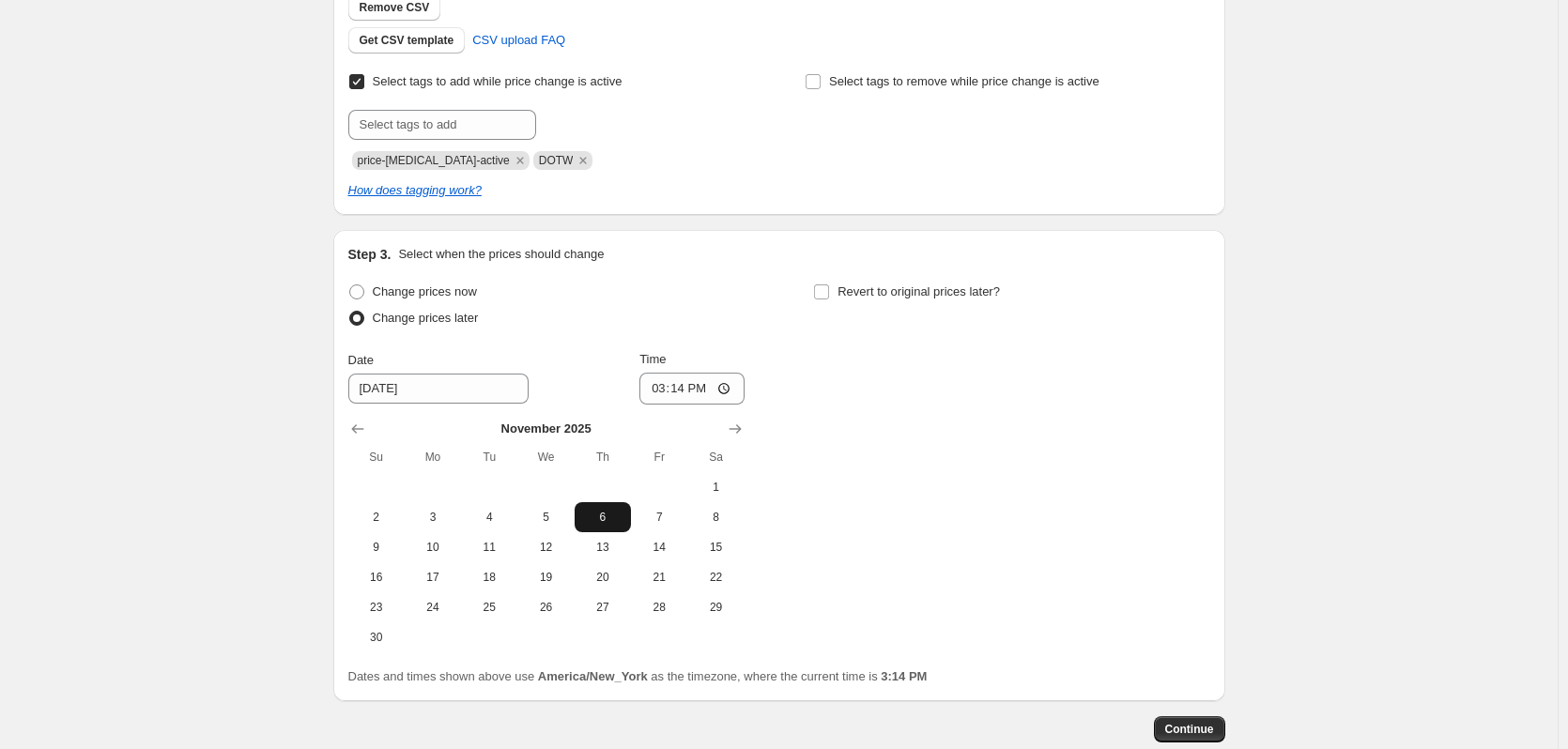
click at [615, 514] on span "6" at bounding box center [602, 518] width 42 height 15
type input "11/6/2025"
click at [731, 389] on input "15:14" at bounding box center [692, 389] width 105 height 32
type input "23:45"
click at [824, 297] on input "Revert to original prices later?" at bounding box center [821, 292] width 15 height 15
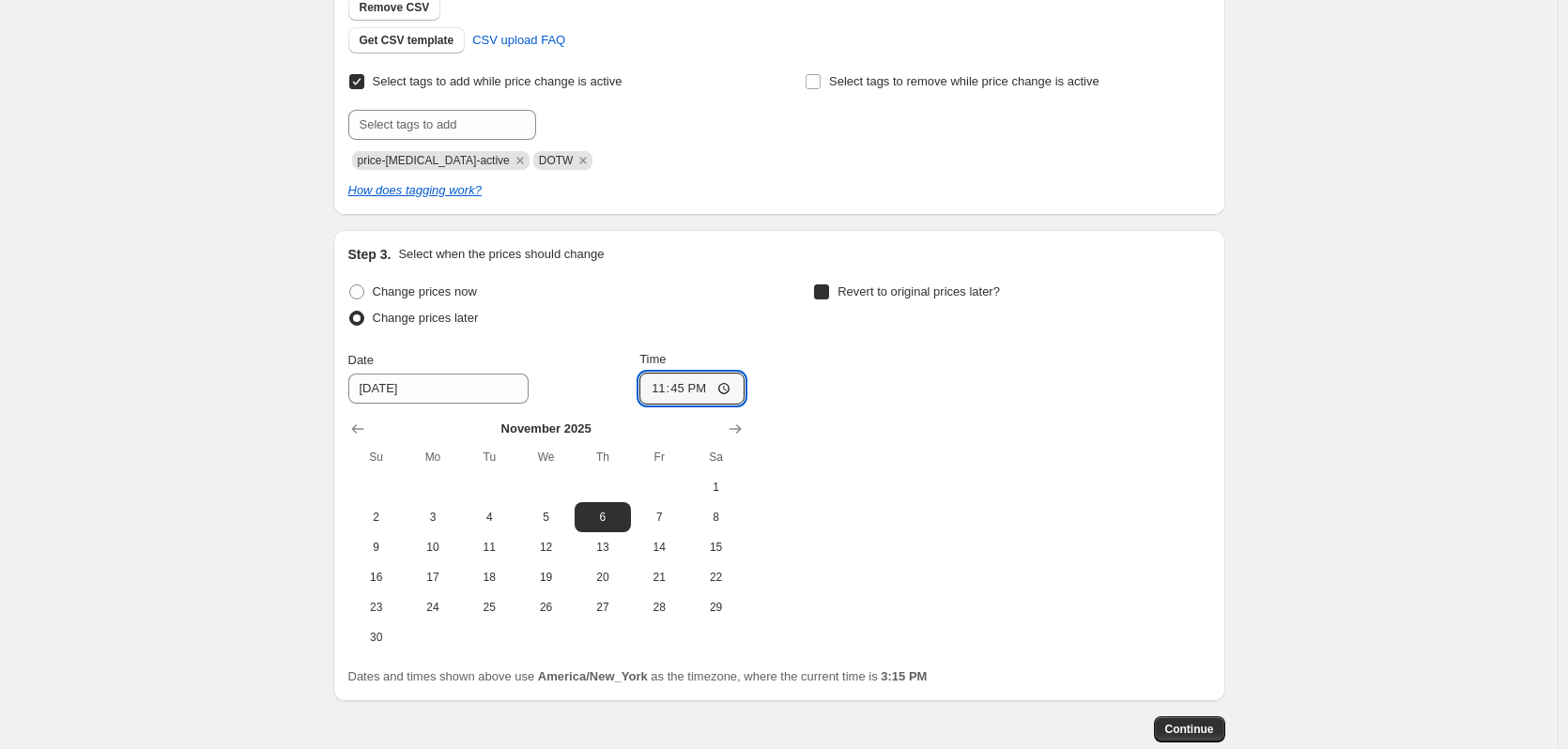
checkbox input "true"
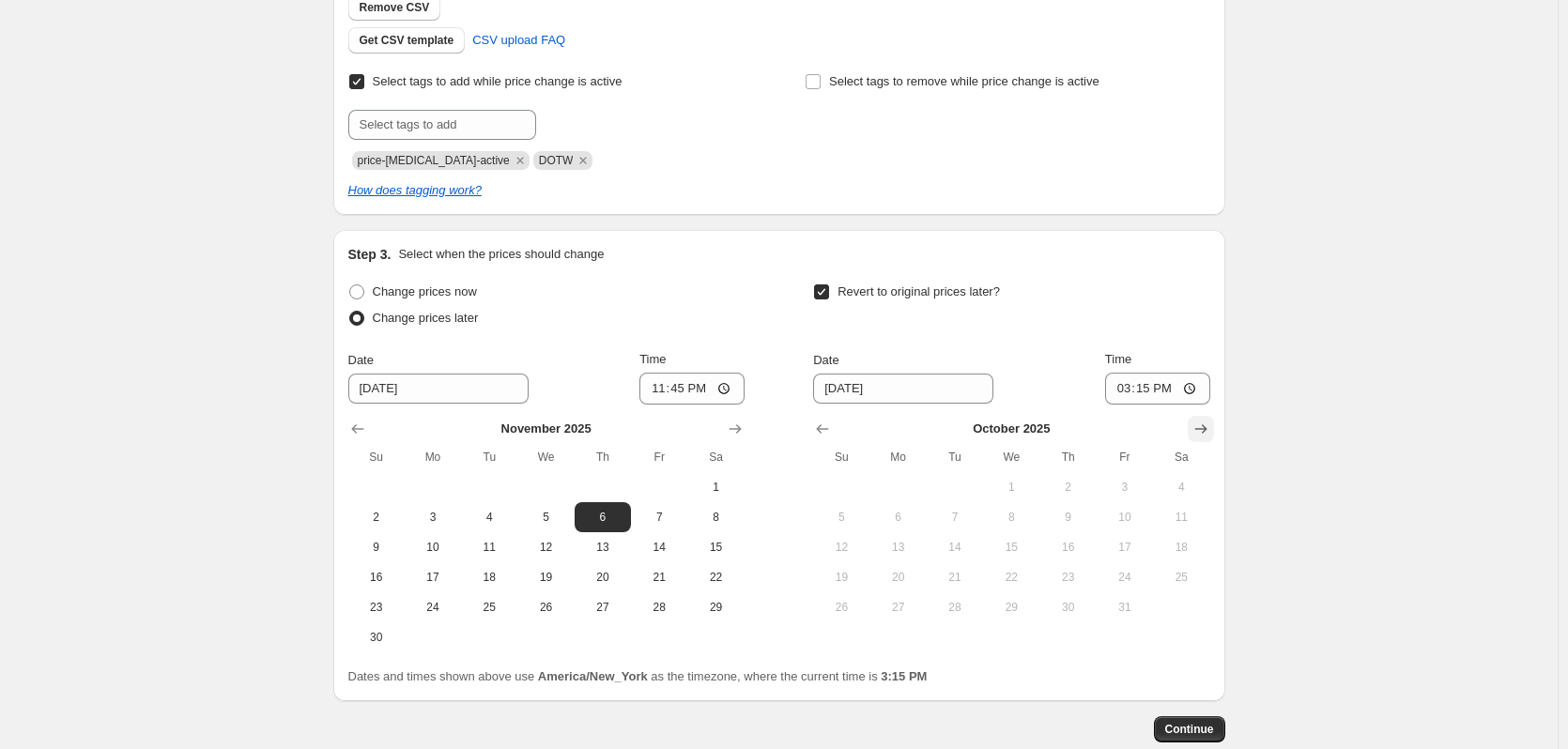
click at [1205, 431] on icon "Show next month, November 2025" at bounding box center [1200, 428] width 18 height 18
click at [1123, 551] on span "14" at bounding box center [1125, 548] width 42 height 15
type input "11/14/2025"
click at [1188, 390] on input "15:15" at bounding box center [1157, 389] width 105 height 32
type input "04:15"
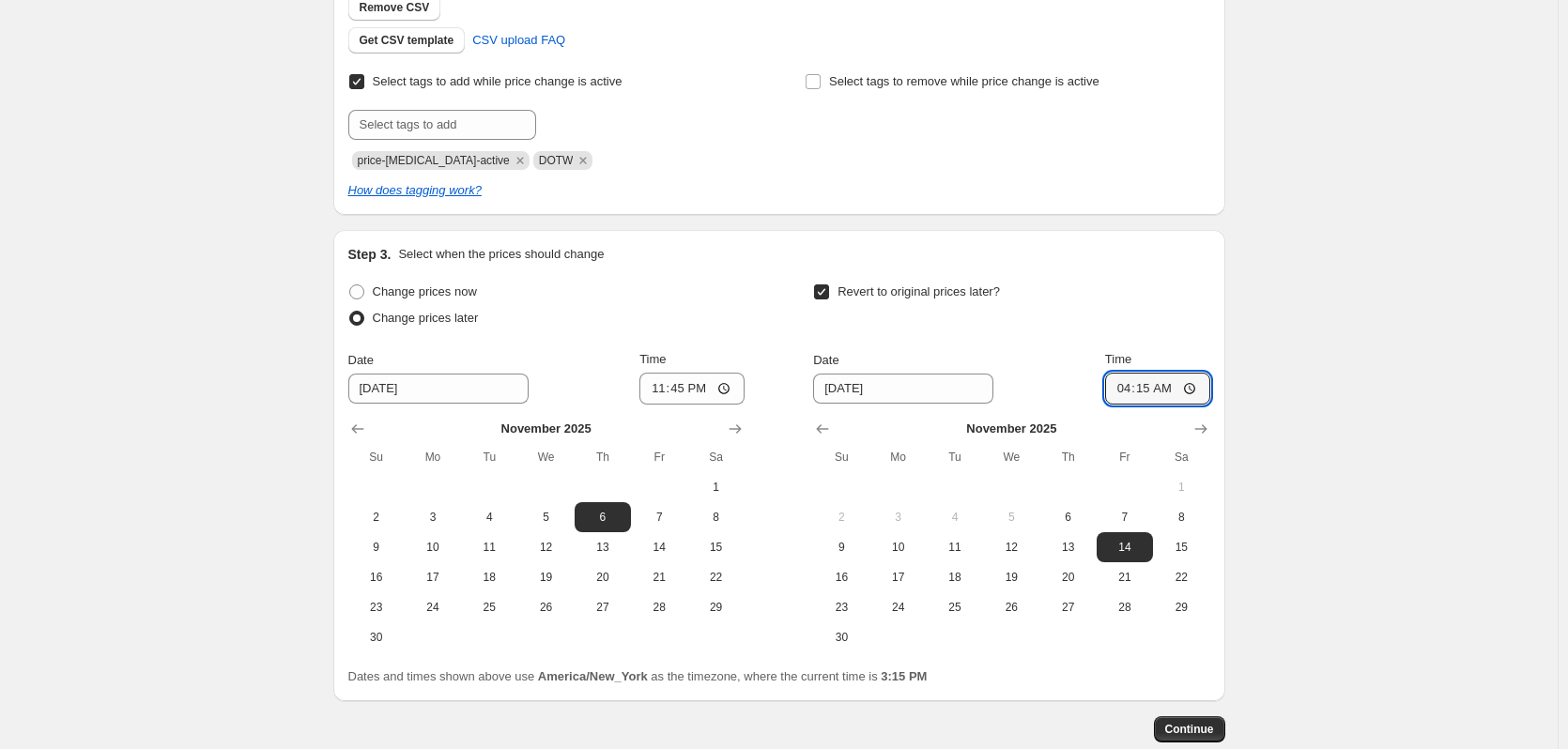
click at [1080, 318] on div "Revert to original prices later?" at bounding box center [1011, 307] width 396 height 56
click at [1190, 730] on span "Continue" at bounding box center [1189, 730] width 49 height 15
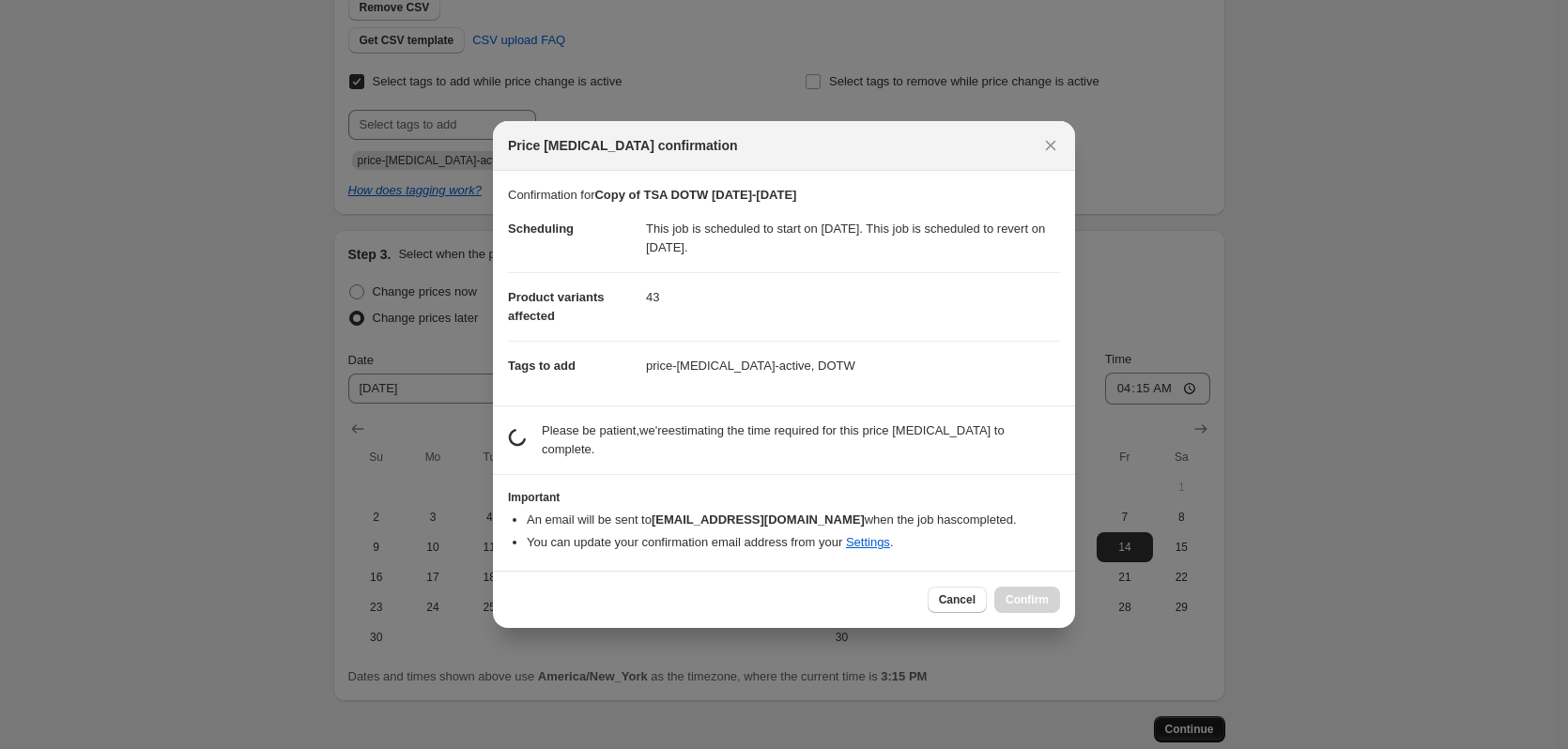
scroll to position [0, 0]
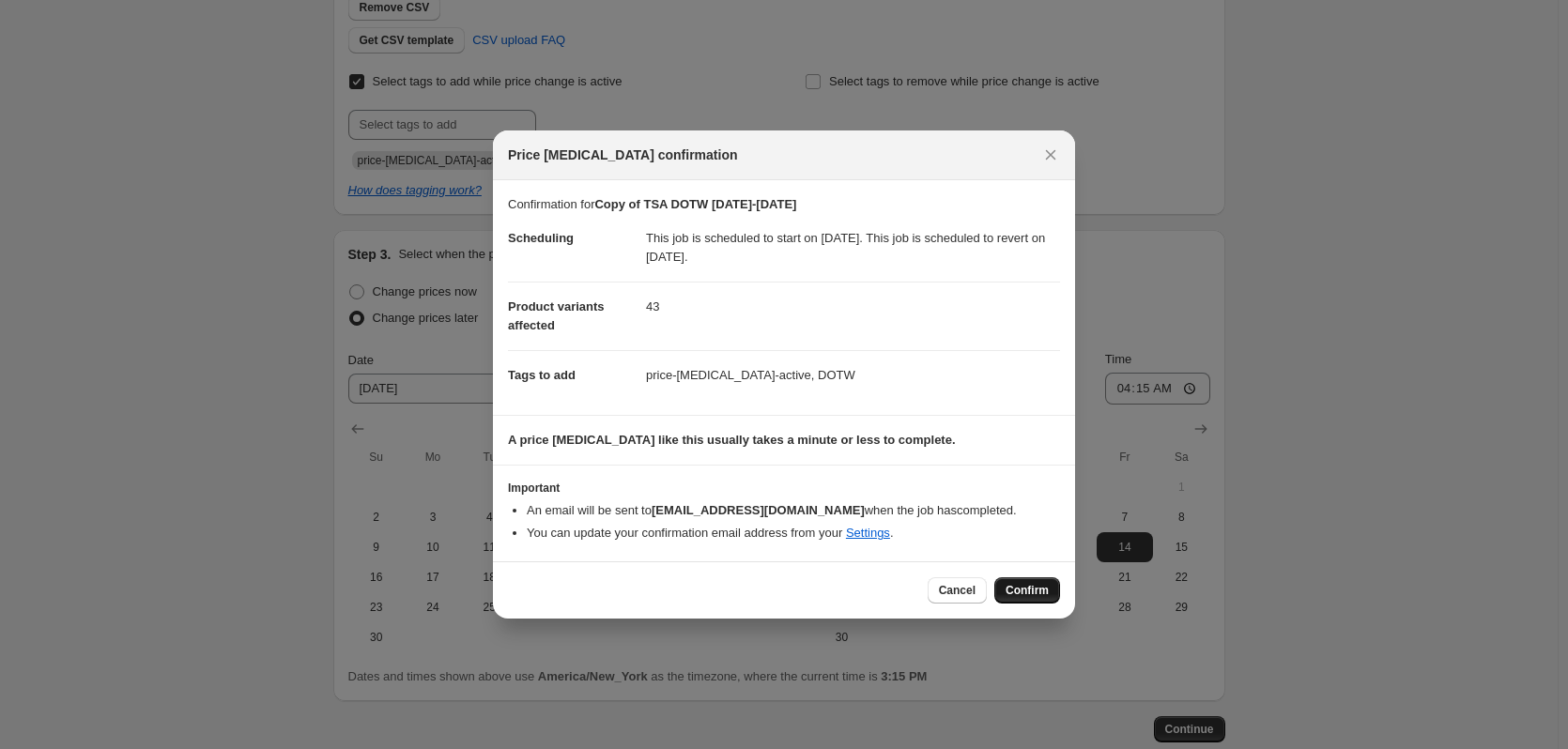
click at [1011, 585] on span "Confirm" at bounding box center [1027, 591] width 43 height 15
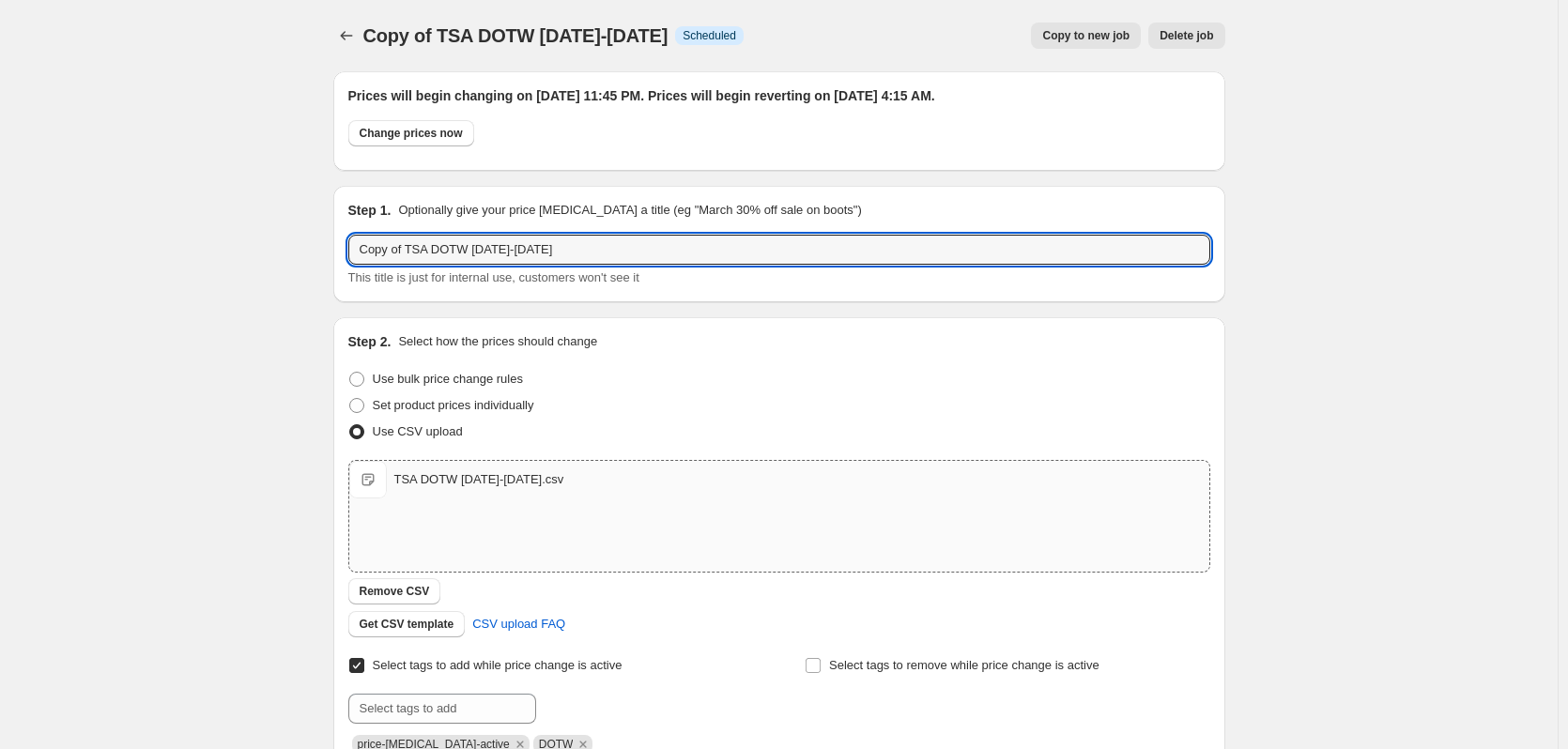
drag, startPoint x: 411, startPoint y: 247, endPoint x: 255, endPoint y: 245, distance: 156.0
click at [255, 245] on div "Copy of TSA DOTW 11.7.25-11.13.25. This page is ready Copy of TSA DOTW 11.7.25-…" at bounding box center [779, 720] width 1557 height 1441
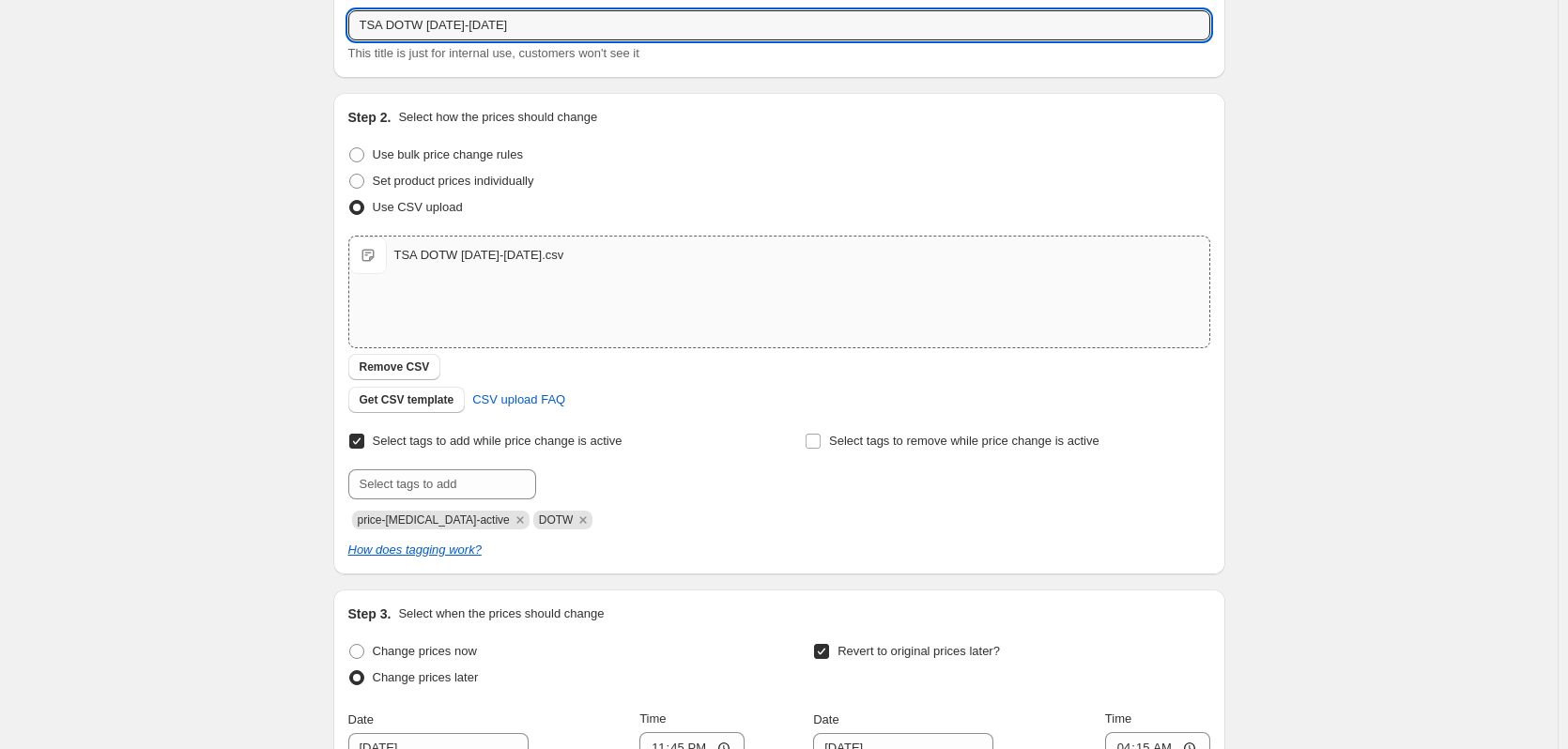
scroll to position [657, 0]
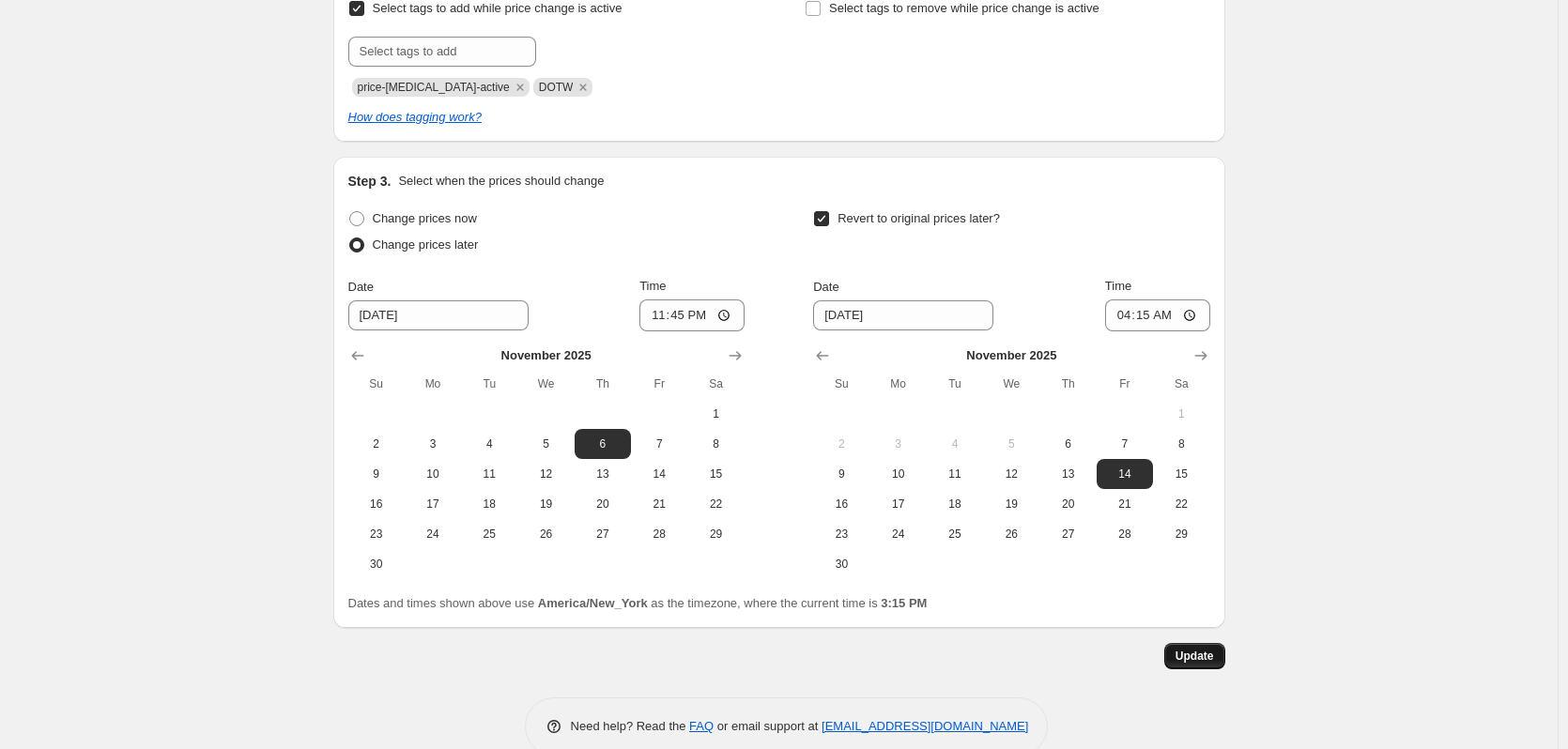
type input "TSA DOTW [DATE]-[DATE]"
click at [1200, 663] on span "Update" at bounding box center [1194, 656] width 39 height 15
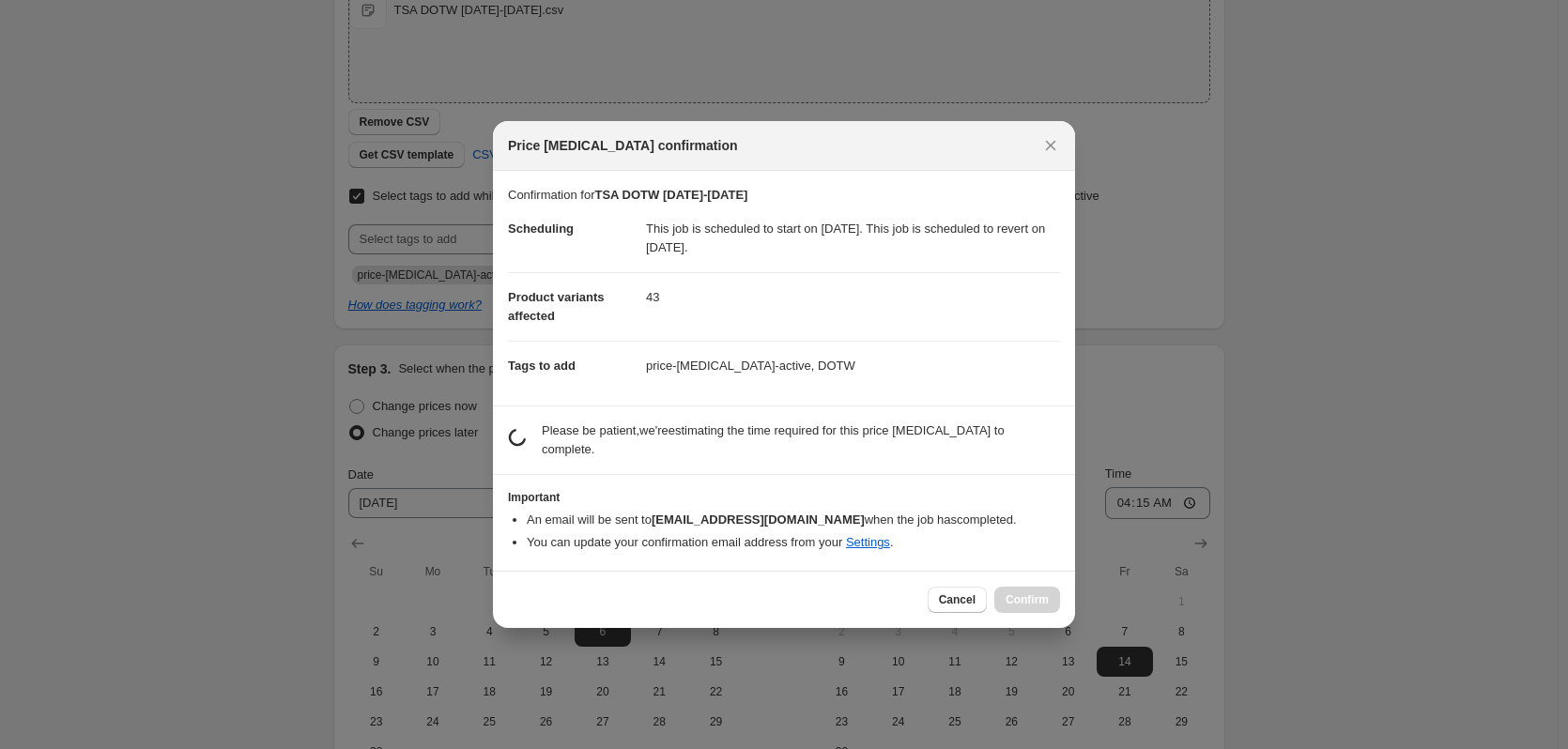
scroll to position [0, 0]
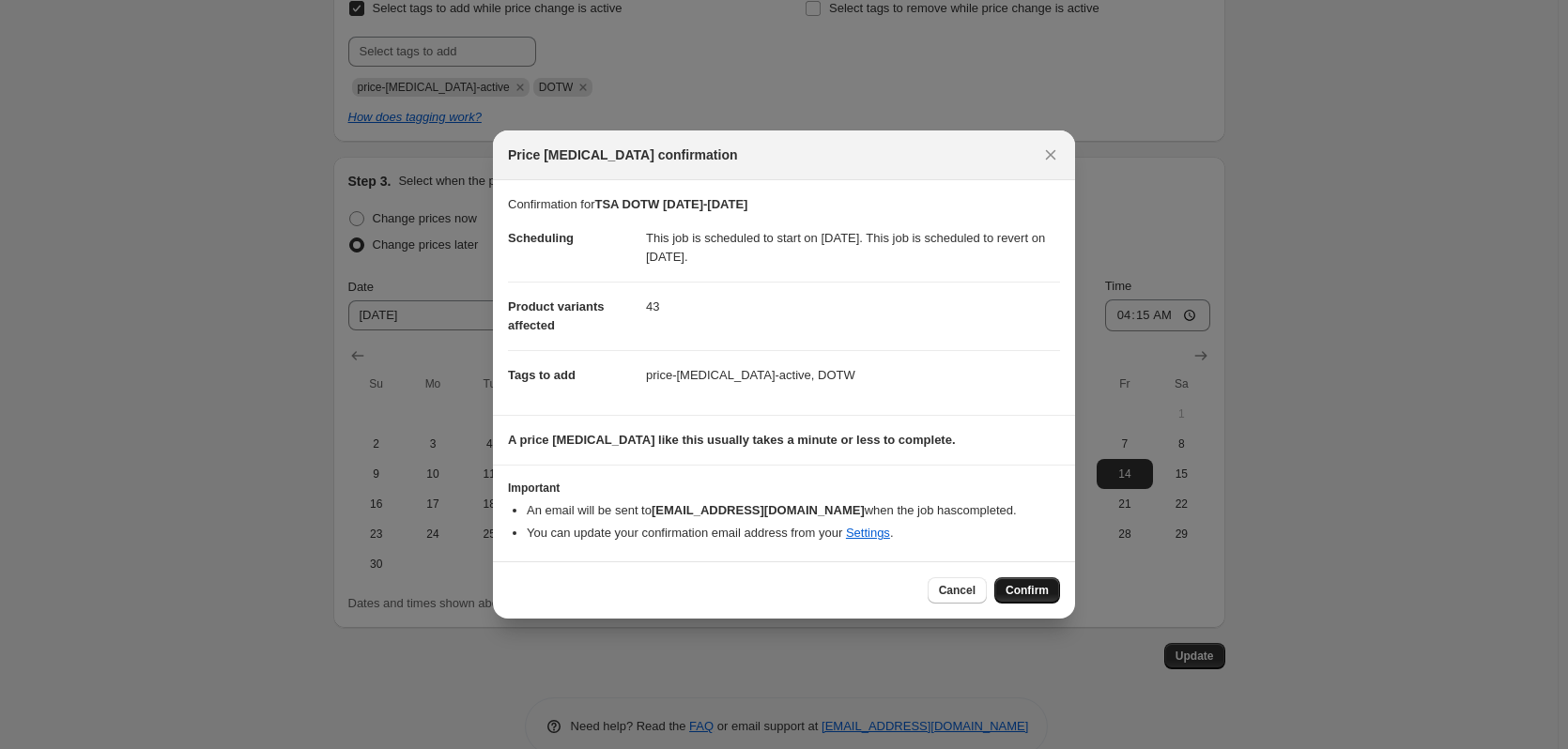
click at [1033, 598] on span "Confirm" at bounding box center [1027, 591] width 43 height 15
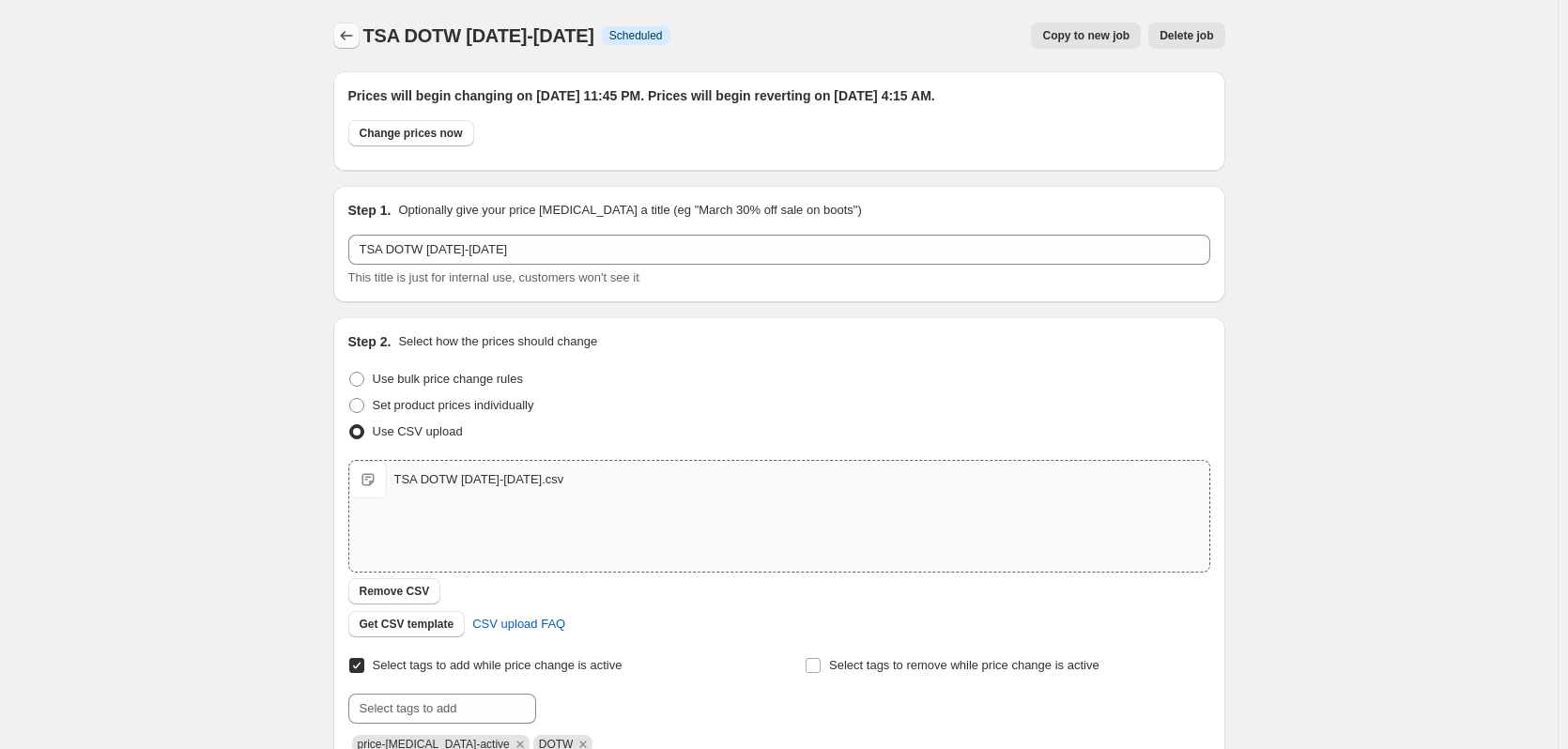
click at [337, 40] on button "Price change jobs" at bounding box center [346, 35] width 26 height 26
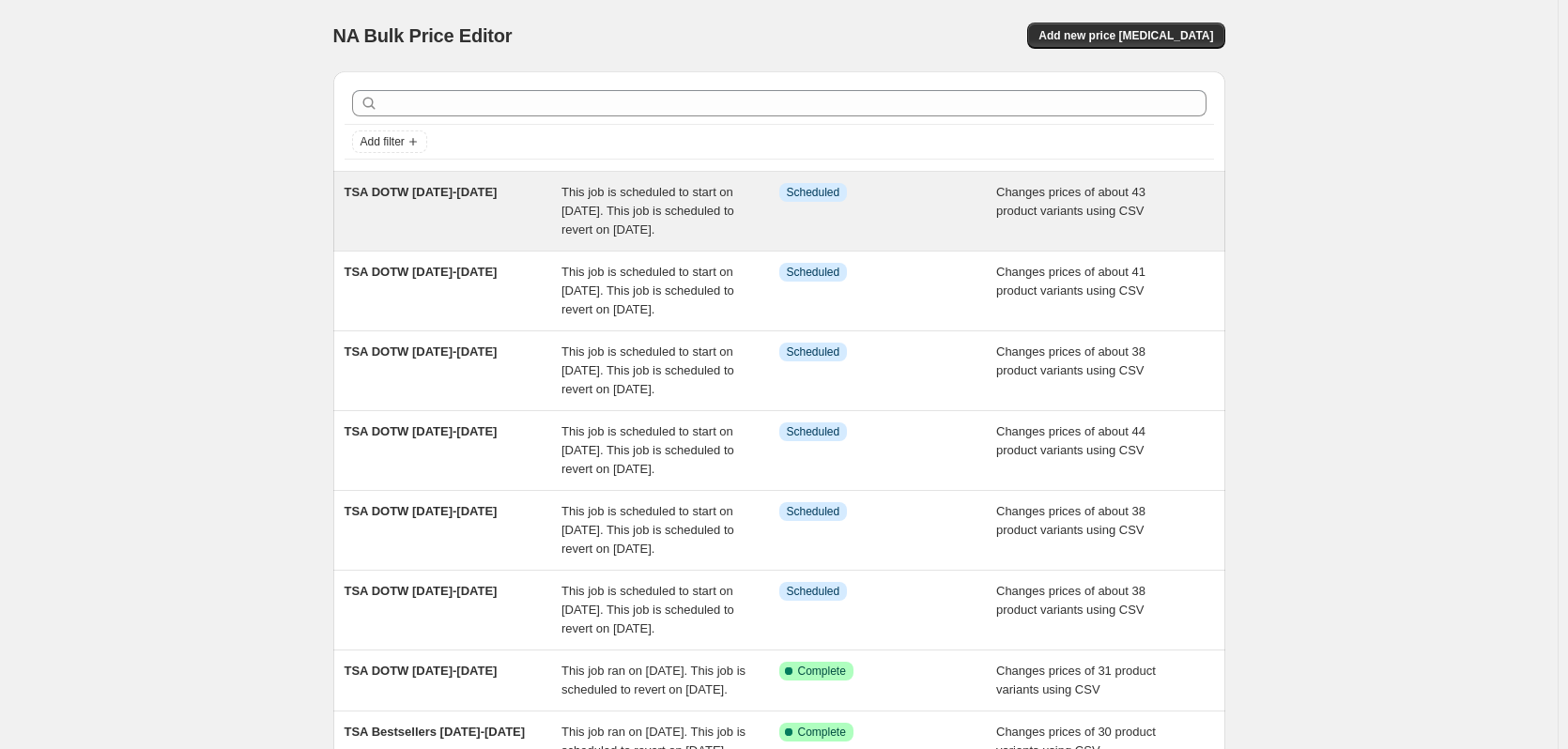
click at [653, 232] on span "This job is scheduled to start on [DATE]. This job is scheduled to revert on [D…" at bounding box center [647, 210] width 173 height 51
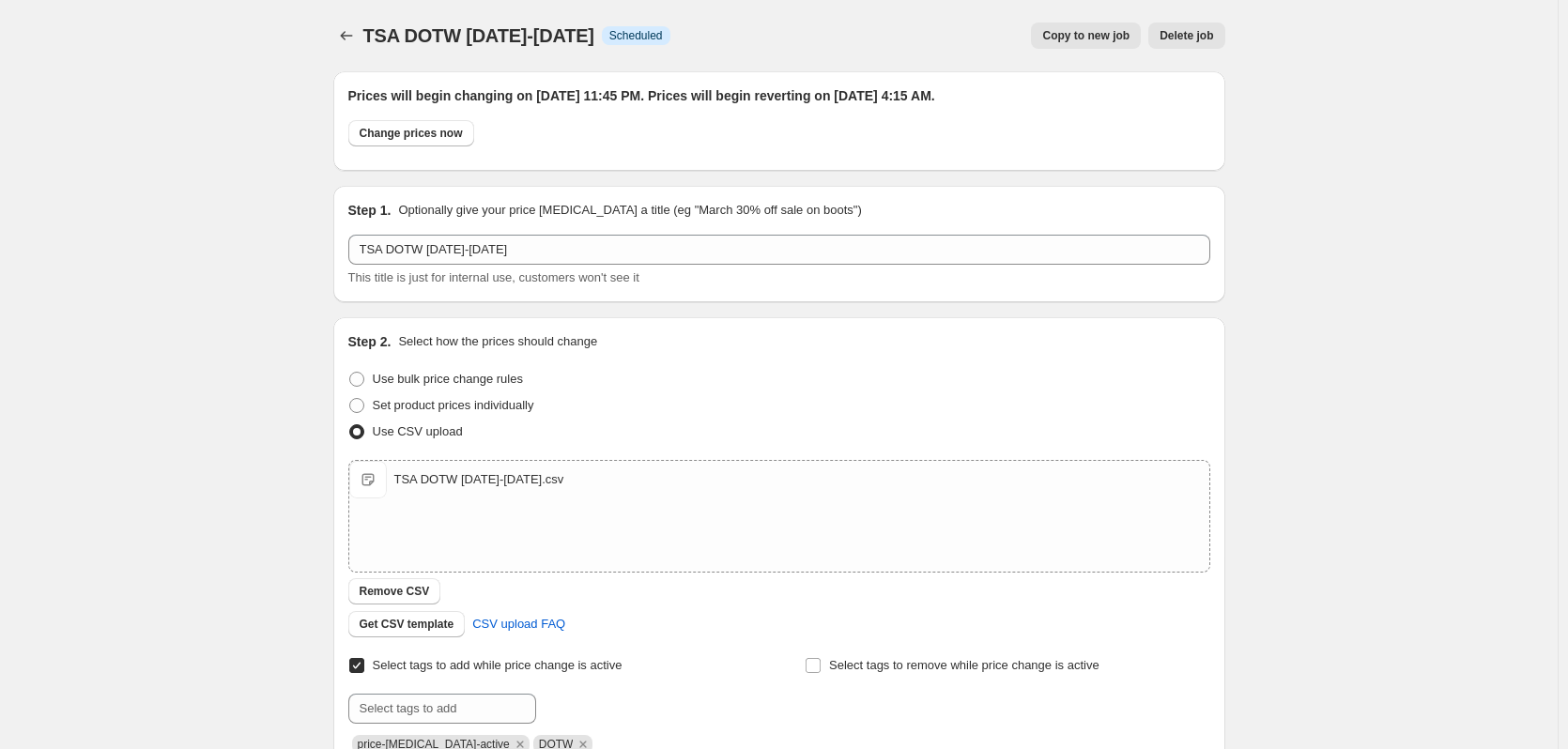
click at [1104, 38] on span "Copy to new job" at bounding box center [1085, 36] width 87 height 15
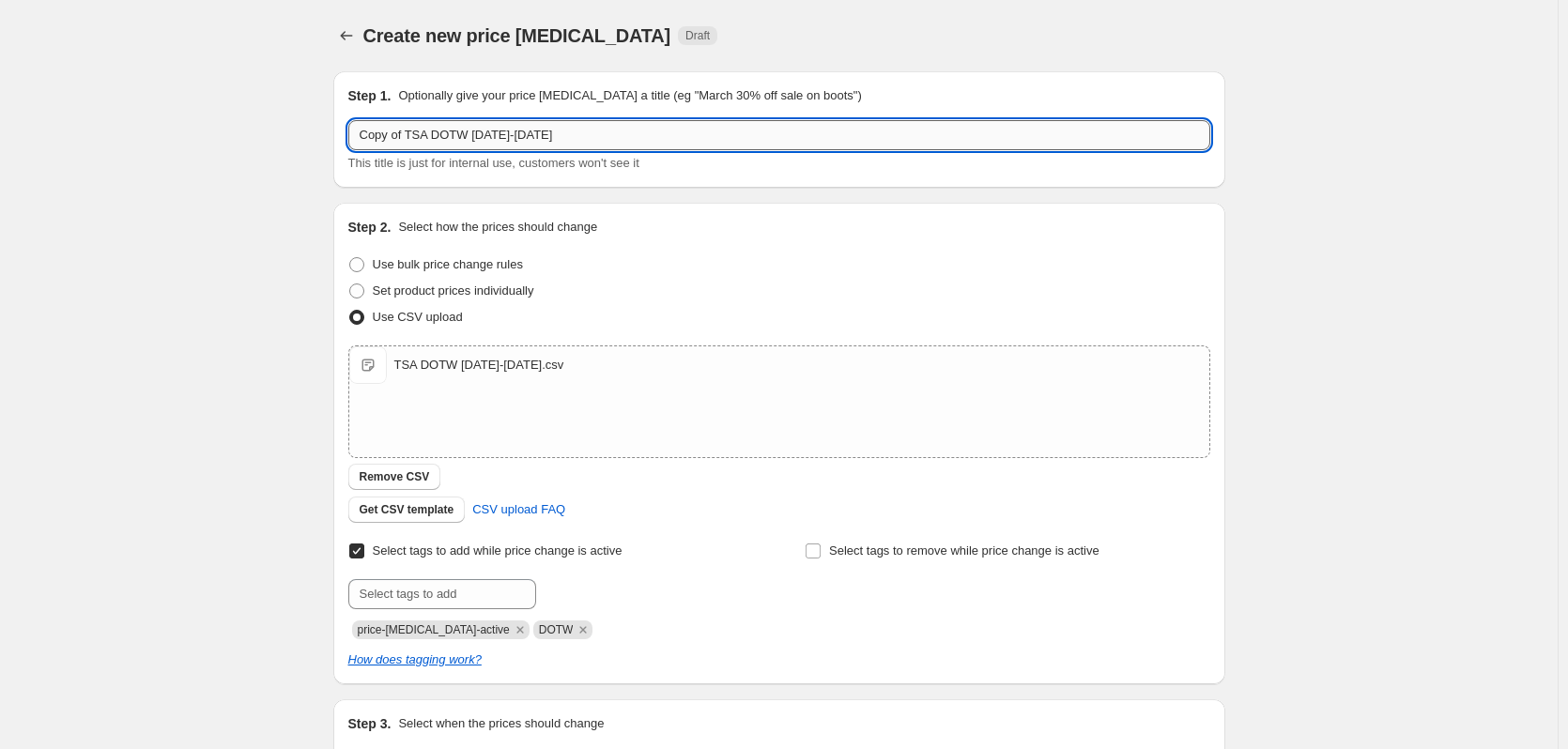
click at [487, 136] on input "Copy of TSA DOTW 11.7.25-11.13.25" at bounding box center [779, 134] width 862 height 30
click at [495, 133] on input "Copy of TSA DOTW 11.7.25-11.13.25" at bounding box center [779, 134] width 862 height 30
click at [549, 132] on input "Copy of TSA DOTW 11.14.25-11.13.25" at bounding box center [779, 134] width 862 height 30
click at [391, 469] on button "Remove CSV" at bounding box center [394, 476] width 93 height 26
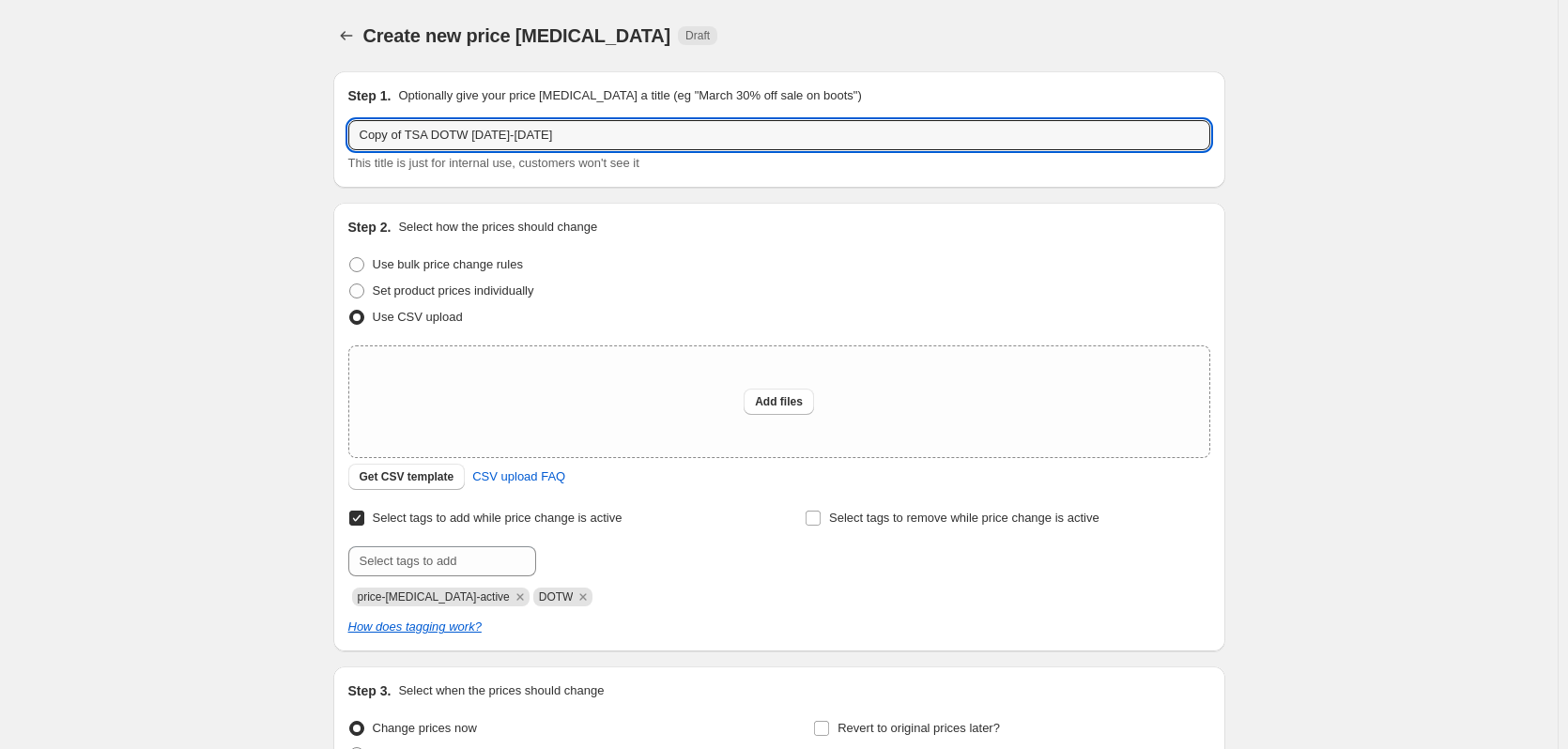
drag, startPoint x: 412, startPoint y: 136, endPoint x: 325, endPoint y: 136, distance: 87.0
click at [325, 136] on div "Step 1. Optionally give your price change job a title (eg "March 30% off sale o…" at bounding box center [771, 442] width 907 height 772
type input "TSA DOTW [DATE]-[DATE]"
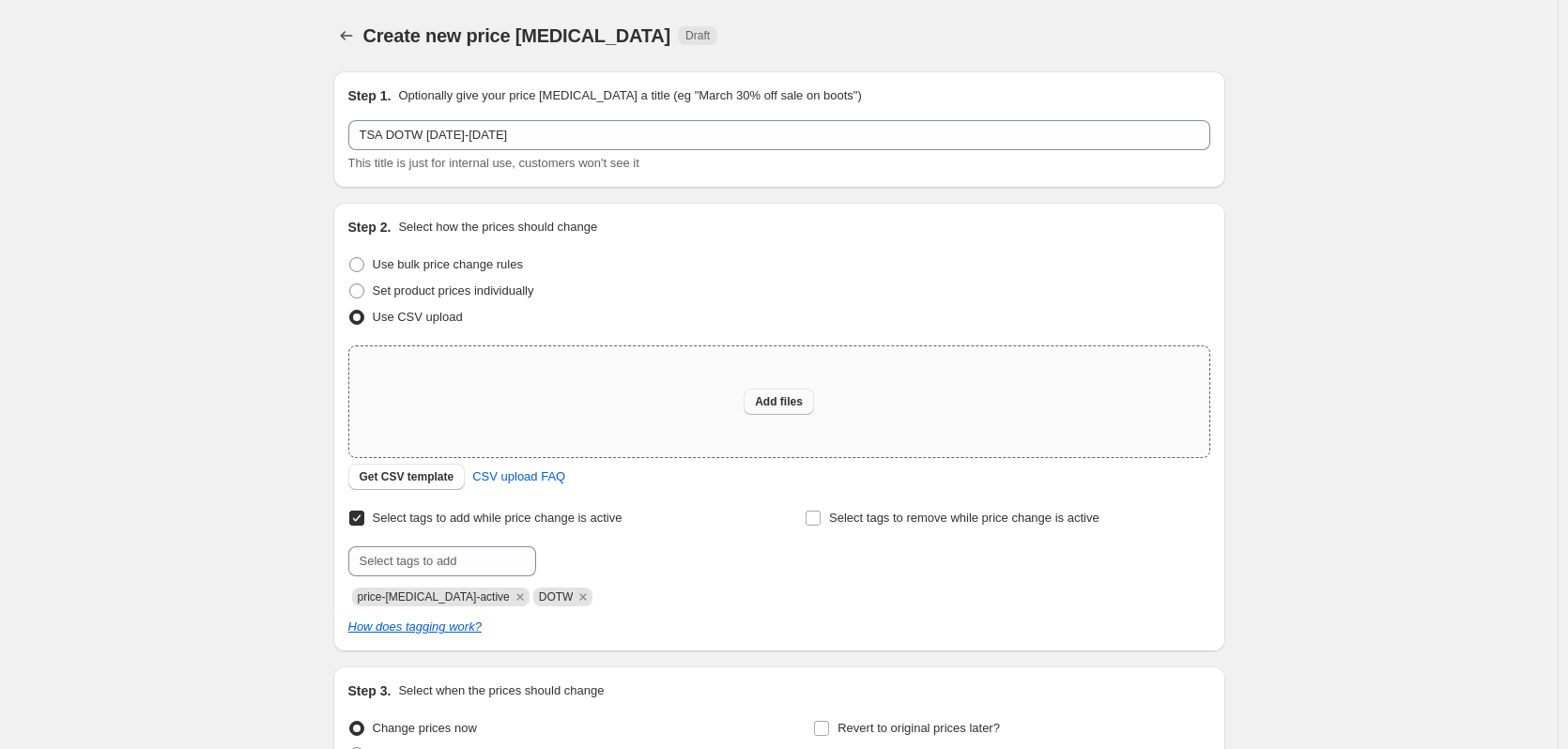
click at [796, 401] on span "Add files" at bounding box center [779, 402] width 48 height 15
click at [777, 403] on span "Add files" at bounding box center [779, 402] width 48 height 15
type input "C:\fakepath\TSA DOTW 11.14.25-11.20.25.csv"
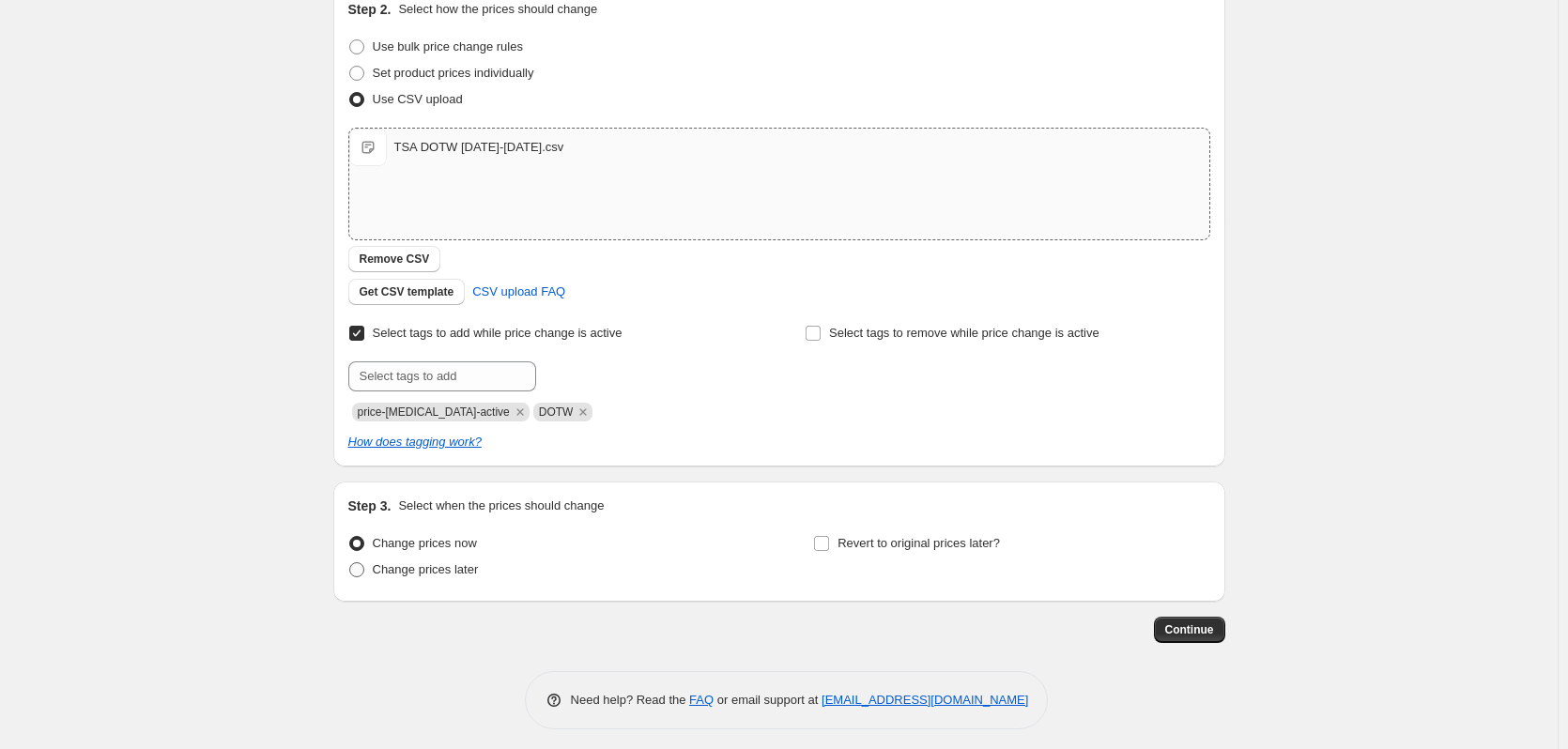
scroll to position [226, 0]
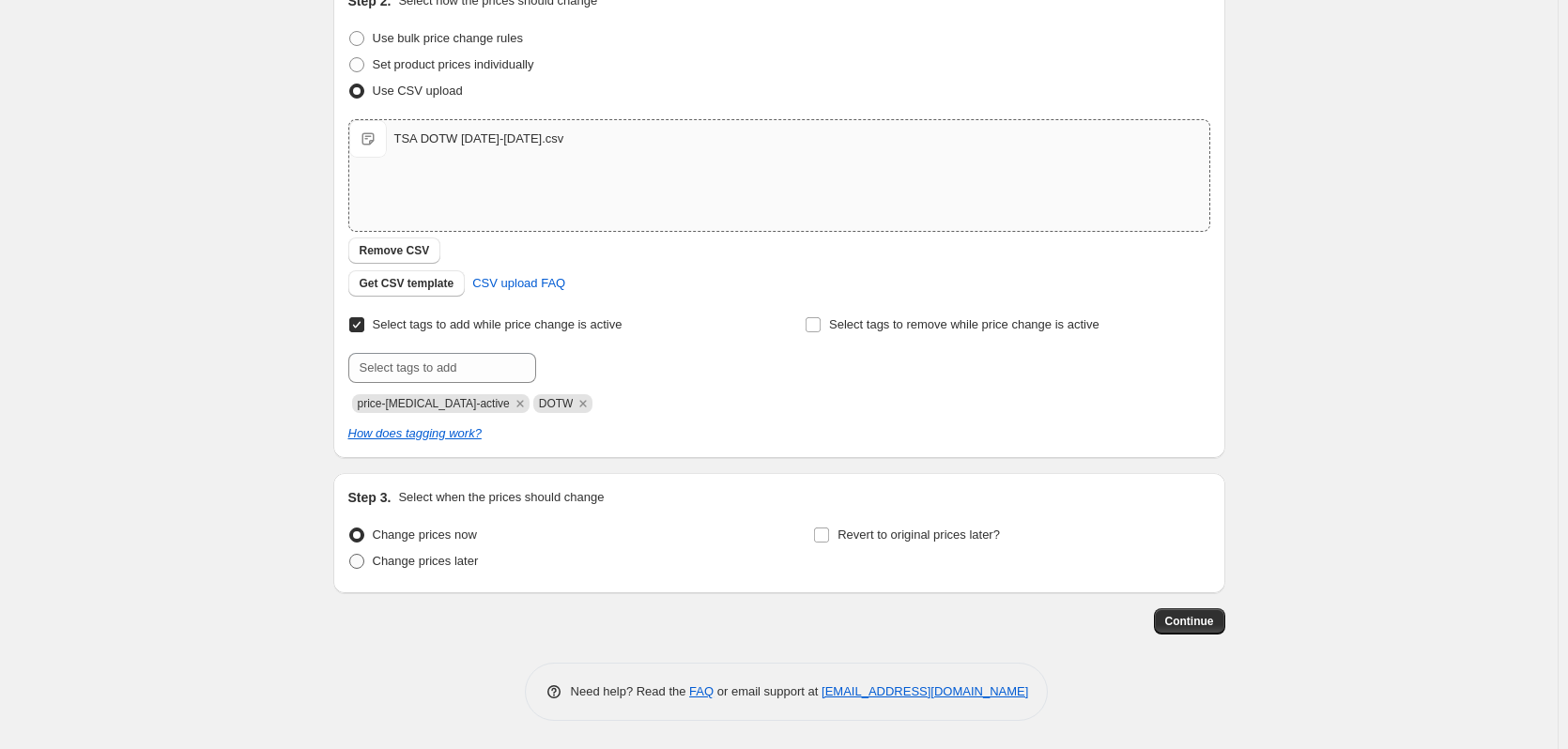
click at [360, 562] on span at bounding box center [356, 562] width 15 height 15
click at [350, 555] on input "Change prices later" at bounding box center [349, 554] width 1 height 1
radio input "true"
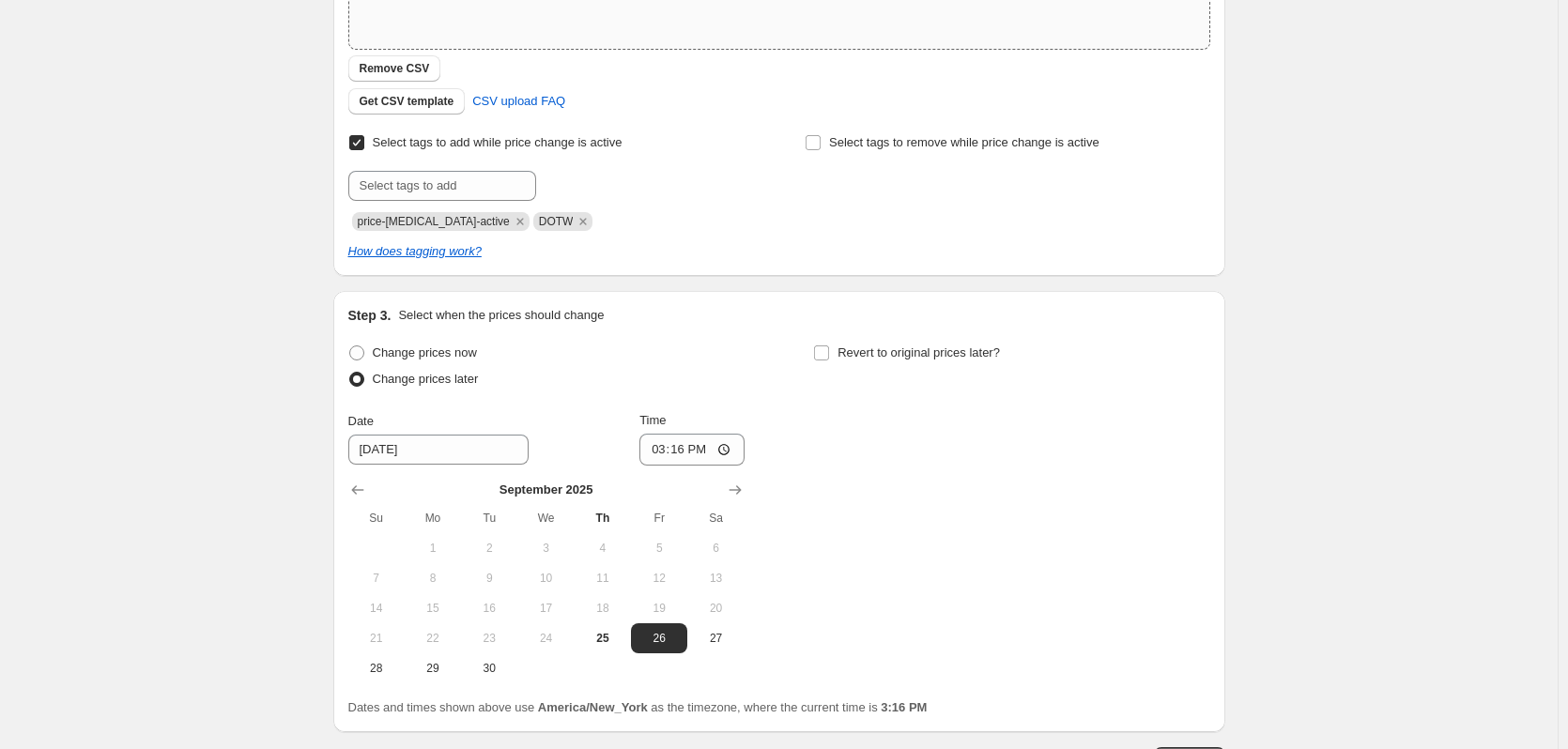
scroll to position [414, 0]
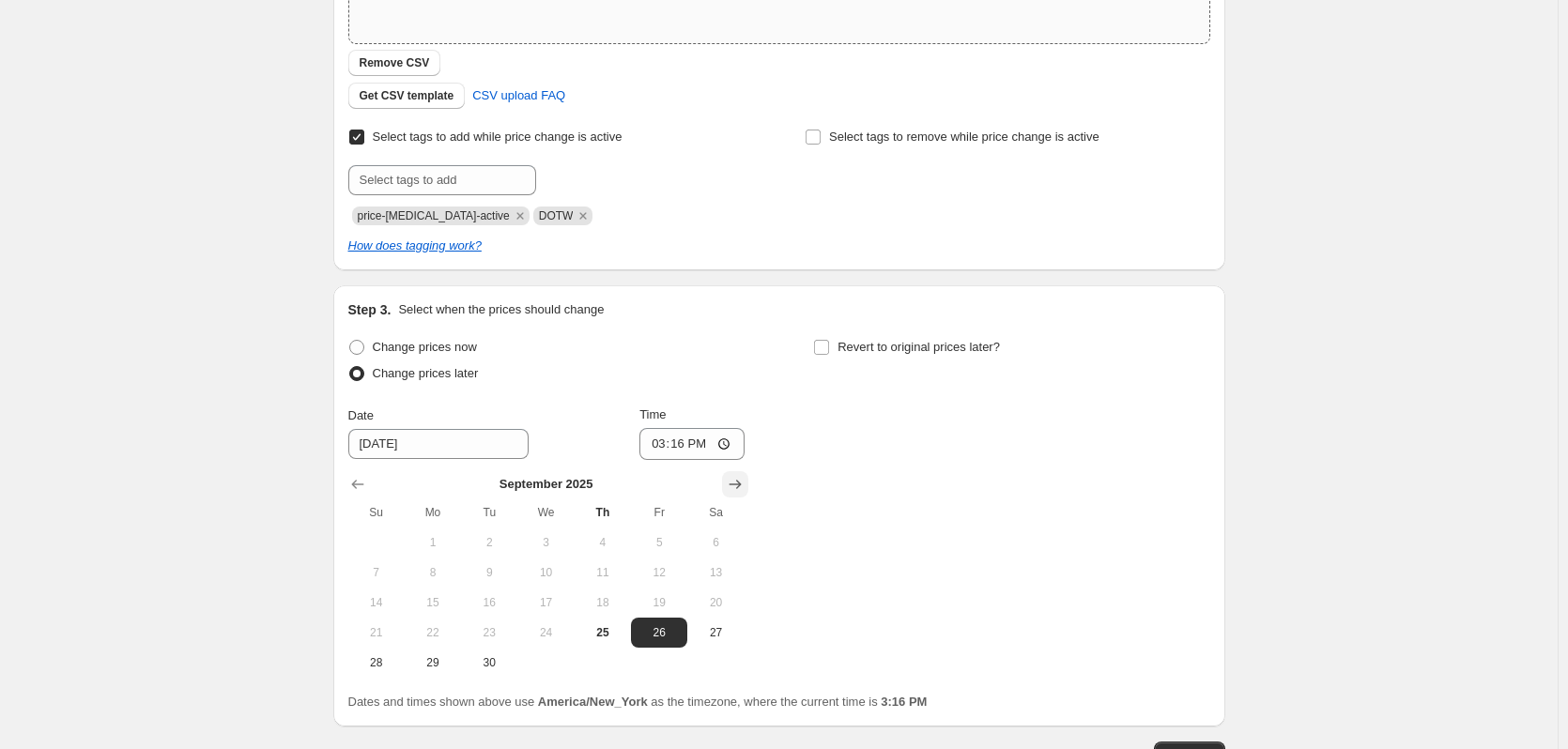
click at [733, 490] on icon "Show next month, October 2025" at bounding box center [734, 484] width 18 height 18
click at [734, 489] on icon "Show next month, November 2025" at bounding box center [734, 484] width 18 height 18
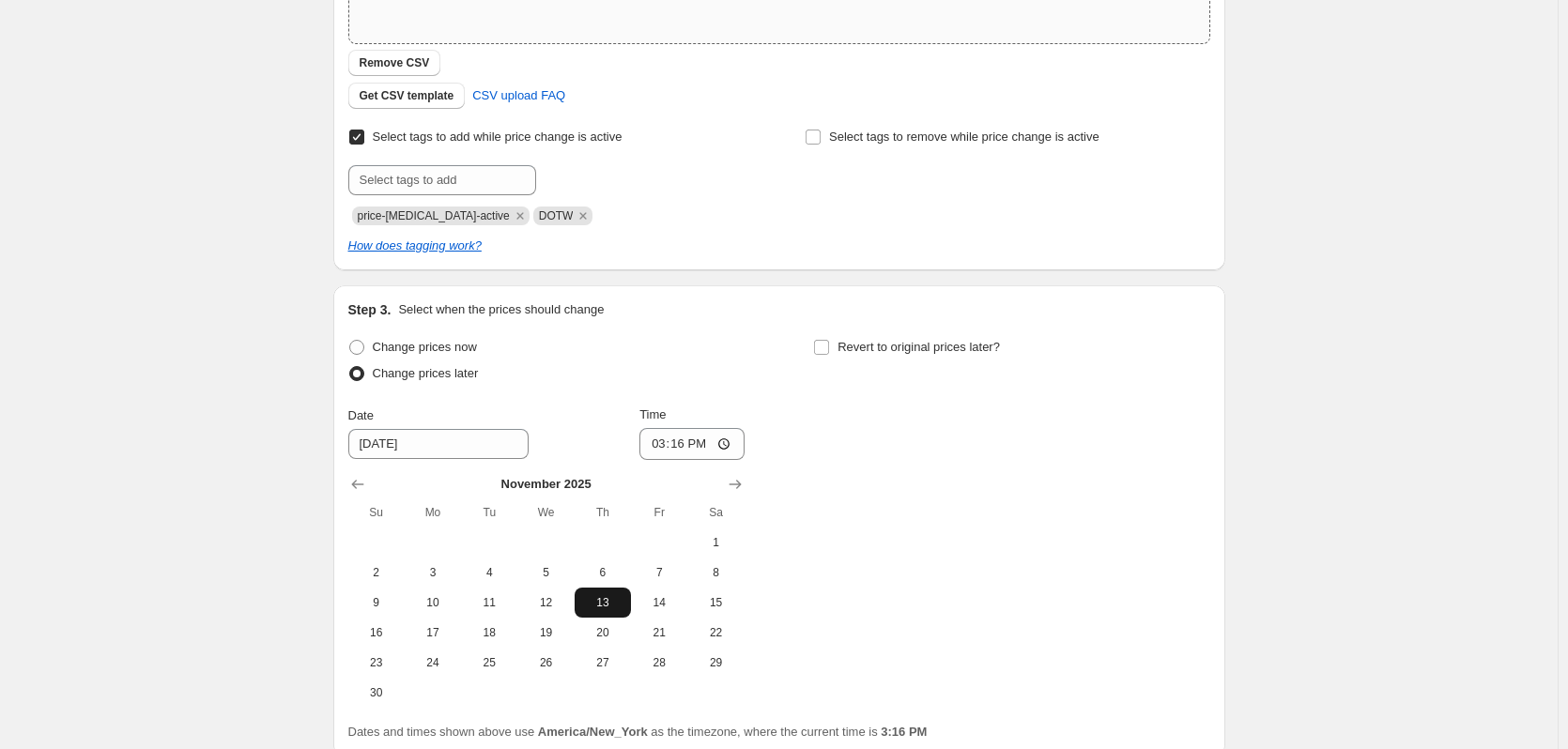
click at [602, 601] on span "13" at bounding box center [602, 603] width 42 height 15
type input "11/13/2025"
click at [730, 443] on input "15:16" at bounding box center [692, 444] width 105 height 32
type input "23:45"
click at [795, 372] on div "Change prices now Change prices later Date 11/13/2025 Time 23:45 November 2025 …" at bounding box center [779, 521] width 862 height 374
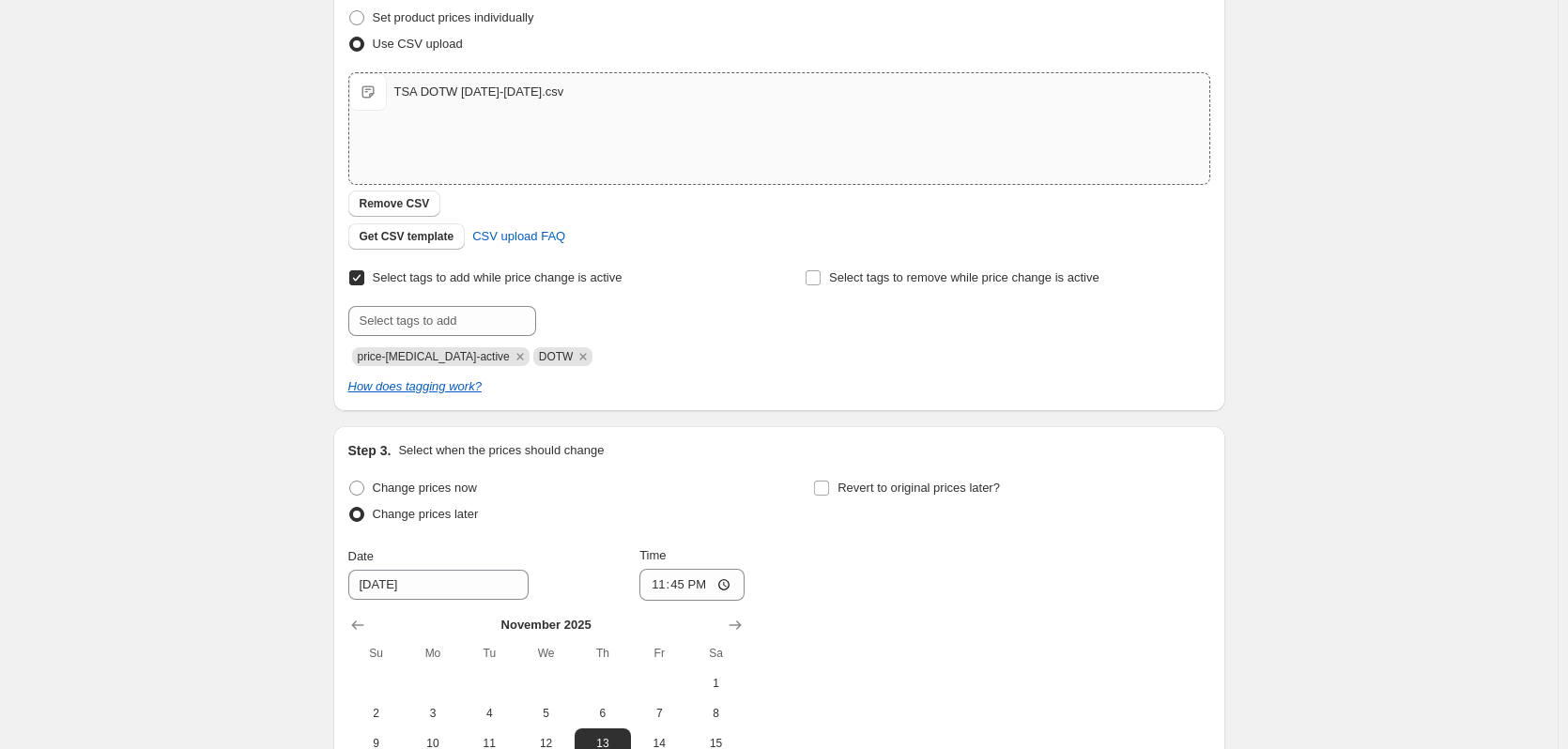
scroll to position [281, 0]
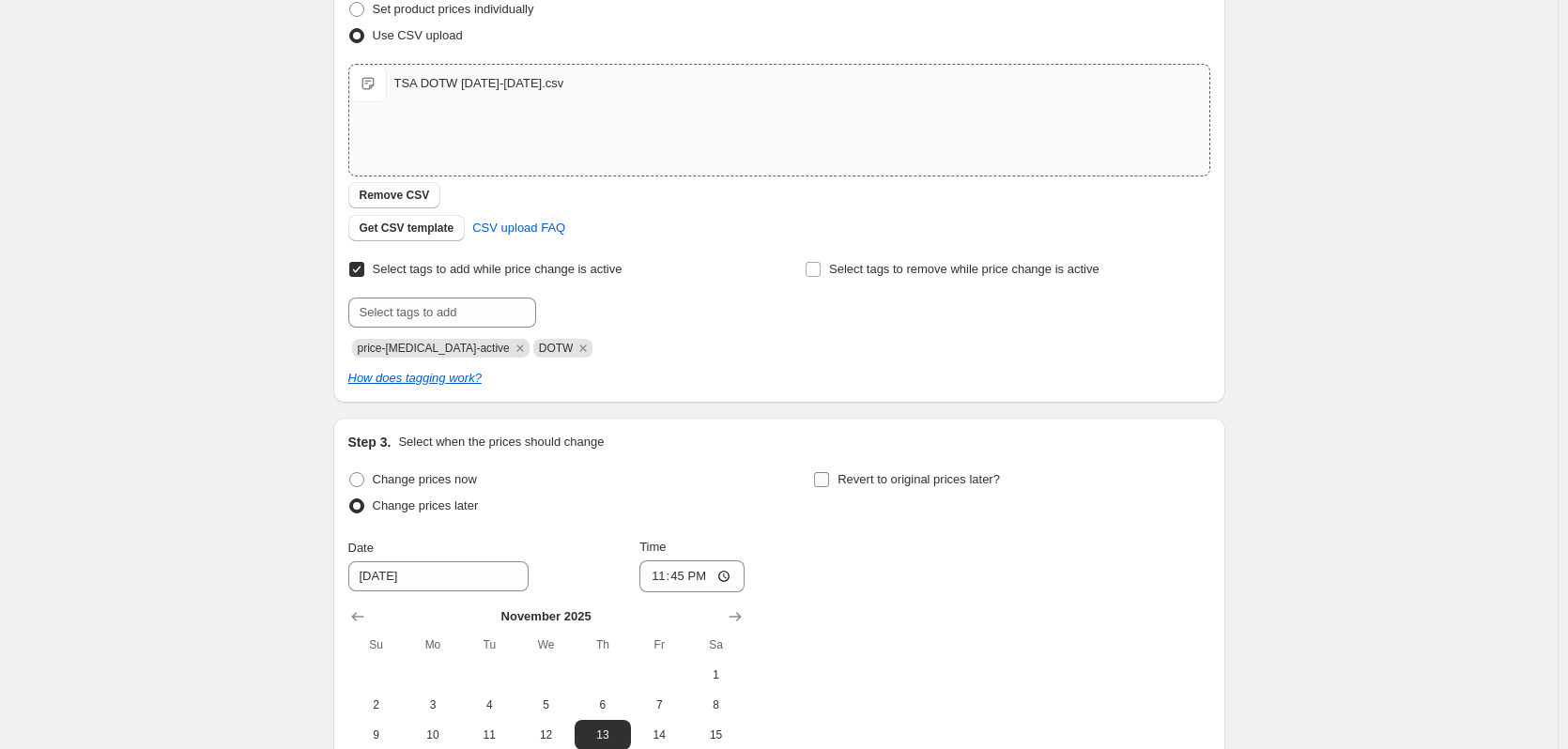
click at [825, 475] on input "Revert to original prices later?" at bounding box center [821, 480] width 15 height 15
checkbox input "true"
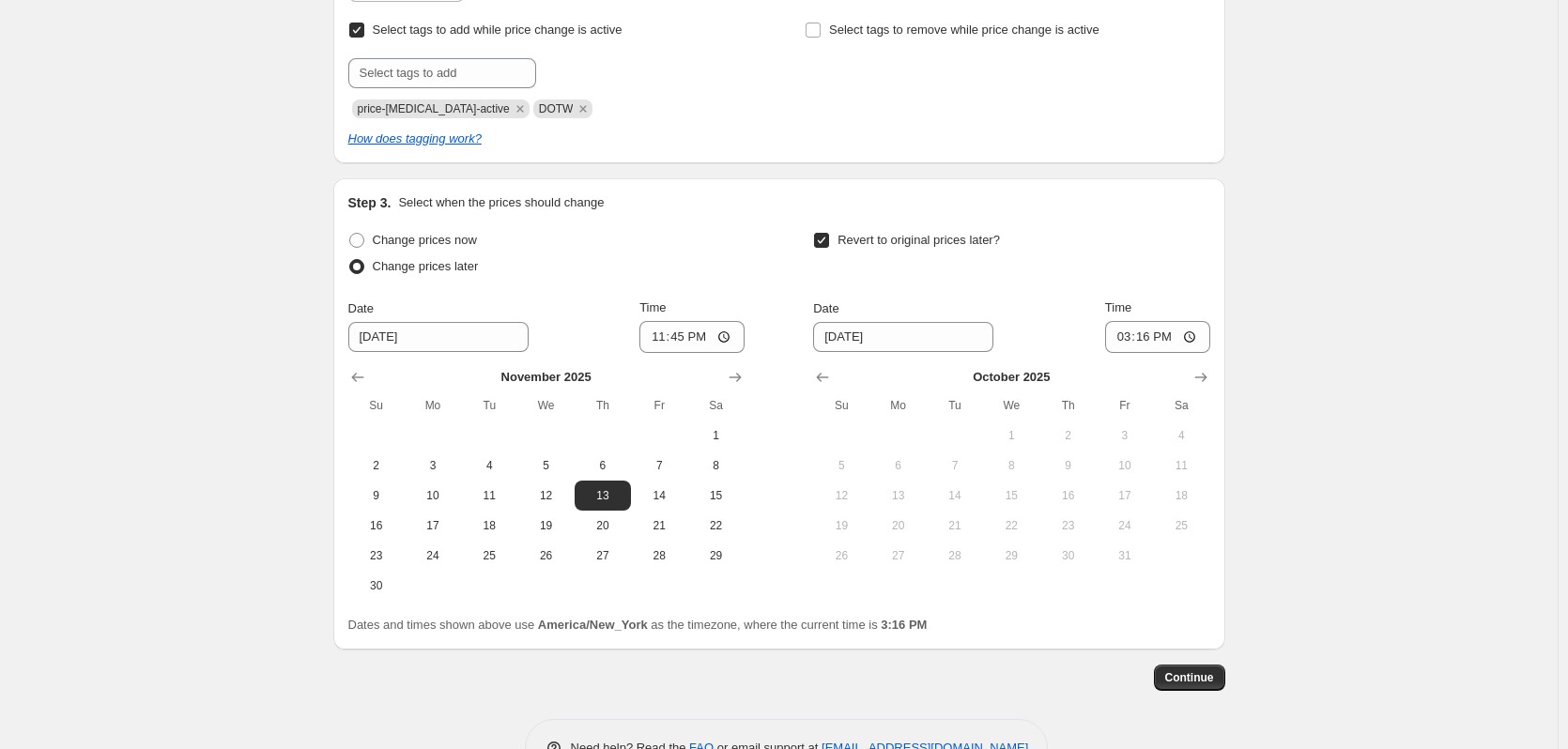
scroll to position [563, 0]
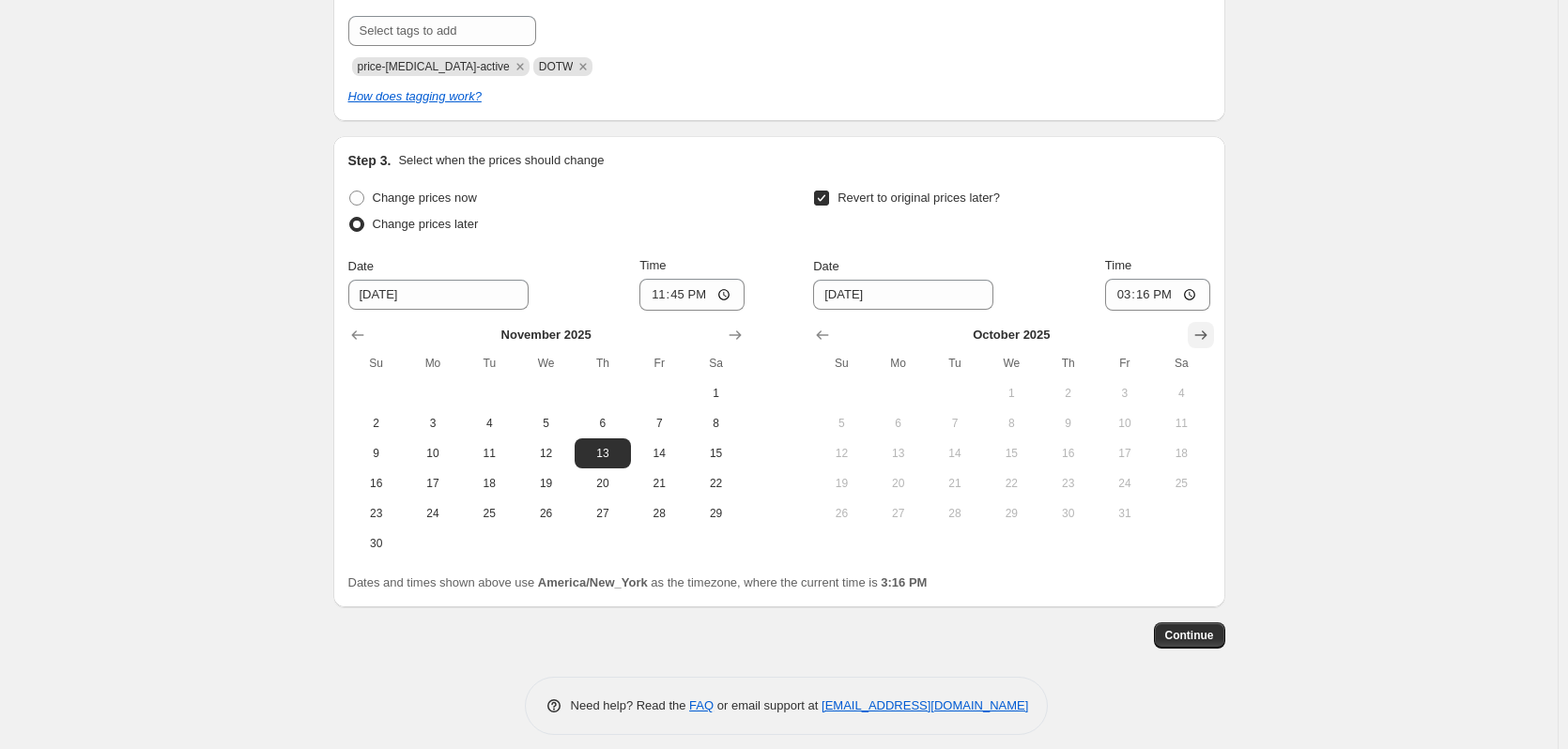
click at [1206, 336] on icon "Show next month, November 2025" at bounding box center [1200, 334] width 18 height 18
click at [1120, 482] on span "21" at bounding box center [1125, 484] width 42 height 15
type input "11/21/2025"
click at [1193, 297] on input "15:16" at bounding box center [1157, 295] width 105 height 32
type input "04:16"
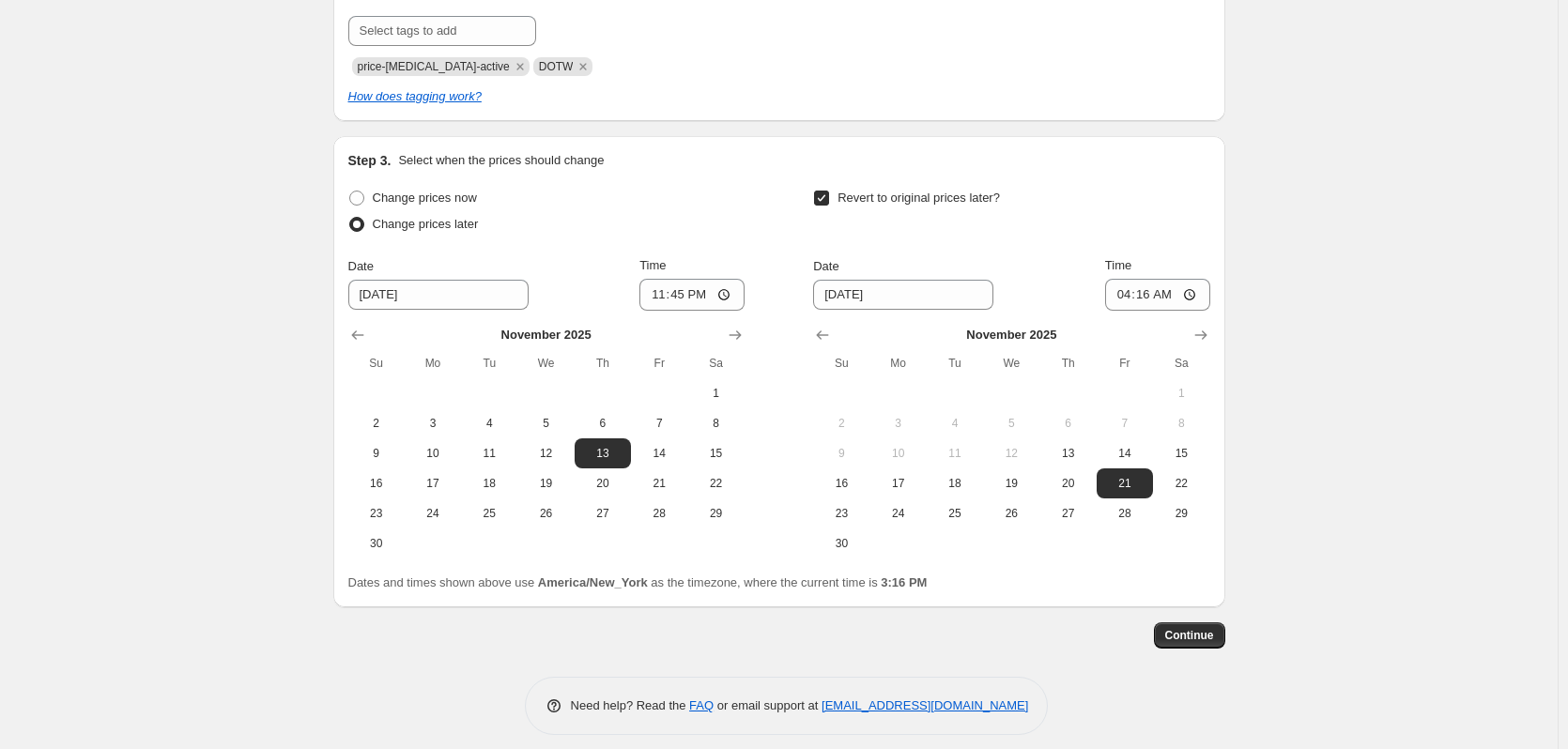
click at [1147, 237] on div "Revert to original prices later?" at bounding box center [1011, 213] width 396 height 56
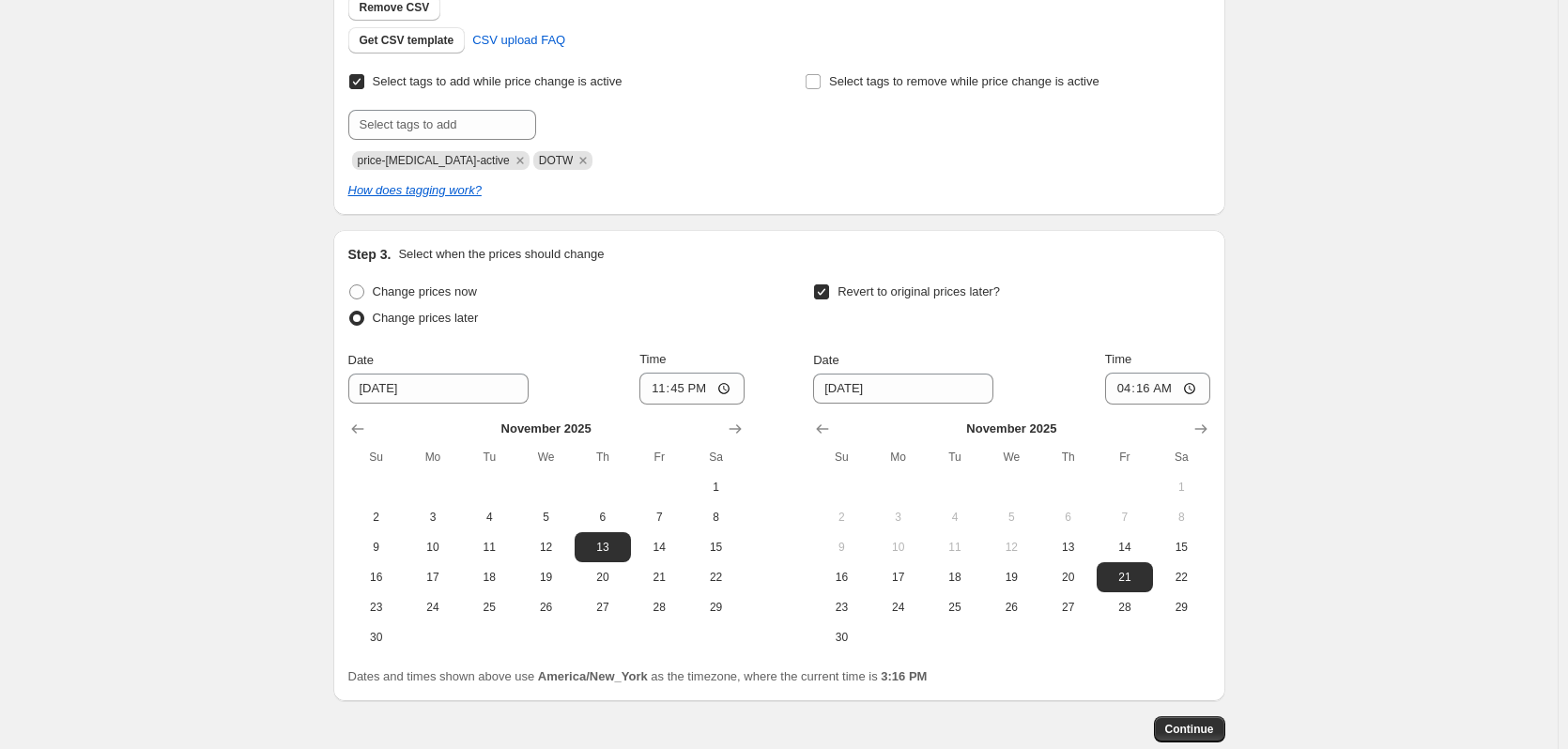
scroll to position [578, 0]
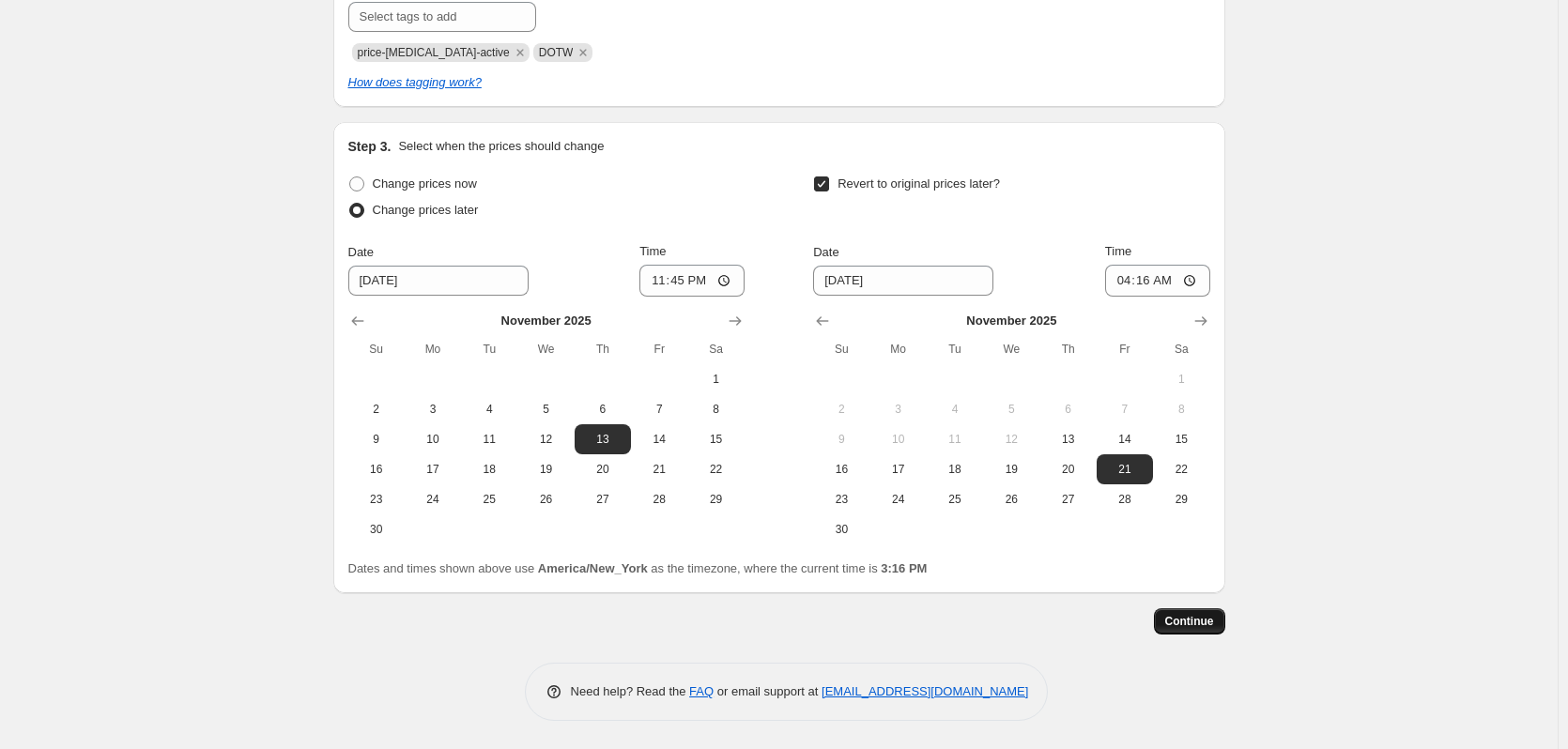
click at [1221, 619] on button "Continue" at bounding box center [1189, 621] width 71 height 26
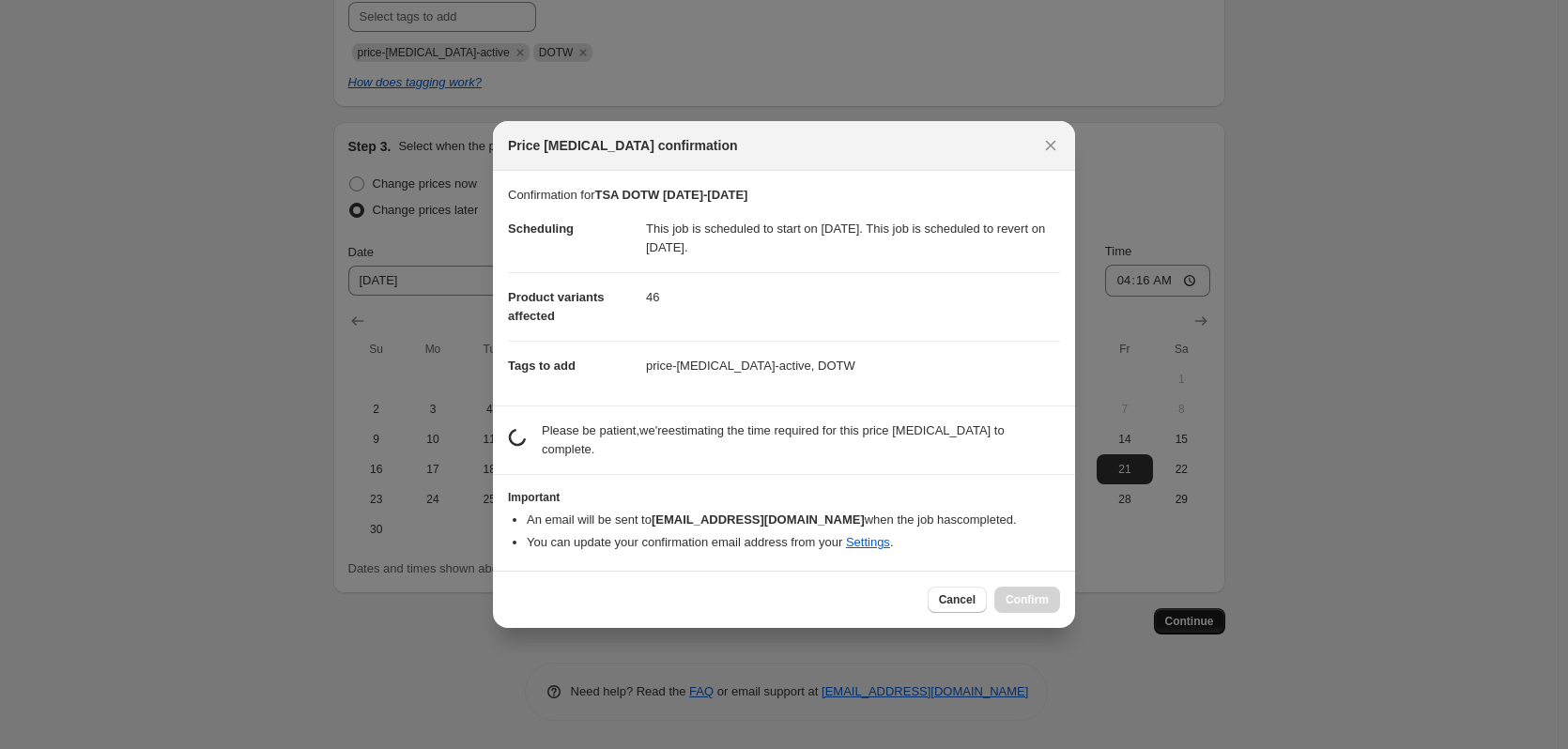
scroll to position [0, 0]
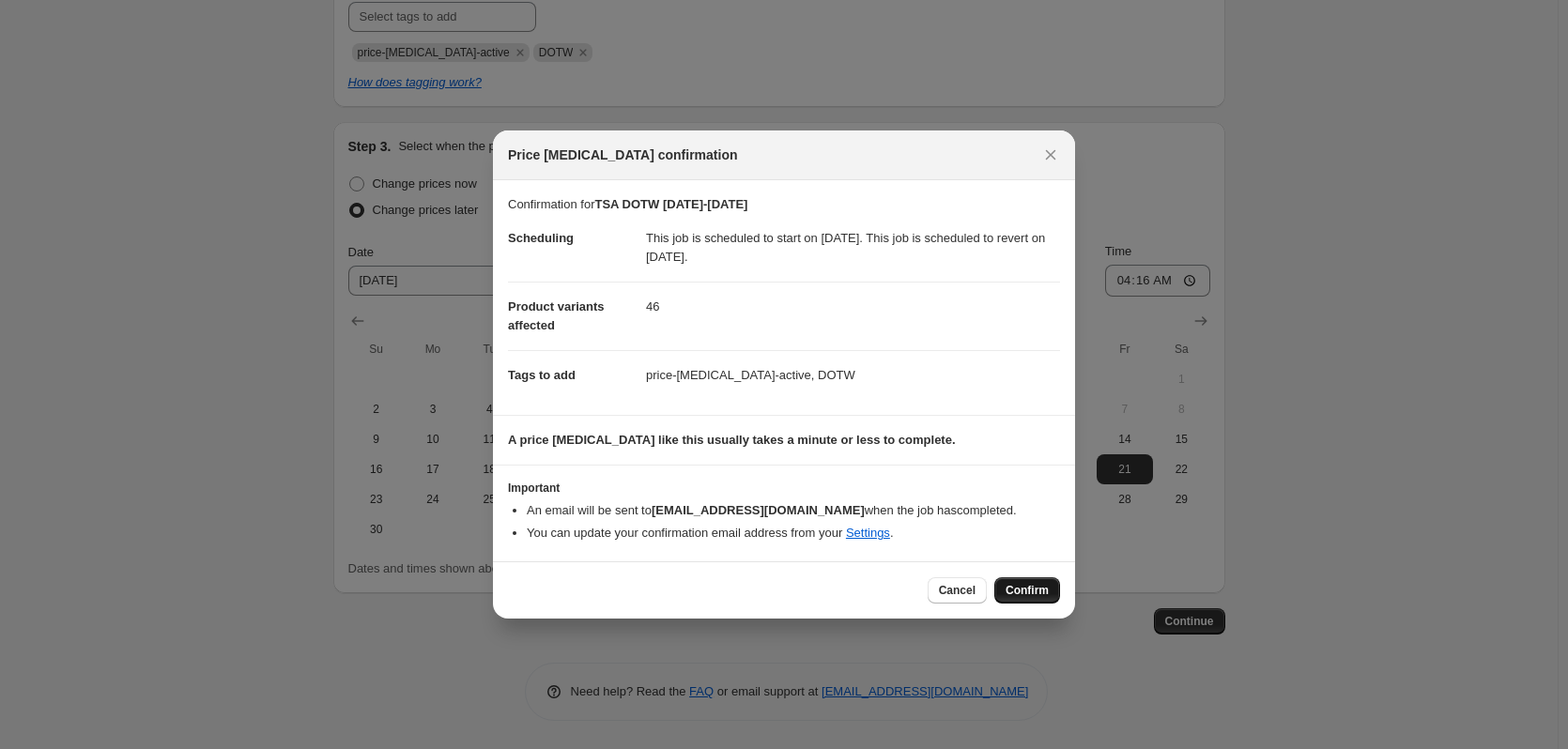
click at [1044, 601] on button "Confirm" at bounding box center [1027, 591] width 66 height 26
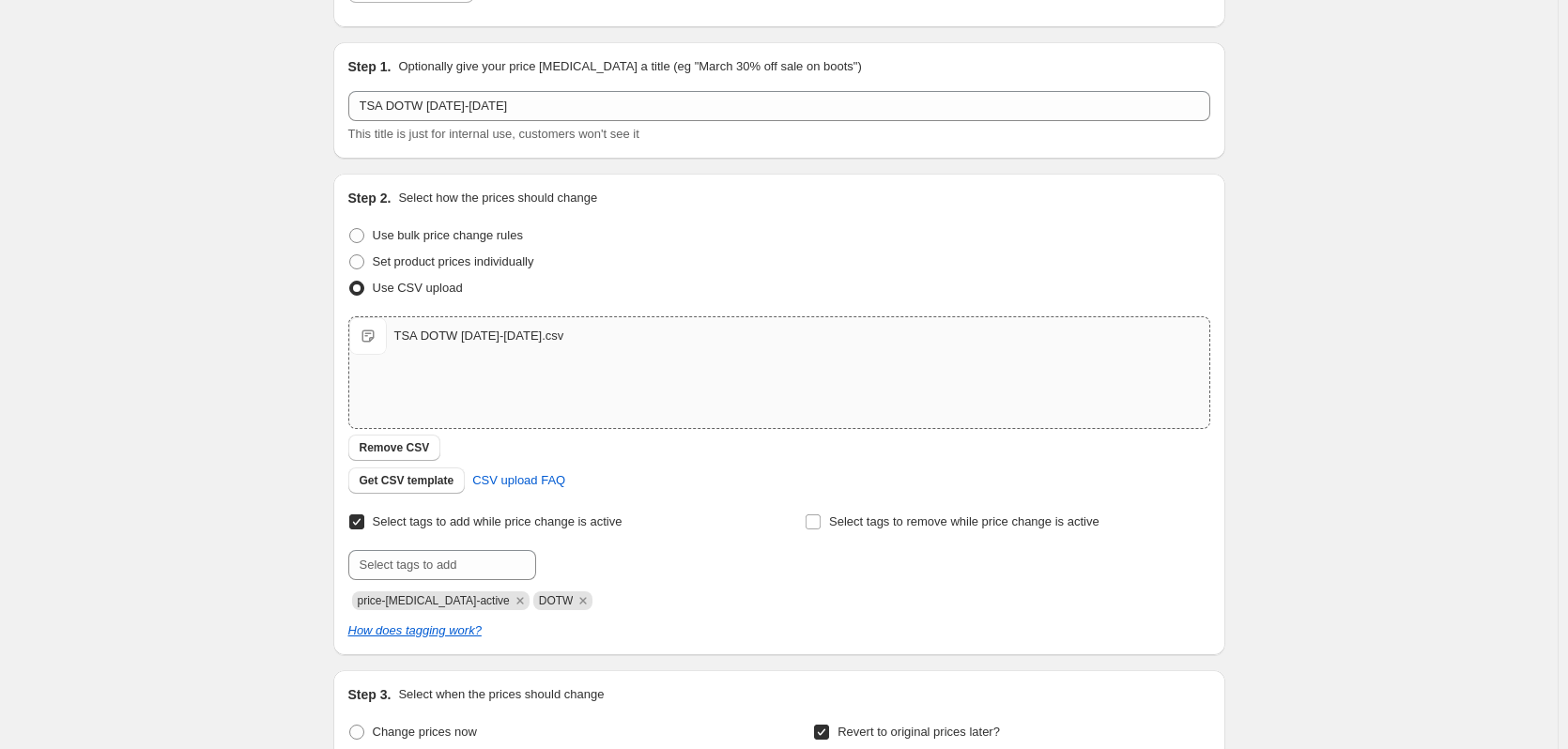
scroll to position [14, 0]
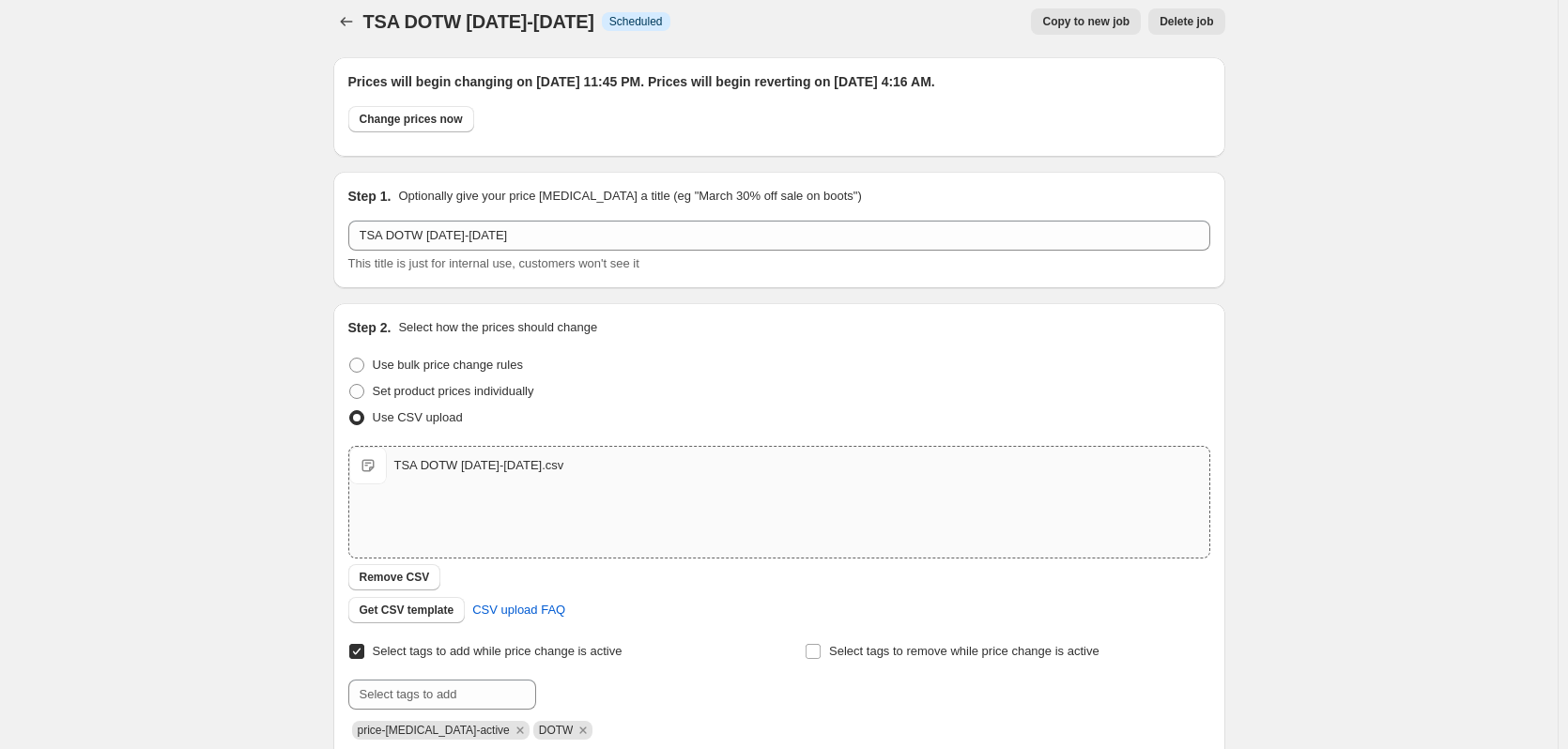
click at [1086, 18] on span "Copy to new job" at bounding box center [1085, 22] width 87 height 15
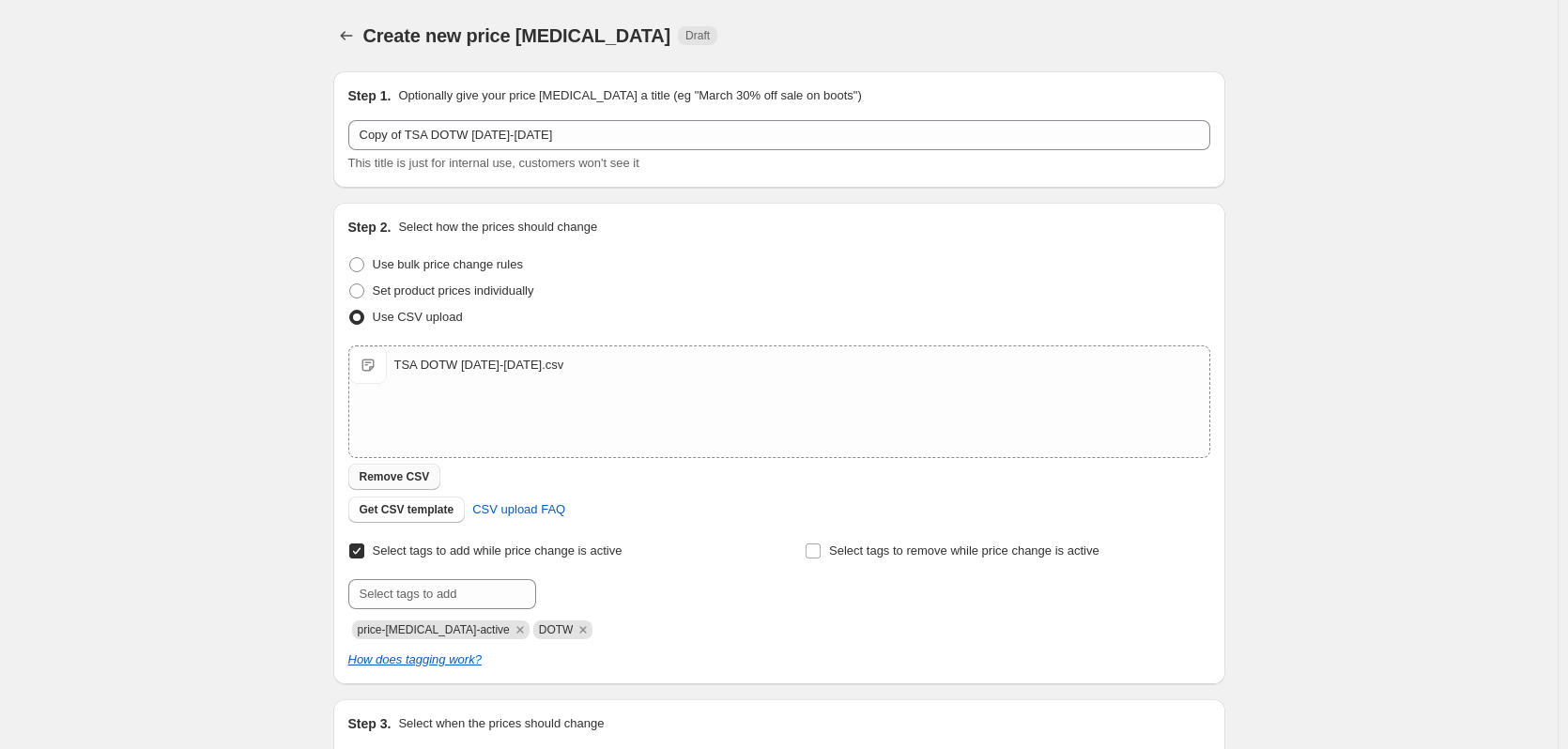
click at [404, 477] on span "Remove CSV" at bounding box center [394, 477] width 71 height 15
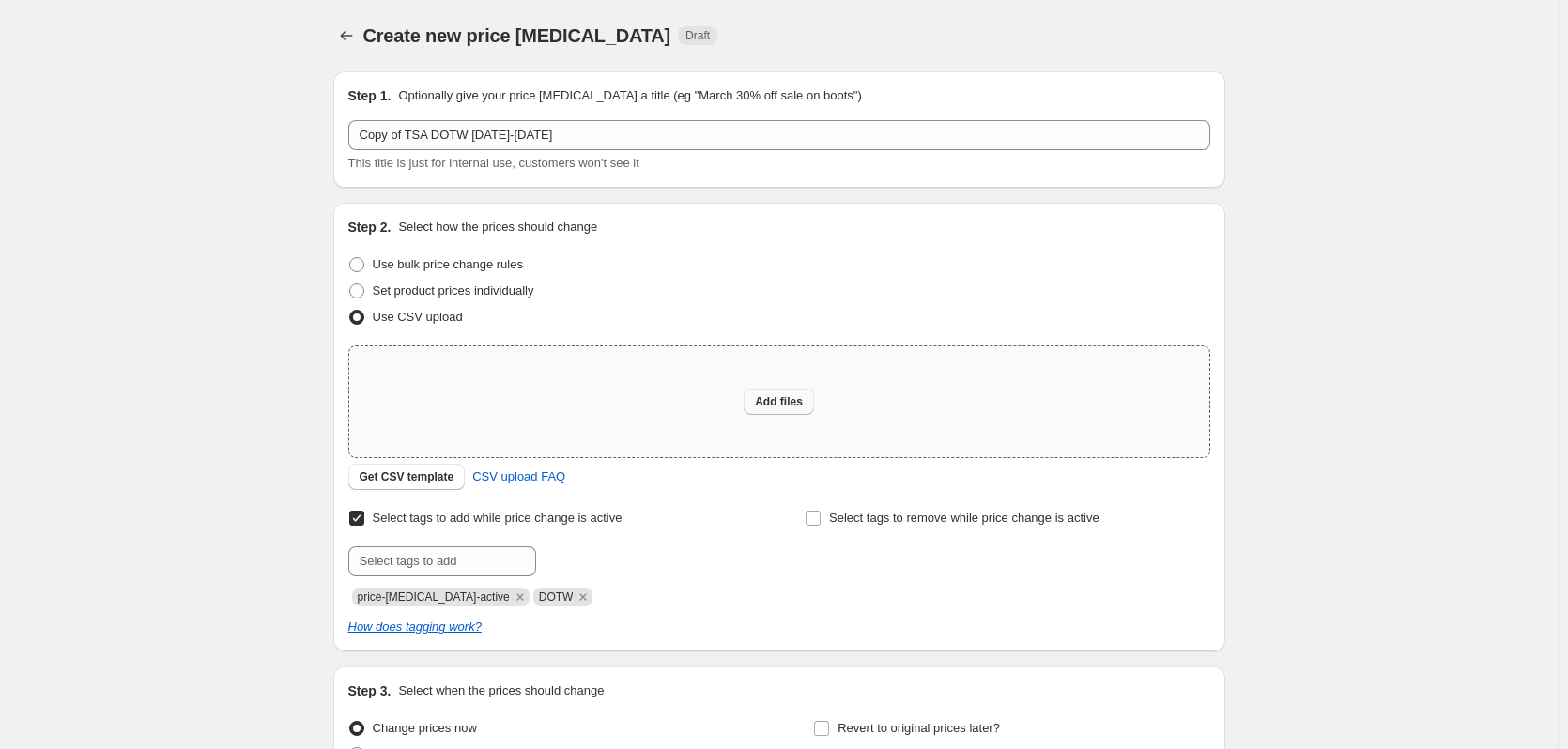
click at [789, 404] on span "Add files" at bounding box center [779, 402] width 48 height 15
type input "C:\fakepath\TSA DOTW 11.21.25-11.27.25.csv"
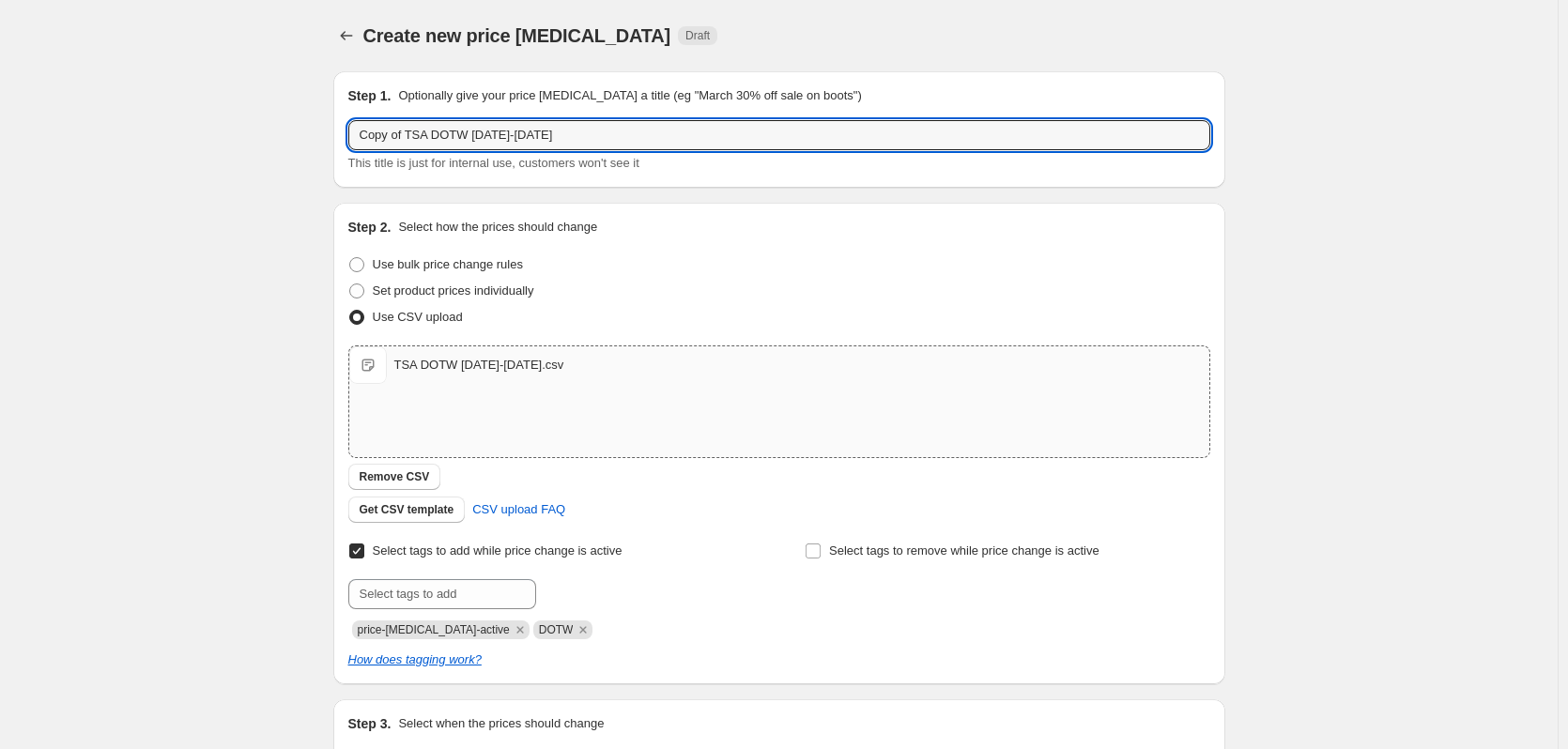
drag, startPoint x: 410, startPoint y: 134, endPoint x: 288, endPoint y: 132, distance: 122.0
click at [288, 132] on div "Create new price change job. This page is ready Create new price change job Dra…" at bounding box center [779, 487] width 1557 height 975
click at [455, 133] on input "TSA DOTW [DATE]-[DATE]" at bounding box center [779, 134] width 862 height 30
click at [503, 134] on input "TSA DOTW 11.21.25-11.20.25" at bounding box center [779, 134] width 862 height 30
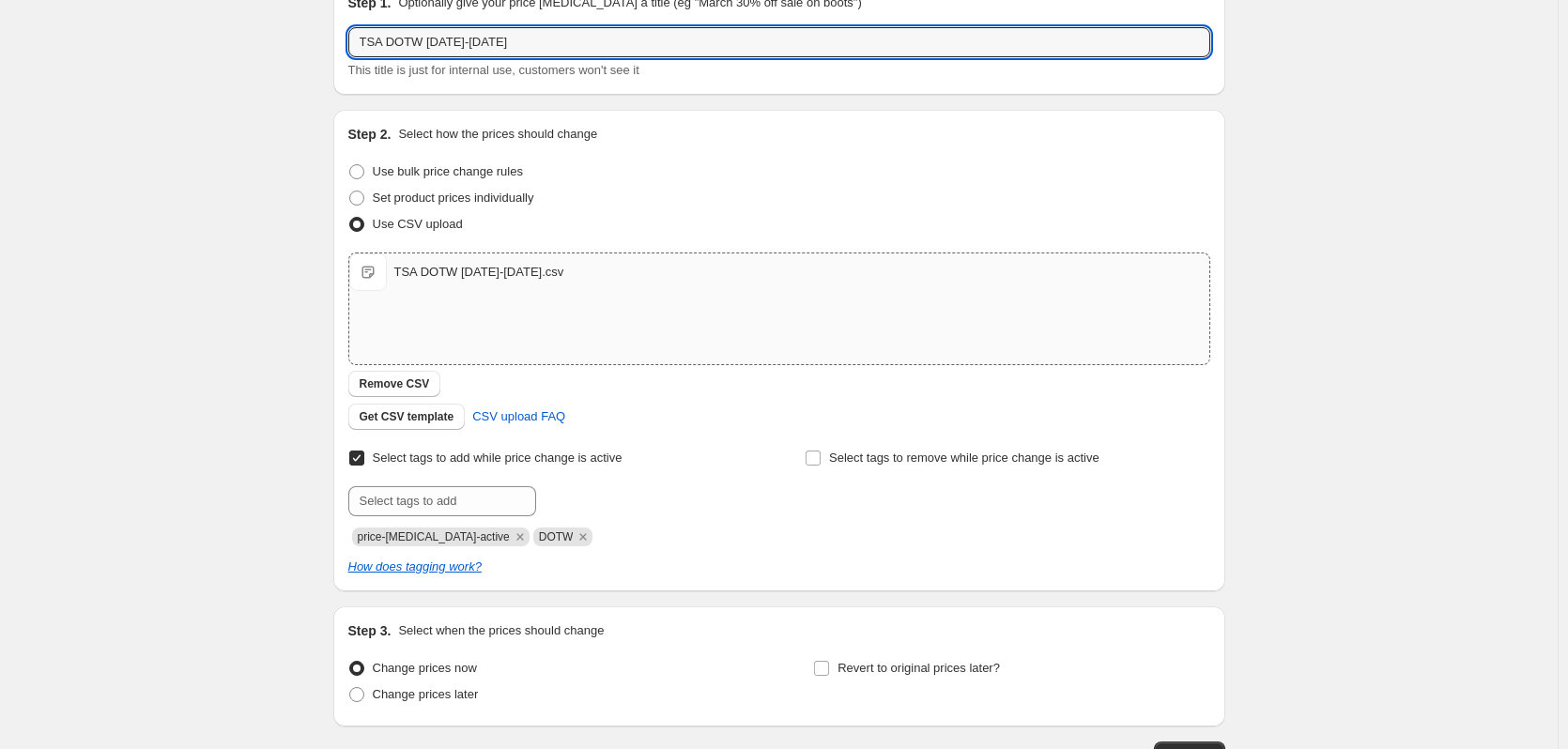
scroll to position [226, 0]
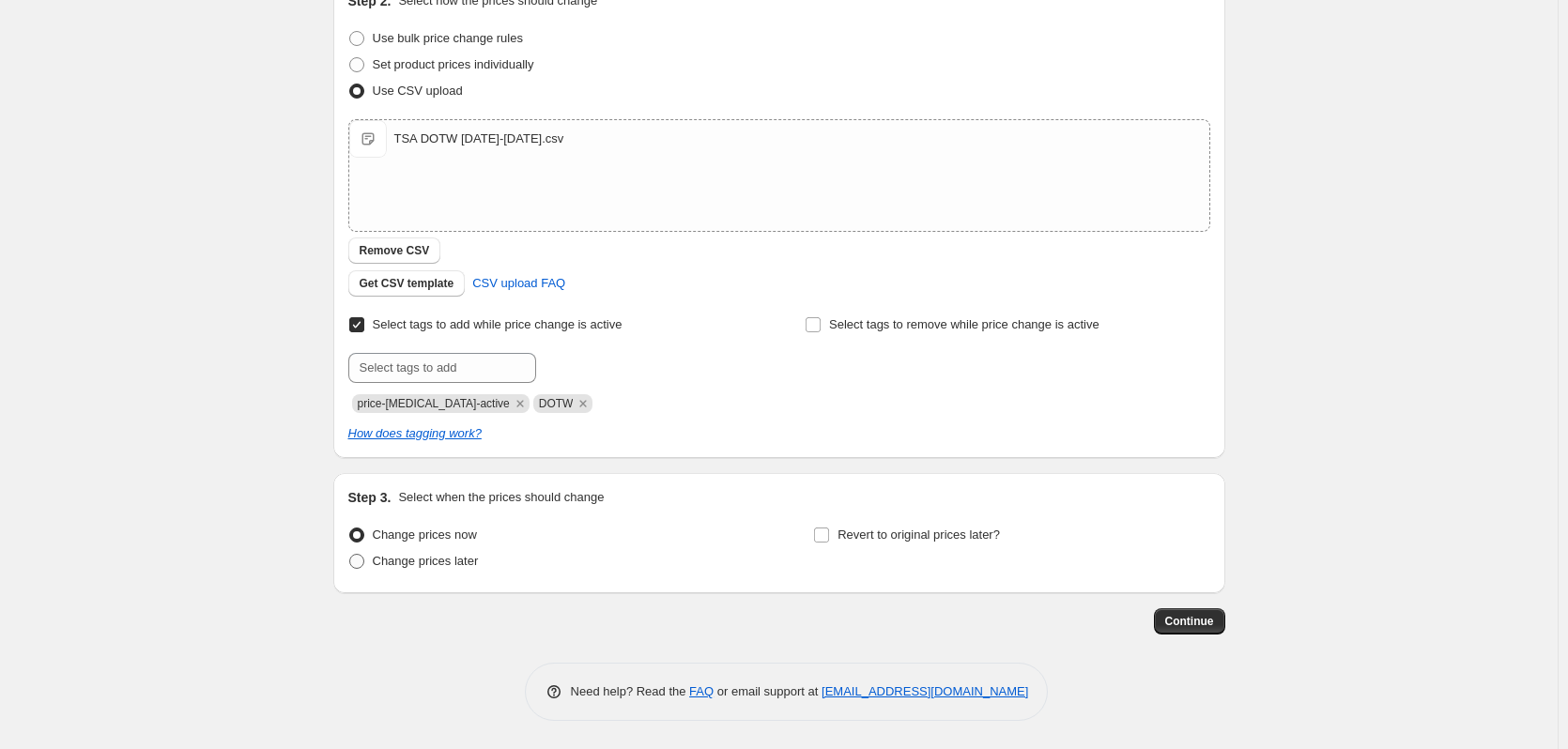
type input "TSA DOTW [DATE]-[DATE]"
click at [356, 563] on span at bounding box center [356, 562] width 15 height 15
click at [350, 555] on input "Change prices later" at bounding box center [349, 554] width 1 height 1
radio input "true"
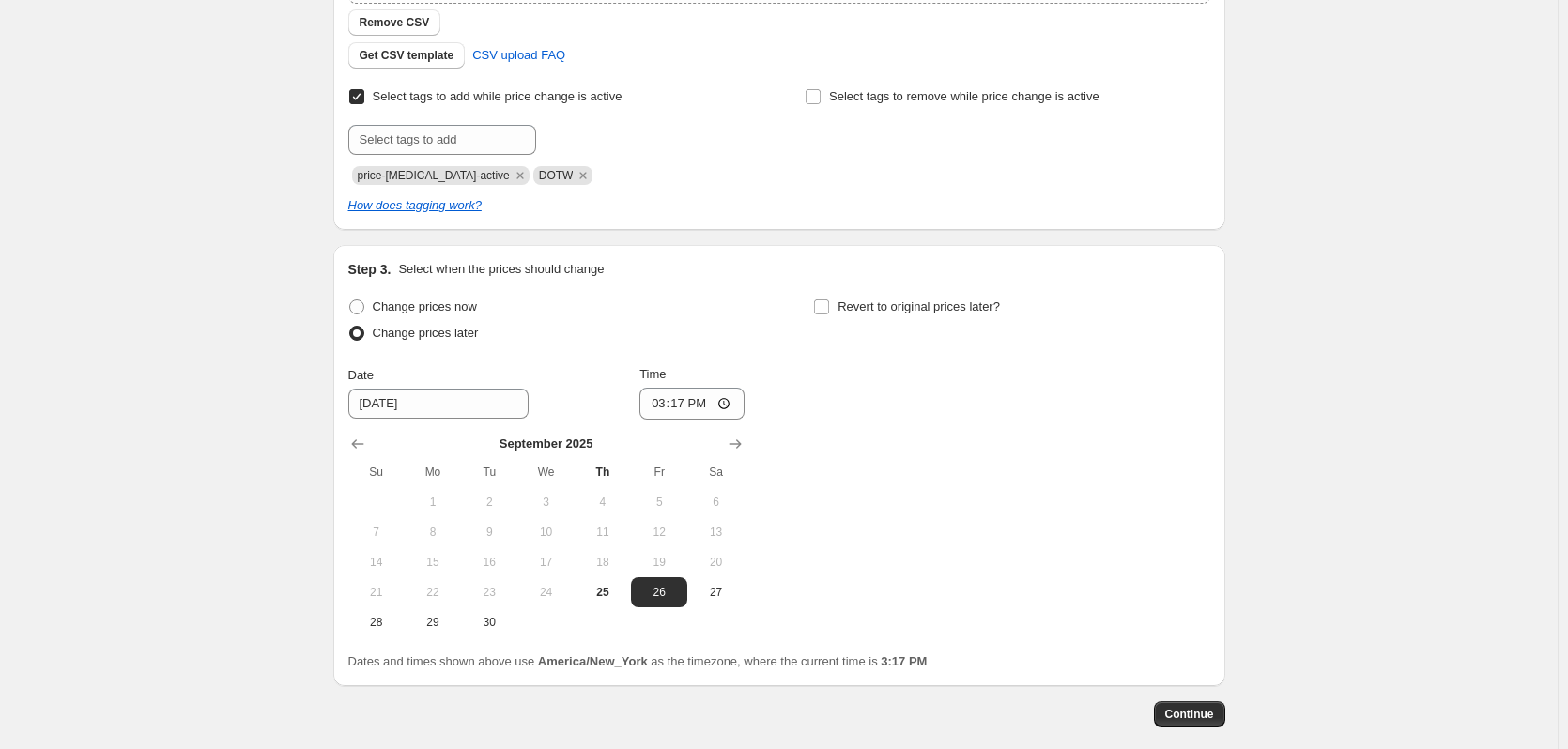
scroll to position [508, 0]
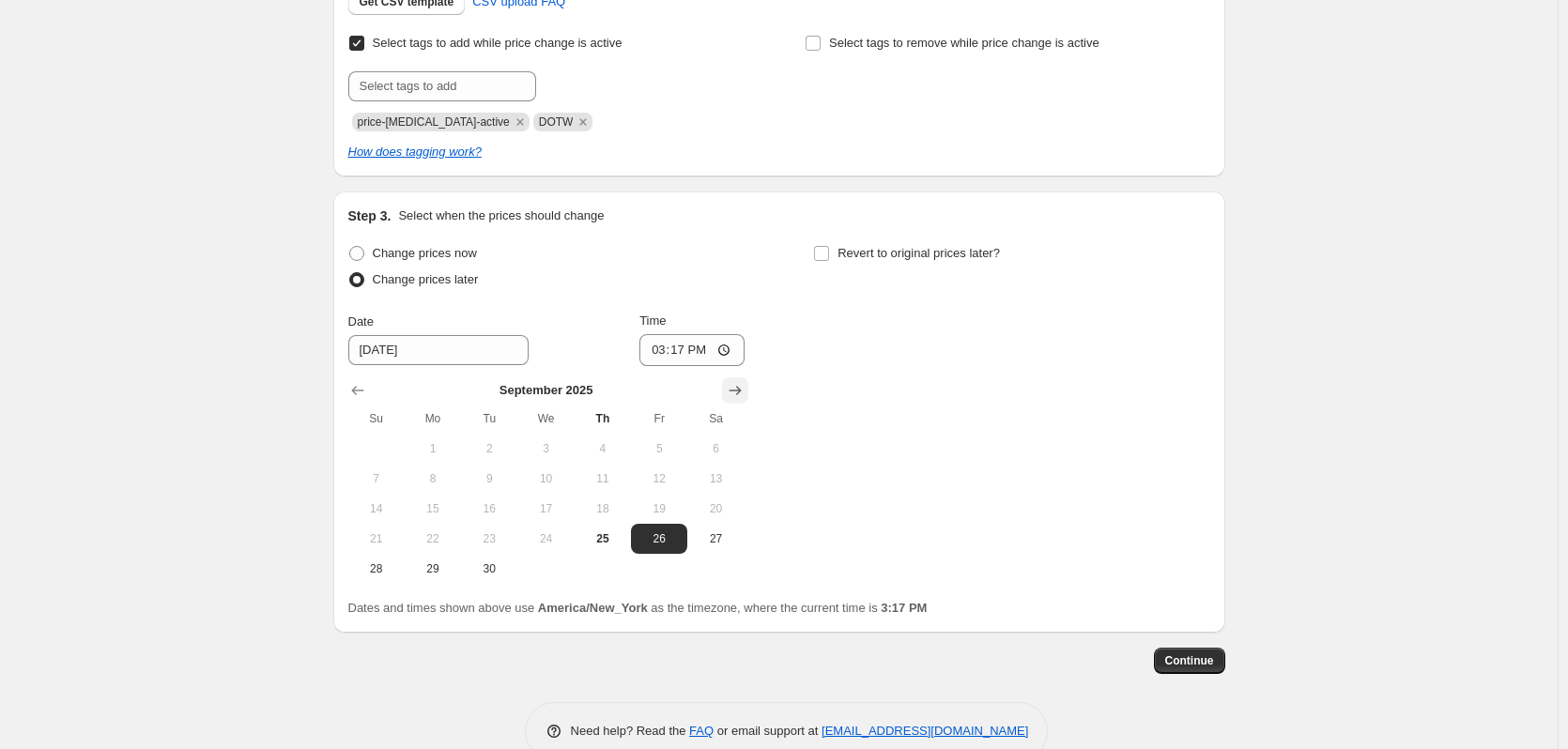
click at [734, 389] on icon "Show next month, October 2025" at bounding box center [734, 389] width 18 height 18
click at [739, 389] on icon "Show next month, November 2025" at bounding box center [734, 389] width 18 height 18
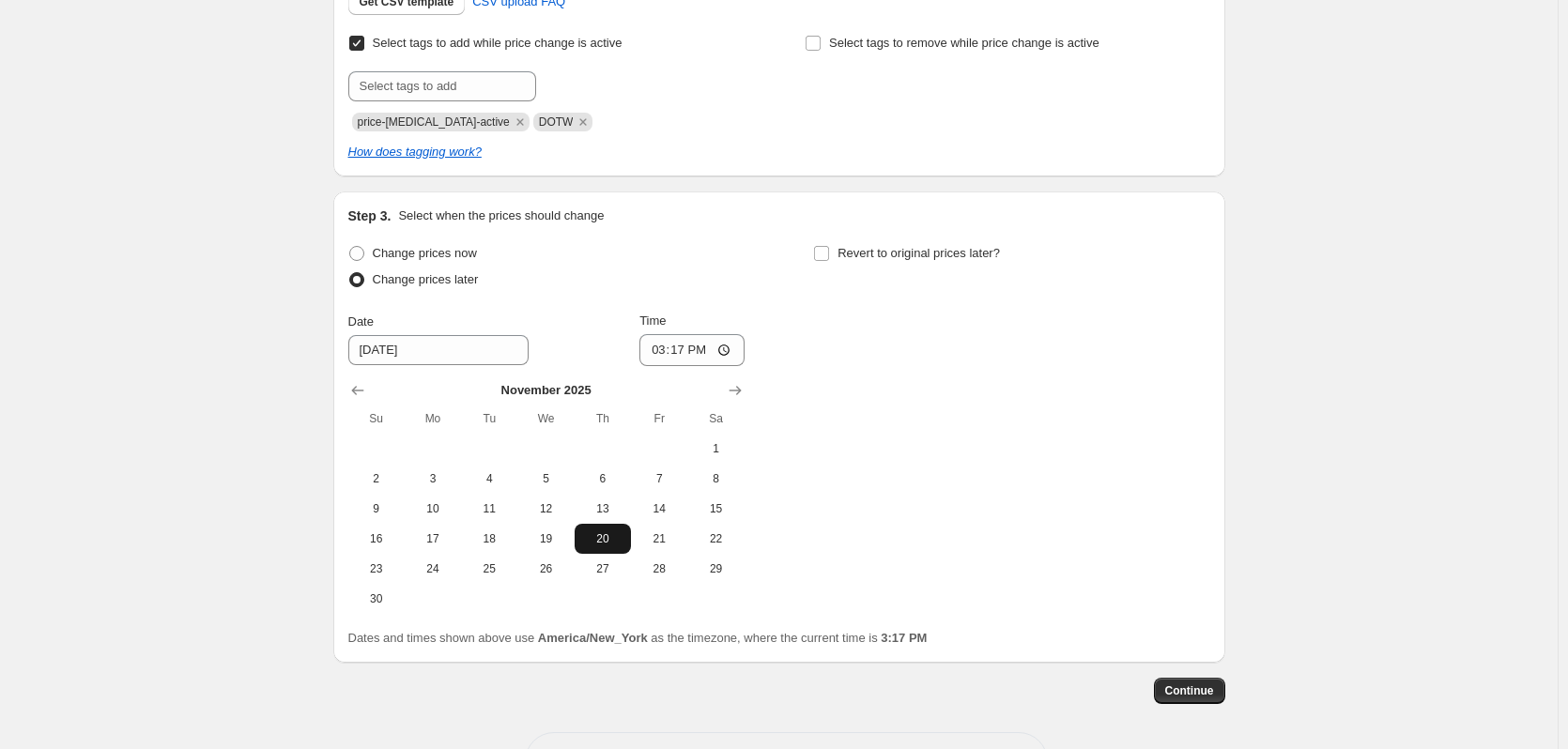
click at [611, 536] on span "20" at bounding box center [602, 539] width 42 height 15
type input "11/20/2025"
click at [728, 356] on input "15:17" at bounding box center [692, 350] width 105 height 32
type input "23:45"
click at [855, 370] on div "Change prices now Change prices later Date 11/20/2025 Time 23:45 November 2025 …" at bounding box center [779, 427] width 862 height 374
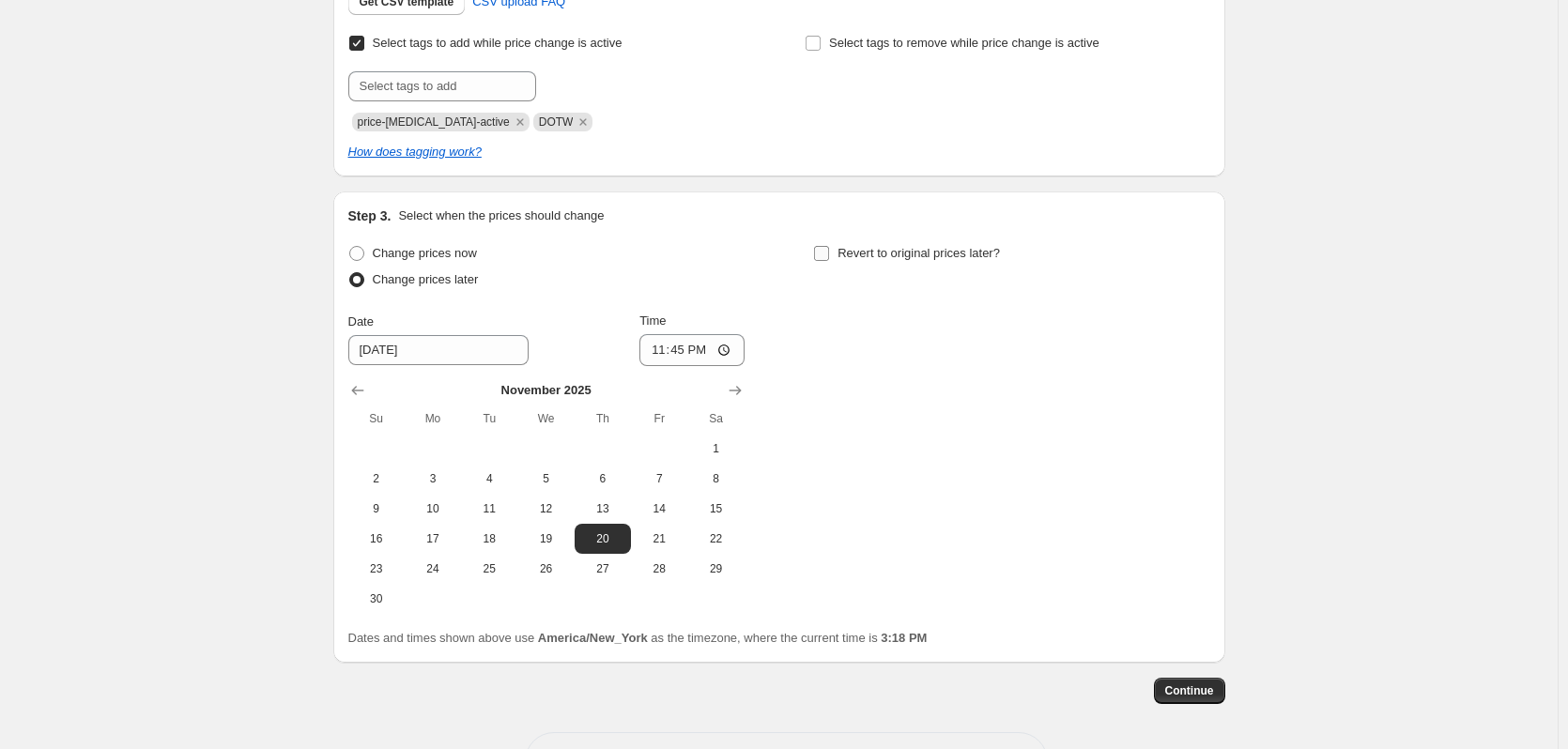
click at [829, 258] on input "Revert to original prices later?" at bounding box center [821, 254] width 15 height 15
checkbox input "true"
click at [1204, 390] on icon "Show next month, November 2025" at bounding box center [1200, 389] width 18 height 18
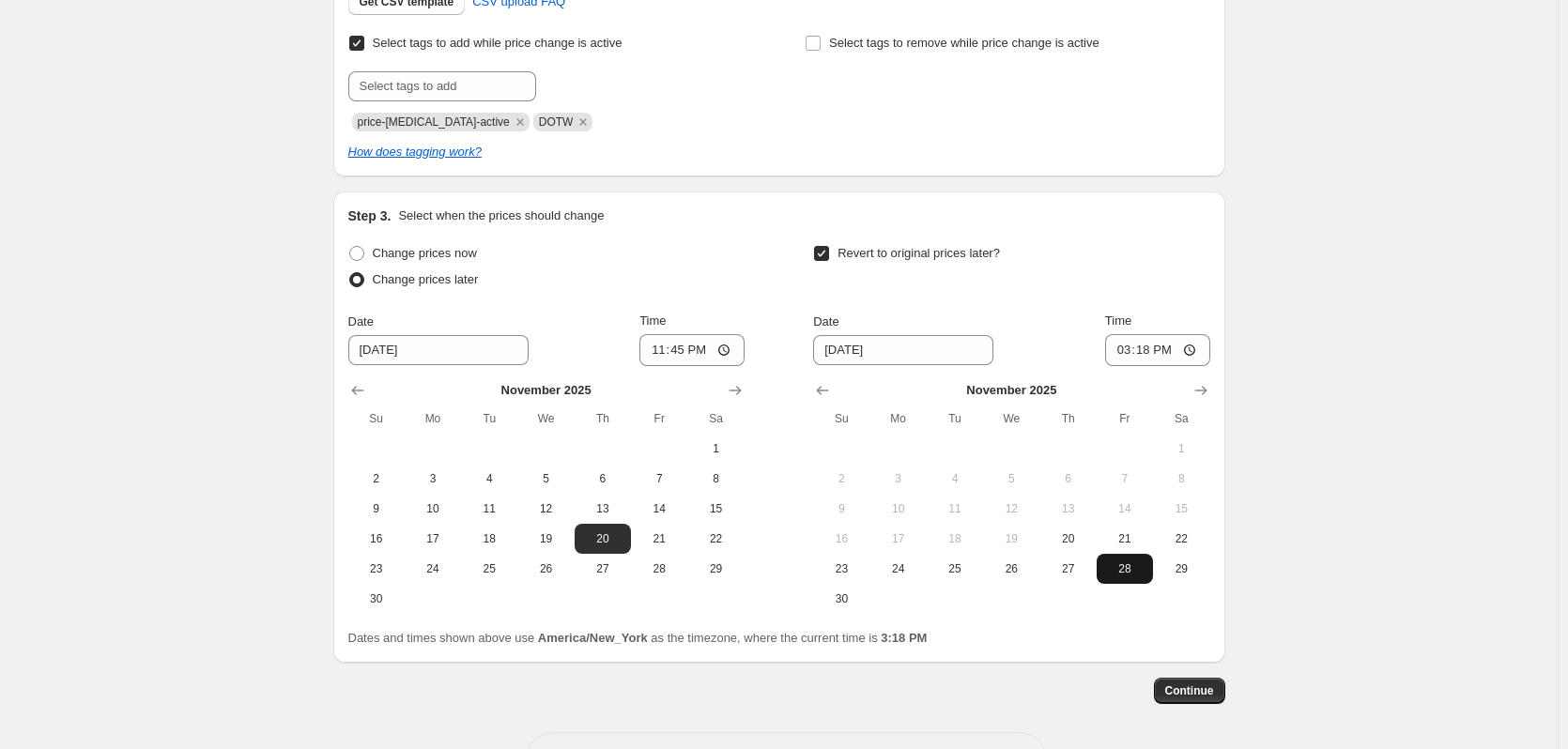
click at [1134, 569] on span "28" at bounding box center [1125, 569] width 42 height 15
type input "11/28/2025"
click at [1192, 349] on input "15:18" at bounding box center [1157, 350] width 105 height 32
type input "04:18"
drag, startPoint x: 1142, startPoint y: 279, endPoint x: 1123, endPoint y: 284, distance: 19.6
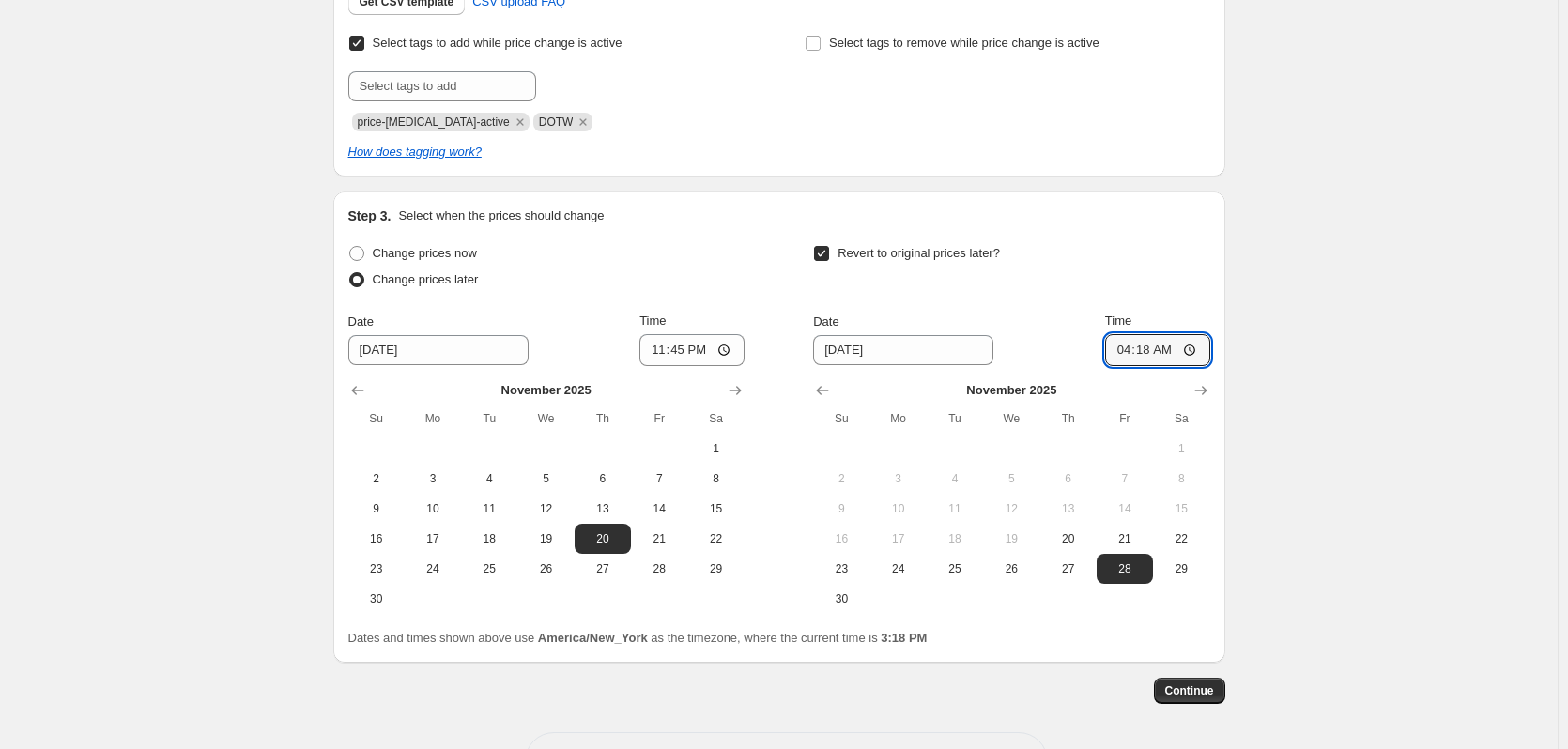
click at [1142, 279] on div "Revert to original prices later?" at bounding box center [1011, 269] width 396 height 56
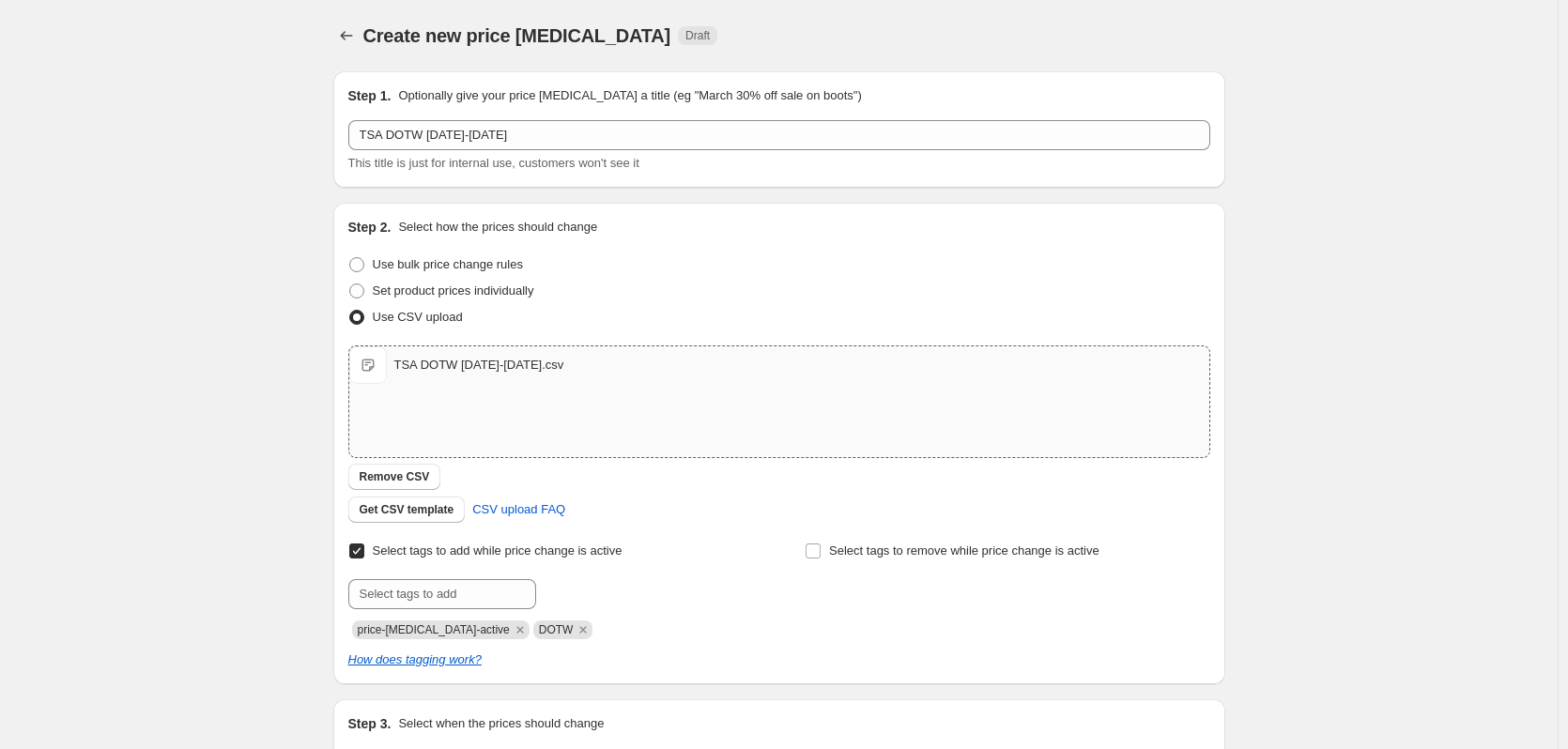
scroll to position [578, 0]
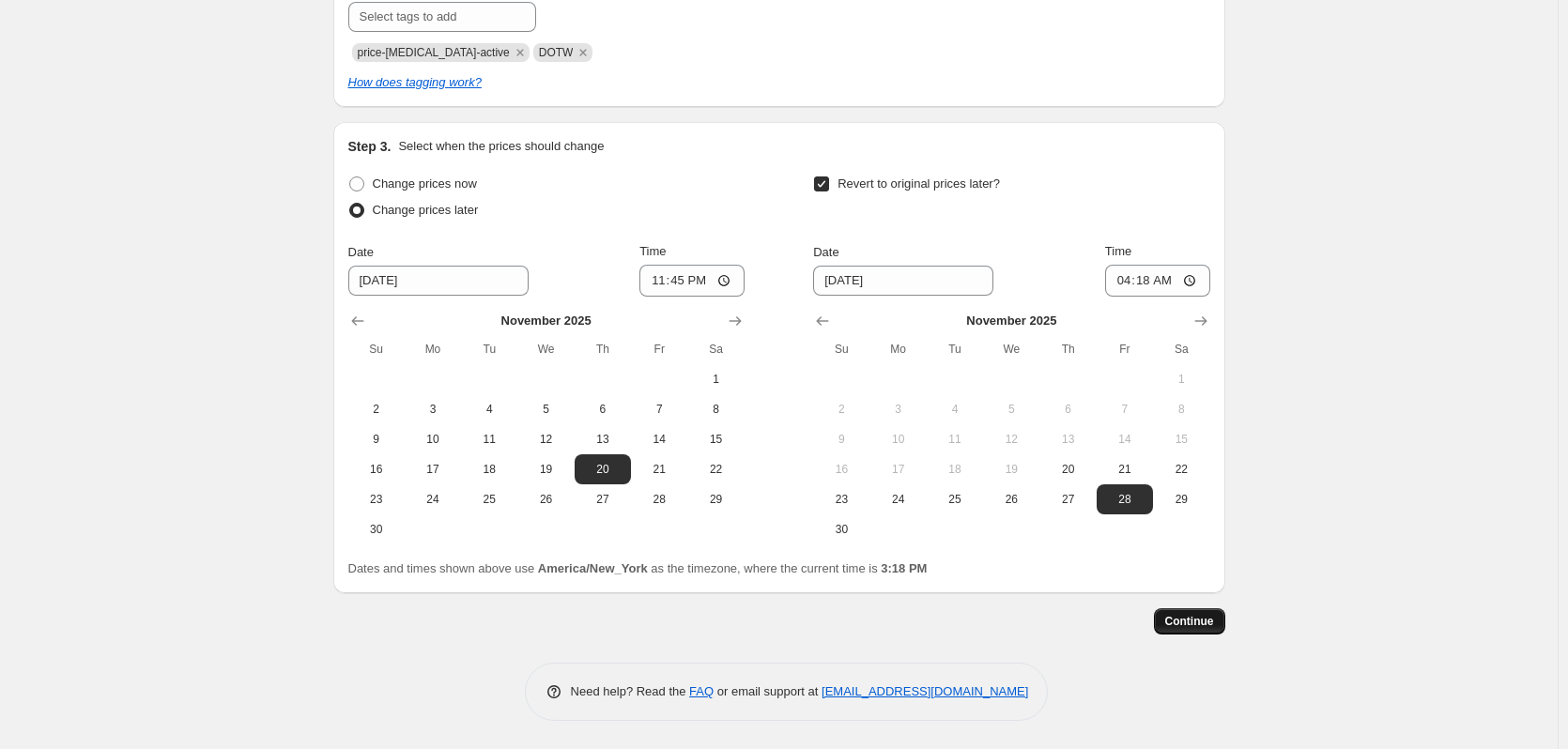
click at [1204, 624] on span "Continue" at bounding box center [1189, 621] width 49 height 15
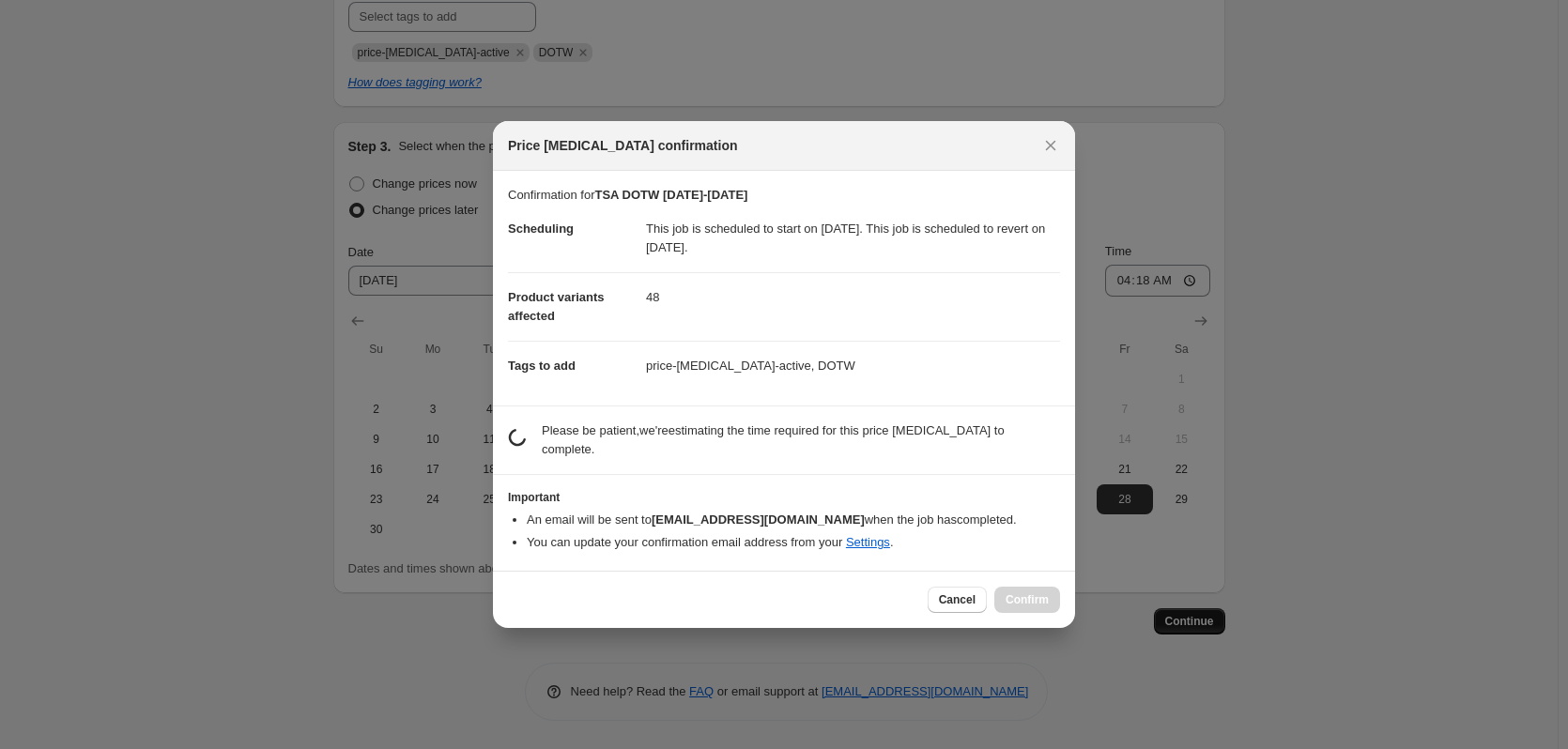
scroll to position [0, 0]
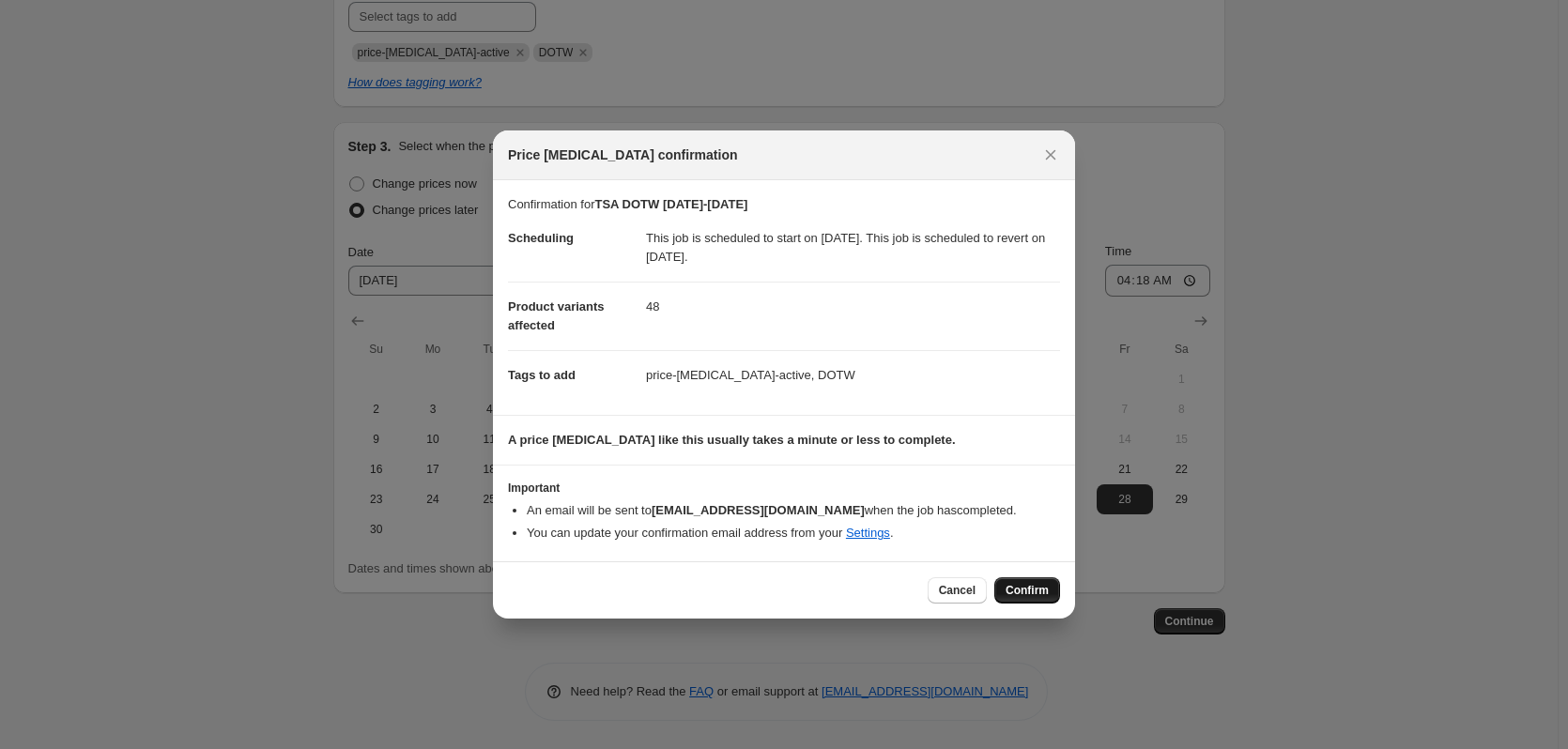
click at [1024, 593] on span "Confirm" at bounding box center [1027, 591] width 43 height 15
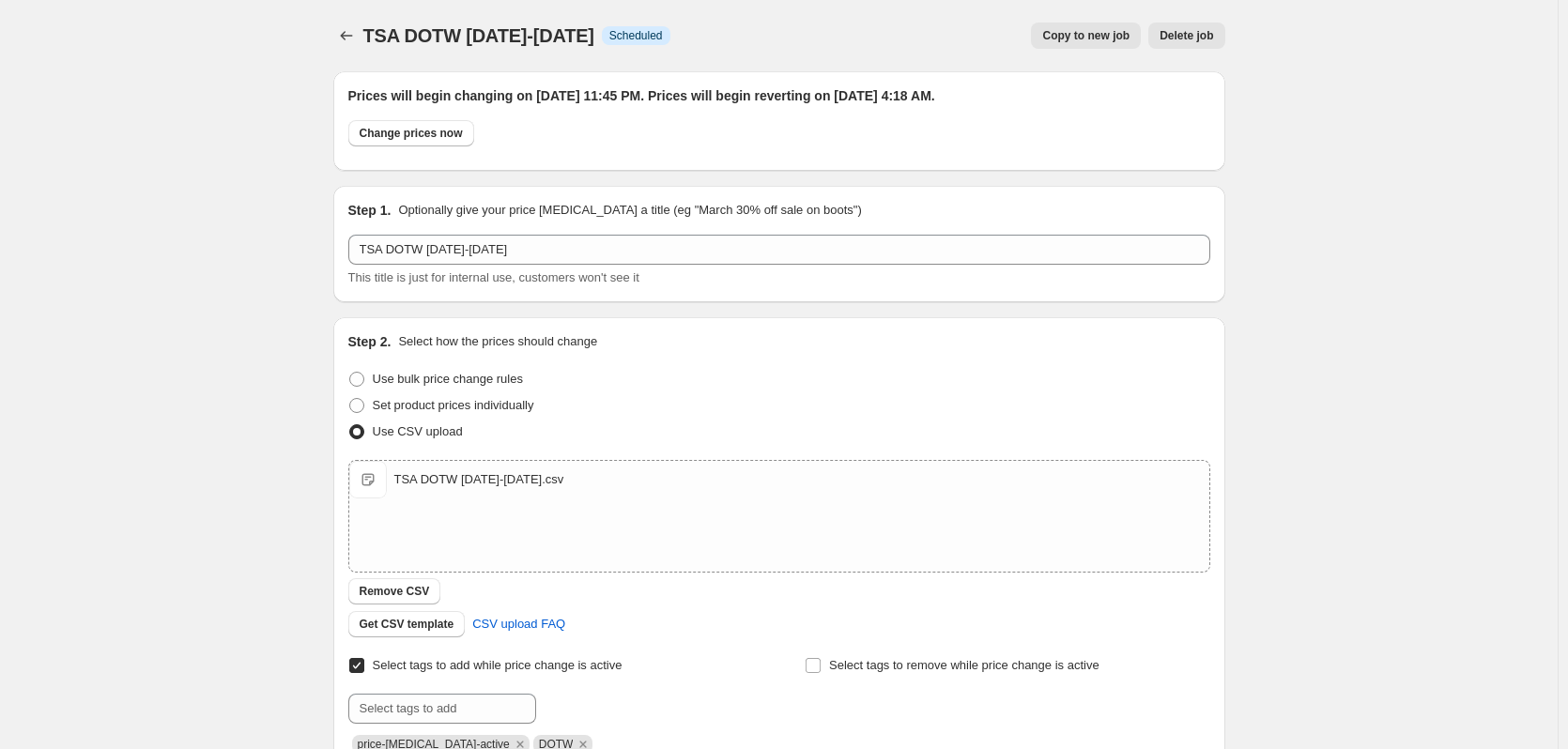
click at [1076, 42] on span "Copy to new job" at bounding box center [1085, 36] width 87 height 15
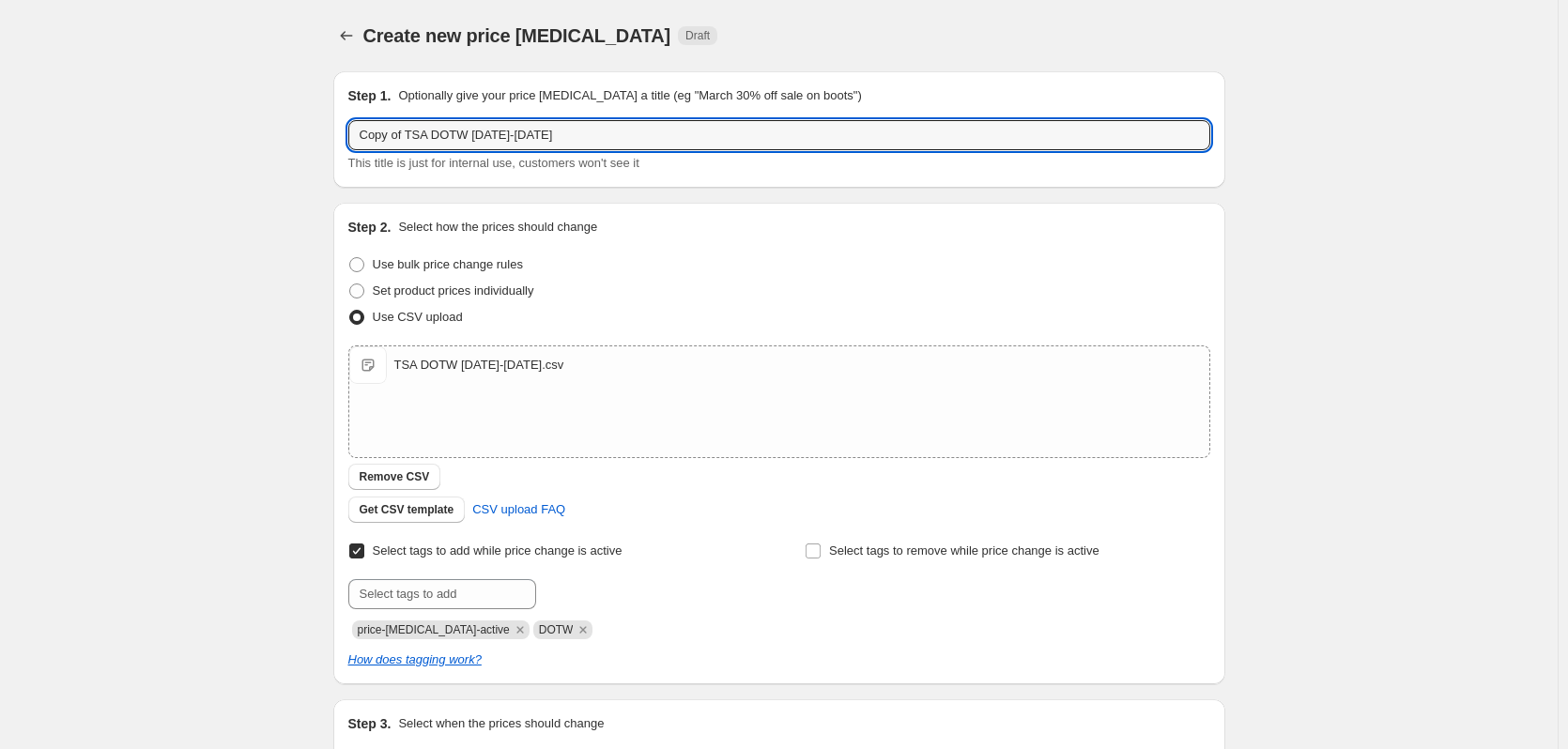
drag, startPoint x: 434, startPoint y: 136, endPoint x: 340, endPoint y: 139, distance: 94.0
click at [340, 139] on div "Step 1. Optionally give your price change job a title (eg "March 30% off sale o…" at bounding box center [779, 130] width 892 height 116
type input "DOTW 11.21.25-11.27.25"
click at [420, 475] on span "Remove CSV" at bounding box center [394, 477] width 71 height 15
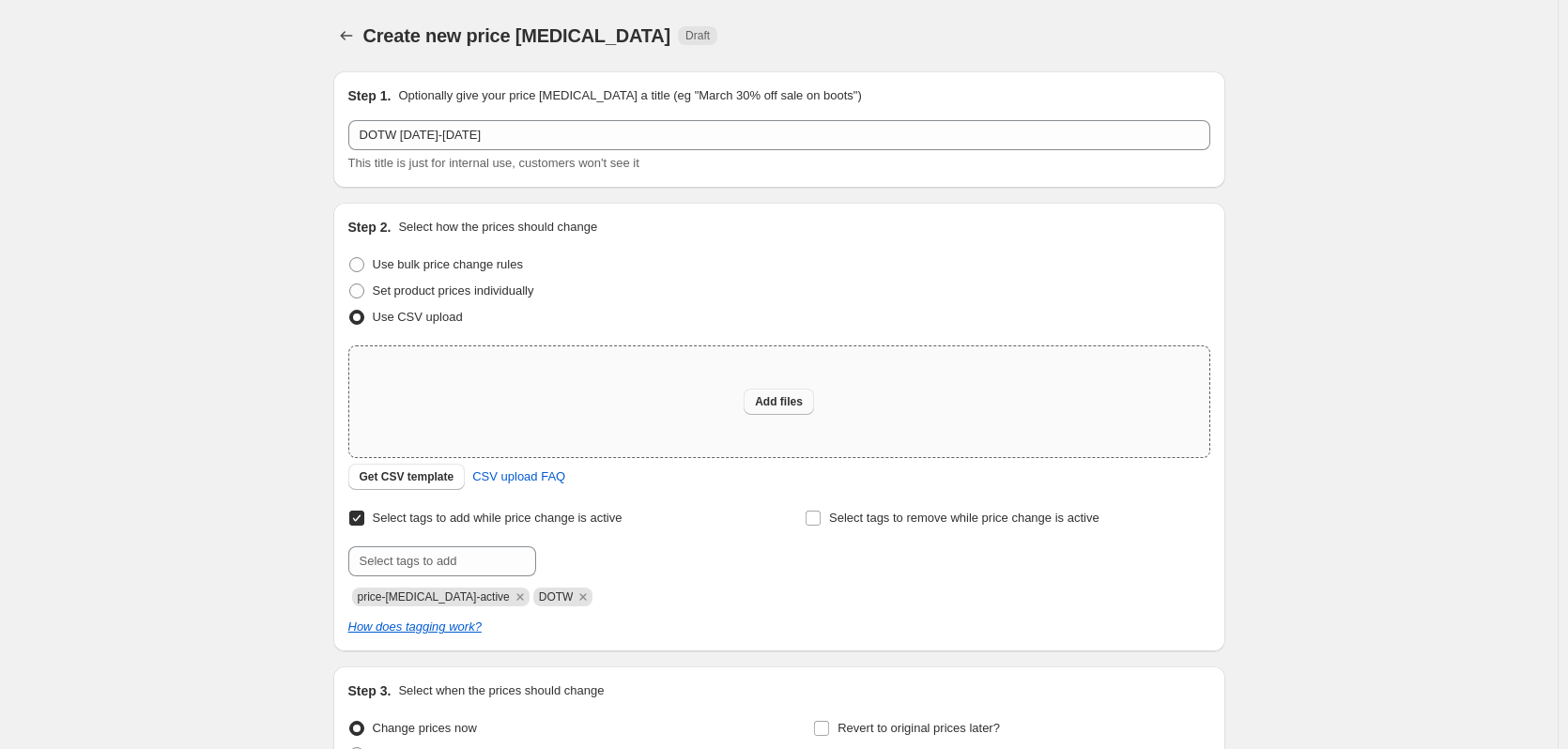
click at [788, 406] on span "Add files" at bounding box center [779, 402] width 48 height 15
type input "C:\fakepath\TSA DOTW 11.28.25-12.4.25.csv"
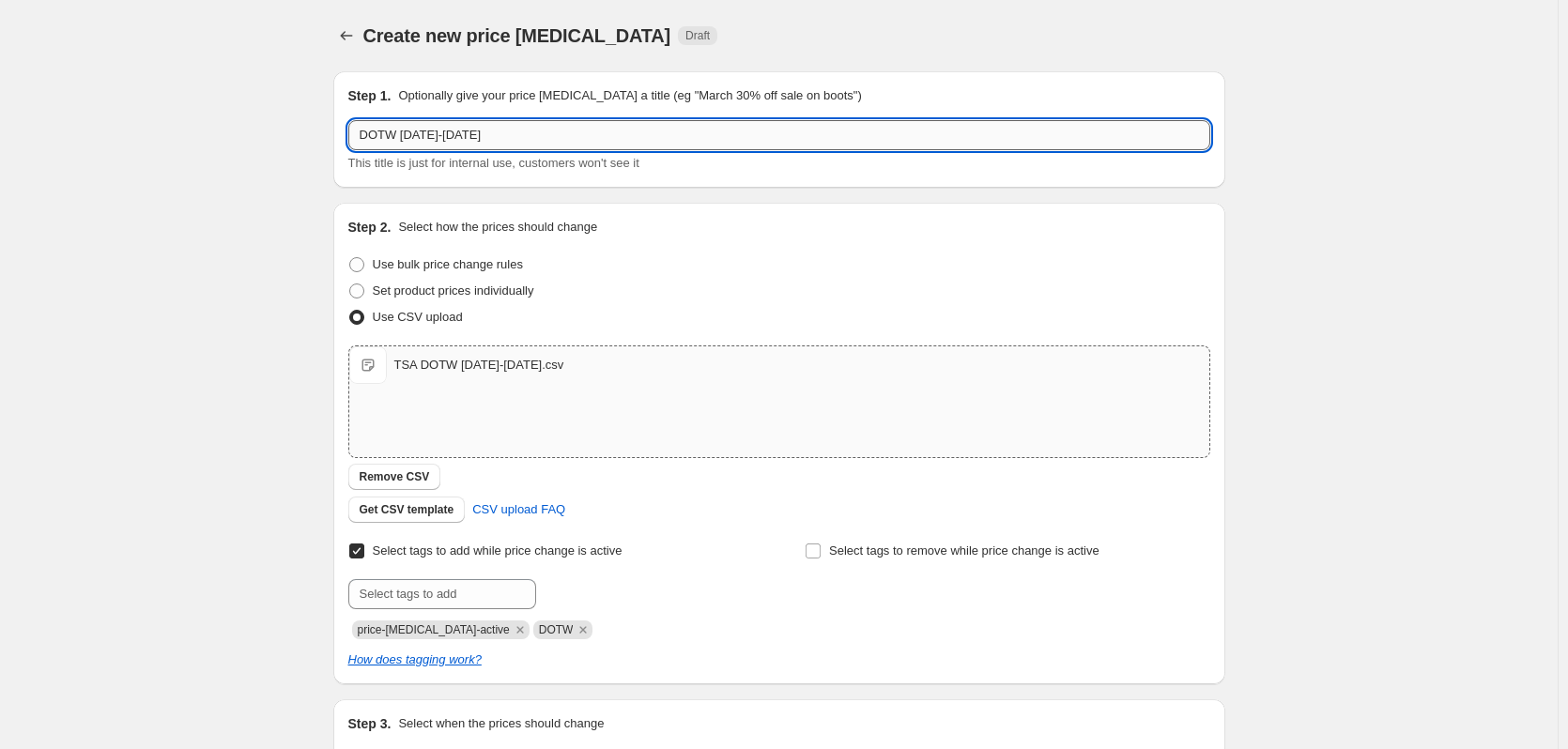
click at [430, 135] on input "DOTW 11.21.25-11.27.25" at bounding box center [779, 134] width 862 height 30
drag, startPoint x: 478, startPoint y: 131, endPoint x: 459, endPoint y: 133, distance: 19.1
click at [459, 133] on input "DOTW 11.28.25-11.27.25" at bounding box center [779, 134] width 862 height 30
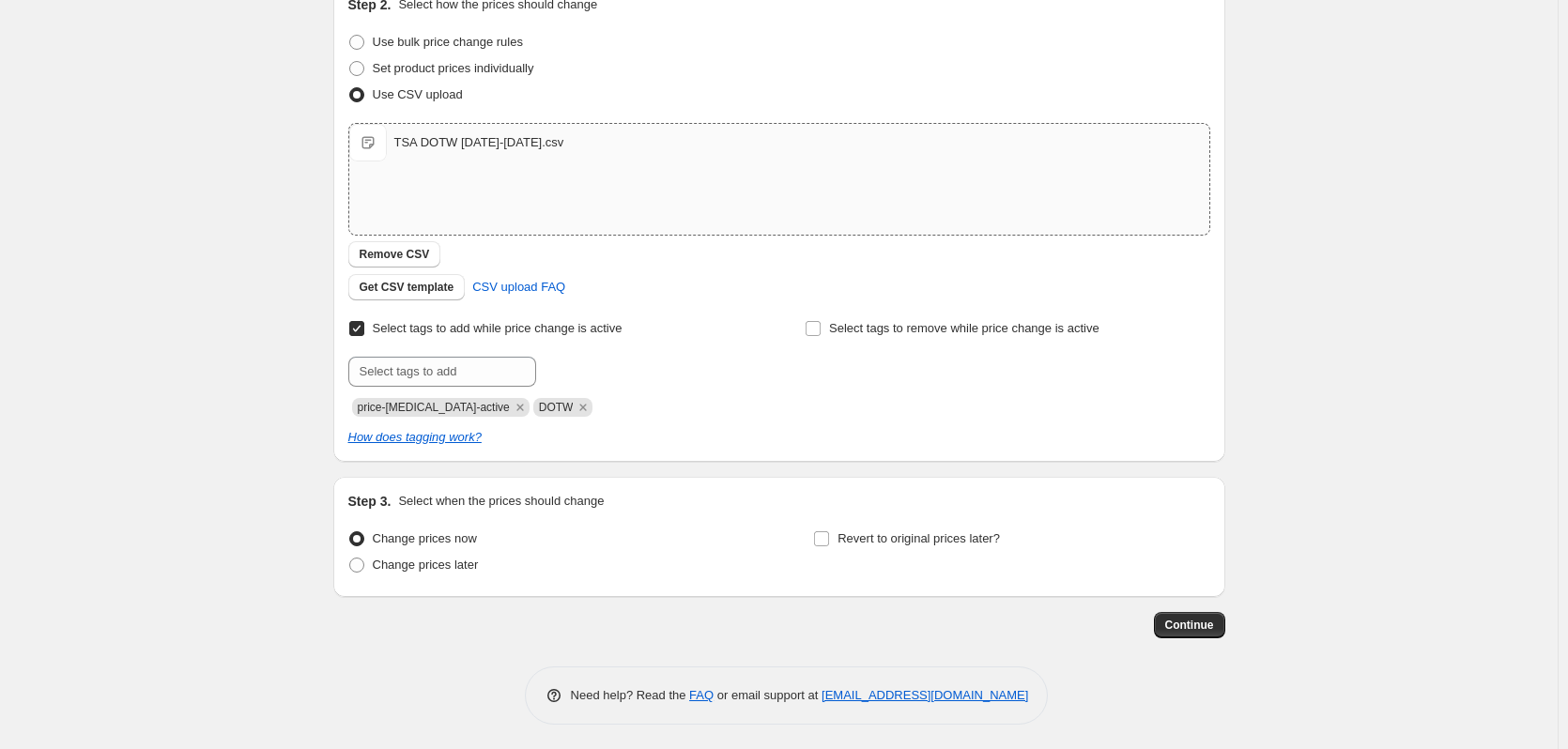
scroll to position [226, 0]
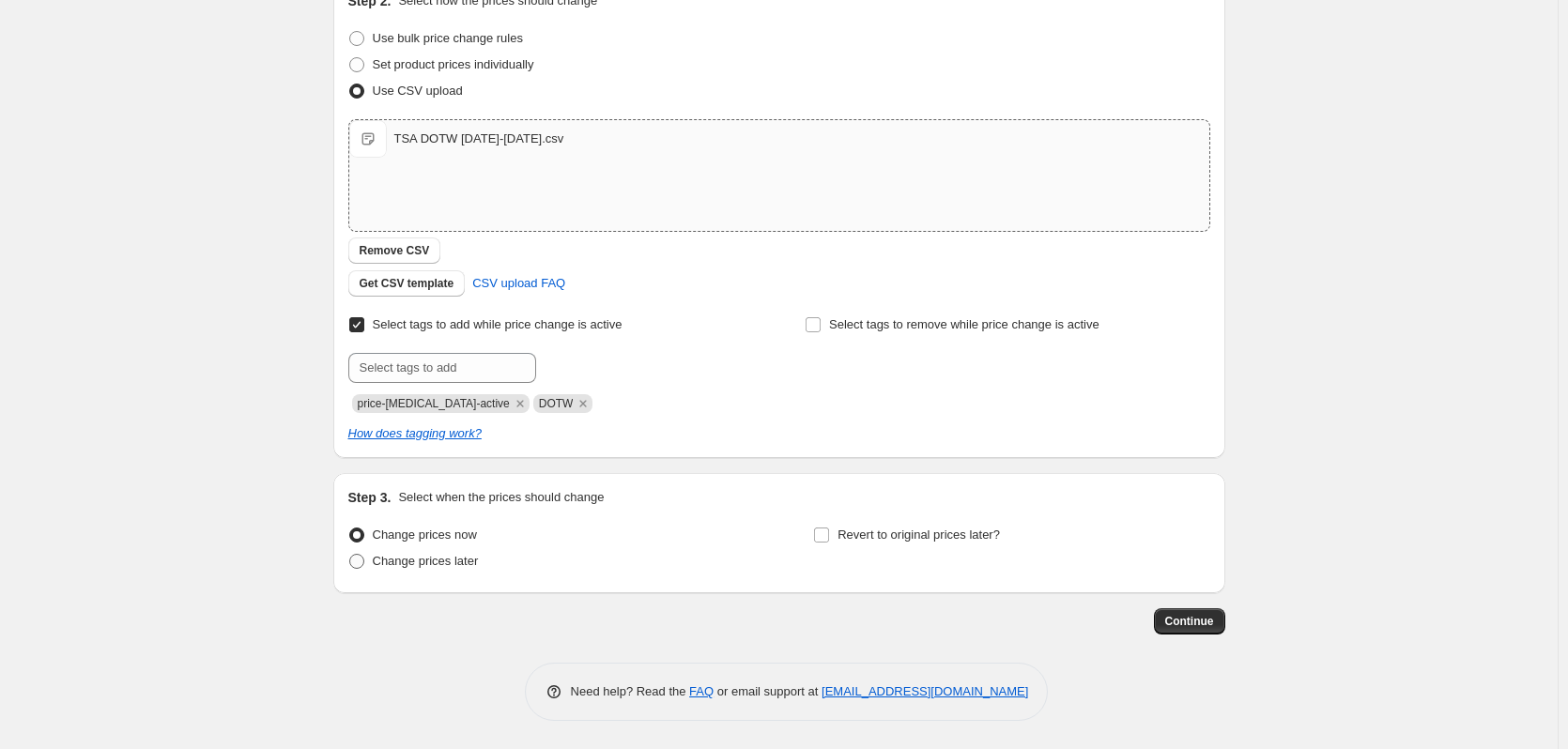
type input "DOTW [DATE]-[DATE]"
click at [361, 562] on span at bounding box center [356, 562] width 15 height 15
click at [350, 555] on input "Change prices later" at bounding box center [349, 554] width 1 height 1
radio input "true"
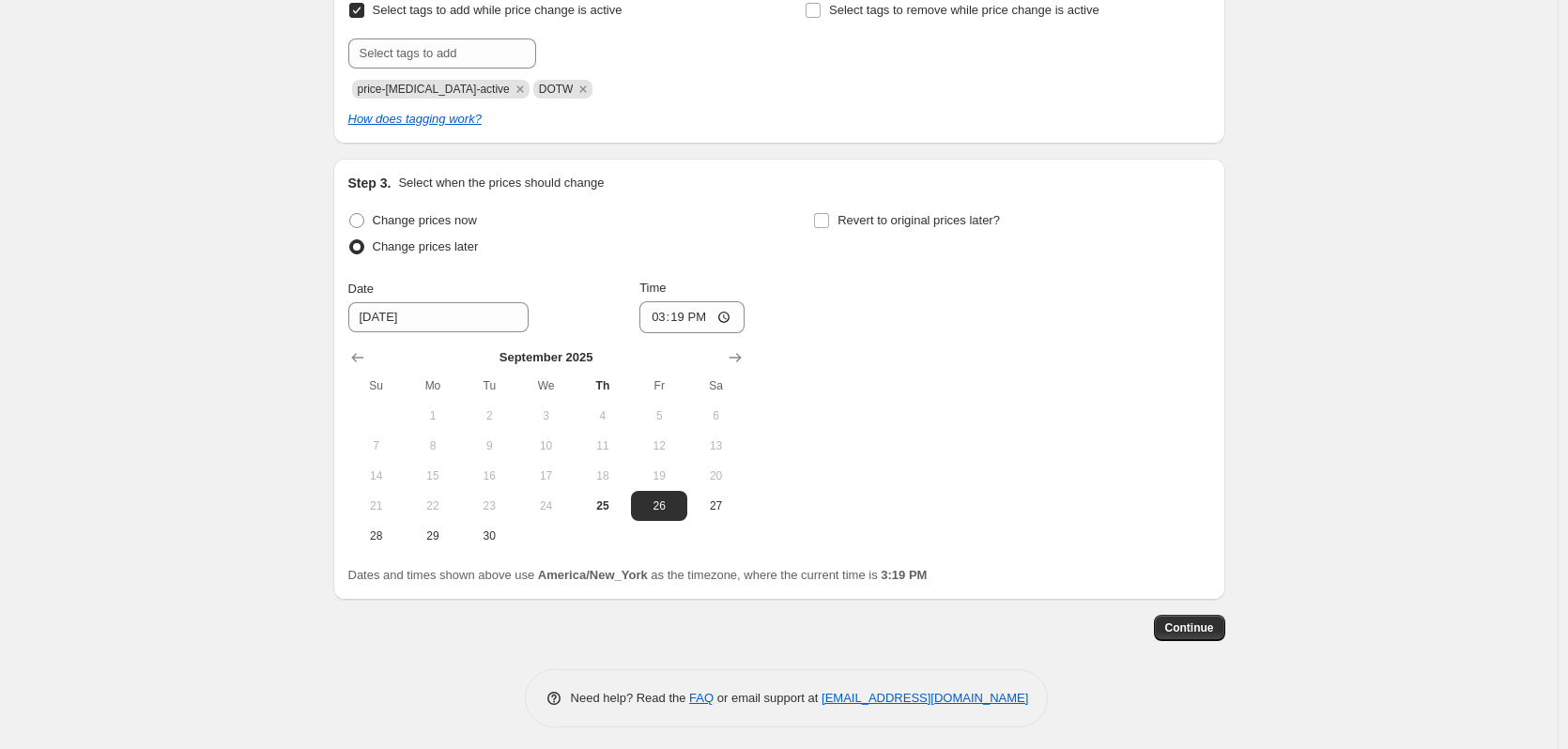
scroll to position [547, 0]
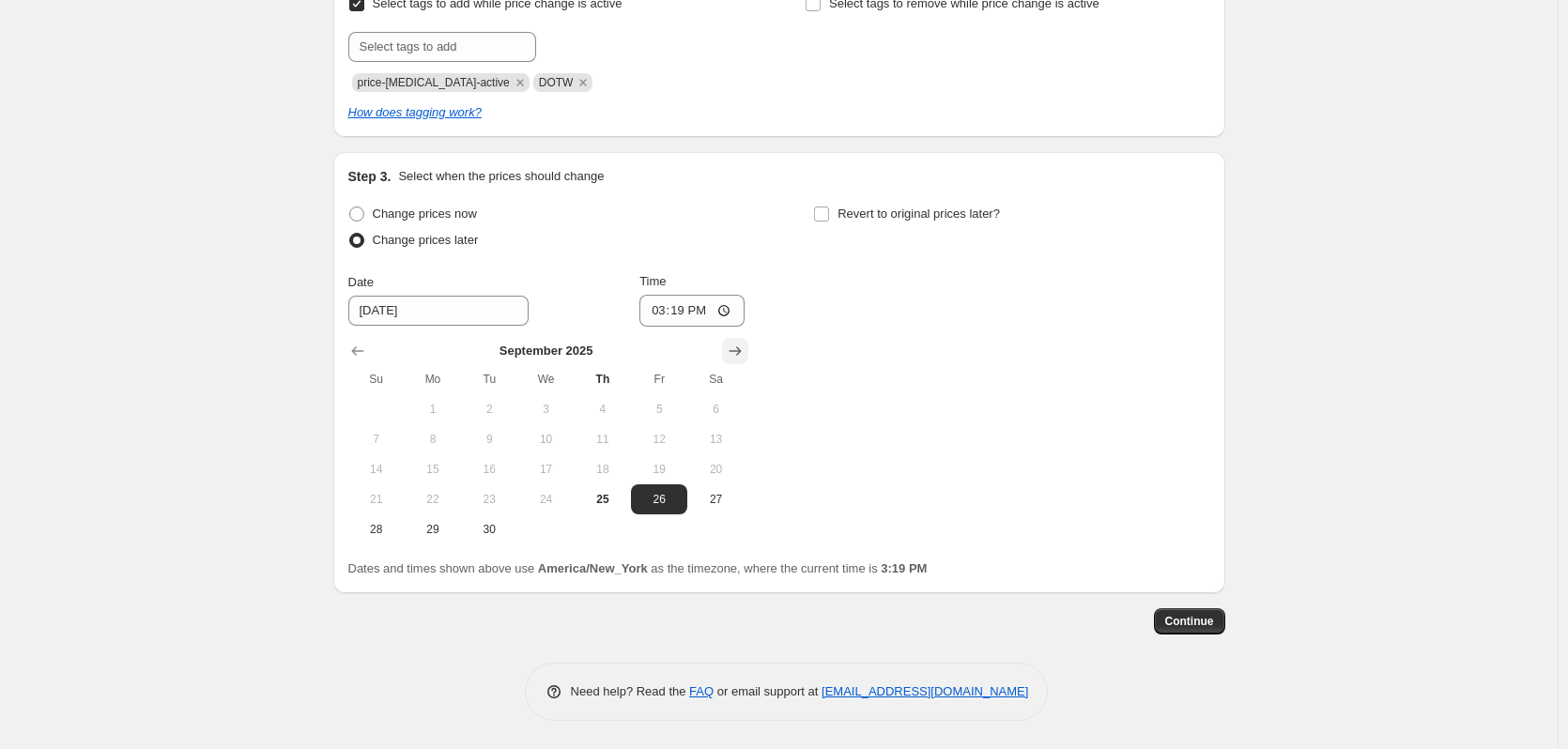
click at [744, 346] on icon "Show next month, October 2025" at bounding box center [734, 351] width 18 height 18
click at [743, 346] on icon "Show next month, November 2025" at bounding box center [734, 351] width 18 height 18
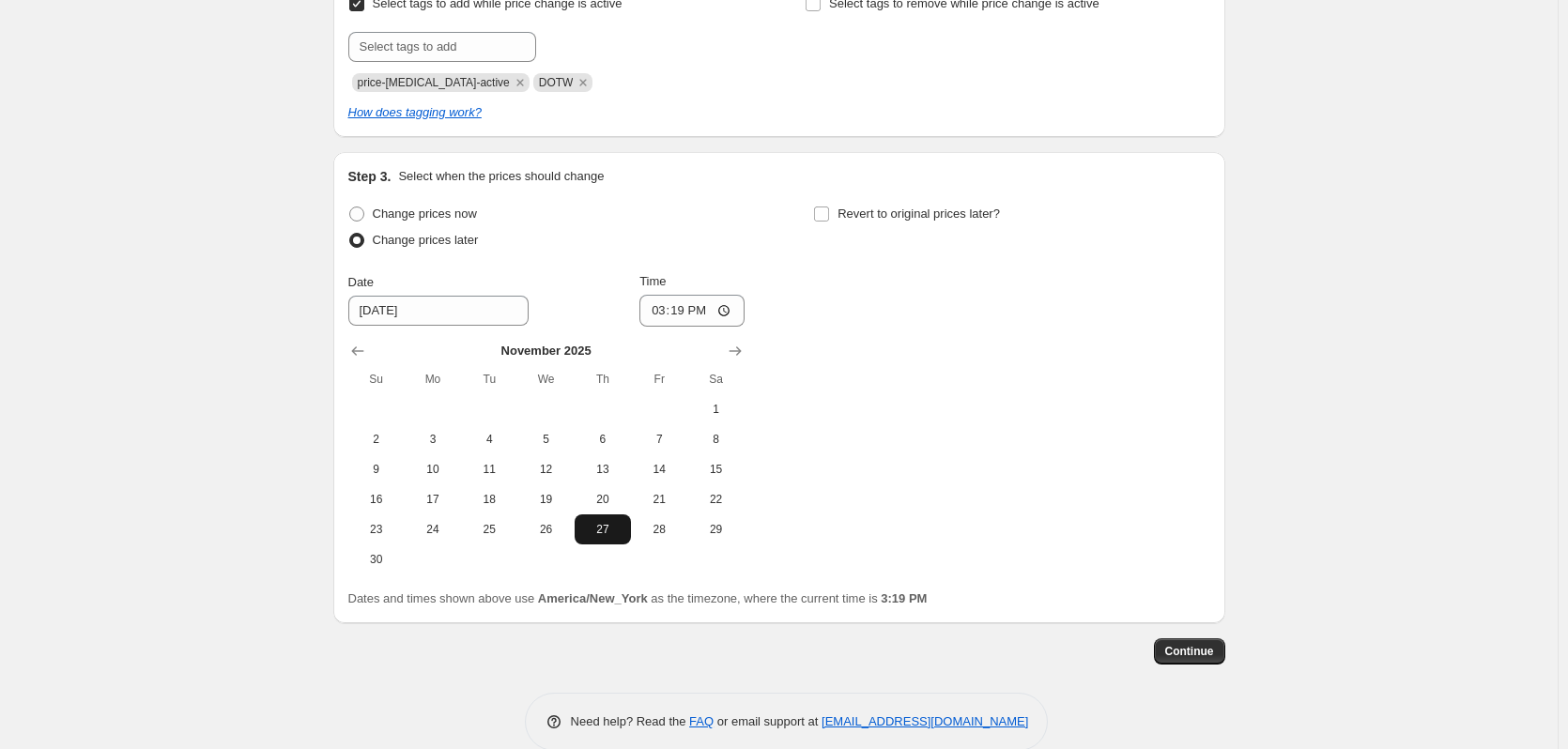
click at [612, 529] on span "27" at bounding box center [602, 530] width 42 height 15
type input "11/27/2025"
click at [732, 313] on input "15:19" at bounding box center [692, 310] width 105 height 32
type input "23:45"
click at [915, 264] on div "Change prices now Change prices later Date 11/27/2025 Time 23:45 November 2025 …" at bounding box center [779, 388] width 862 height 374
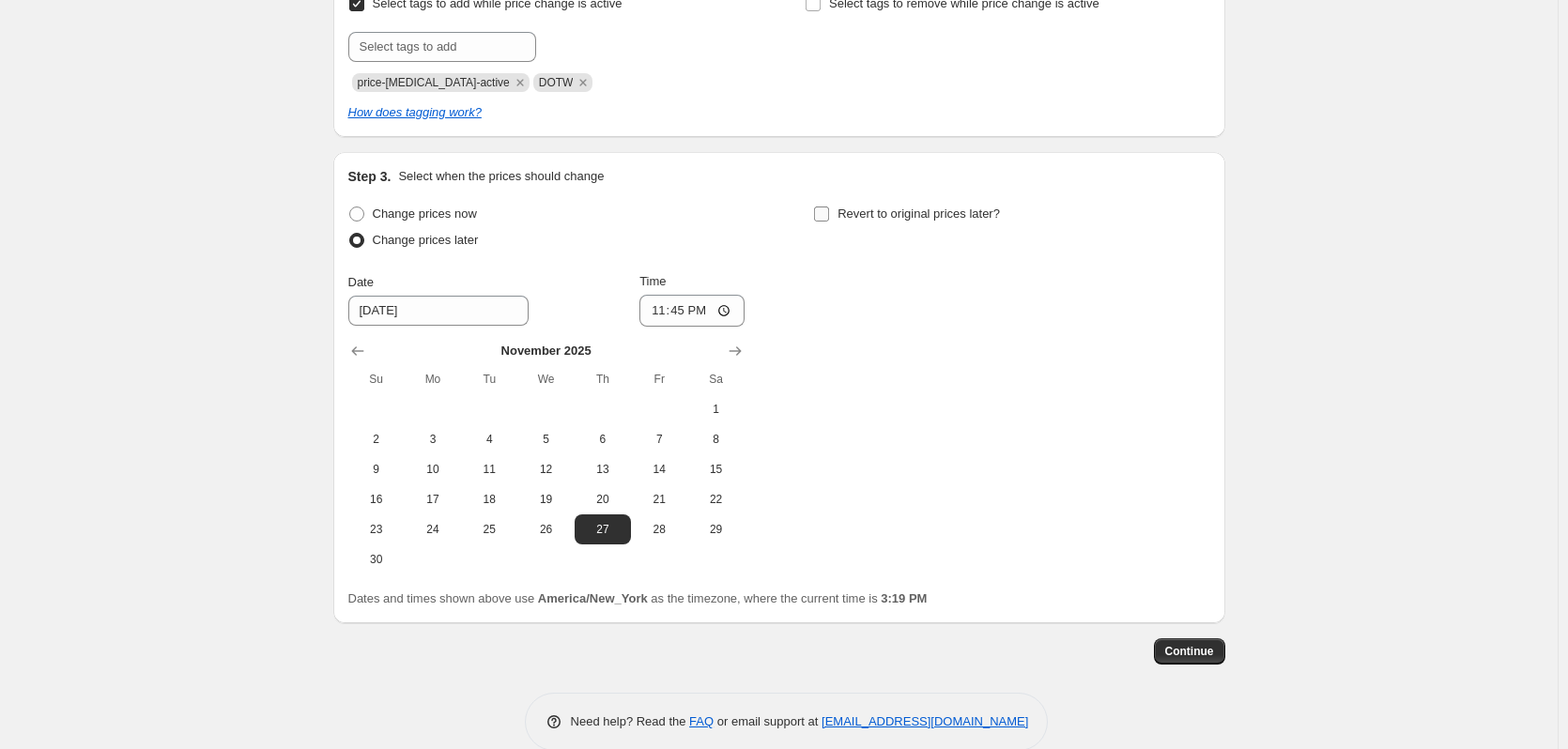
click at [829, 215] on input "Revert to original prices later?" at bounding box center [821, 215] width 15 height 15
checkbox input "true"
click at [1205, 345] on icon "Show next month, November 2025" at bounding box center [1200, 351] width 18 height 18
click at [1205, 346] on icon "Show next month, December 2025" at bounding box center [1200, 351] width 18 height 18
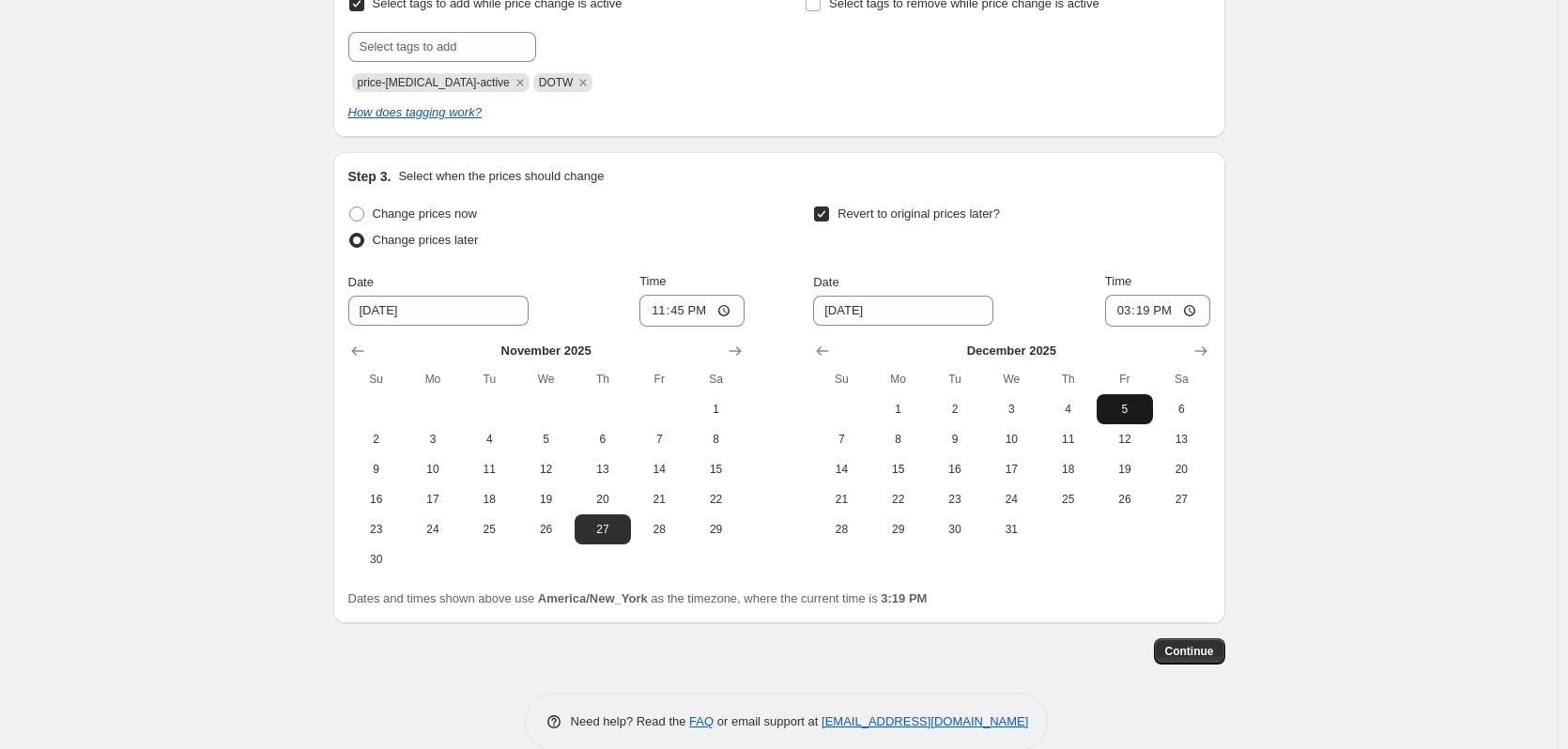
click at [1120, 410] on span "5" at bounding box center [1125, 410] width 42 height 15
type input "12/5/2025"
click at [1191, 308] on input "15:19" at bounding box center [1157, 310] width 105 height 32
type input "04:19"
click at [1089, 266] on div "Revert to original prices later? Date 12/5/2025 Time 04:19 December 2025 Su Mo …" at bounding box center [1011, 373] width 396 height 344
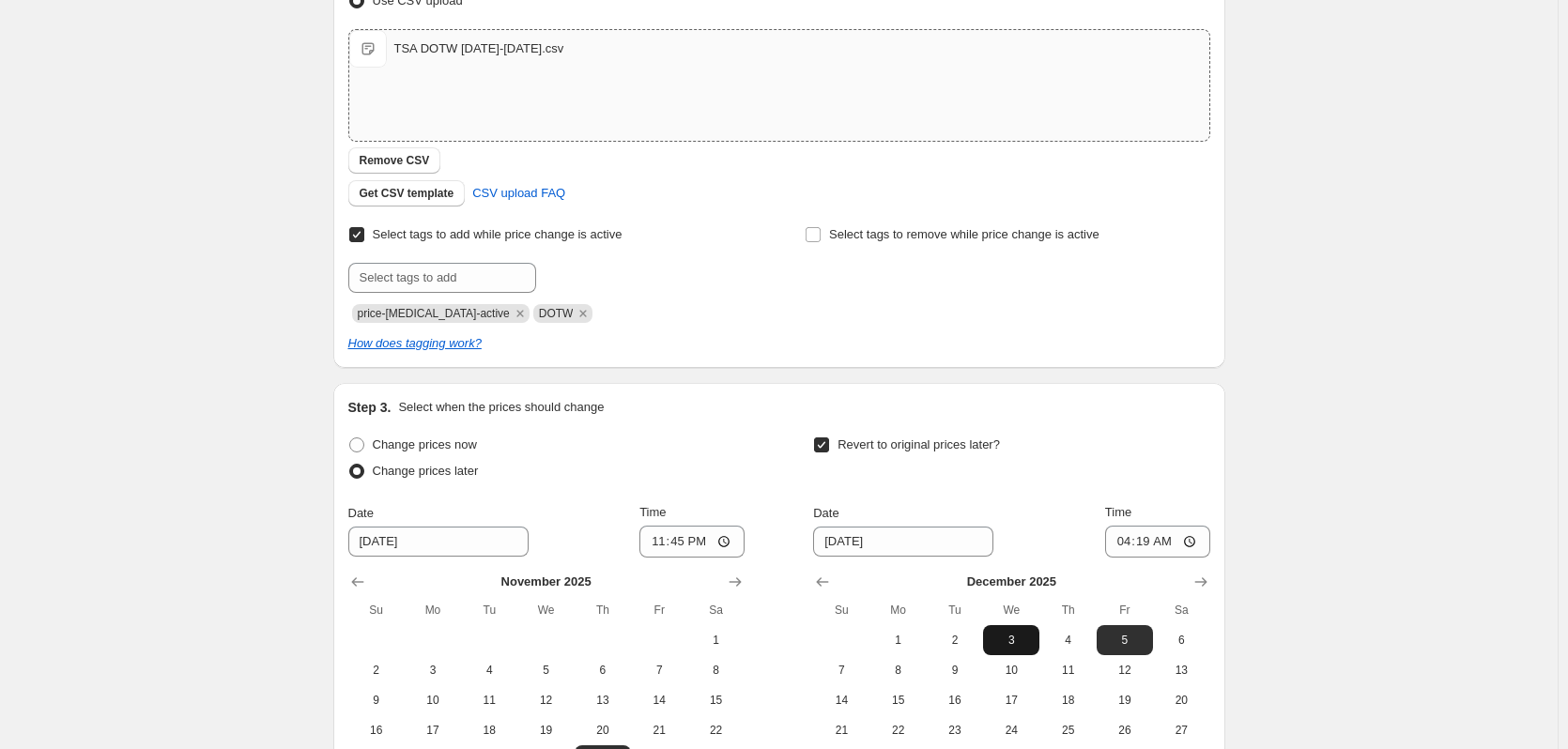
scroll to position [578, 0]
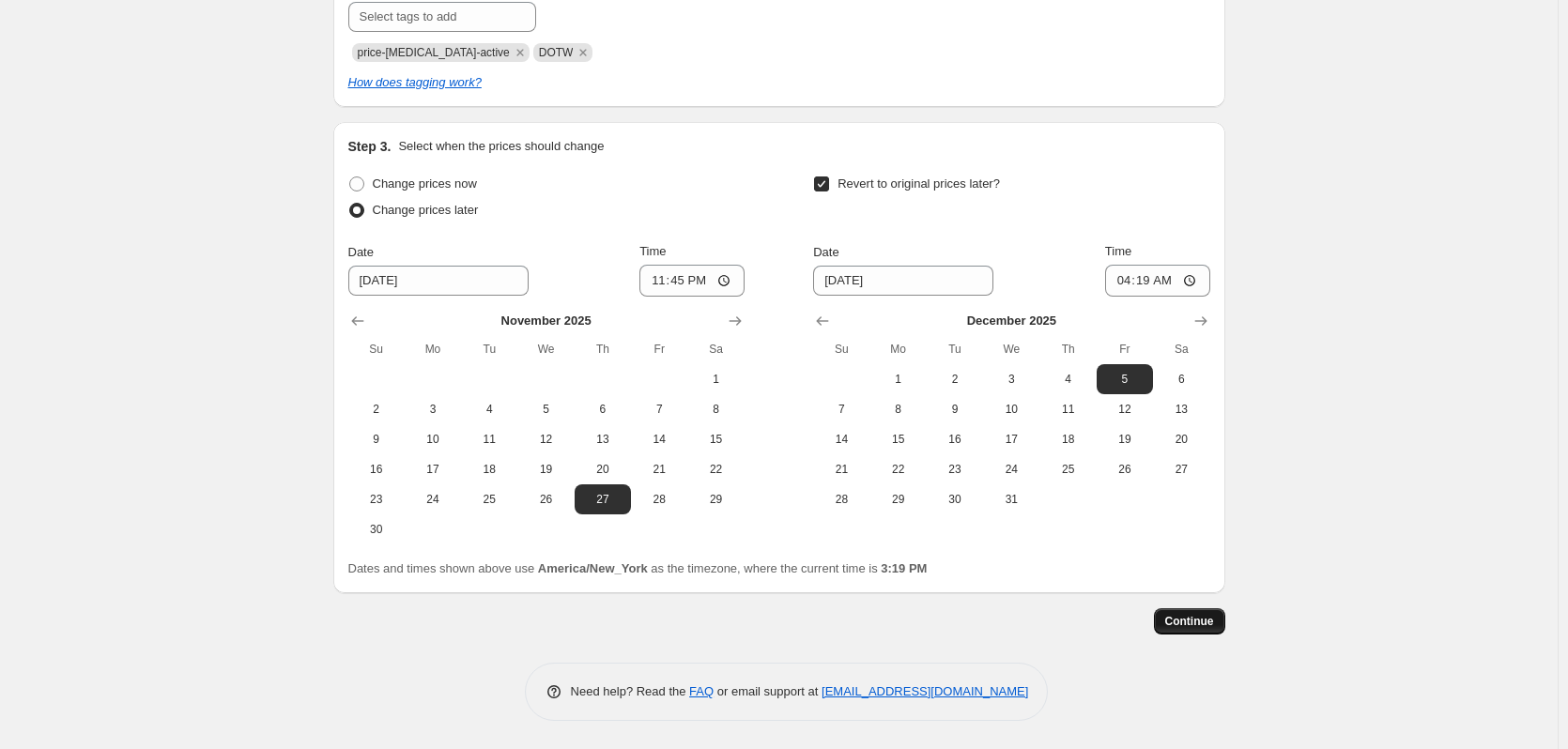
click at [1187, 617] on span "Continue" at bounding box center [1189, 621] width 49 height 15
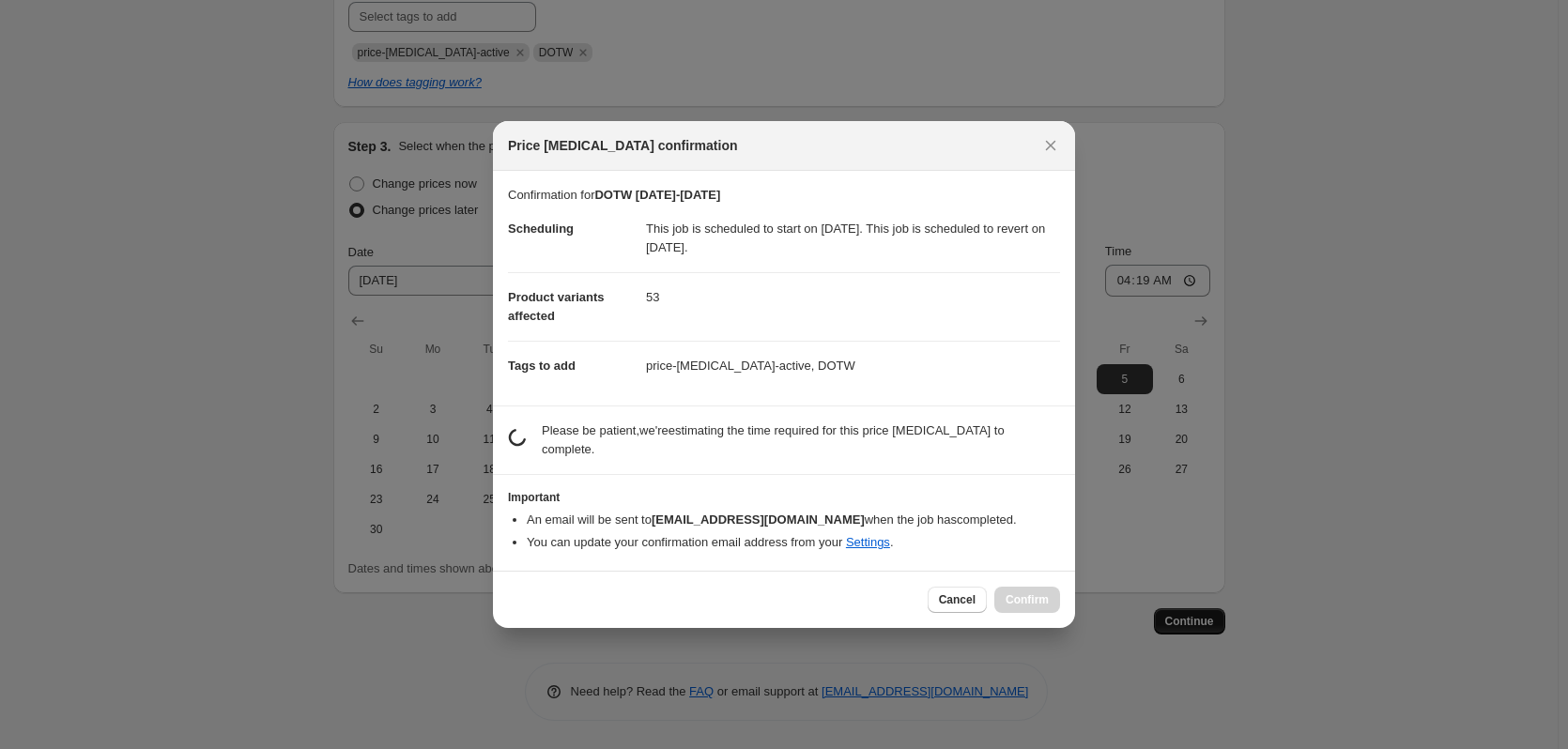
scroll to position [0, 0]
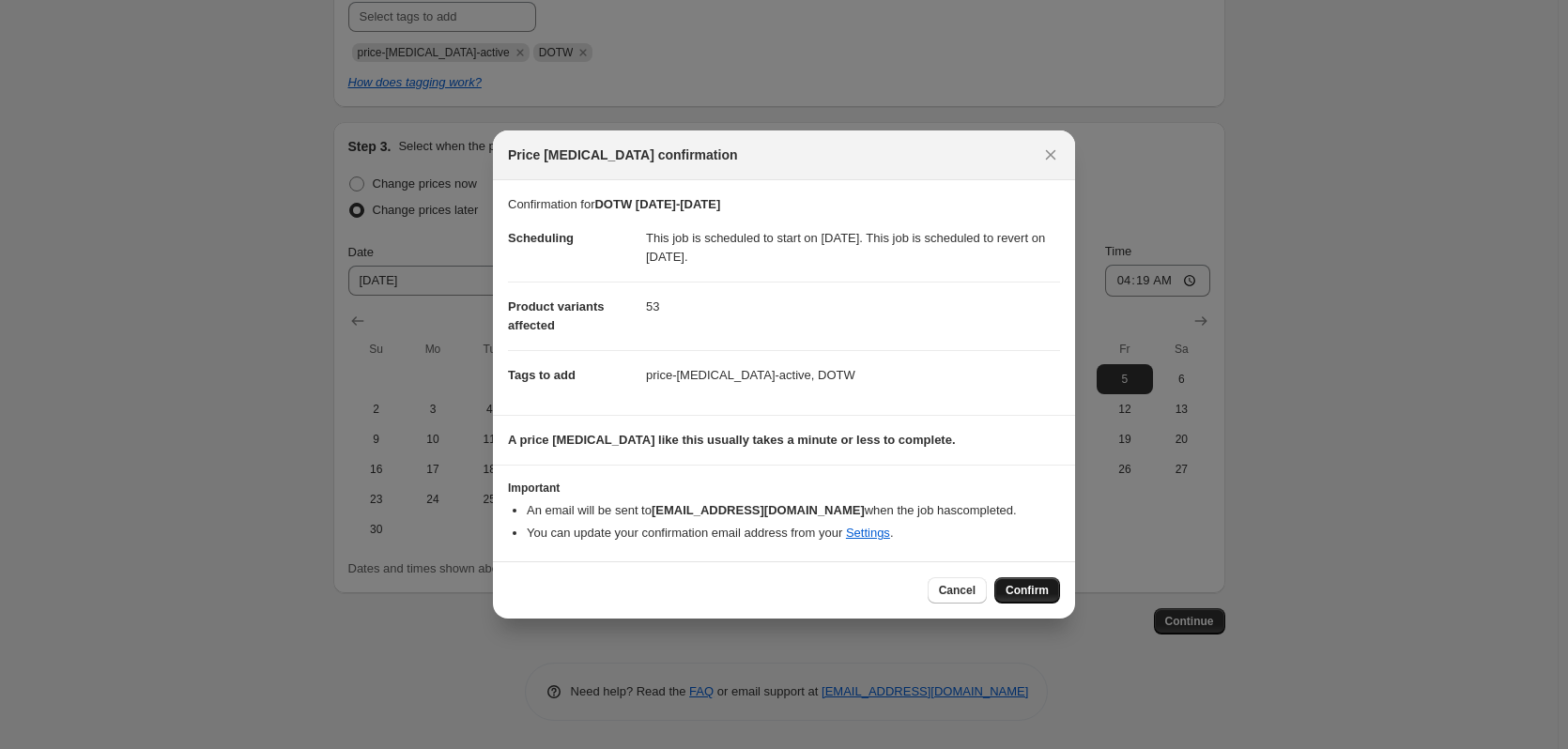
click at [1022, 591] on span "Confirm" at bounding box center [1027, 591] width 43 height 15
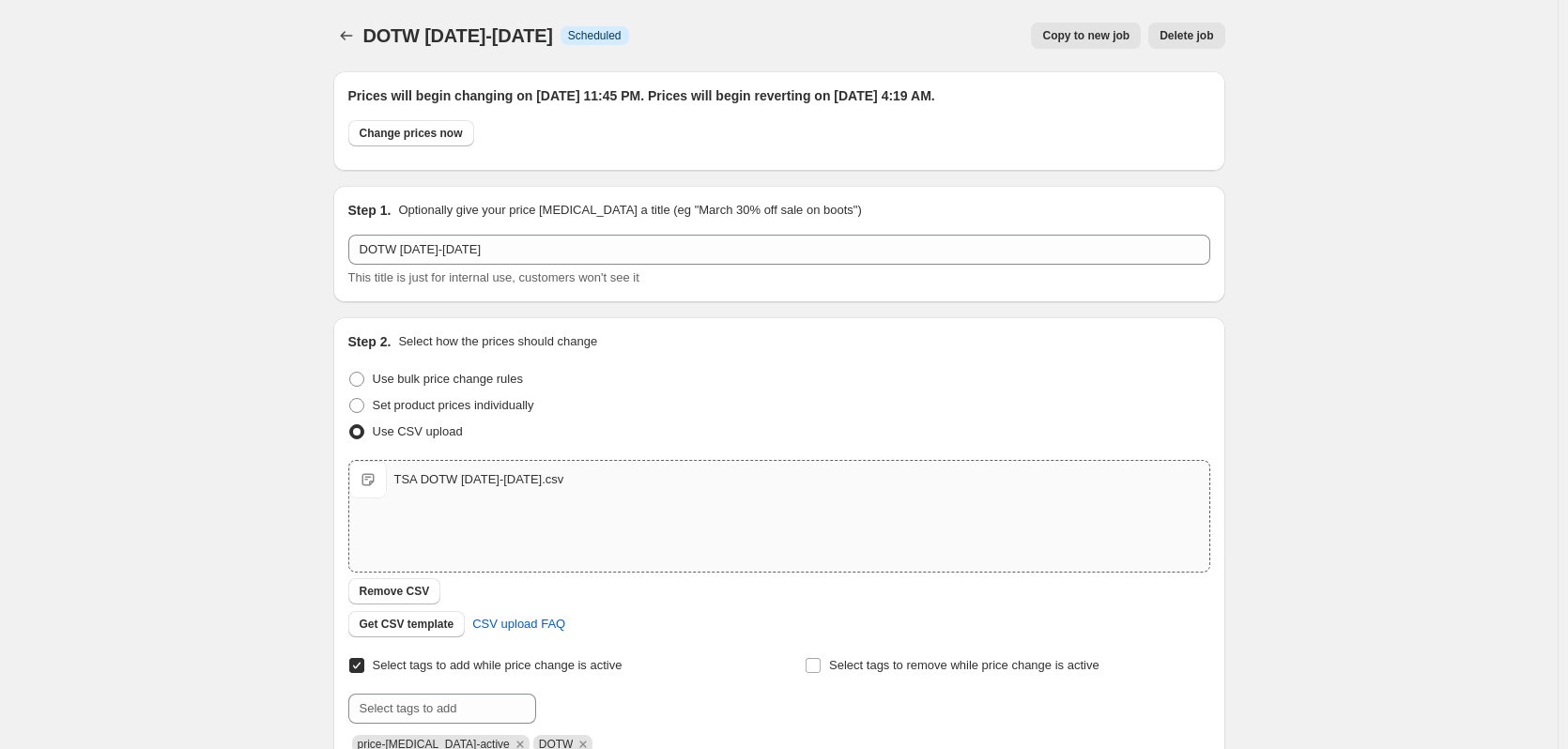
click at [1116, 42] on span "Copy to new job" at bounding box center [1085, 36] width 87 height 15
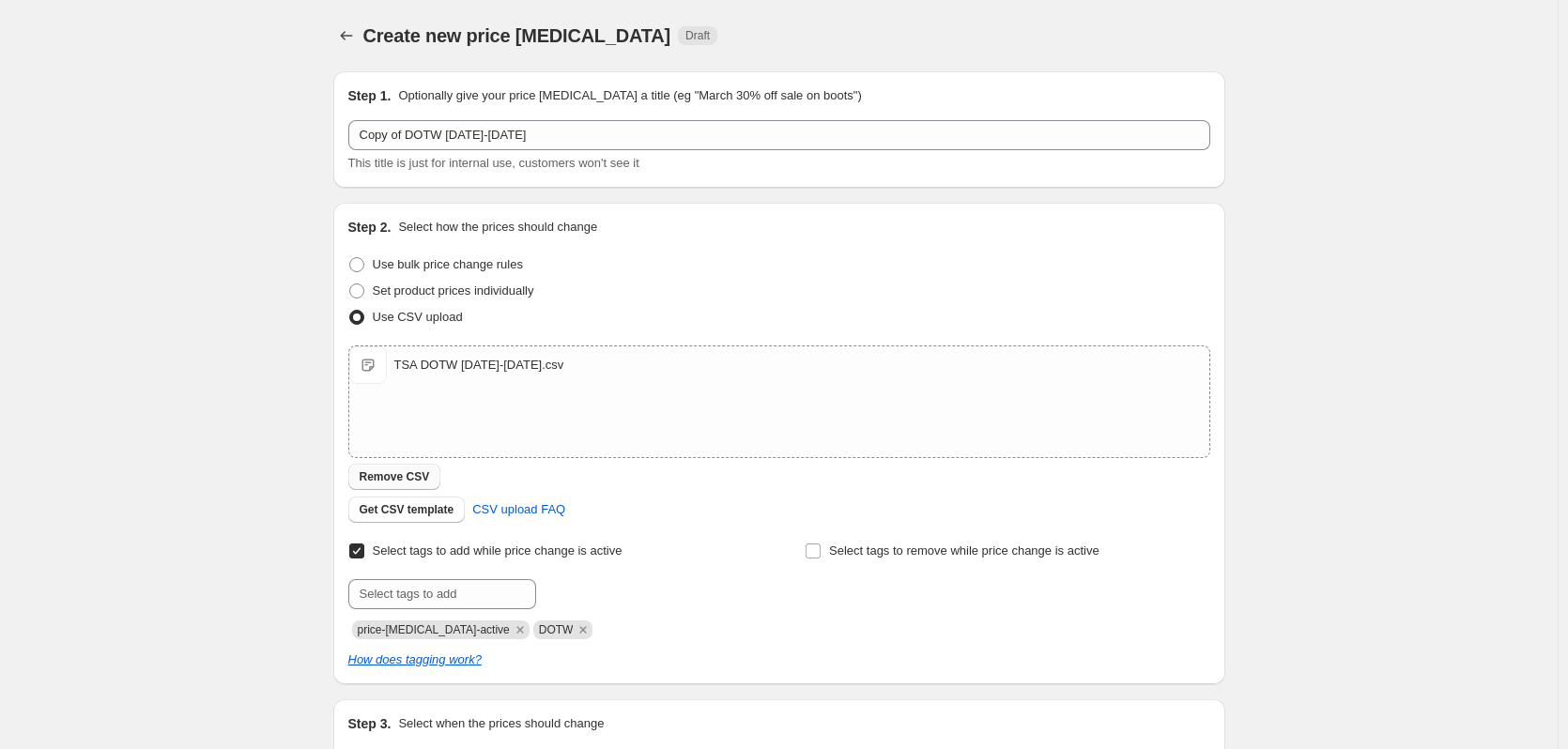
click at [401, 480] on span "Remove CSV" at bounding box center [394, 477] width 71 height 15
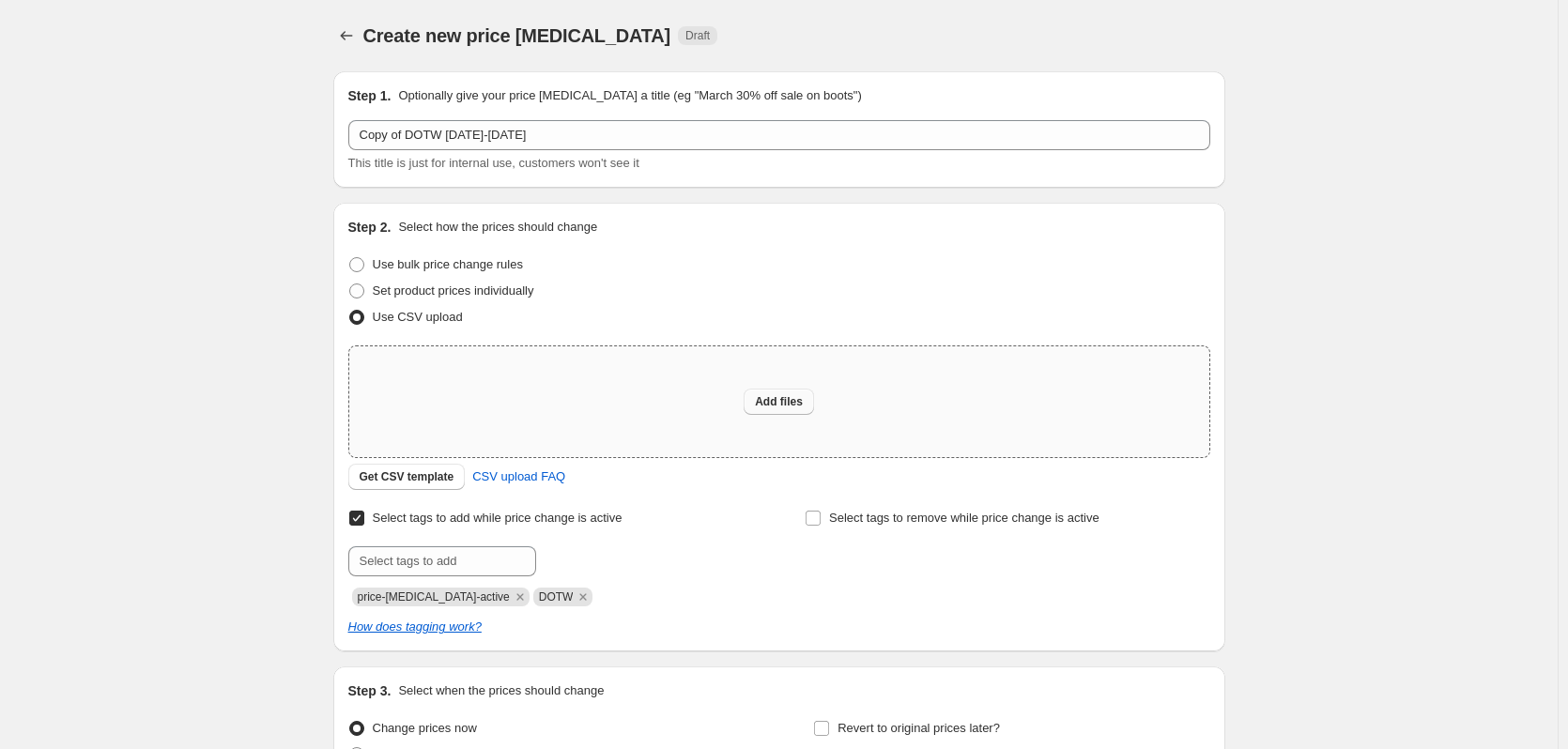
click at [773, 405] on span "Add files" at bounding box center [779, 402] width 48 height 15
type input "C:\fakepath\TSA DOTW 12.5.25-12.11.25.csv"
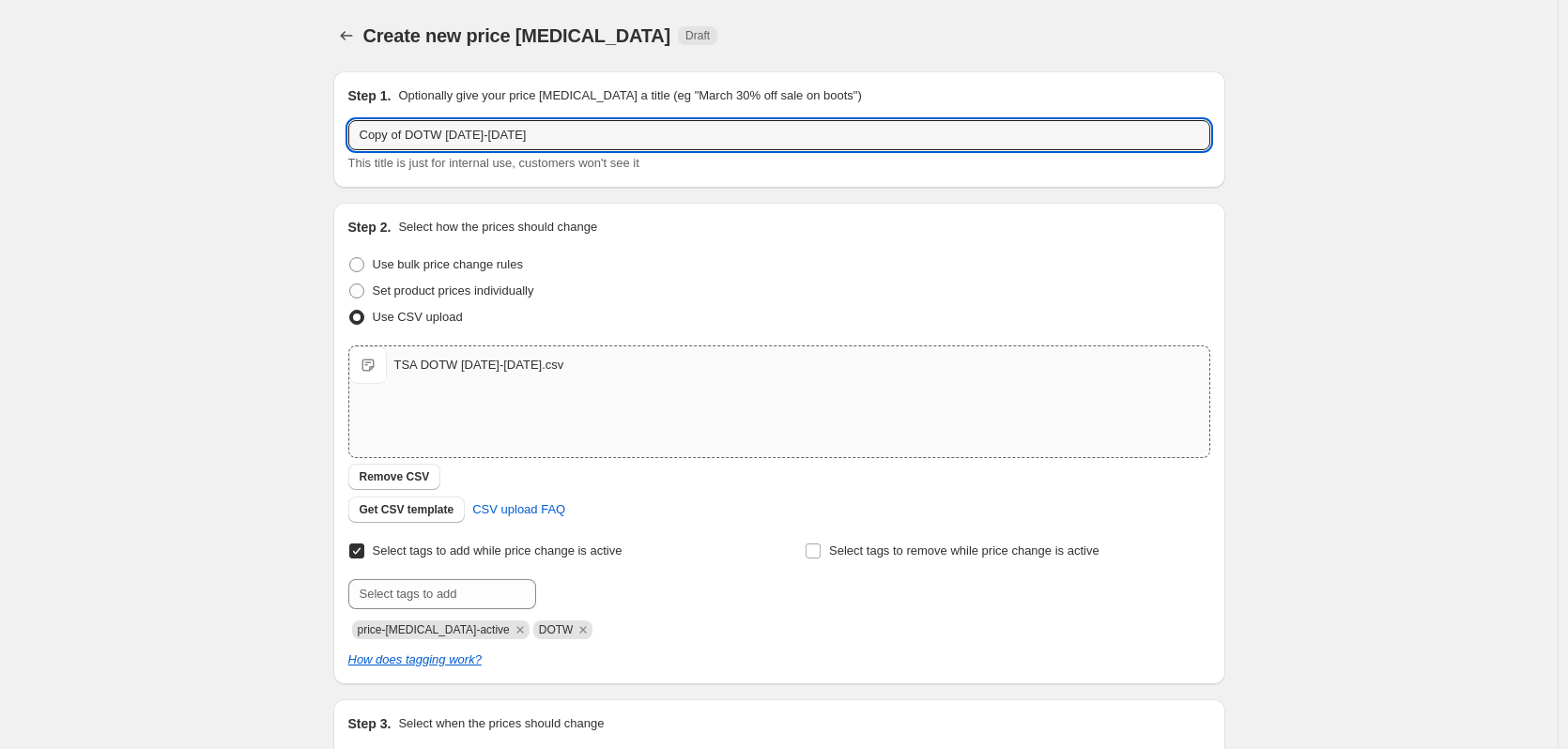
drag, startPoint x: 413, startPoint y: 135, endPoint x: 286, endPoint y: 135, distance: 127.0
click at [286, 135] on div "Create new price change job. This page is ready Create new price change job Dra…" at bounding box center [779, 487] width 1557 height 975
drag, startPoint x: 430, startPoint y: 133, endPoint x: 403, endPoint y: 141, distance: 28.2
click at [403, 141] on input "DOTW [DATE]-[DATE]" at bounding box center [779, 134] width 862 height 30
click at [467, 135] on input "DOTW 12.5.25-12.4.25" at bounding box center [779, 134] width 862 height 30
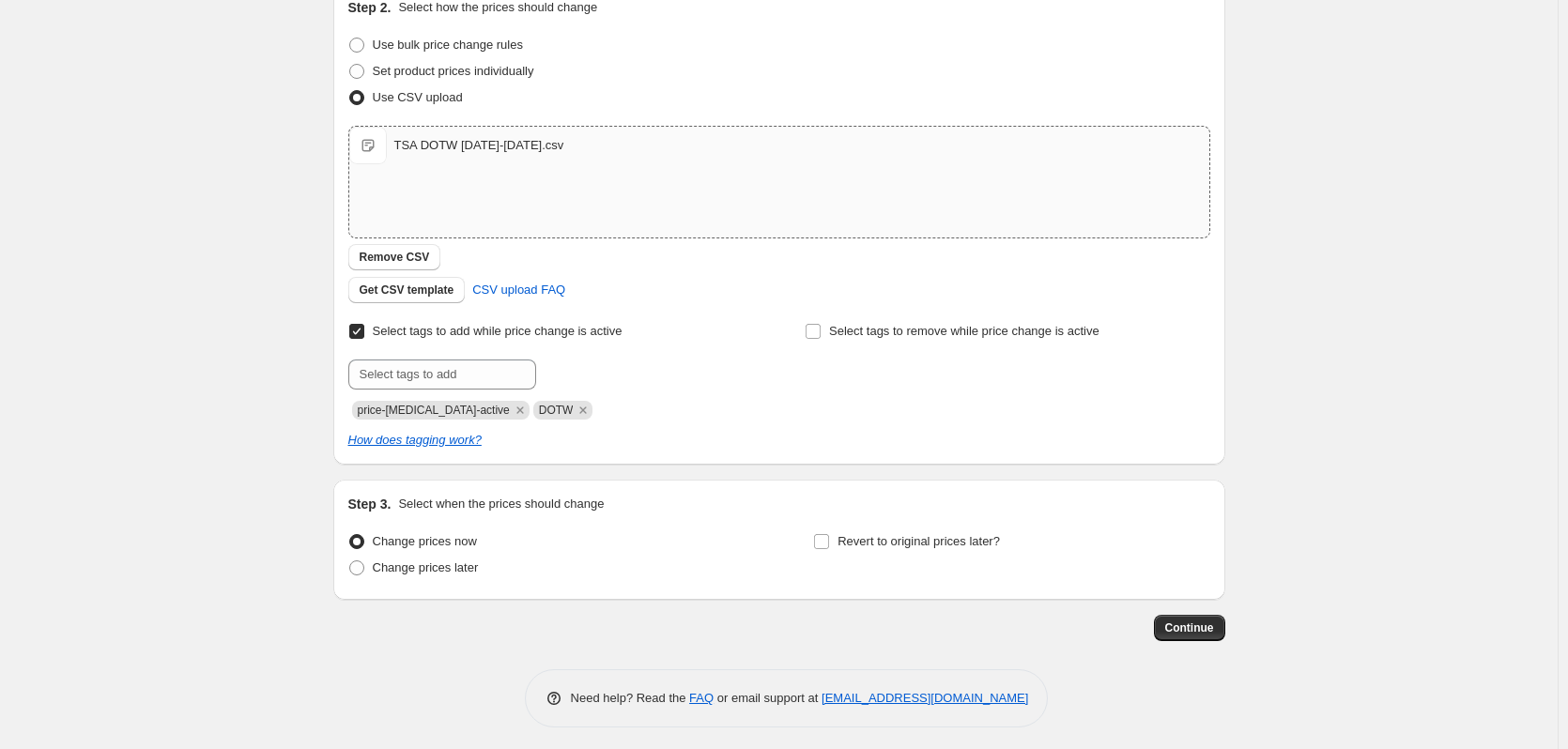
scroll to position [226, 0]
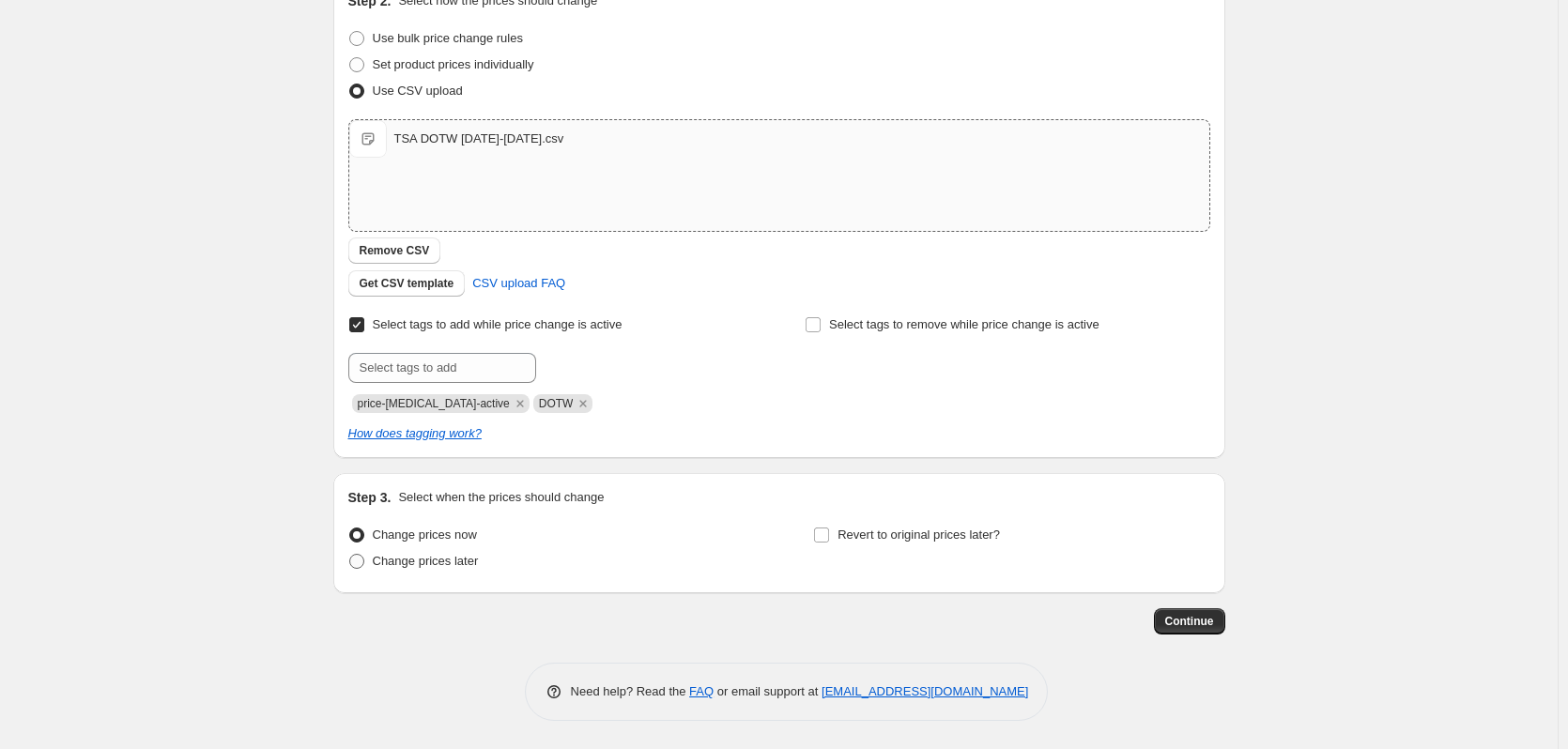
type input "DOTW [DATE]-[DATE]"
click at [364, 562] on span at bounding box center [356, 562] width 15 height 15
click at [350, 555] on input "Change prices later" at bounding box center [349, 554] width 1 height 1
radio input "true"
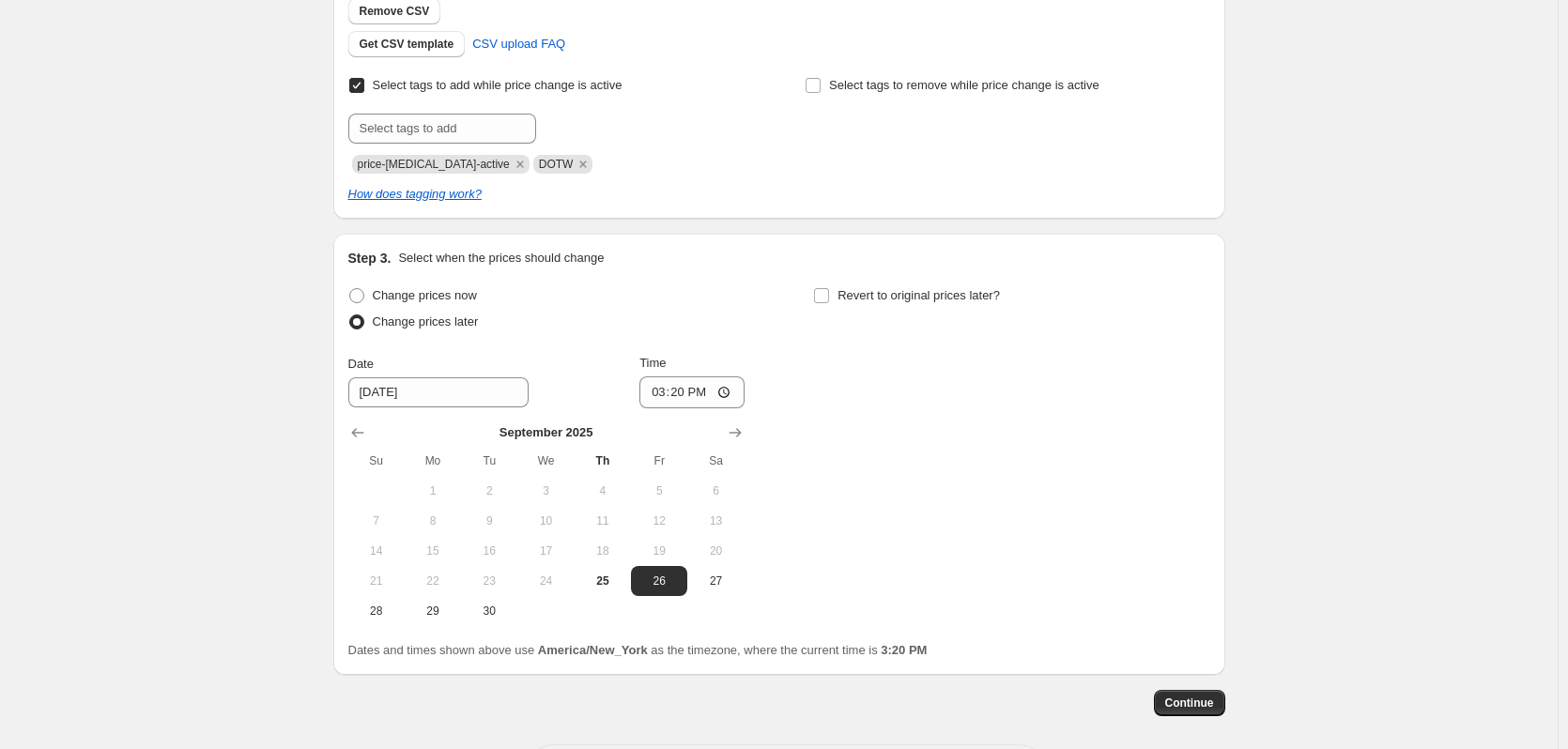
scroll to position [508, 0]
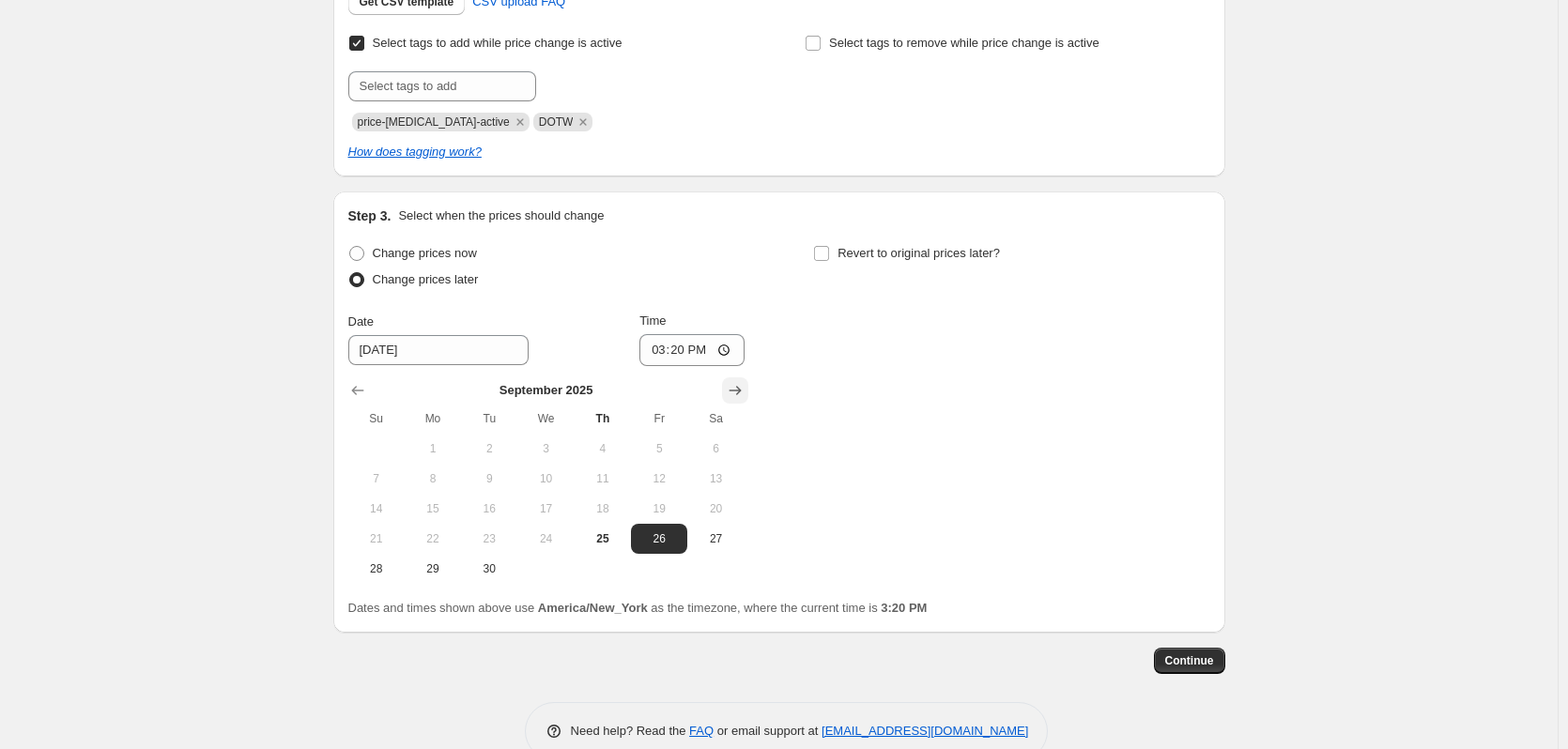
click at [748, 395] on button "Show next month, October 2025" at bounding box center [734, 390] width 26 height 26
click at [744, 394] on icon "Show next month, November 2025" at bounding box center [734, 389] width 18 height 18
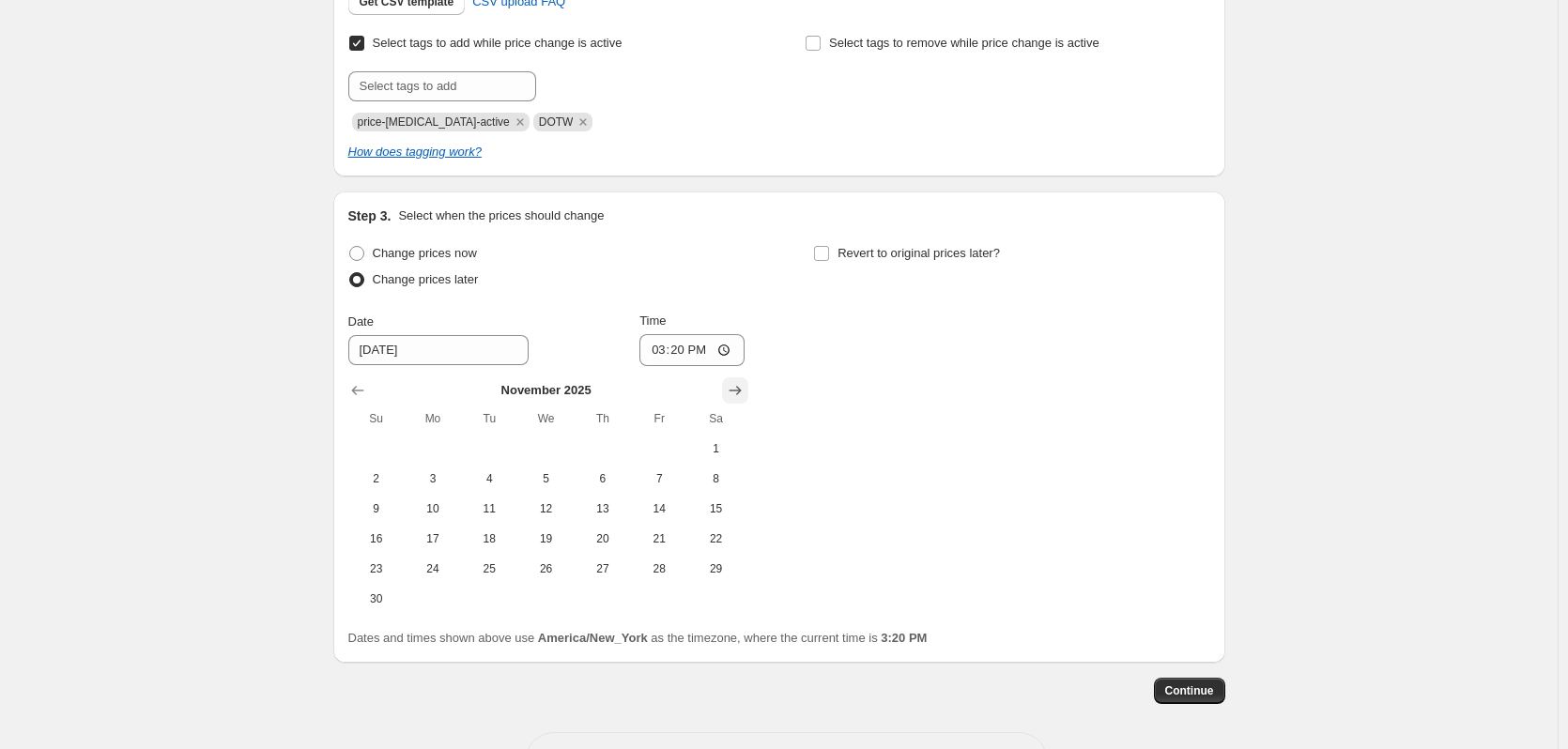
click at [744, 394] on icon "Show next month, December 2025" at bounding box center [734, 389] width 18 height 18
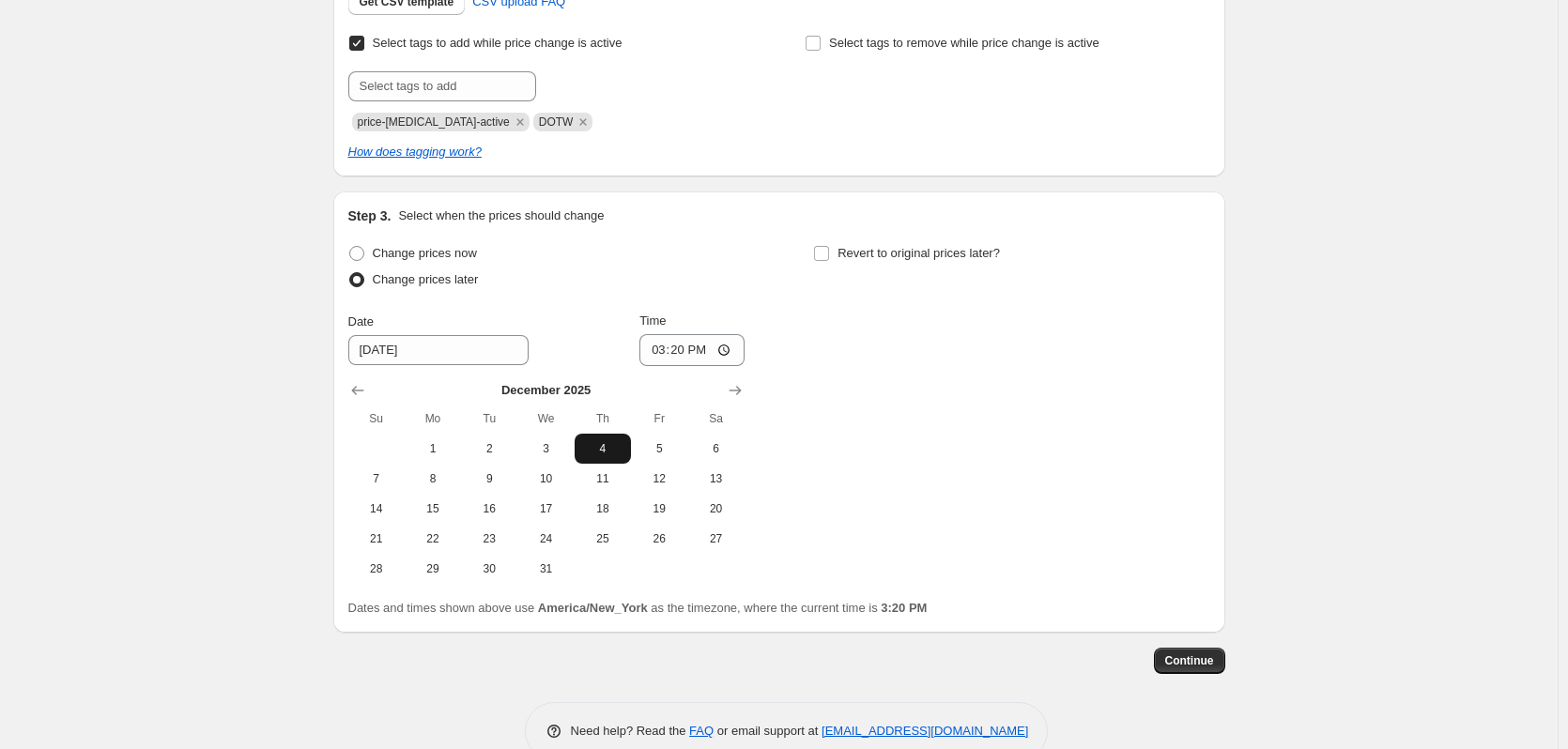
click at [617, 447] on span "4" at bounding box center [602, 449] width 42 height 15
type input "12/4/2025"
click at [734, 353] on input "15:20" at bounding box center [692, 350] width 105 height 32
type input "23:45"
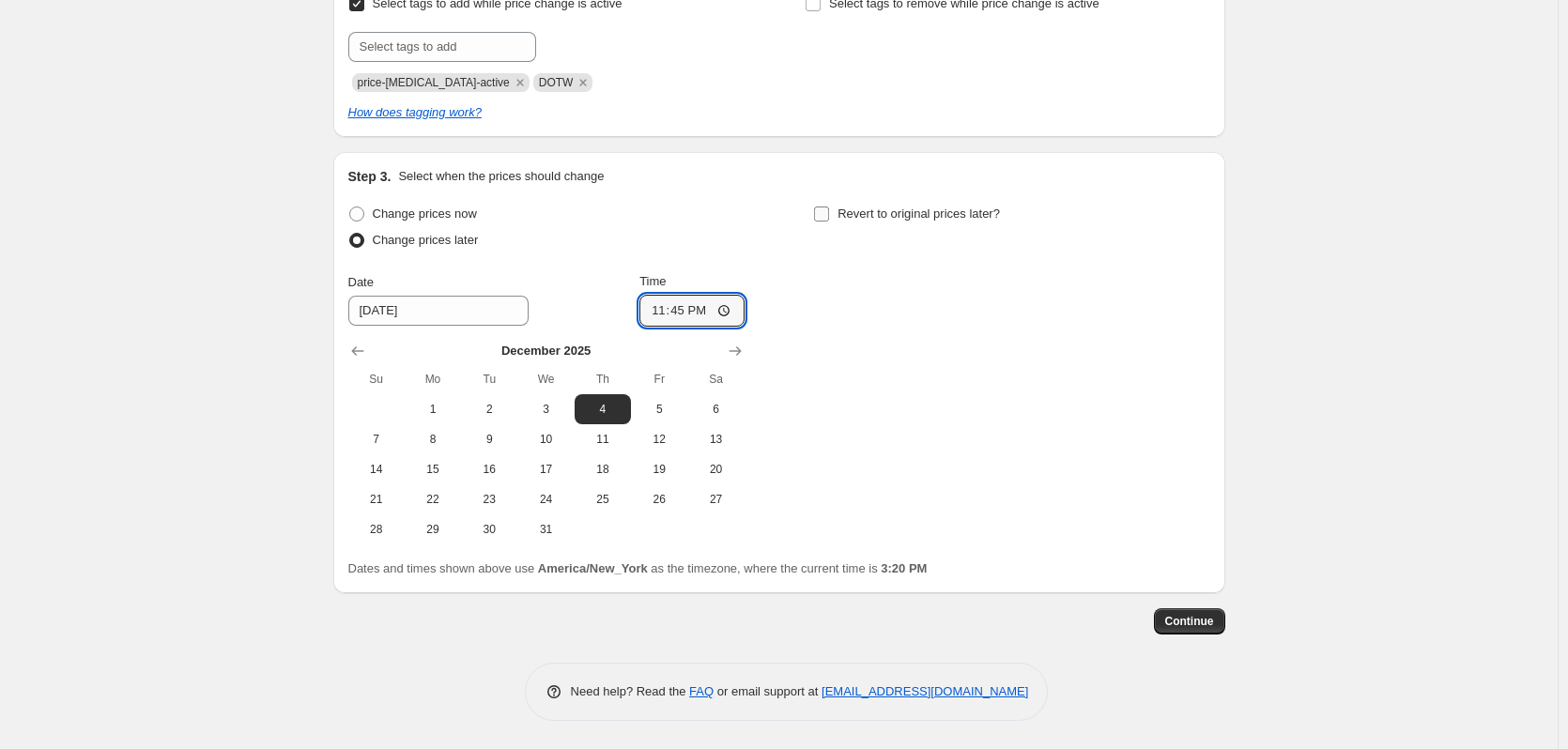
click at [825, 206] on span at bounding box center [820, 214] width 16 height 16
click at [825, 207] on input "Revert to original prices later?" at bounding box center [821, 215] width 15 height 15
checkbox input "true"
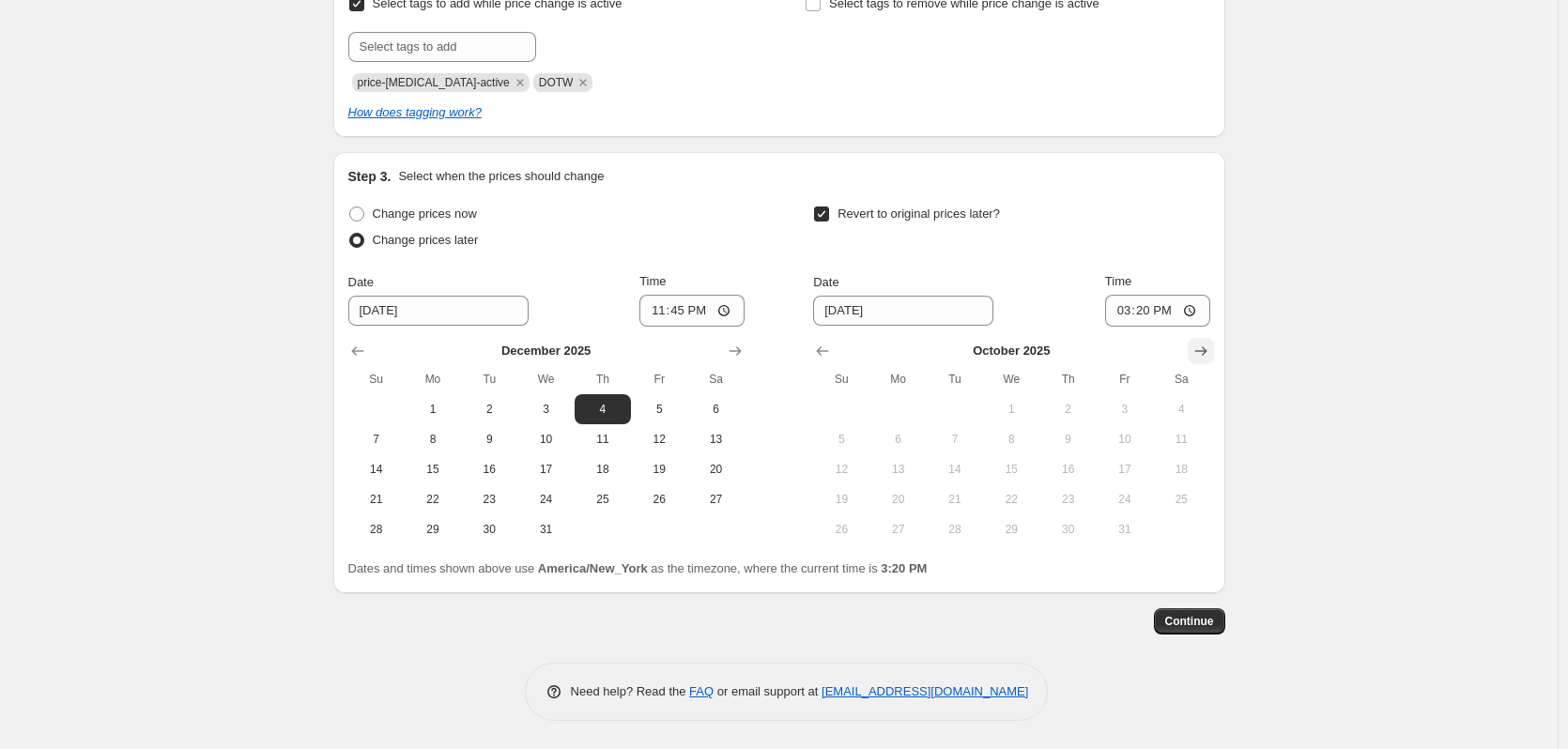
click at [1209, 357] on icon "Show next month, November 2025" at bounding box center [1200, 351] width 18 height 18
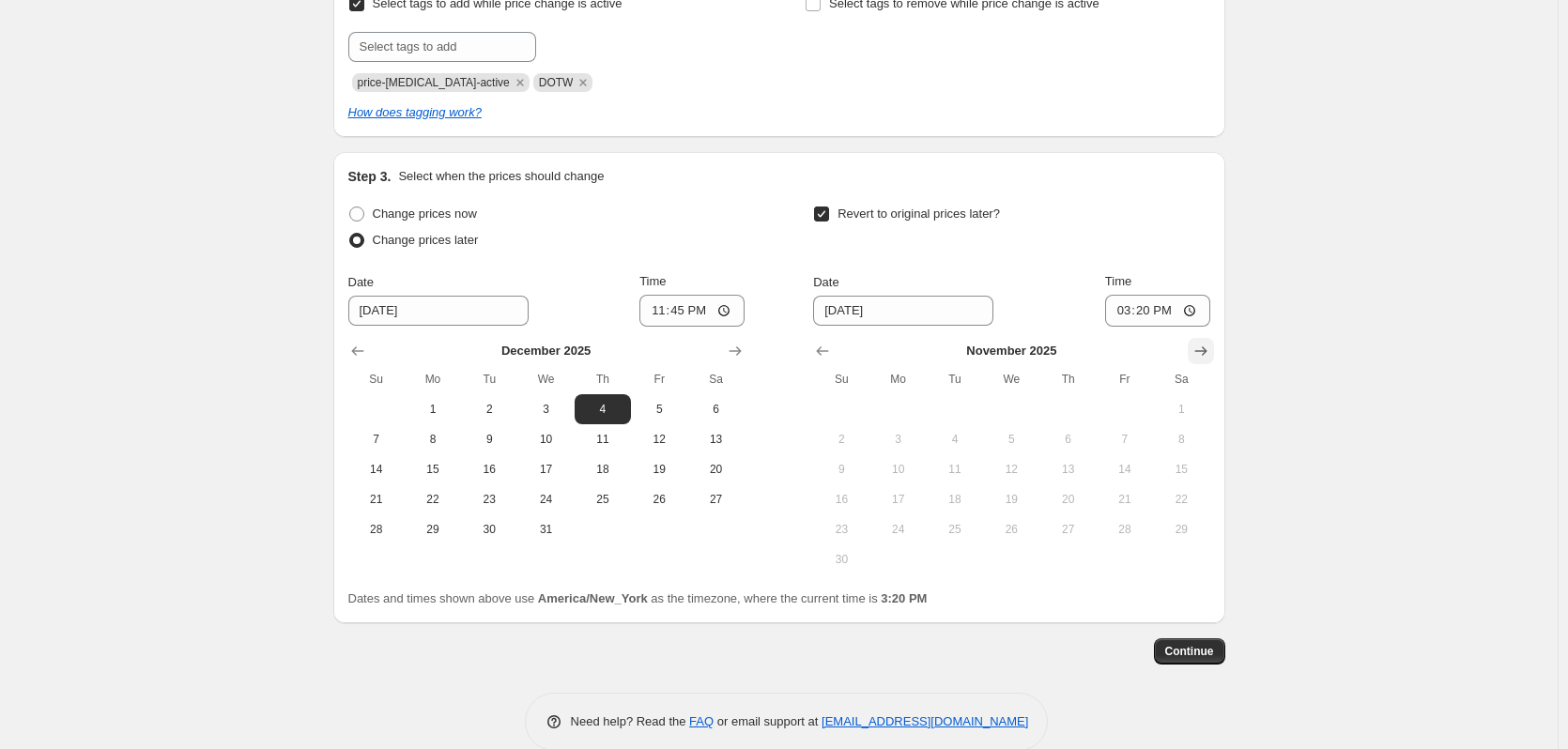
click at [1209, 356] on icon "Show next month, December 2025" at bounding box center [1200, 351] width 18 height 18
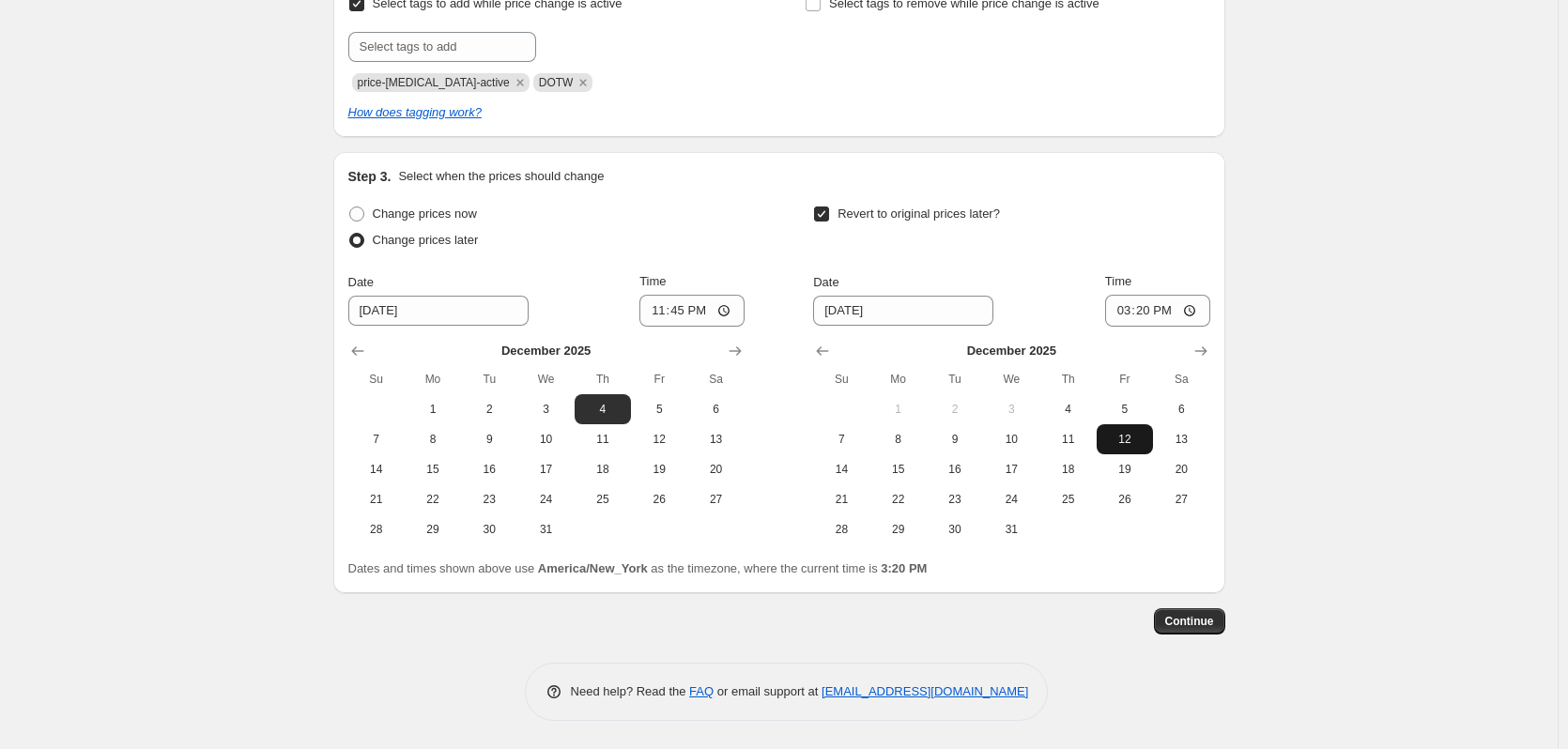
click at [1140, 442] on span "12" at bounding box center [1125, 440] width 42 height 15
type input "12/12/2025"
click at [1197, 311] on input "15:20" at bounding box center [1157, 310] width 105 height 32
type input "04:20"
click at [1063, 218] on div "Revert to original prices later?" at bounding box center [1011, 229] width 396 height 56
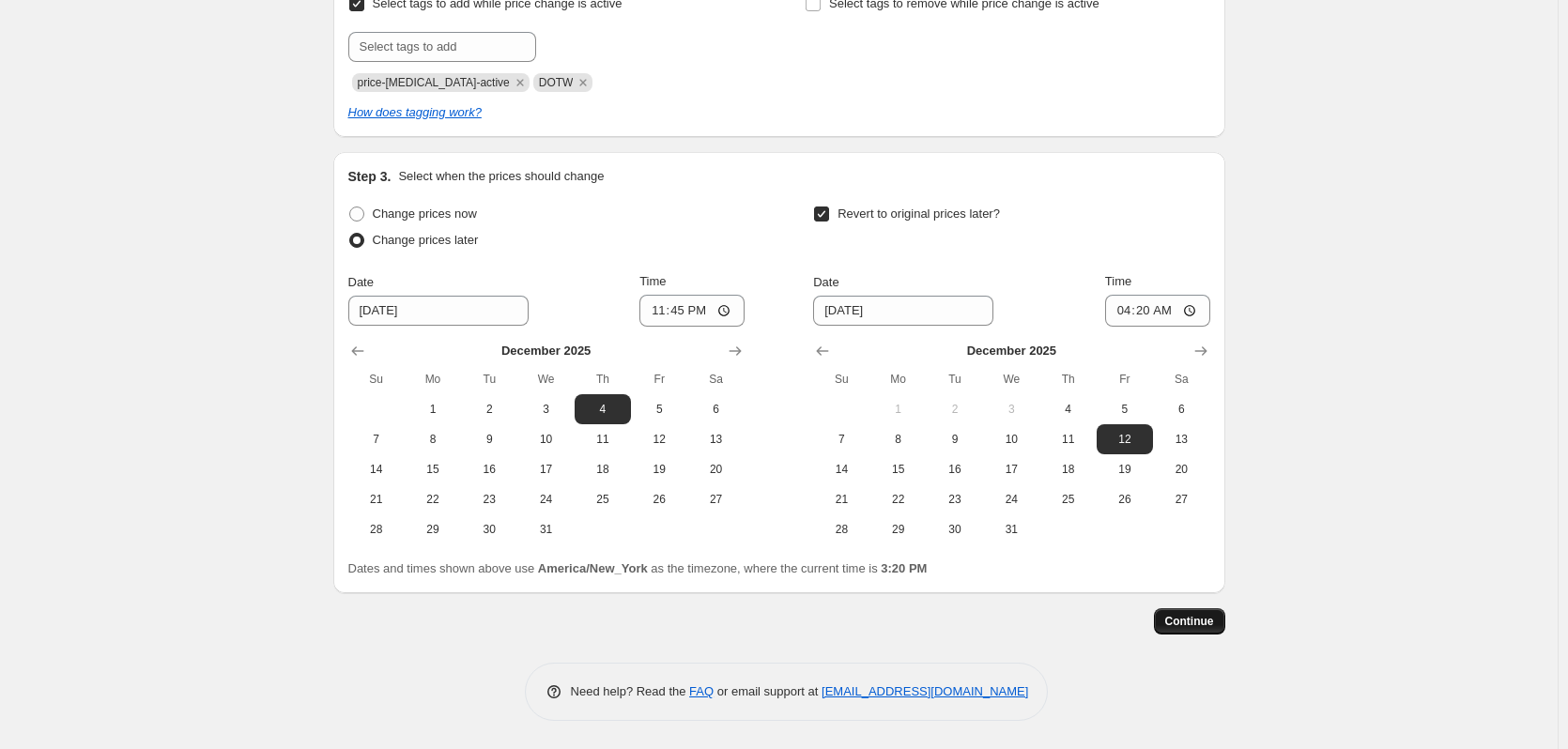
click at [1193, 633] on button "Continue" at bounding box center [1189, 621] width 71 height 26
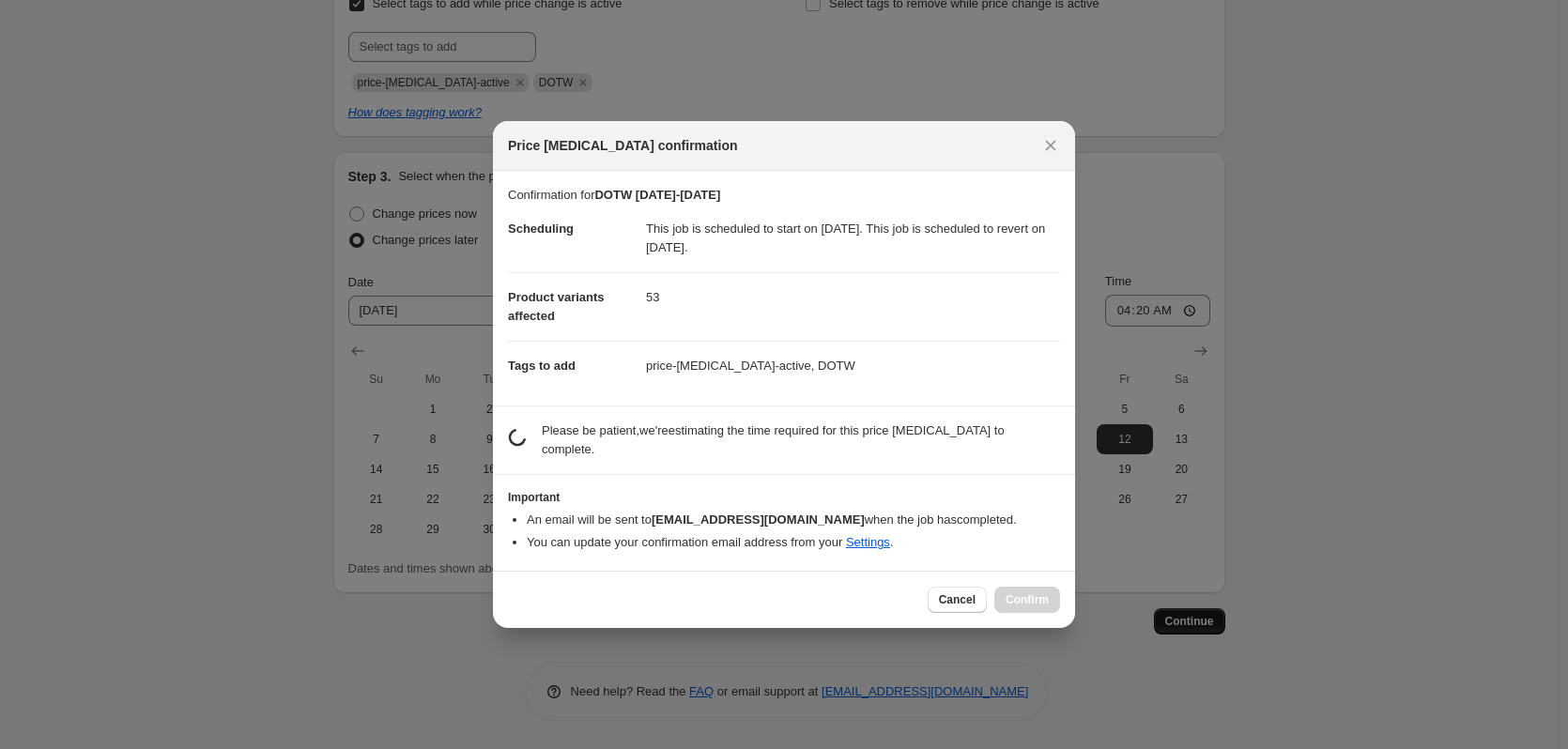
scroll to position [0, 0]
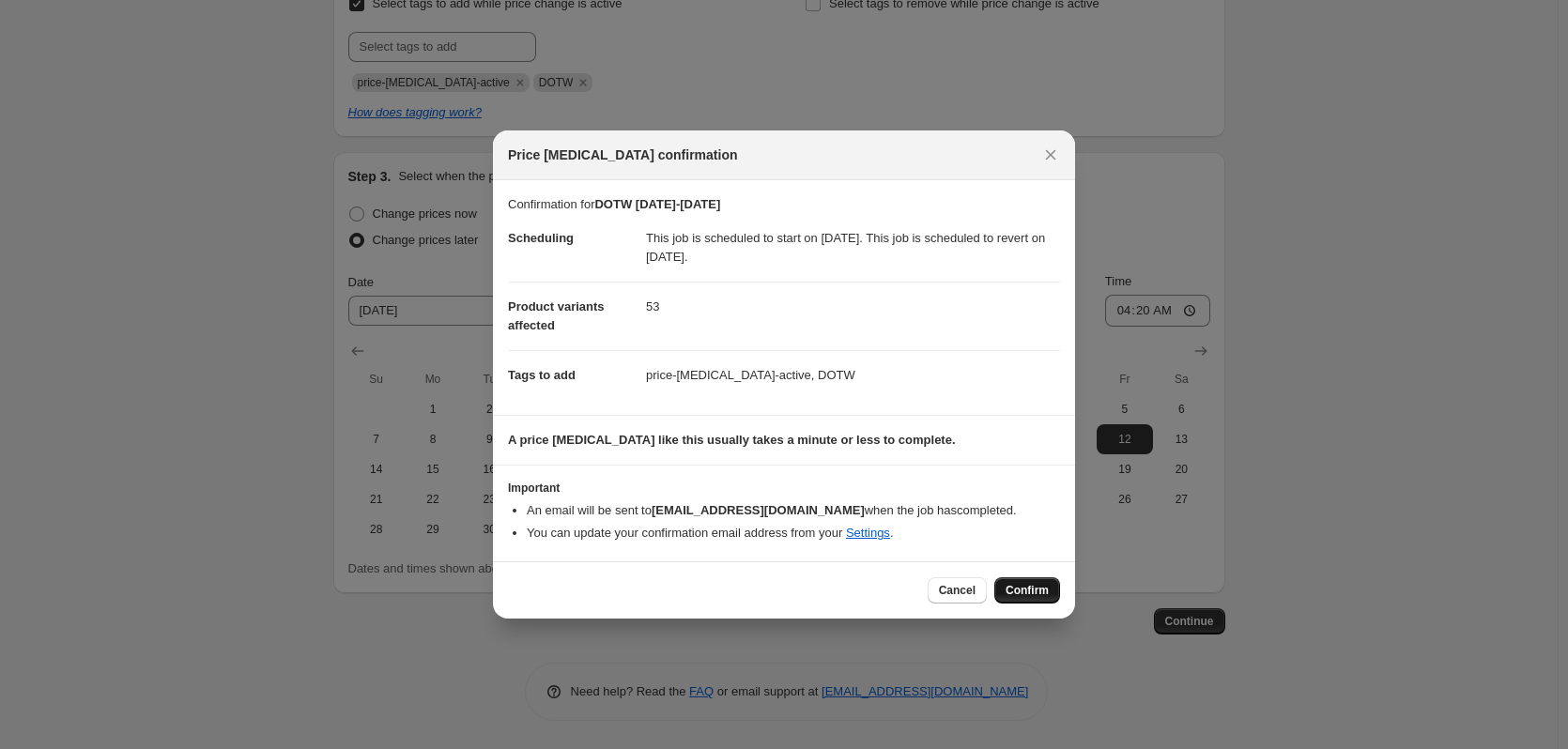
click at [1019, 590] on span "Confirm" at bounding box center [1027, 591] width 43 height 15
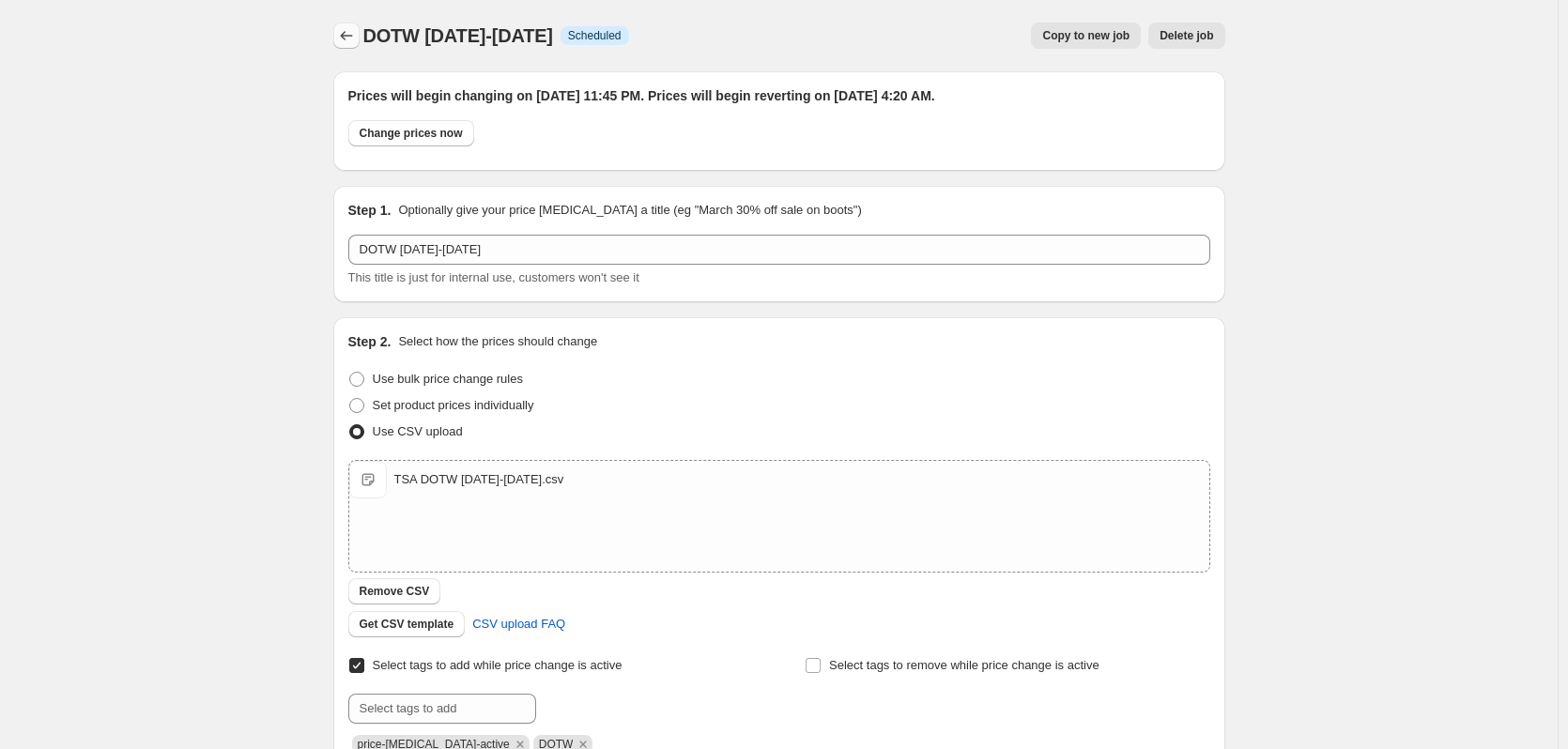
click at [344, 38] on icon "Price change jobs" at bounding box center [346, 35] width 18 height 18
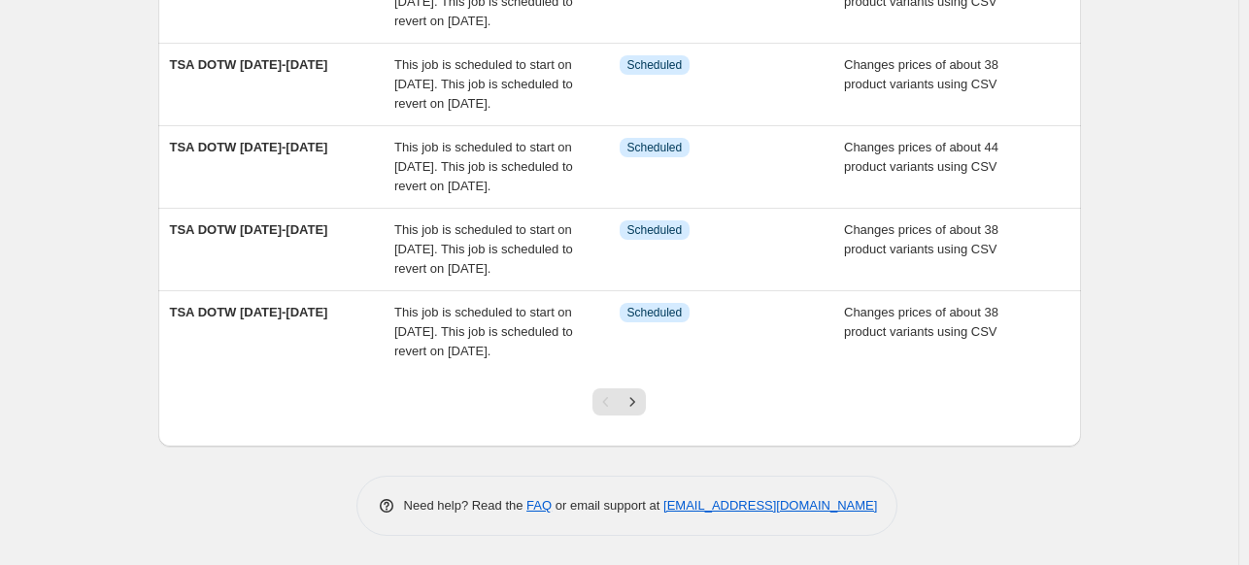
scroll to position [820, 0]
click at [640, 392] on button "Next" at bounding box center [632, 402] width 27 height 27
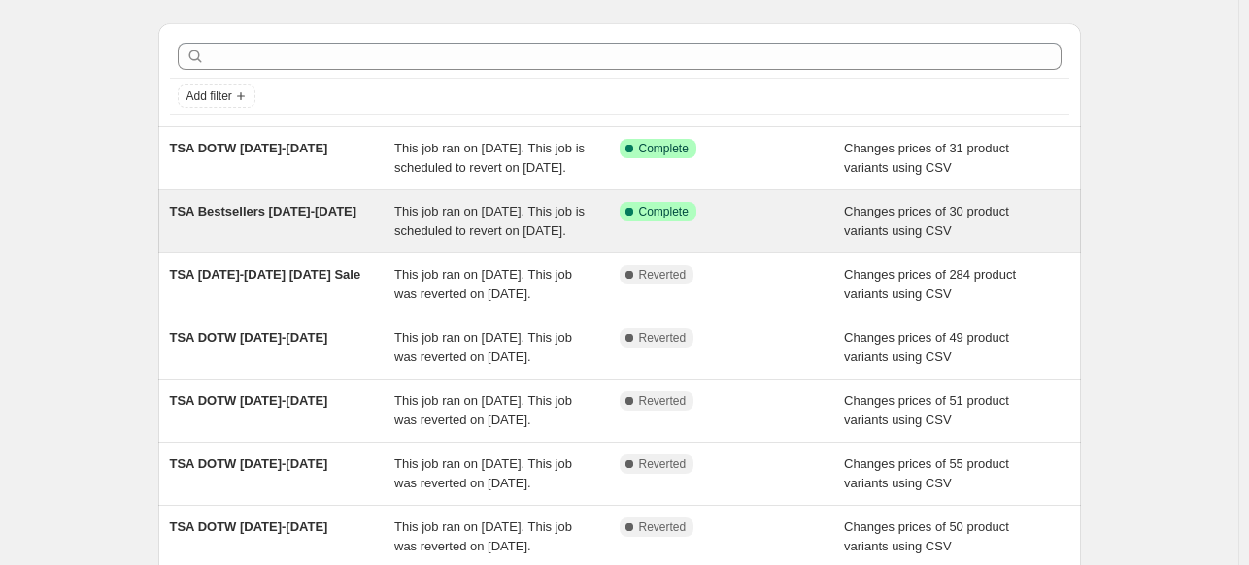
scroll to position [97, 0]
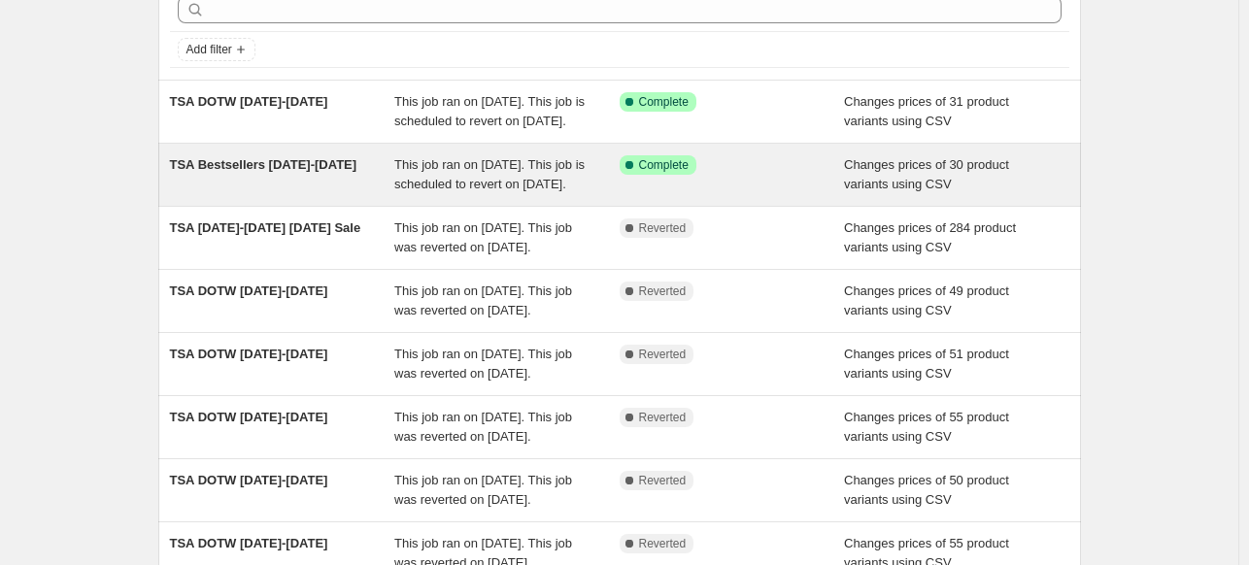
click at [515, 194] on div "This job ran on [DATE]. This job is scheduled to revert on [DATE]." at bounding box center [506, 174] width 225 height 39
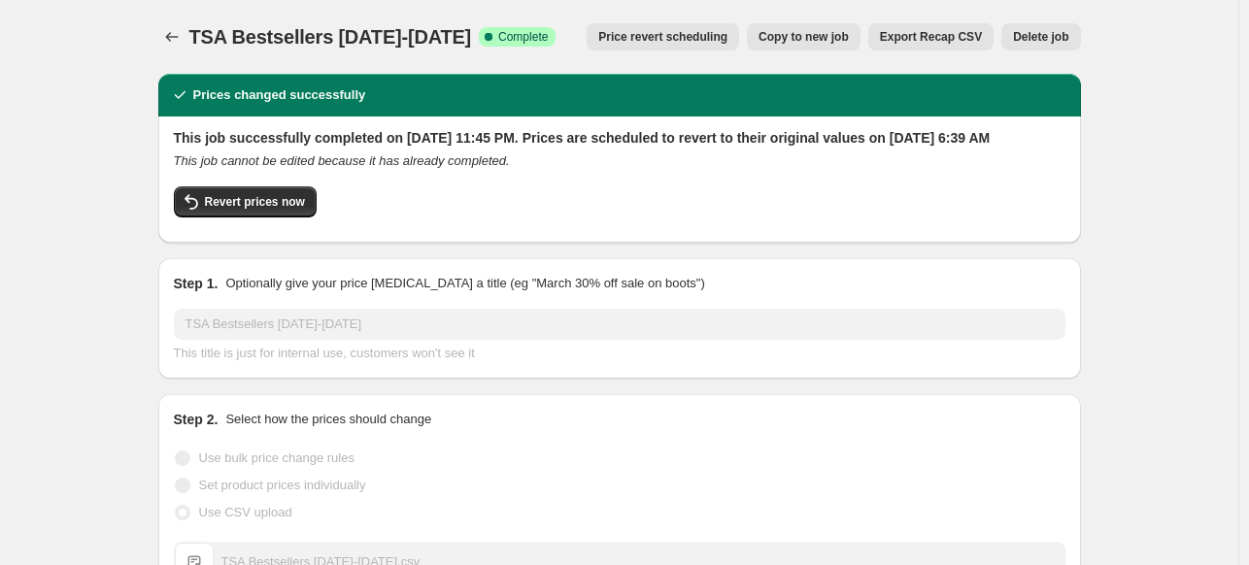
click at [834, 42] on span "Copy to new job" at bounding box center [804, 37] width 90 height 16
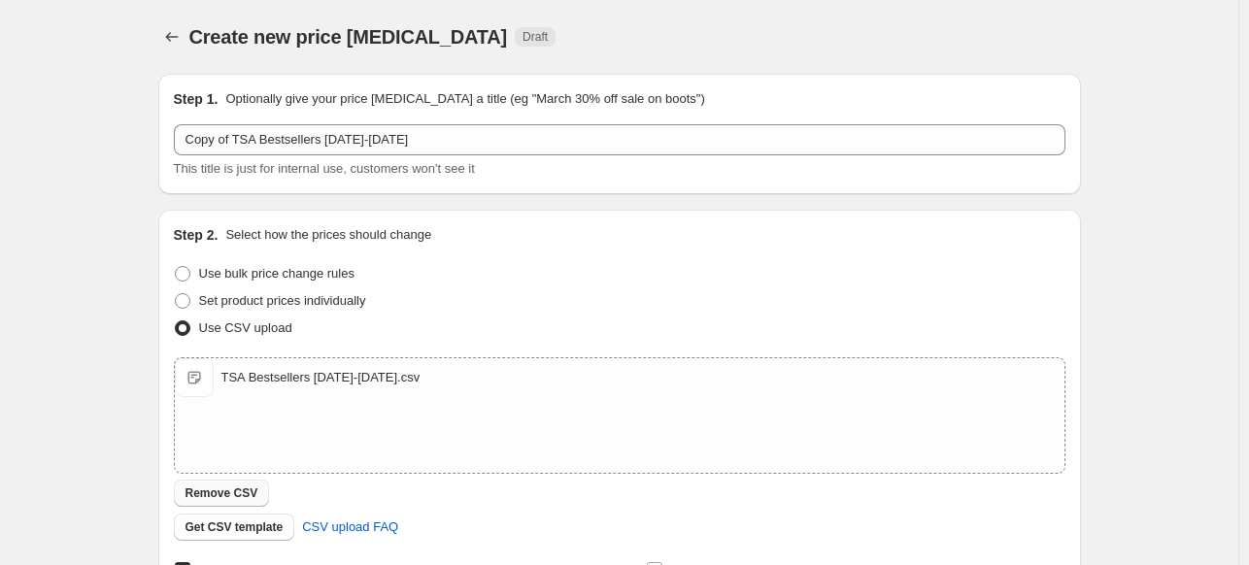
click at [218, 498] on span "Remove CSV" at bounding box center [222, 494] width 73 height 16
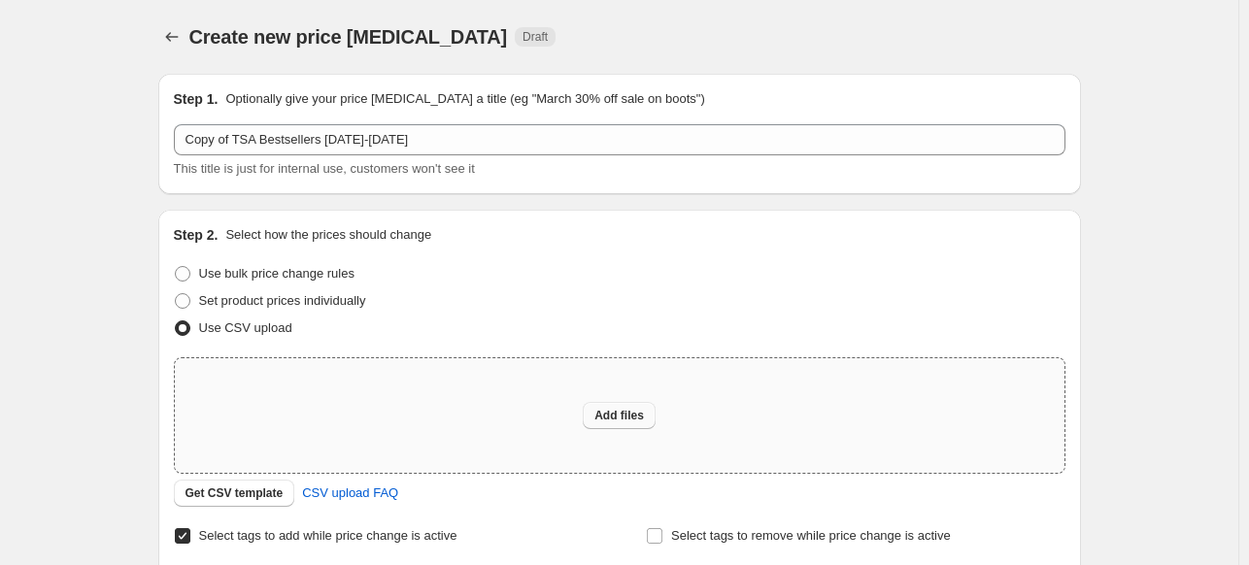
click at [636, 411] on span "Add files" at bounding box center [620, 416] width 50 height 16
type input "C:\fakepath\TSA Bestsellers [DATE]-[DATE].csv"
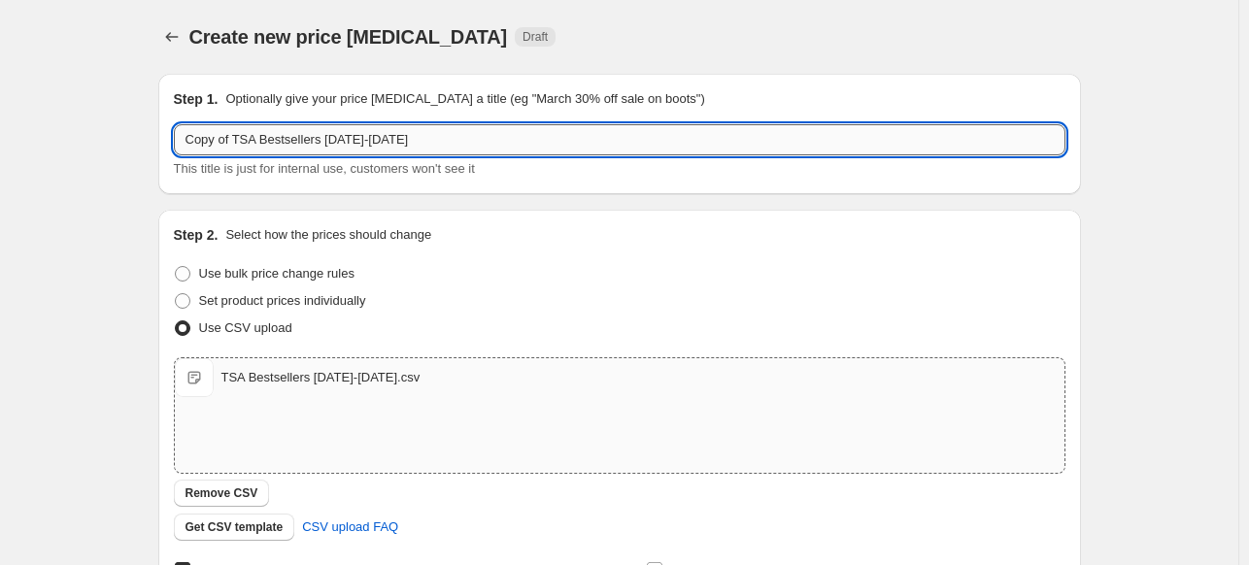
click at [236, 138] on input "Copy of TSA Bestsellers [DATE]-[DATE]" at bounding box center [620, 139] width 892 height 31
drag, startPoint x: 236, startPoint y: 138, endPoint x: 101, endPoint y: 128, distance: 135.4
click at [101, 128] on div "Create new price [MEDICAL_DATA]. This page is ready Create new price [MEDICAL_D…" at bounding box center [619, 504] width 1239 height 1009
click at [281, 143] on input "TSA Bestsellers [DATE]-[DATE]" at bounding box center [620, 139] width 892 height 31
click at [325, 140] on input "TSA Bestsellers 9.27.25-9.26.25" at bounding box center [620, 139] width 892 height 31
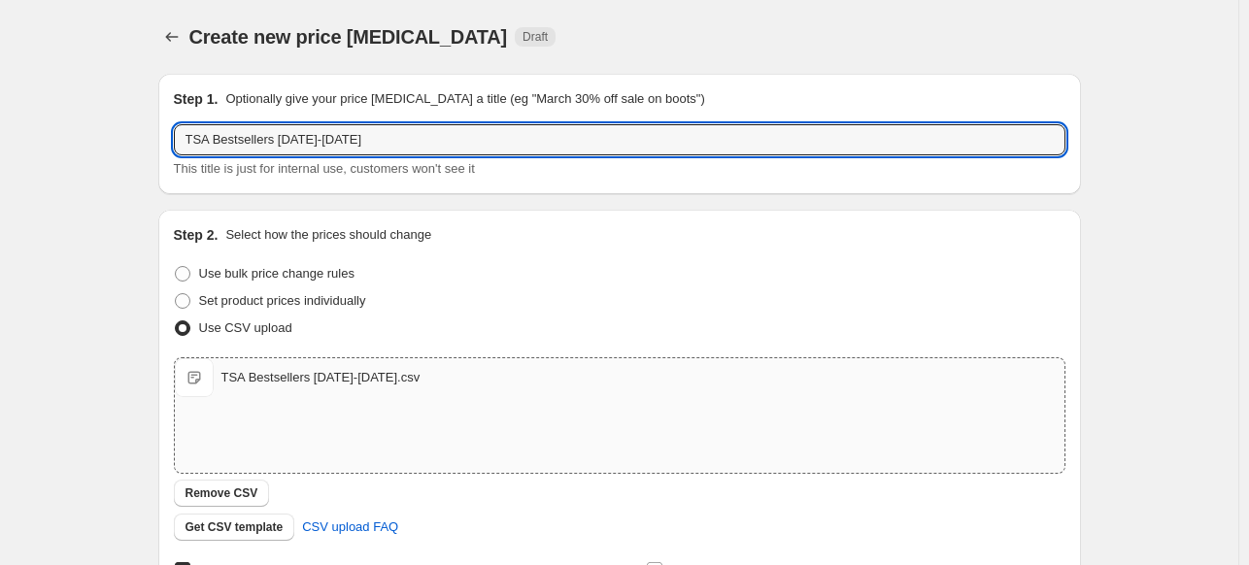
type input "TSA Bestsellers [DATE]-[DATE]"
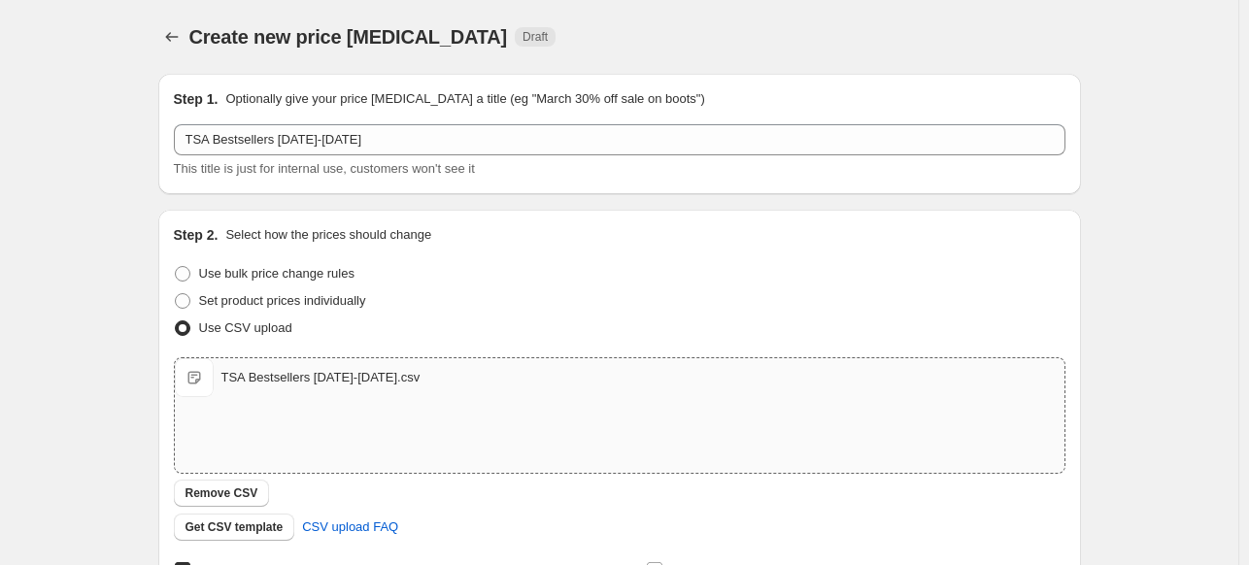
click at [944, 30] on div "Create new price [MEDICAL_DATA] Draft" at bounding box center [619, 36] width 923 height 27
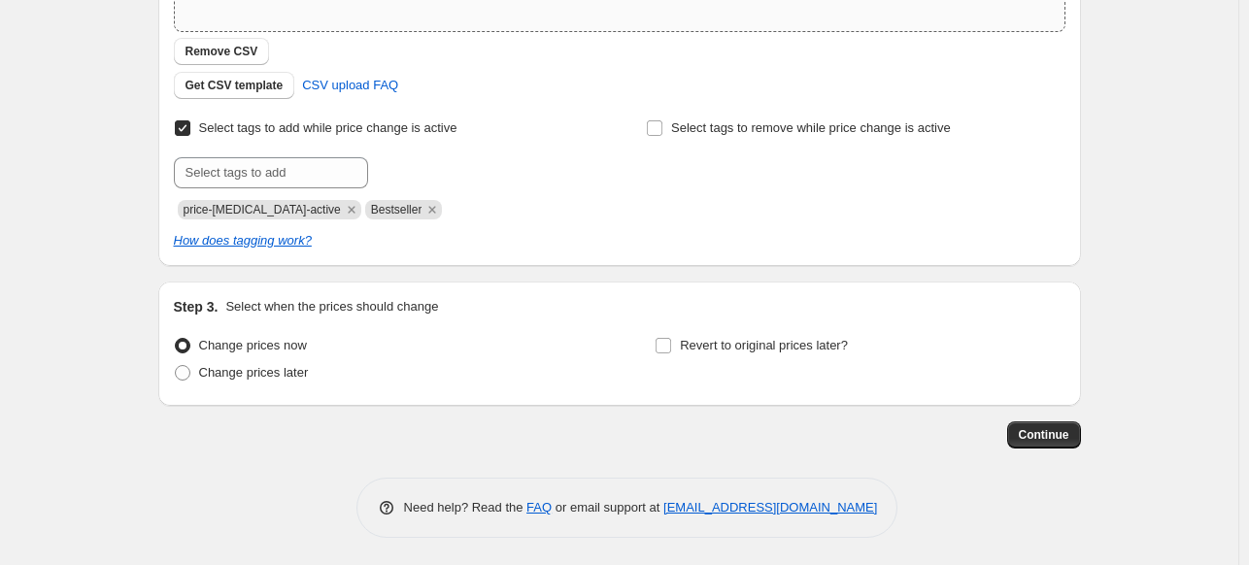
scroll to position [443, 0]
click at [187, 371] on span at bounding box center [183, 372] width 16 height 16
click at [176, 365] on input "Change prices later" at bounding box center [175, 364] width 1 height 1
radio input "true"
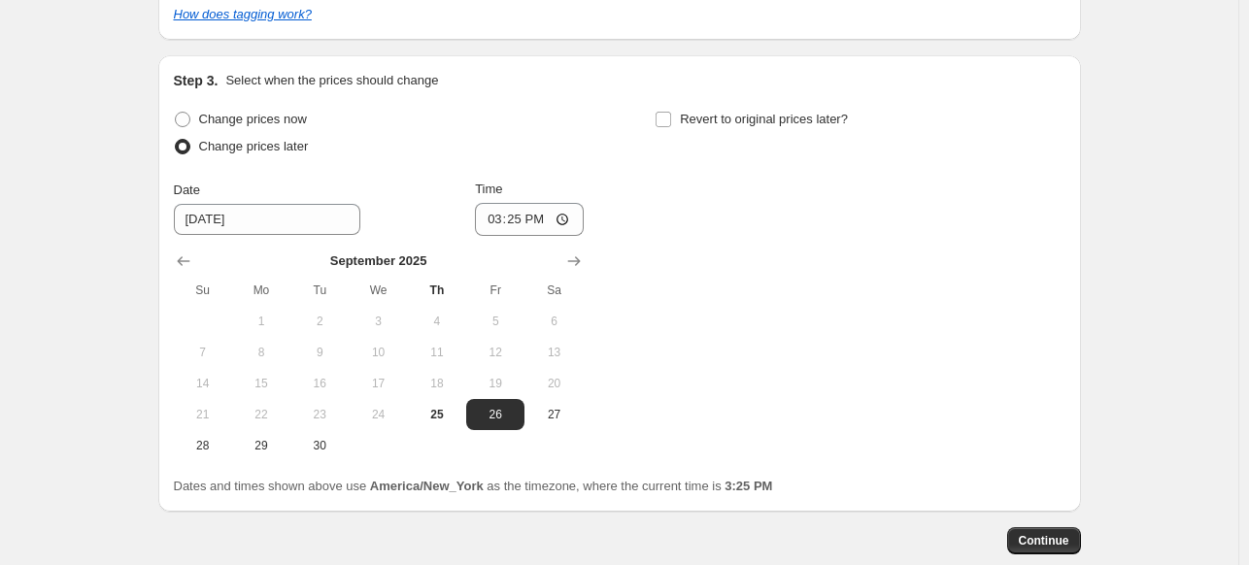
scroll to position [775, 0]
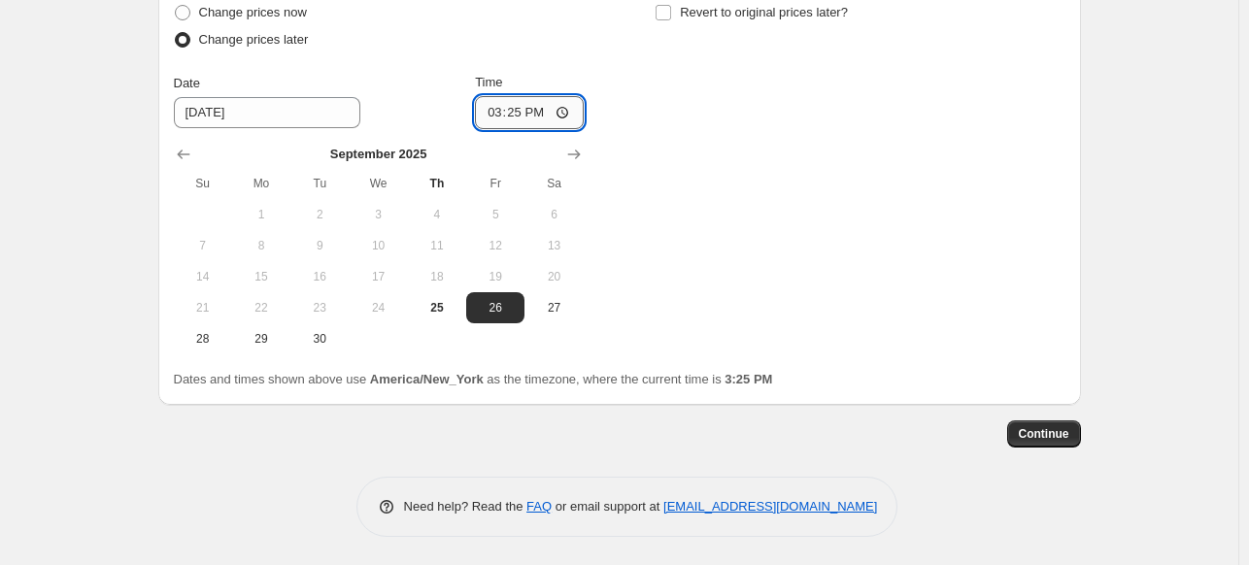
click at [567, 113] on input "15:25" at bounding box center [529, 112] width 109 height 33
type input "23:45"
click at [735, 181] on div "Change prices now Change prices later Date [DATE] Time 23:45 [DATE] Su Mo Tu We…" at bounding box center [620, 177] width 892 height 356
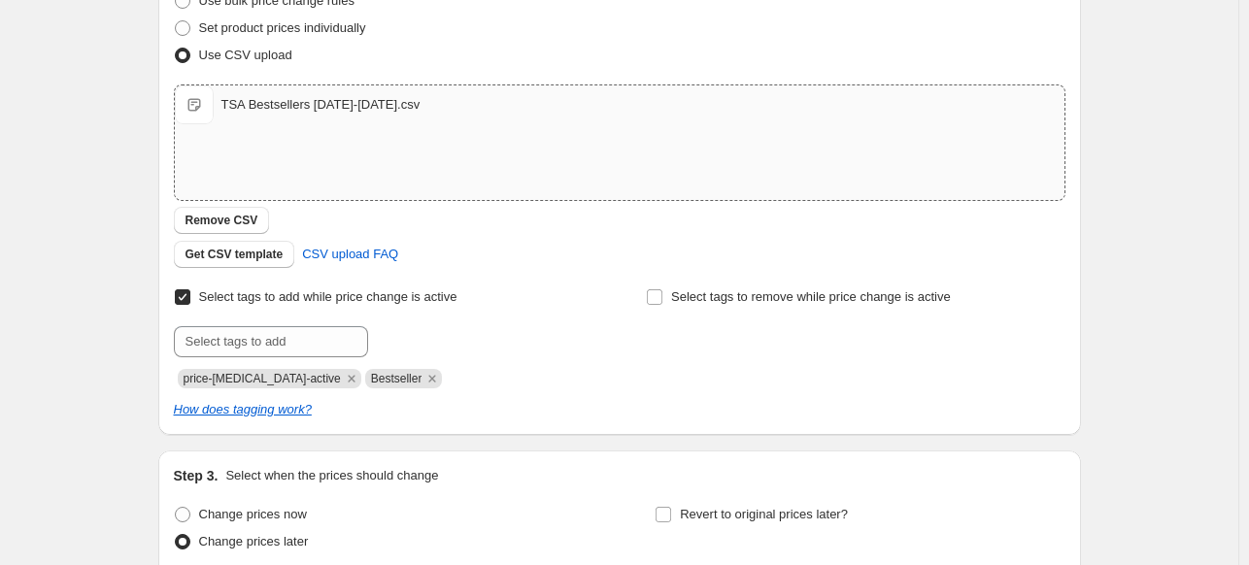
scroll to position [389, 0]
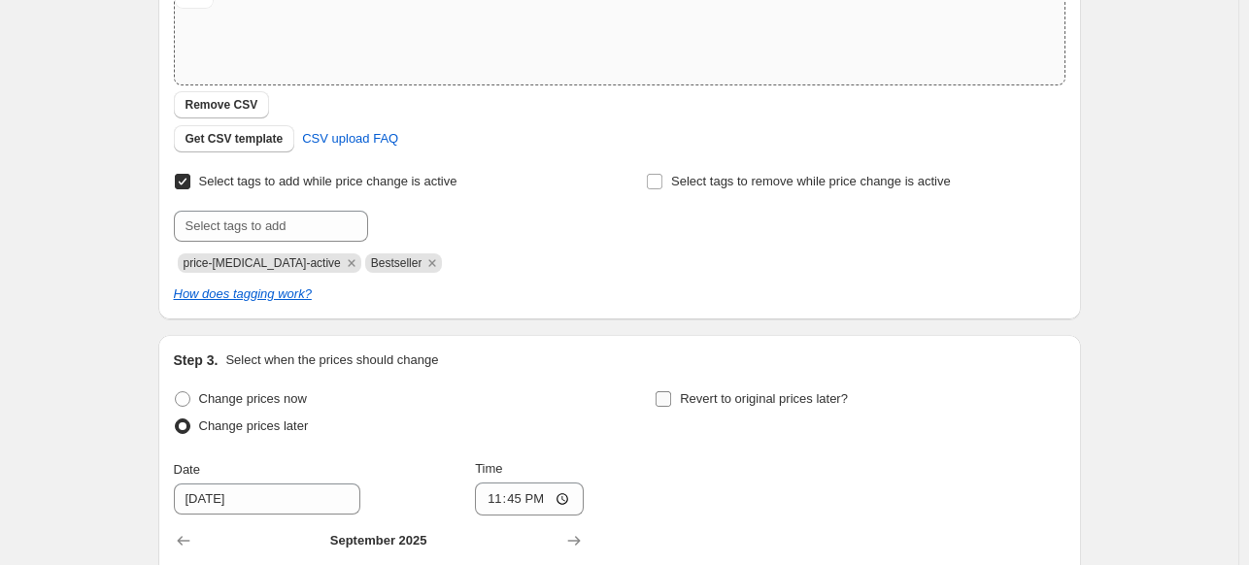
click at [667, 399] on input "Revert to original prices later?" at bounding box center [664, 400] width 16 height 16
checkbox input "true"
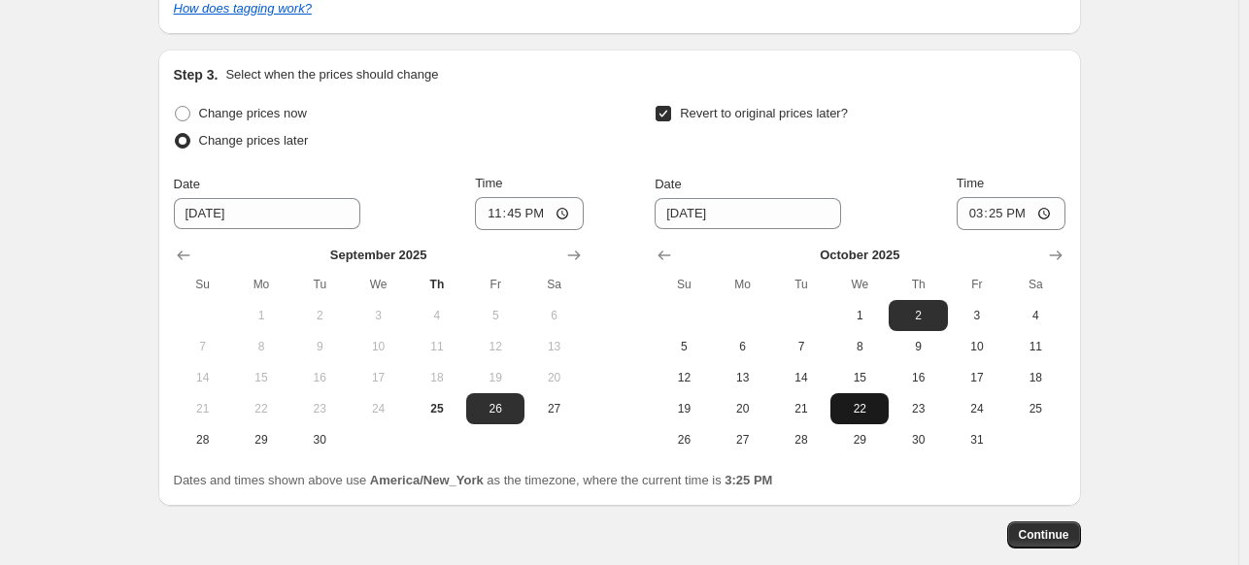
scroll to position [680, 0]
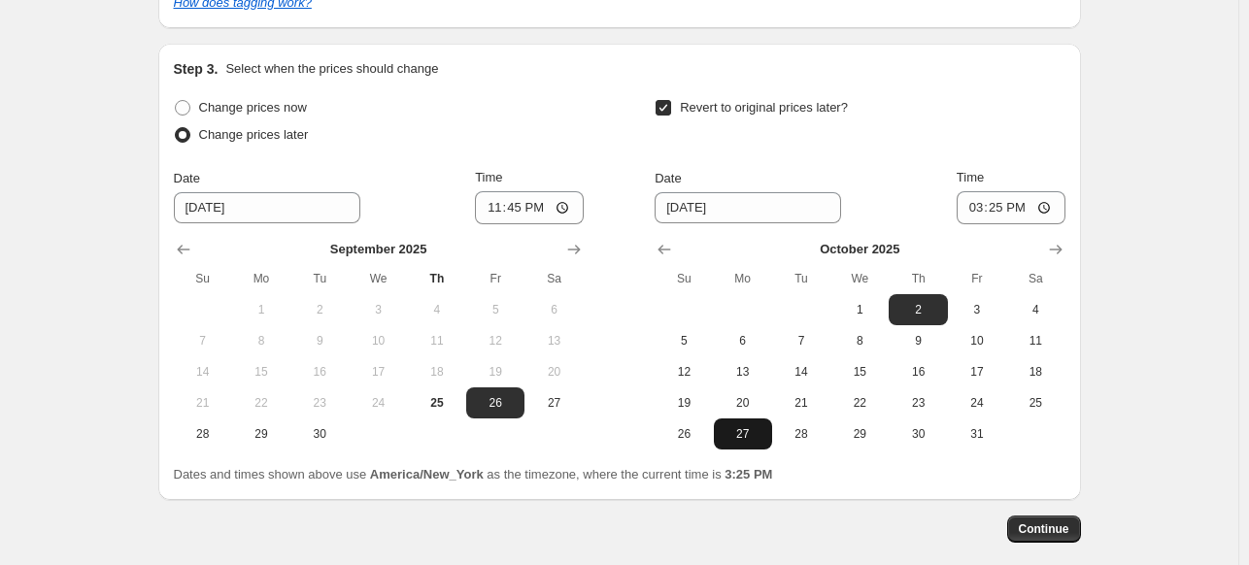
click at [737, 428] on span "27" at bounding box center [743, 435] width 43 height 16
type input "[DATE]"
click at [1045, 208] on input "15:25" at bounding box center [1011, 207] width 109 height 33
click at [913, 137] on div "Revert to original prices later?" at bounding box center [860, 123] width 410 height 58
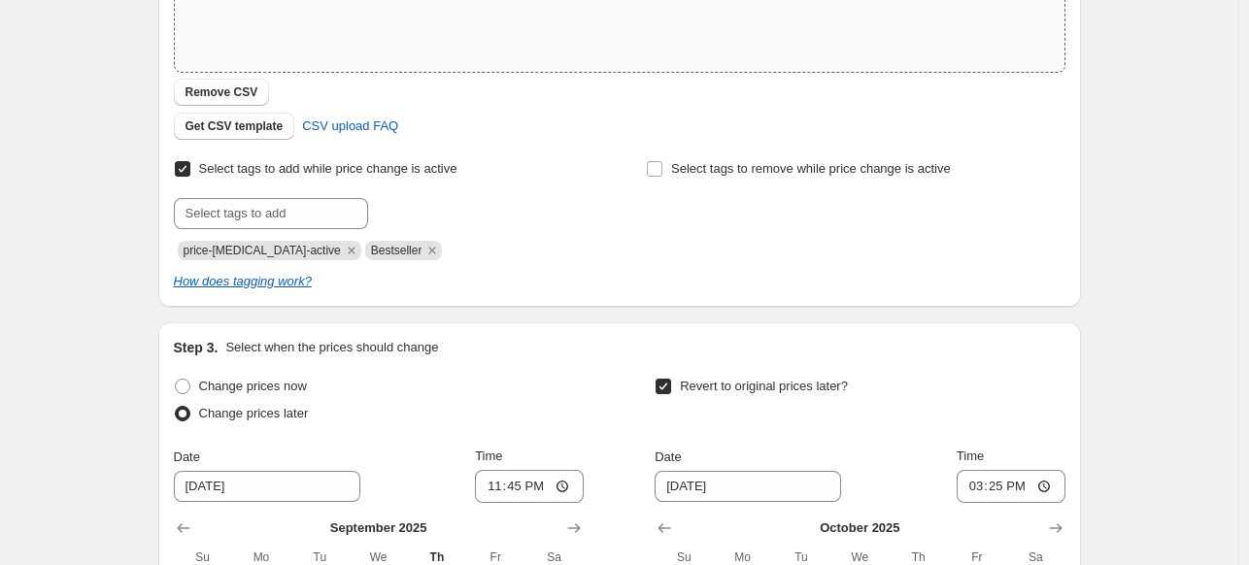
scroll to position [775, 0]
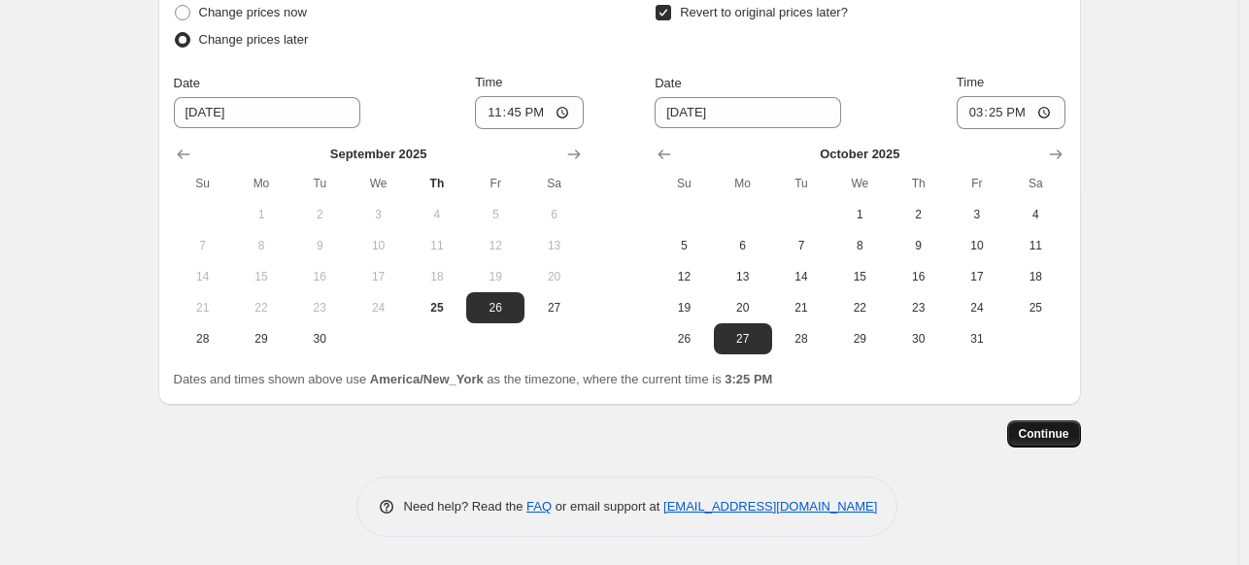
click at [1054, 437] on span "Continue" at bounding box center [1044, 435] width 51 height 16
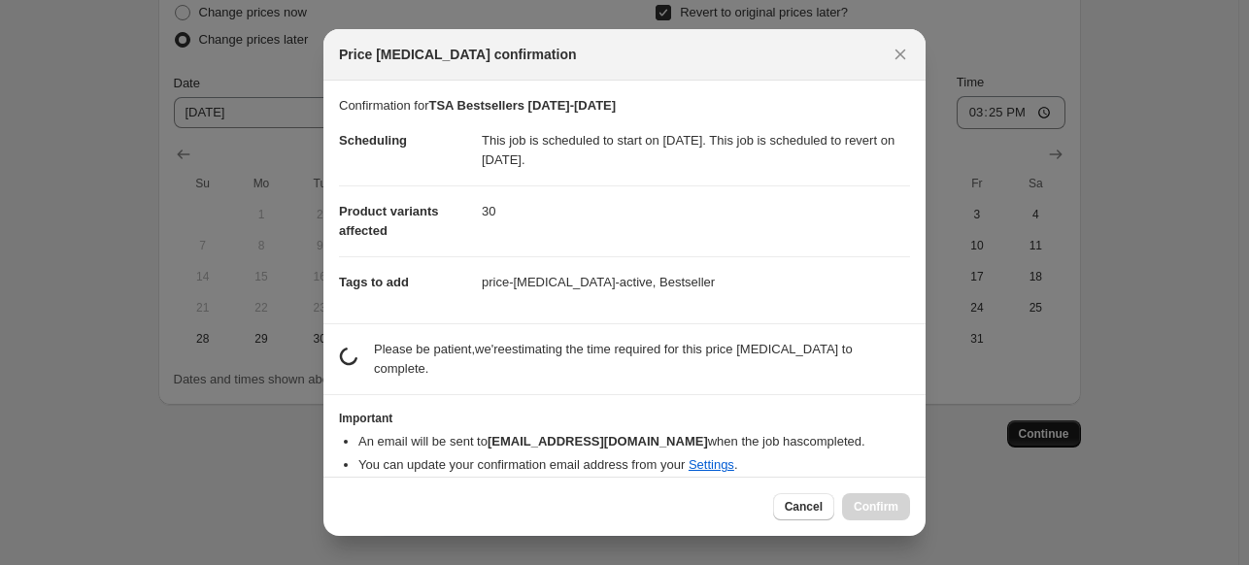
scroll to position [0, 0]
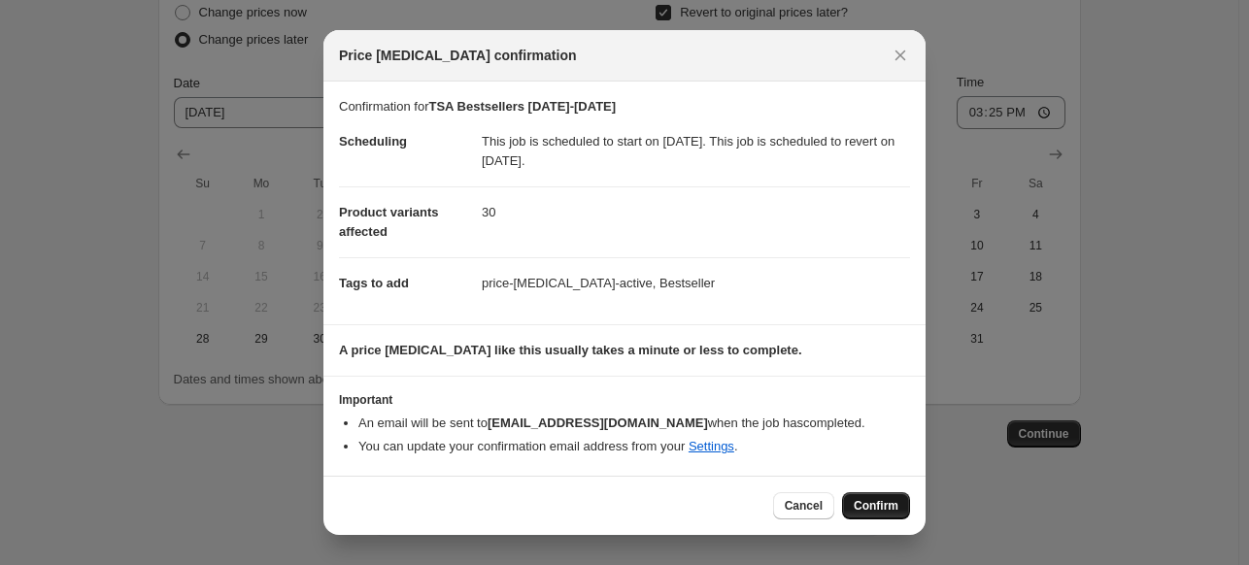
click at [871, 505] on span "Confirm" at bounding box center [876, 506] width 45 height 16
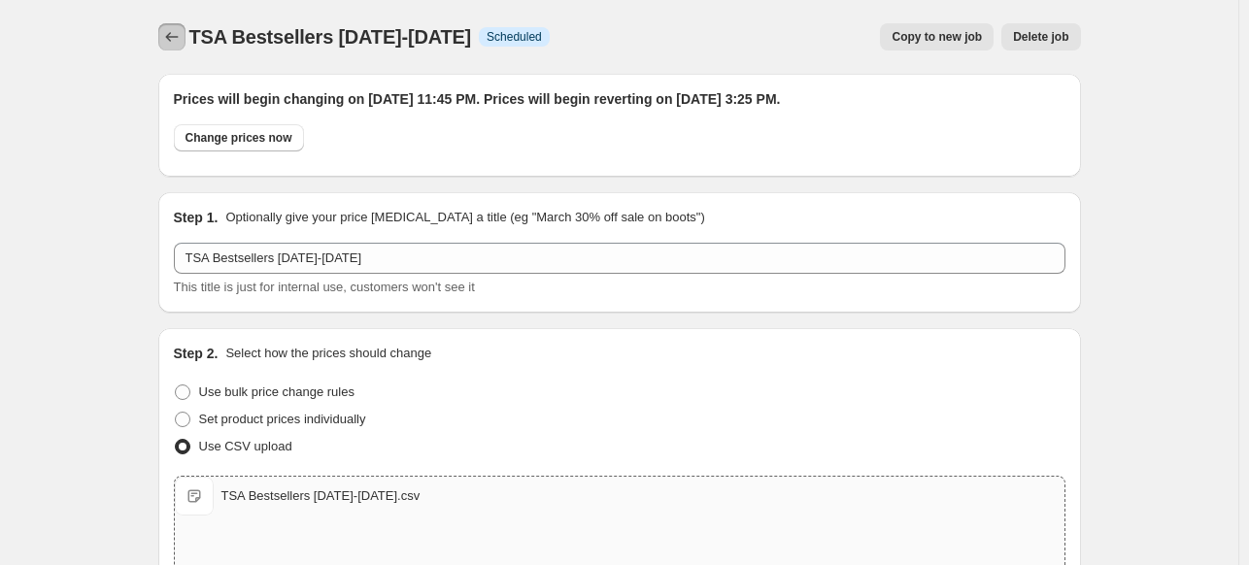
click at [177, 38] on icon "Price change jobs" at bounding box center [171, 36] width 19 height 19
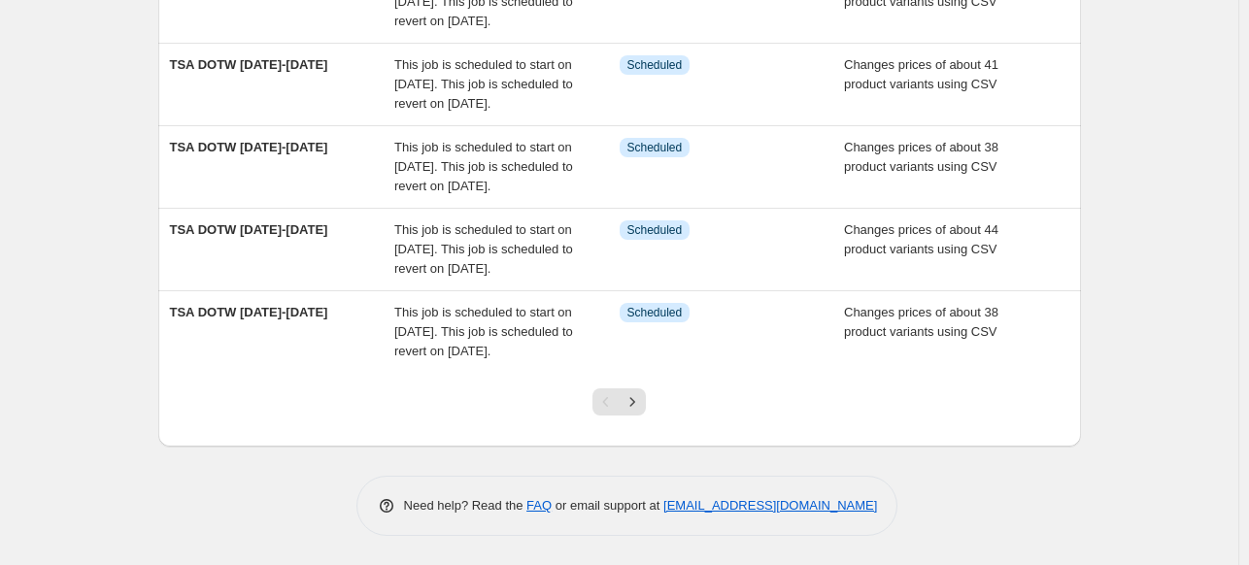
scroll to position [820, 0]
click at [642, 411] on icon "Next" at bounding box center [632, 402] width 19 height 19
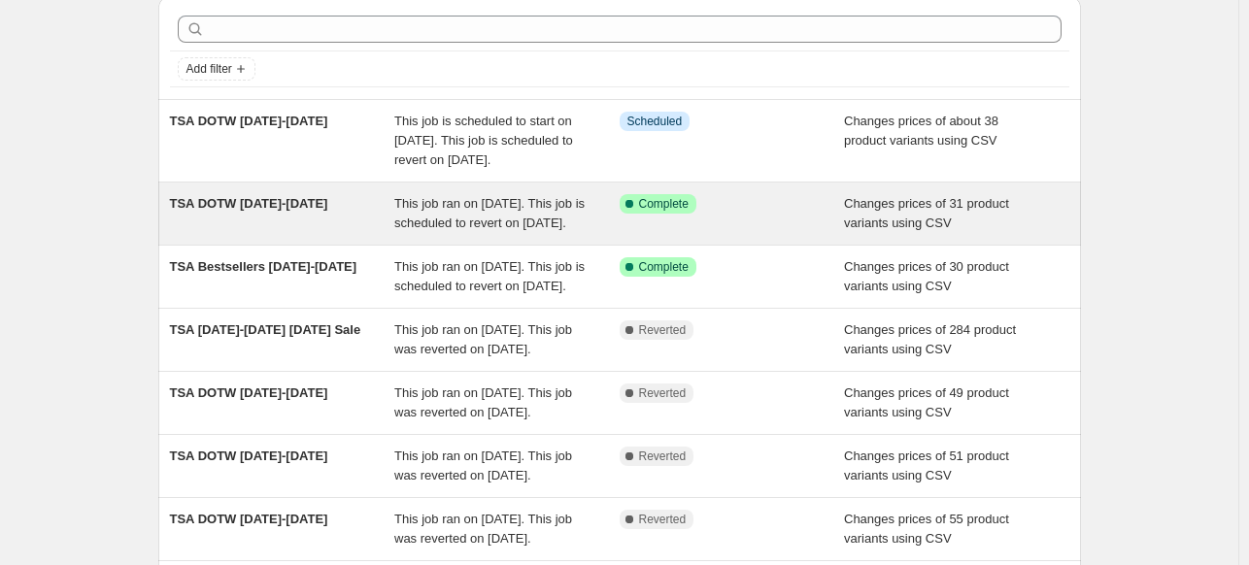
scroll to position [194, 0]
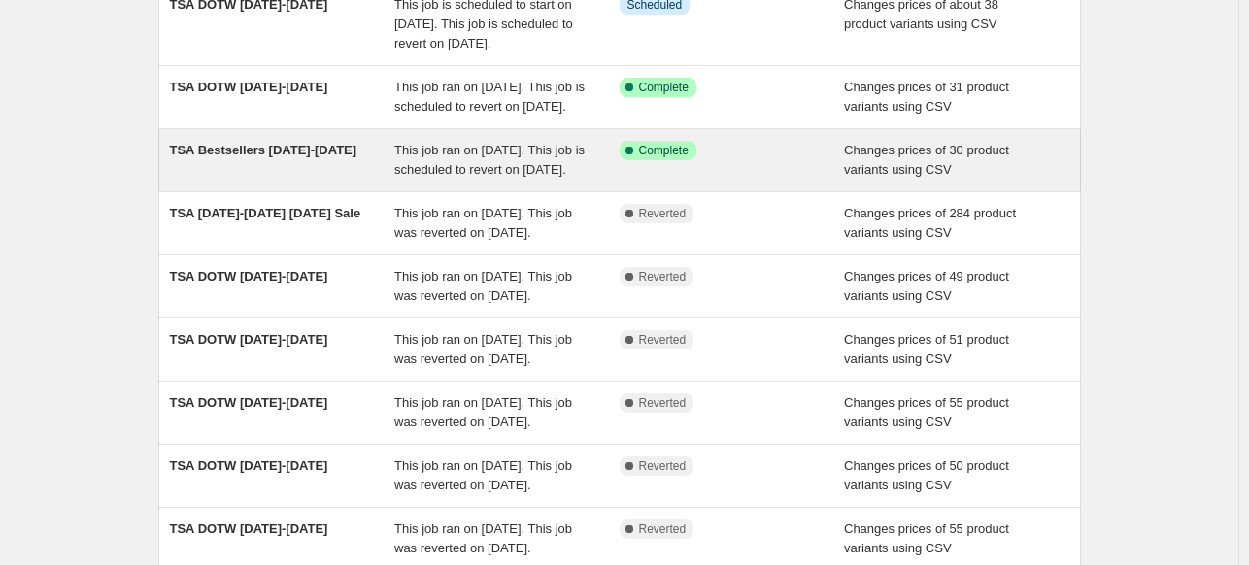
click at [527, 177] on span "This job ran on [DATE]. This job is scheduled to revert on [DATE]." at bounding box center [489, 160] width 190 height 34
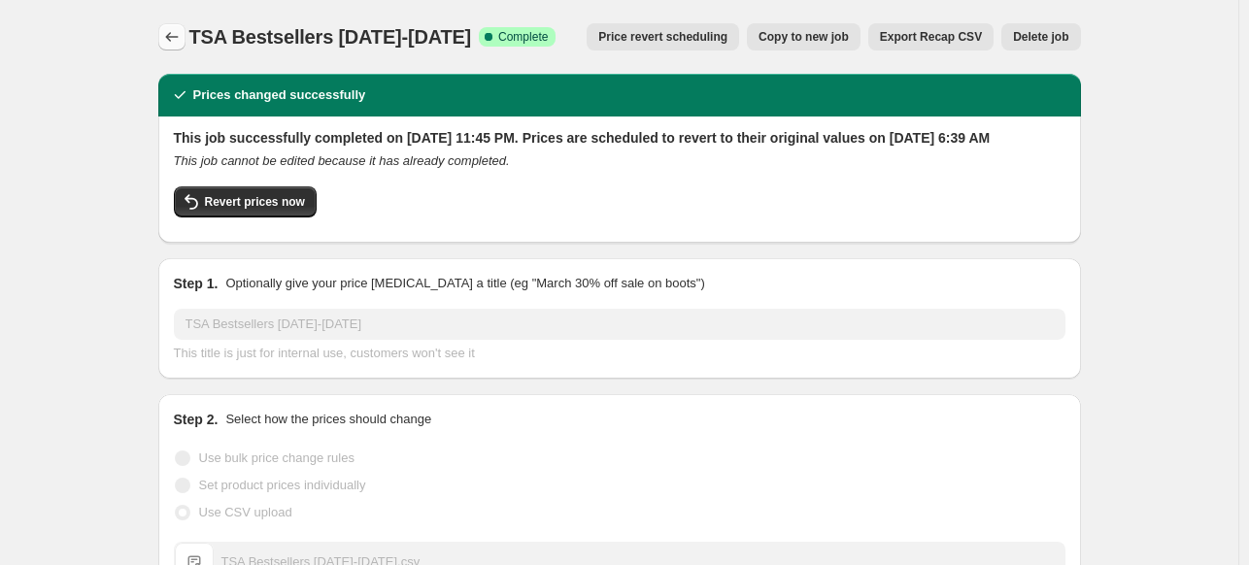
click at [179, 43] on icon "Price change jobs" at bounding box center [171, 36] width 19 height 19
